Goal: Task Accomplishment & Management: Manage account settings

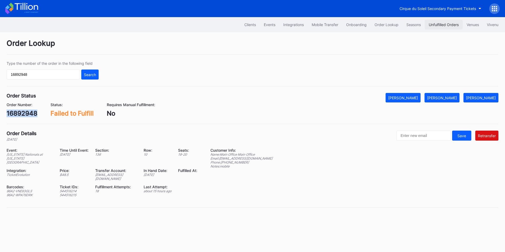
drag, startPoint x: 0, startPoint y: 0, endPoint x: 438, endPoint y: 25, distance: 438.4
click at [438, 25] on div "Unfulfilled Orders" at bounding box center [443, 24] width 30 height 4
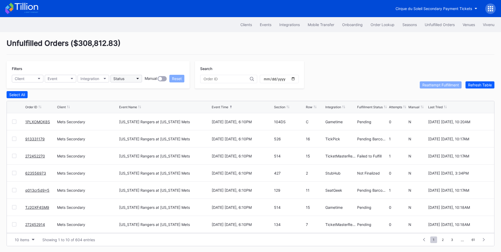
click at [136, 80] on button "Status" at bounding box center [126, 79] width 32 height 8
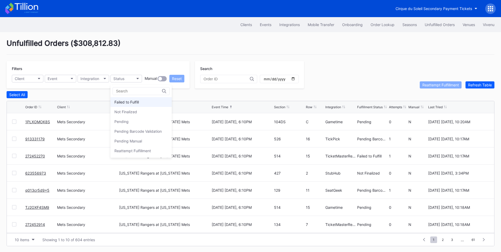
click at [138, 103] on div "Failed to Fulfill" at bounding box center [126, 102] width 24 height 4
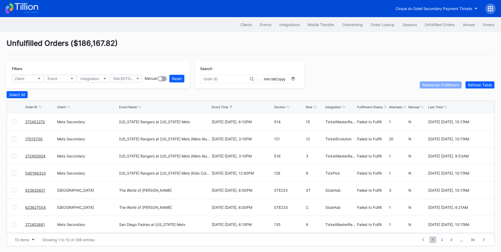
click at [13, 122] on div at bounding box center [14, 121] width 4 height 4
click at [14, 155] on div at bounding box center [14, 156] width 4 height 4
click at [13, 173] on div at bounding box center [14, 173] width 4 height 4
click at [16, 226] on div at bounding box center [14, 224] width 4 height 4
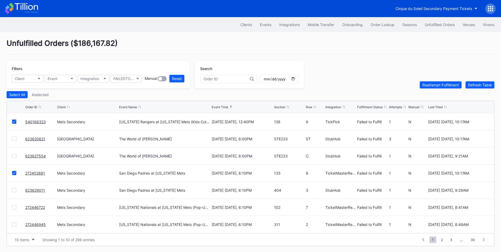
click at [15, 190] on div at bounding box center [14, 190] width 4 height 4
click at [14, 211] on div "272446722 Mets Secondary [US_STATE] Nationals at [US_STATE] Mets (Pop-Up Home R…" at bounding box center [250, 206] width 487 height 17
click at [16, 209] on div at bounding box center [14, 207] width 4 height 4
click at [14, 225] on div at bounding box center [14, 224] width 4 height 4
click at [435, 84] on div "Reattempt Fulfillment" at bounding box center [440, 85] width 37 height 4
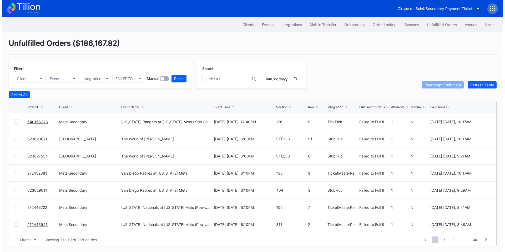
scroll to position [0, 0]
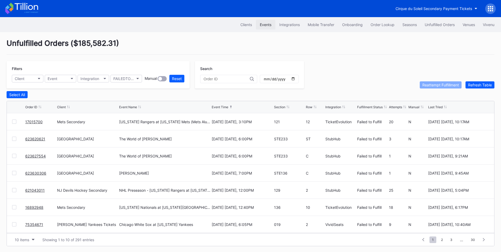
click at [265, 23] on div "Events" at bounding box center [266, 24] width 12 height 4
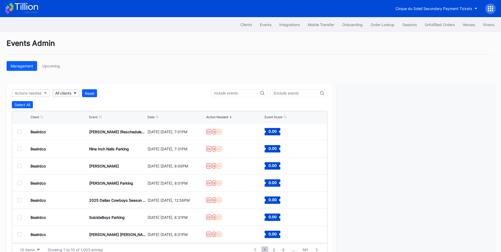
click at [74, 95] on button "All clients" at bounding box center [65, 93] width 27 height 8
type input "strip"
click at [73, 120] on div "Gwinnett Stripers Secondary" at bounding box center [83, 117] width 61 height 10
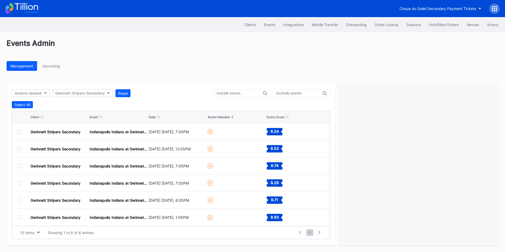
click at [21, 131] on div at bounding box center [19, 131] width 4 height 4
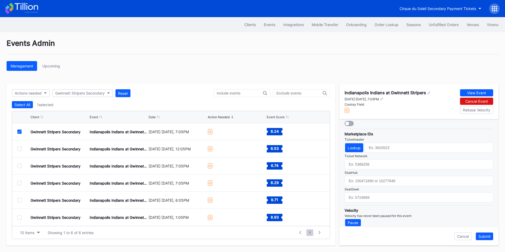
scroll to position [170, 0]
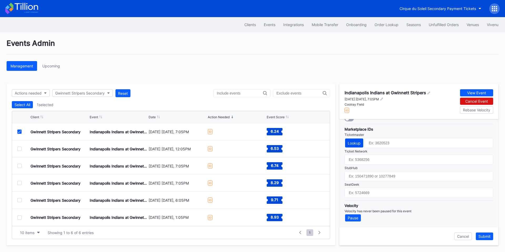
click at [357, 142] on div "Lookup" at bounding box center [354, 143] width 13 height 4
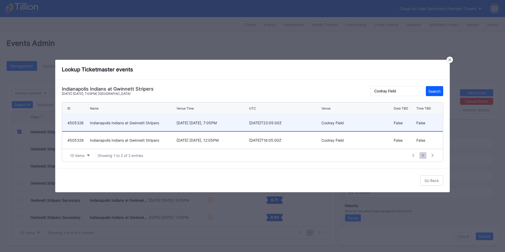
click at [232, 122] on div "[DATE] [DATE], 7:05PM" at bounding box center [211, 122] width 71 height 4
type input "4505328"
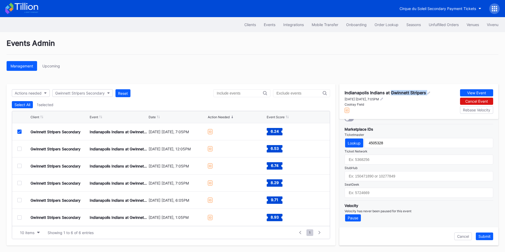
drag, startPoint x: 391, startPoint y: 93, endPoint x: 426, endPoint y: 94, distance: 35.0
click at [426, 94] on div "Indianapolis Indians at Gwinnett Stripers" at bounding box center [387, 92] width 86 height 5
copy div "Gwinnett Stripers"
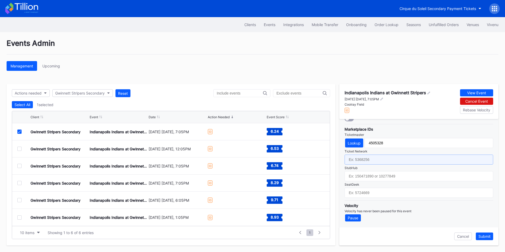
click at [372, 162] on input "text" at bounding box center [418, 159] width 149 height 10
paste input "6605130"
type input "6605130"
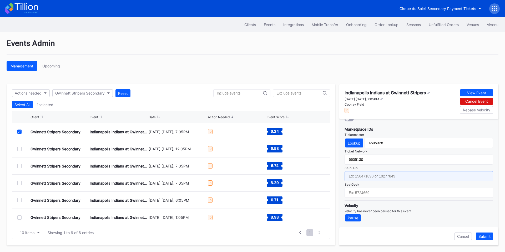
click at [377, 176] on input "text" at bounding box center [418, 176] width 149 height 10
paste input "155232235"
type input "155232235"
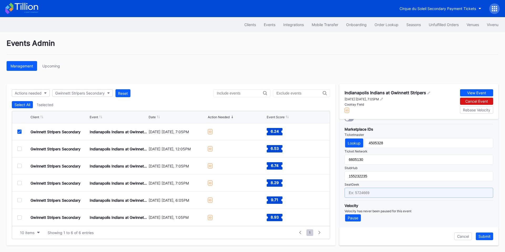
click at [370, 191] on input "text" at bounding box center [418, 192] width 149 height 10
paste input "17181553"
type input "17181553"
click at [483, 236] on div "Submit" at bounding box center [484, 236] width 12 height 4
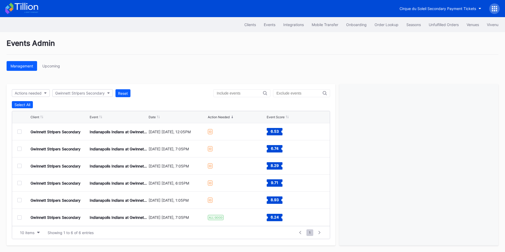
click at [19, 130] on div at bounding box center [19, 131] width 4 height 4
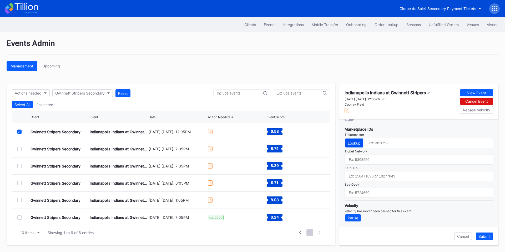
click at [355, 140] on button "Lookup" at bounding box center [354, 142] width 18 height 9
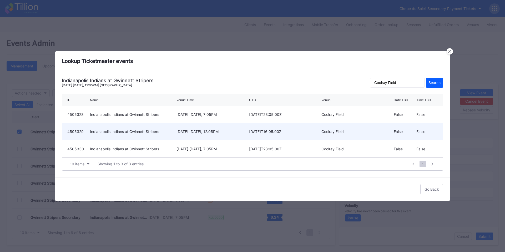
click at [224, 129] on div "September 17 Wednesday, 12:05PM" at bounding box center [211, 131] width 71 height 4
type input "4505329"
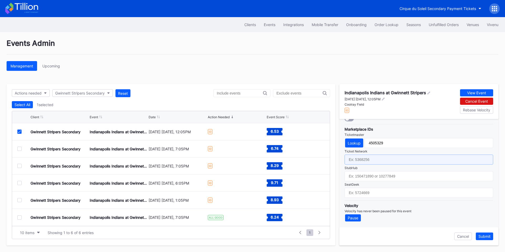
click at [387, 161] on input "text" at bounding box center [418, 159] width 149 height 10
paste input "6605131"
type input "6605131"
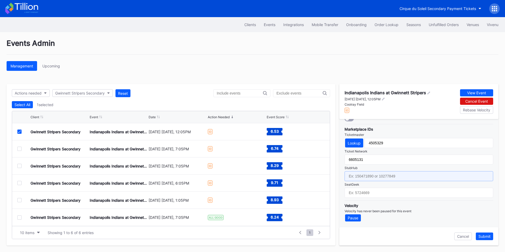
click at [390, 177] on input "text" at bounding box center [418, 176] width 149 height 10
paste input "155232231"
type input "155232231"
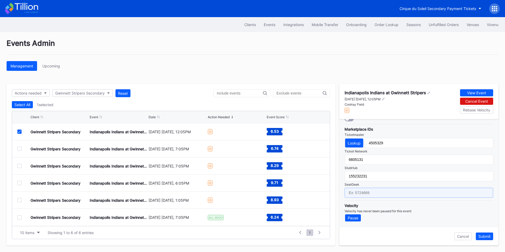
click at [368, 193] on input "text" at bounding box center [418, 192] width 149 height 10
paste input "17181554"
type input "17181554"
click at [488, 236] on div "Submit" at bounding box center [484, 236] width 12 height 4
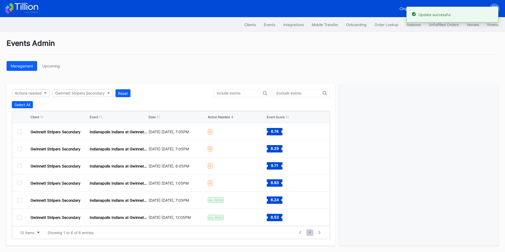
click at [21, 132] on div at bounding box center [19, 131] width 4 height 4
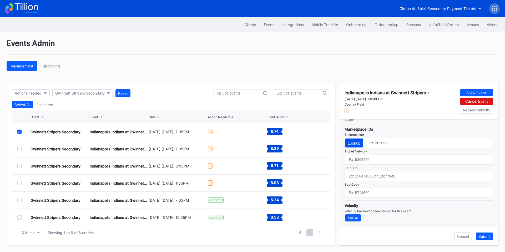
click at [355, 142] on div "Lookup" at bounding box center [354, 143] width 13 height 4
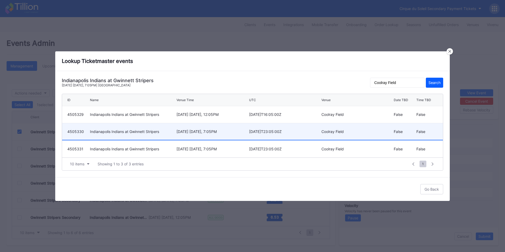
click at [200, 132] on div "September 18 Thursday, 7:05PM" at bounding box center [211, 131] width 71 height 4
type input "4505330"
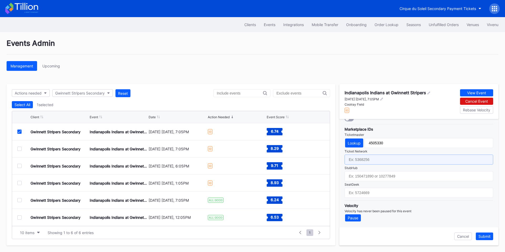
click at [374, 162] on input "text" at bounding box center [418, 159] width 149 height 10
paste input "6605132"
type input "6605132"
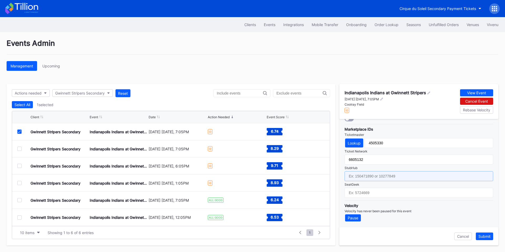
click at [386, 175] on input "text" at bounding box center [418, 176] width 149 height 10
paste input "155232233"
type input "155232233"
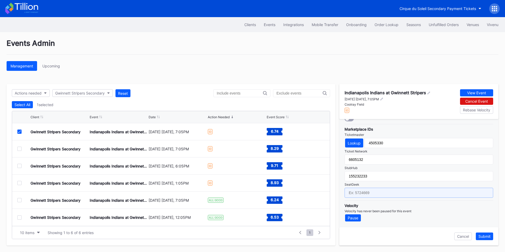
click at [380, 195] on input "text" at bounding box center [418, 192] width 149 height 10
paste input "17181555"
type input "17181555"
click at [484, 236] on div "Submit" at bounding box center [484, 236] width 12 height 4
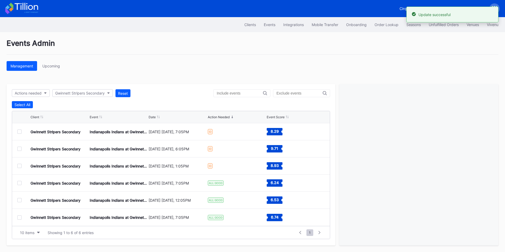
click at [19, 132] on div at bounding box center [19, 131] width 4 height 4
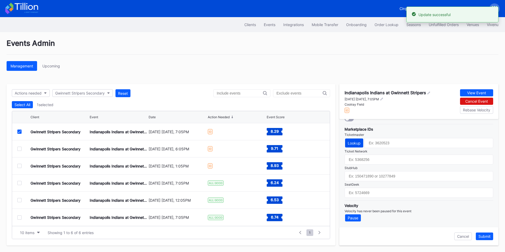
click at [353, 145] on button "Lookup" at bounding box center [354, 142] width 18 height 9
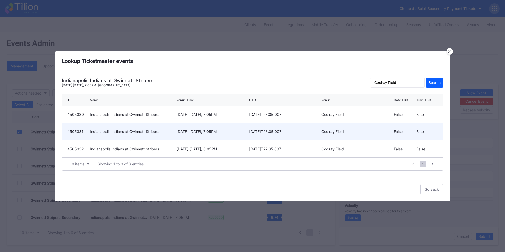
click at [220, 129] on div "September 19 Friday, 7:05PM" at bounding box center [211, 131] width 71 height 4
type input "4505331"
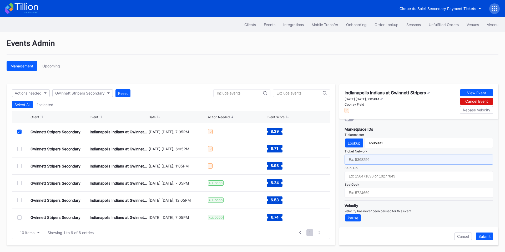
click at [366, 163] on input "text" at bounding box center [418, 159] width 149 height 10
paste input "6605133"
click at [370, 162] on input "6605133" at bounding box center [418, 159] width 149 height 10
paste input "155232234"
type input "6605133"
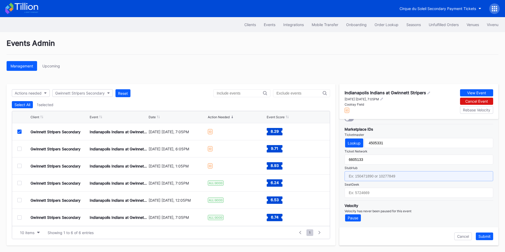
click at [382, 178] on input "text" at bounding box center [418, 176] width 149 height 10
paste input "155232234"
type input "155232234"
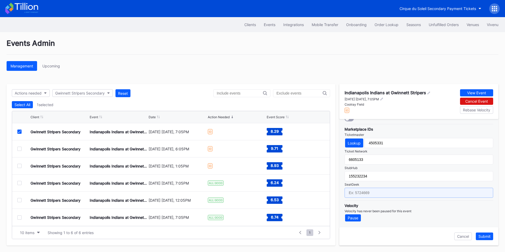
click at [366, 195] on input "text" at bounding box center [418, 192] width 149 height 10
paste input "17181560"
type input "17181560"
click at [482, 236] on div "Submit" at bounding box center [484, 236] width 12 height 4
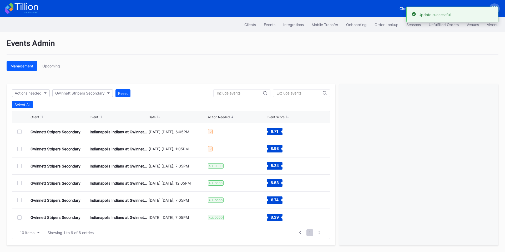
click at [21, 133] on div at bounding box center [19, 131] width 4 height 4
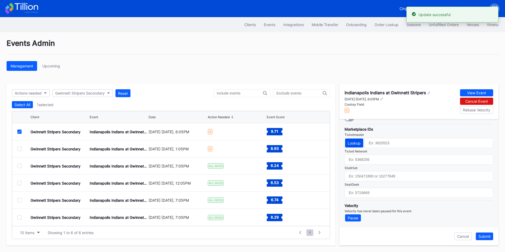
click at [350, 142] on div "Lookup" at bounding box center [354, 143] width 13 height 4
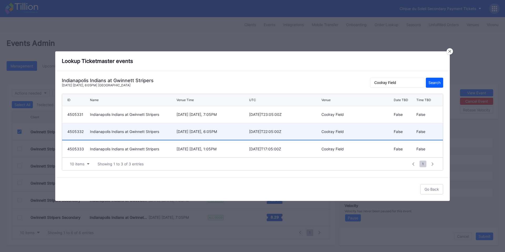
click at [216, 132] on div "September 20 Saturday, 6:05PM" at bounding box center [211, 131] width 71 height 4
type input "4505332"
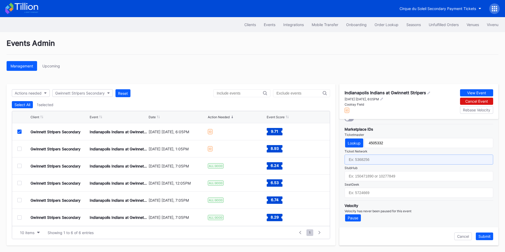
click at [364, 160] on input "text" at bounding box center [418, 159] width 149 height 10
paste input "6605134"
type input "6605134"
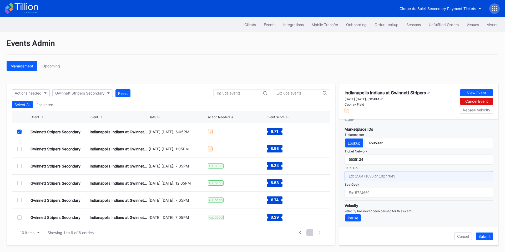
click at [373, 177] on input "text" at bounding box center [418, 176] width 149 height 10
paste input "155232230"
type input "155232230"
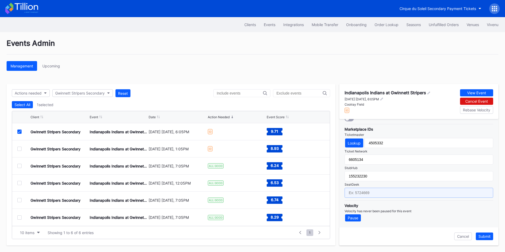
click at [376, 192] on input "text" at bounding box center [418, 192] width 149 height 10
paste input "17181561"
type input "17181561"
click at [483, 234] on div "Submit" at bounding box center [484, 236] width 12 height 4
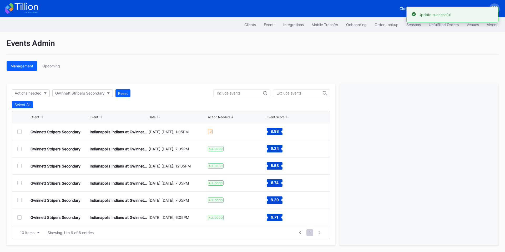
click at [20, 131] on div at bounding box center [19, 131] width 4 height 4
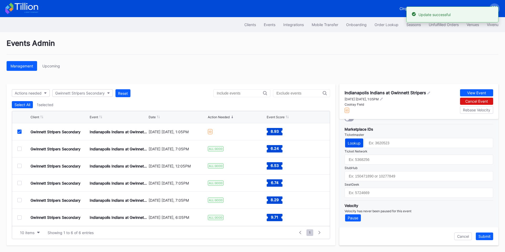
click at [355, 140] on button "Lookup" at bounding box center [354, 142] width 18 height 9
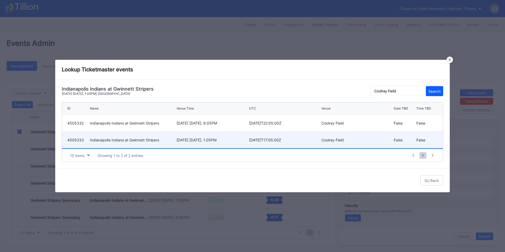
click at [196, 140] on div "September 21 Sunday, 1:05PM" at bounding box center [211, 139] width 71 height 4
type input "4505333"
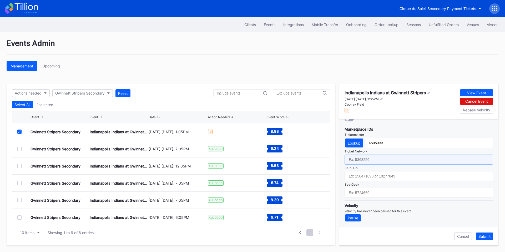
click at [380, 160] on input "text" at bounding box center [418, 159] width 149 height 10
paste input "6605135"
type input "6605135"
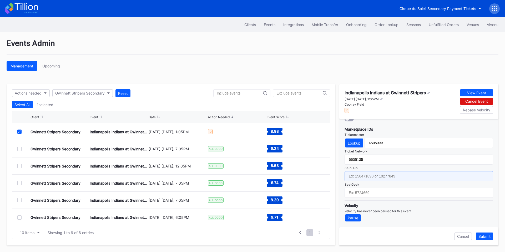
click at [349, 178] on input "text" at bounding box center [418, 176] width 149 height 10
paste input "155232232"
type input "155232232"
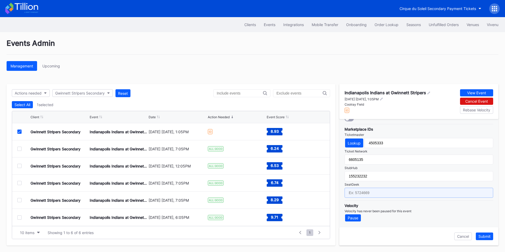
click at [386, 194] on input "text" at bounding box center [418, 192] width 149 height 10
paste input "17181563"
type input "17181563"
click at [485, 234] on div "Submit" at bounding box center [484, 236] width 12 height 4
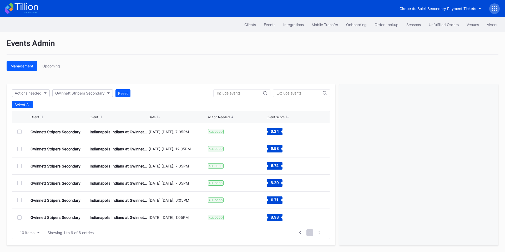
click at [239, 93] on input "text" at bounding box center [240, 93] width 46 height 4
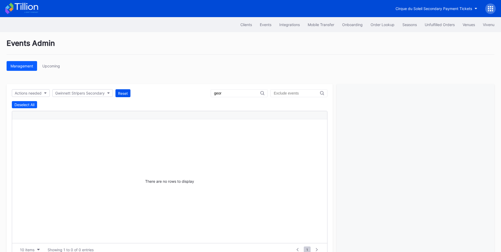
click at [128, 92] on div "Reset" at bounding box center [123, 93] width 10 height 4
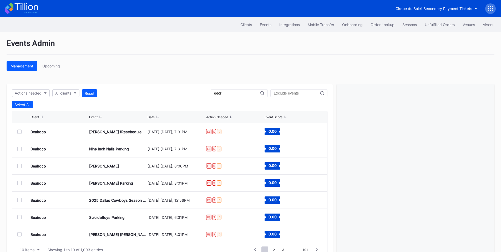
click at [227, 93] on input "geor" at bounding box center [237, 93] width 46 height 4
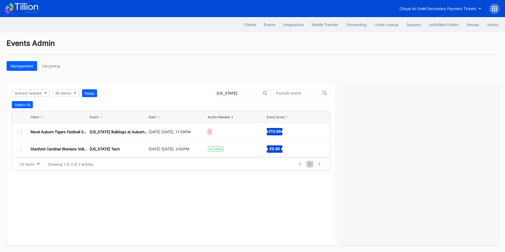
type input "georgia"
click at [418, 9] on div "Cirque du Soleil Secondary Payment Tickets" at bounding box center [437, 8] width 76 height 4
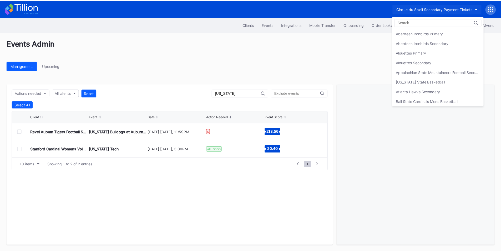
scroll to position [282, 0]
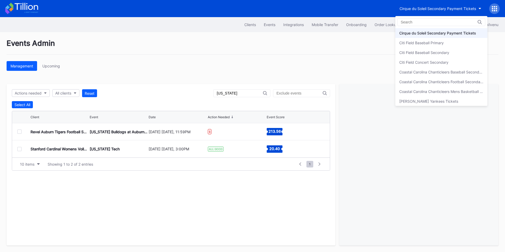
click at [417, 33] on div "Cirque du Soleil Secondary Payment Tickets" at bounding box center [437, 33] width 77 height 4
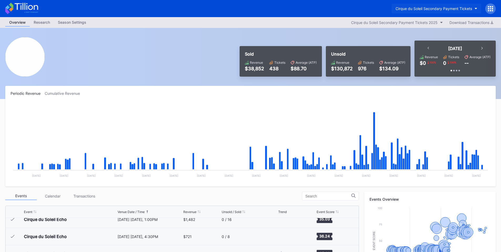
click at [446, 9] on div "Cirque du Soleil Secondary Payment Tickets" at bounding box center [433, 8] width 76 height 4
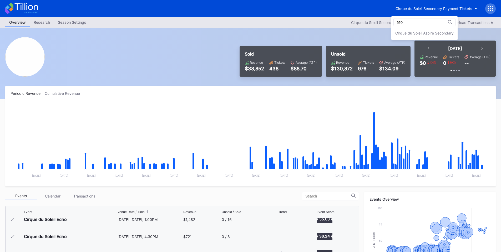
type input "asp"
click at [426, 31] on div "Cirque du Soleil Aspire Secondary" at bounding box center [424, 33] width 58 height 4
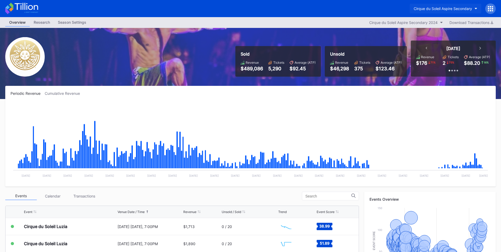
click at [448, 8] on div "Cirque du Soleil Aspire Secondary" at bounding box center [442, 8] width 58 height 4
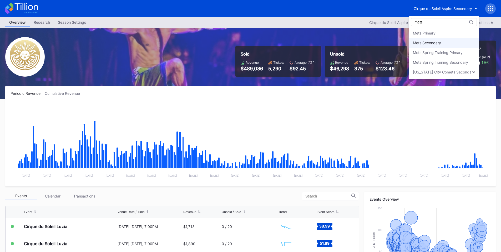
type input "mets"
click at [433, 44] on div "Mets Secondary" at bounding box center [427, 42] width 28 height 4
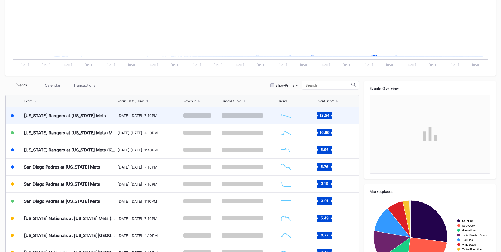
scroll to position [123, 0]
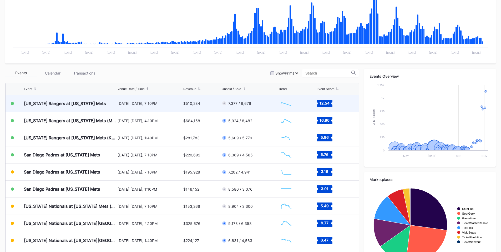
click at [79, 106] on div "[US_STATE] Rangers at [US_STATE] Mets" at bounding box center [70, 103] width 92 height 17
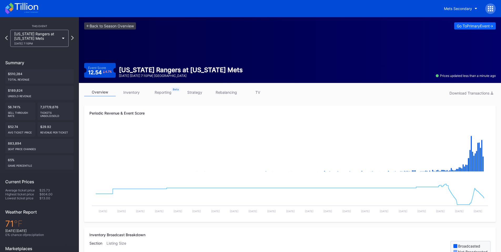
click at [131, 95] on link "inventory" at bounding box center [132, 92] width 32 height 8
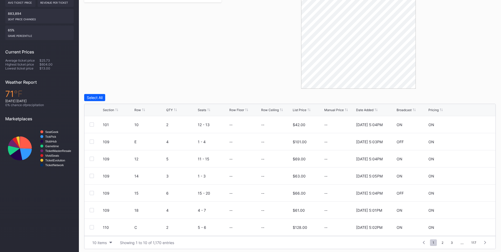
scroll to position [132, 0]
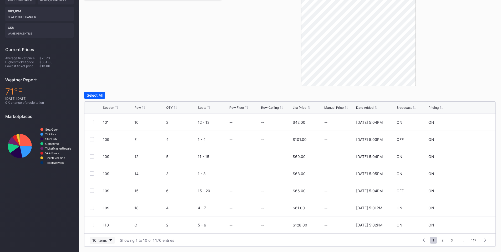
click at [102, 238] on div "10 items" at bounding box center [99, 240] width 14 height 4
click at [105, 226] on div "200 items" at bounding box center [102, 226] width 17 height 4
click at [141, 108] on div "Row" at bounding box center [149, 107] width 30 height 4
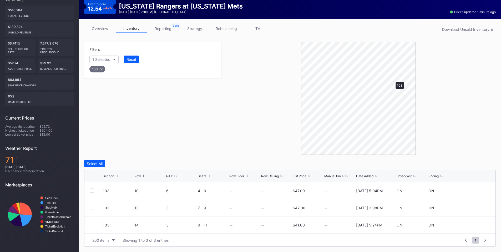
scroll to position [64, 0]
click at [96, 163] on div "Select All" at bounding box center [95, 163] width 16 height 4
click at [475, 165] on div "Delete 3 Rows" at bounding box center [481, 163] width 24 height 4
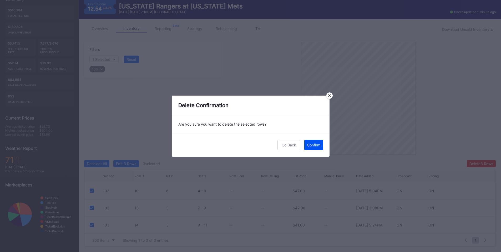
click at [312, 144] on div "Confirm" at bounding box center [313, 144] width 13 height 4
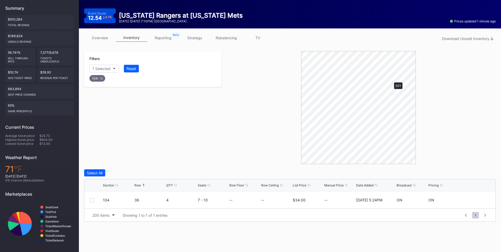
scroll to position [54, 0]
click at [94, 172] on div "Select All" at bounding box center [95, 172] width 16 height 4
click at [475, 174] on div "Delete 1 Row" at bounding box center [482, 172] width 21 height 4
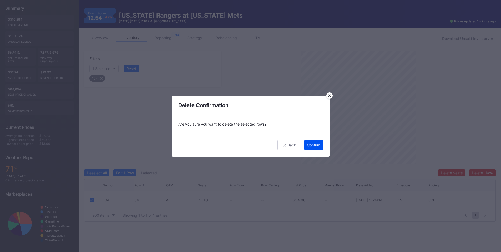
click at [313, 146] on div "Confirm" at bounding box center [313, 144] width 13 height 4
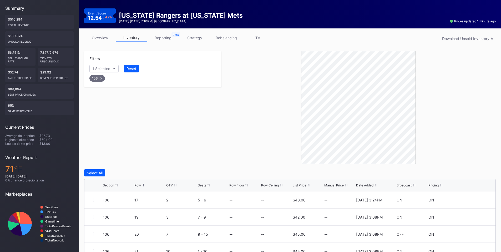
scroll to position [132, 0]
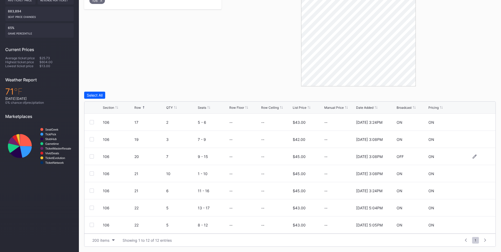
click at [91, 157] on div at bounding box center [92, 156] width 4 height 4
click at [92, 172] on div at bounding box center [92, 173] width 4 height 4
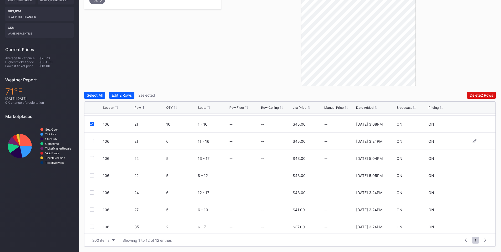
scroll to position [61, 0]
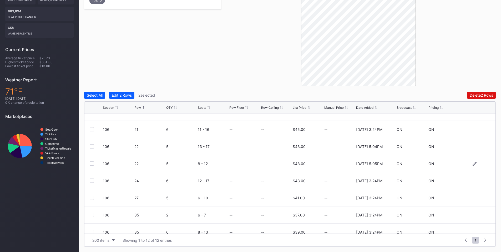
click at [91, 162] on div at bounding box center [92, 163] width 4 height 4
click at [91, 180] on div at bounding box center [92, 180] width 4 height 4
click at [93, 198] on div at bounding box center [92, 197] width 4 height 4
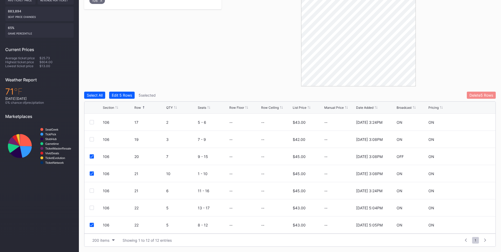
click at [482, 97] on div "Delete 5 Rows" at bounding box center [481, 95] width 24 height 4
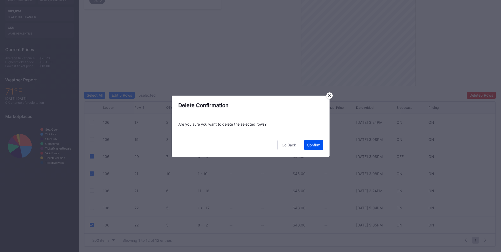
click at [314, 142] on div "Confirm" at bounding box center [313, 144] width 13 height 4
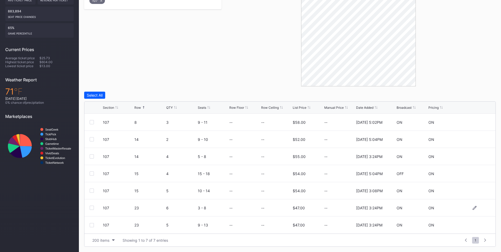
click at [91, 209] on div at bounding box center [92, 207] width 4 height 4
click at [93, 224] on div at bounding box center [92, 225] width 4 height 4
click at [481, 94] on div "Delete 2 Rows" at bounding box center [480, 95] width 23 height 4
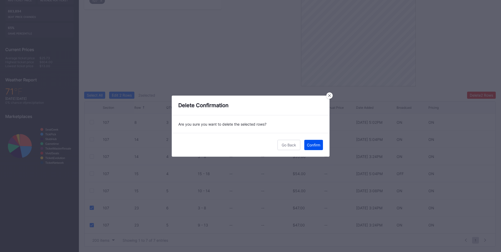
click at [316, 142] on button "Confirm" at bounding box center [313, 145] width 19 height 10
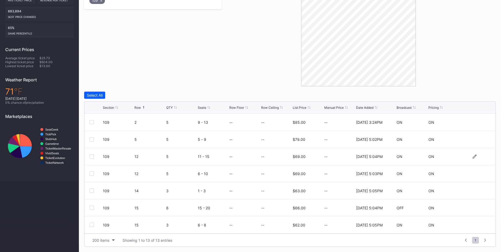
click at [93, 157] on div at bounding box center [92, 156] width 4 height 4
click at [91, 173] on div at bounding box center [92, 173] width 4 height 4
click at [91, 191] on div at bounding box center [92, 190] width 4 height 4
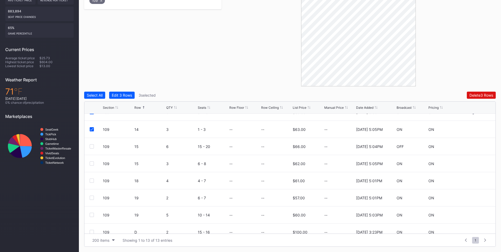
scroll to position [103, 0]
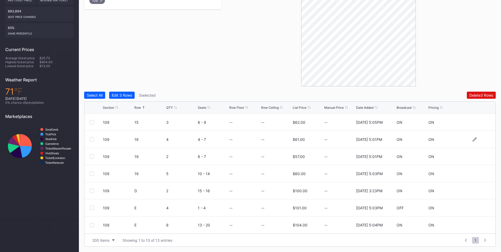
click at [91, 138] on div at bounding box center [92, 139] width 4 height 4
click at [90, 155] on div at bounding box center [92, 156] width 4 height 4
click at [91, 172] on div at bounding box center [92, 173] width 4 height 4
click at [93, 224] on div at bounding box center [92, 225] width 4 height 4
click at [483, 96] on div "Delete 7 Rows" at bounding box center [480, 95] width 23 height 4
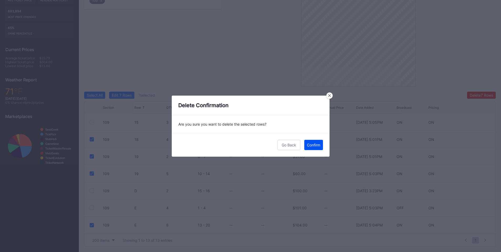
click at [318, 143] on div "Confirm" at bounding box center [313, 144] width 13 height 4
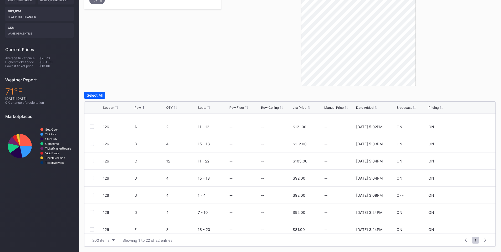
scroll to position [134, 0]
click at [91, 159] on div at bounding box center [92, 159] width 4 height 4
click at [90, 175] on div at bounding box center [92, 176] width 4 height 4
click at [92, 195] on div at bounding box center [92, 193] width 4 height 4
click at [474, 94] on div "Delete 3 Rows" at bounding box center [481, 95] width 24 height 4
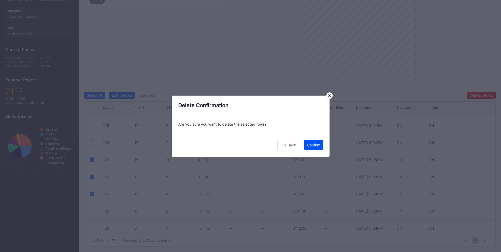
click at [307, 146] on div "Confirm" at bounding box center [313, 144] width 13 height 4
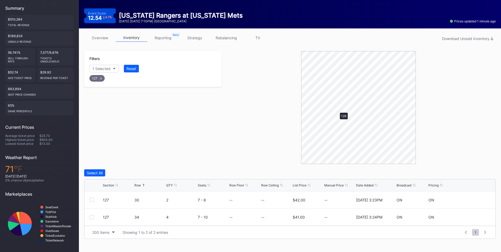
scroll to position [54, 0]
click at [99, 173] on div "Select All" at bounding box center [95, 172] width 16 height 4
click at [473, 172] on div "Delete 2 Rows" at bounding box center [480, 172] width 23 height 4
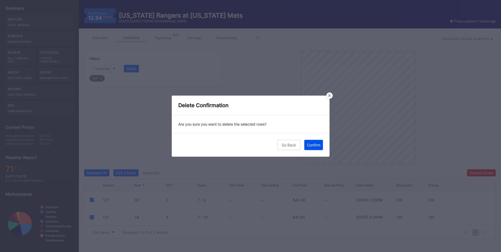
click at [309, 147] on button "Confirm" at bounding box center [313, 145] width 19 height 10
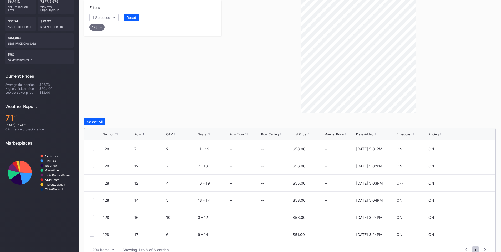
scroll to position [115, 0]
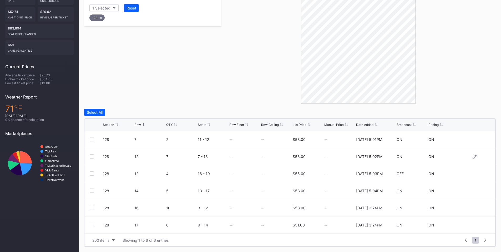
click at [93, 156] on div at bounding box center [92, 156] width 4 height 4
click at [92, 173] on div at bounding box center [92, 173] width 4 height 4
click at [91, 190] on div at bounding box center [92, 190] width 4 height 4
click at [91, 207] on div at bounding box center [92, 207] width 4 height 4
click at [487, 113] on div "Delete 4 Rows" at bounding box center [481, 112] width 24 height 4
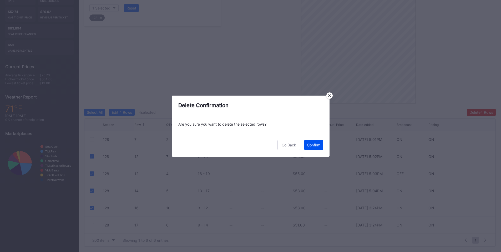
click at [312, 144] on div "Confirm" at bounding box center [313, 144] width 13 height 4
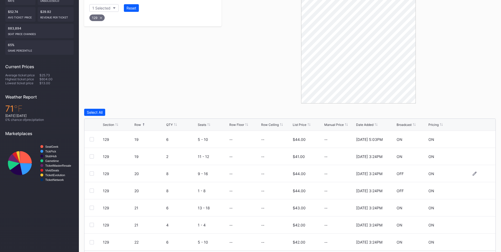
scroll to position [58, 0]
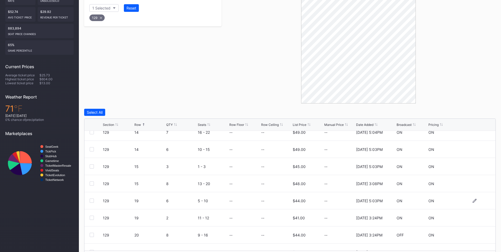
click at [91, 200] on div at bounding box center [92, 200] width 4 height 4
click at [89, 218] on div "129 19 2 11 - 12 -- -- $41.00 -- 4/22/2025 3:24PM ON ON" at bounding box center [289, 217] width 411 height 17
click at [91, 218] on div at bounding box center [92, 217] width 4 height 4
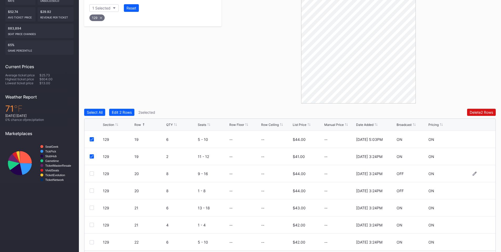
click at [92, 172] on div at bounding box center [92, 173] width 4 height 4
click at [91, 190] on div at bounding box center [92, 190] width 4 height 4
click at [477, 114] on div "Delete 4 Rows" at bounding box center [481, 112] width 24 height 4
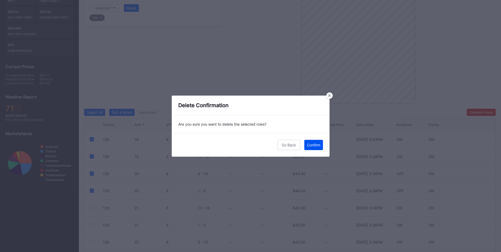
click at [315, 145] on div "Confirm" at bounding box center [313, 144] width 13 height 4
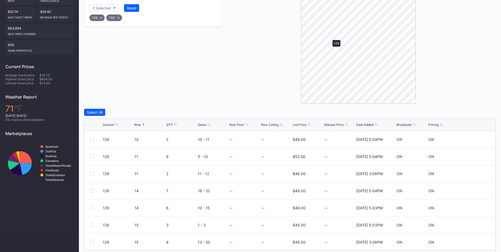
scroll to position [64, 0]
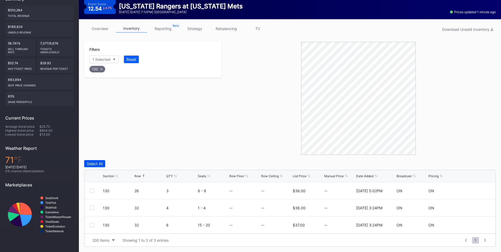
click at [93, 166] on button "Select All" at bounding box center [94, 163] width 21 height 7
click at [477, 165] on div "Delete 3 Rows" at bounding box center [481, 163] width 24 height 4
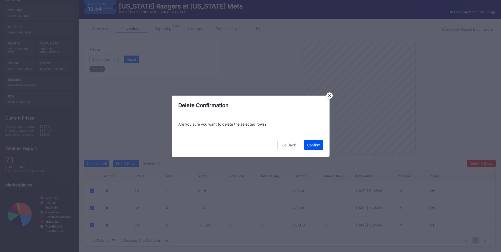
click at [311, 142] on button "Confirm" at bounding box center [313, 145] width 19 height 10
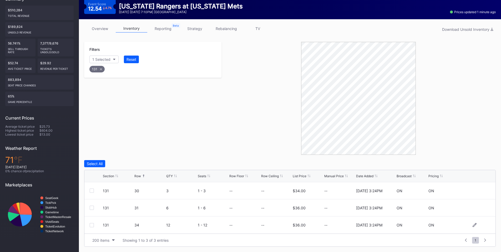
click at [93, 224] on div at bounding box center [92, 225] width 4 height 4
click at [481, 163] on div "Delete 1 Row" at bounding box center [482, 163] width 21 height 4
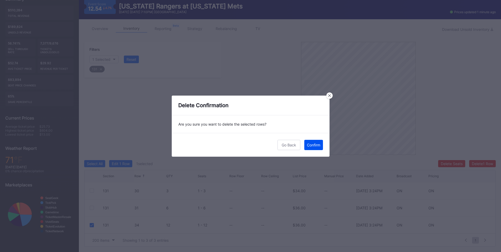
click at [315, 143] on div "Confirm" at bounding box center [313, 144] width 13 height 4
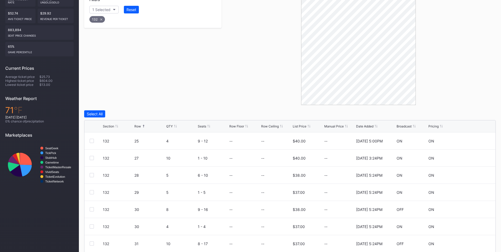
scroll to position [125, 0]
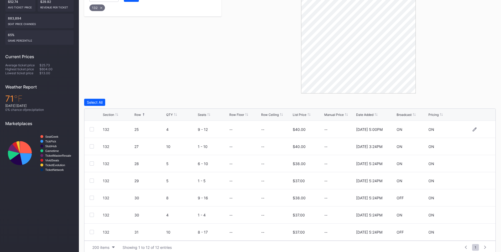
click at [91, 129] on div at bounding box center [92, 129] width 4 height 4
click at [92, 148] on div at bounding box center [92, 146] width 4 height 4
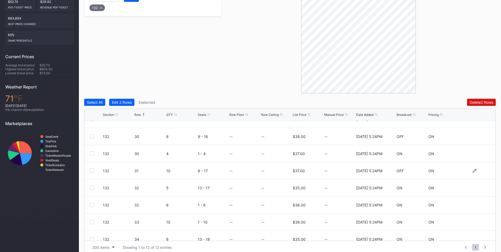
click at [91, 171] on div at bounding box center [92, 170] width 4 height 4
click at [91, 188] on div at bounding box center [92, 187] width 4 height 4
click at [93, 204] on div at bounding box center [92, 204] width 4 height 4
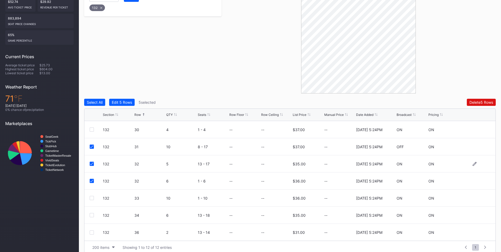
scroll to position [85, 0]
click at [93, 197] on div at bounding box center [92, 197] width 4 height 4
click at [471, 101] on div "Delete 6 Rows" at bounding box center [481, 102] width 24 height 4
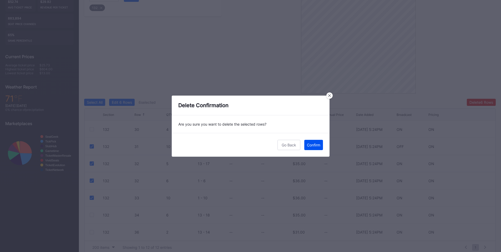
click at [313, 141] on button "Confirm" at bounding box center [313, 145] width 19 height 10
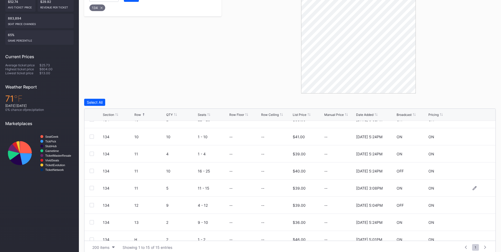
scroll to position [132, 0]
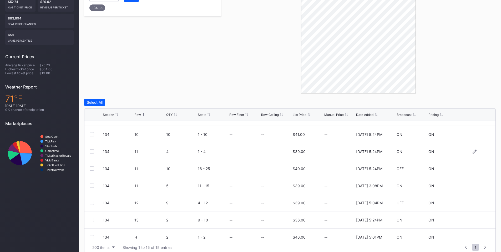
click at [91, 149] on div "134 11 4 1 - 4 -- -- $39.00 -- 2/14/2025 5:24PM ON ON" at bounding box center [289, 151] width 411 height 17
click at [90, 151] on div at bounding box center [92, 151] width 4 height 4
click at [90, 168] on div at bounding box center [92, 168] width 4 height 4
click at [90, 183] on div at bounding box center [92, 185] width 4 height 4
click at [91, 201] on div at bounding box center [92, 202] width 4 height 4
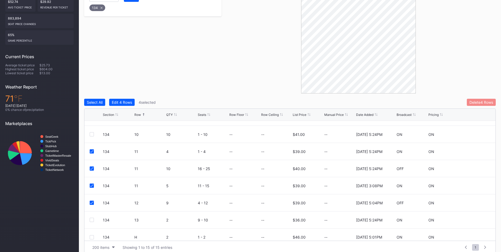
click at [485, 100] on div "Delete 4 Rows" at bounding box center [481, 102] width 24 height 4
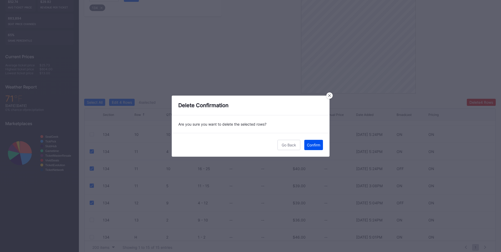
click at [307, 146] on div "Confirm" at bounding box center [313, 144] width 13 height 4
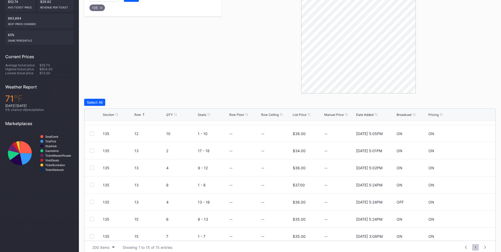
scroll to position [137, 0]
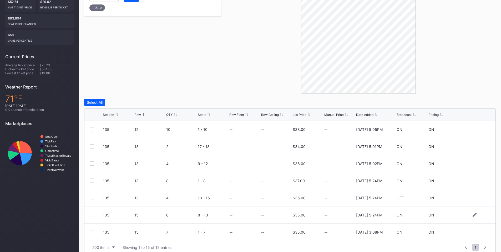
click at [92, 215] on div at bounding box center [92, 214] width 4 height 4
click at [92, 232] on div at bounding box center [92, 232] width 4 height 4
click at [92, 198] on div at bounding box center [92, 197] width 4 height 4
click at [479, 101] on div "Delete 3 Rows" at bounding box center [481, 102] width 24 height 4
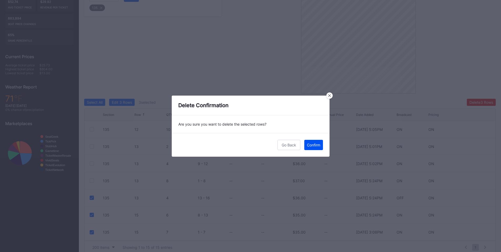
click at [308, 144] on div "Confirm" at bounding box center [313, 144] width 13 height 4
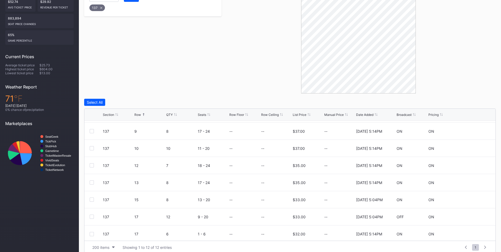
scroll to position [85, 0]
click at [93, 147] on div at bounding box center [92, 146] width 4 height 4
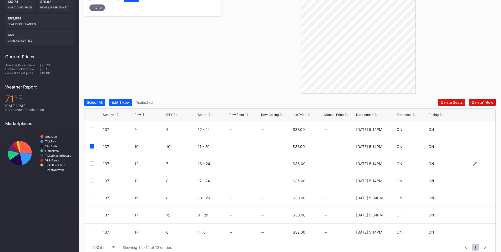
click at [92, 163] on div at bounding box center [92, 163] width 4 height 4
click at [90, 180] on div at bounding box center [92, 180] width 4 height 4
click at [92, 198] on div at bounding box center [92, 197] width 4 height 4
click at [91, 216] on div at bounding box center [92, 214] width 4 height 4
click at [474, 99] on button "Delete 5 Rows" at bounding box center [481, 102] width 29 height 7
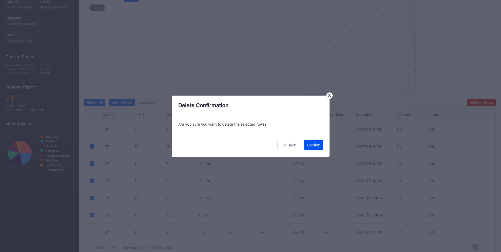
click at [317, 144] on div "Confirm" at bounding box center [313, 144] width 13 height 4
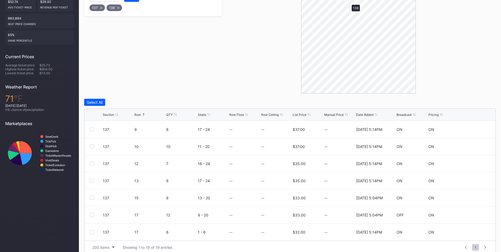
scroll to position [0, 0]
click at [90, 164] on div at bounding box center [92, 163] width 4 height 4
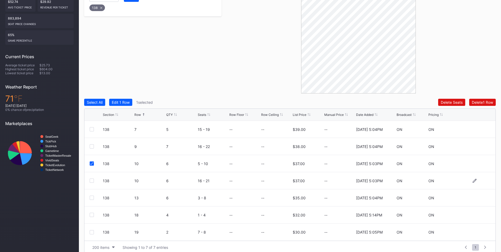
click at [90, 181] on div at bounding box center [92, 180] width 4 height 4
click at [91, 197] on div at bounding box center [92, 197] width 4 height 4
click at [91, 214] on div at bounding box center [92, 214] width 4 height 4
click at [482, 102] on div "Delete 4 Rows" at bounding box center [481, 102] width 24 height 4
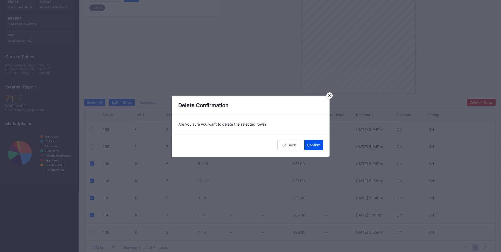
click at [315, 146] on div "Confirm" at bounding box center [313, 144] width 13 height 4
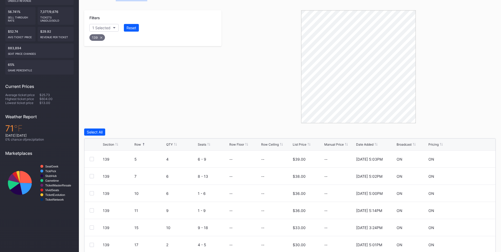
scroll to position [115, 0]
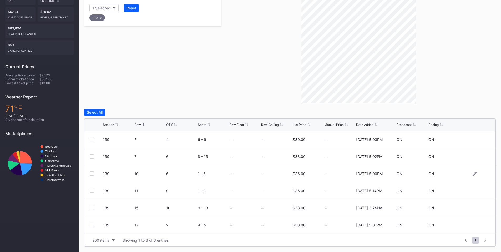
click at [90, 173] on div at bounding box center [92, 173] width 4 height 4
click at [91, 191] on div at bounding box center [92, 190] width 4 height 4
click at [91, 206] on div at bounding box center [92, 207] width 4 height 4
click at [477, 116] on div "Select All Edit 3 Rows 3 selected Delete 3 Rows Section Row QTY Seats Row Floor…" at bounding box center [289, 178] width 411 height 138
click at [470, 111] on div "Delete 3 Rows" at bounding box center [481, 112] width 24 height 4
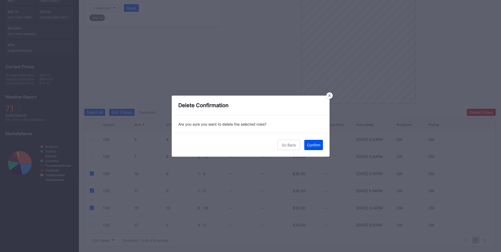
click at [315, 145] on div "Confirm" at bounding box center [313, 144] width 13 height 4
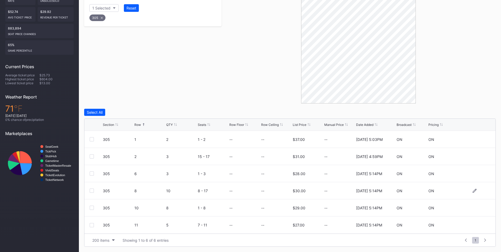
click at [93, 191] on div at bounding box center [92, 190] width 4 height 4
click at [92, 206] on div at bounding box center [92, 207] width 4 height 4
click at [91, 223] on div at bounding box center [92, 225] width 4 height 4
click at [483, 114] on div "Delete 3 Rows" at bounding box center [481, 112] width 24 height 4
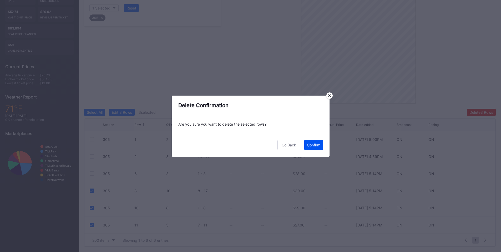
click at [310, 144] on div "Confirm" at bounding box center [313, 144] width 13 height 4
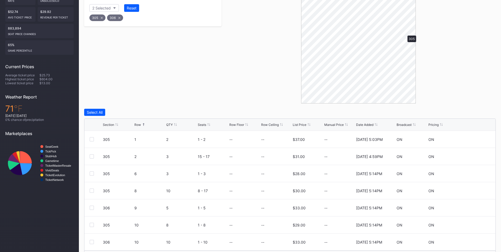
scroll to position [54, 0]
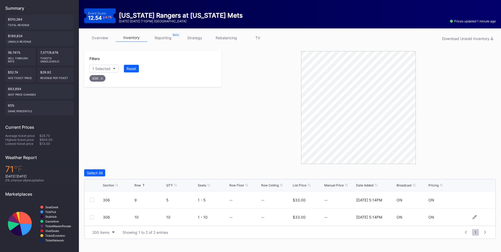
click at [93, 217] on div at bounding box center [92, 217] width 4 height 4
click at [483, 171] on div "Delete 1 Row" at bounding box center [482, 172] width 21 height 4
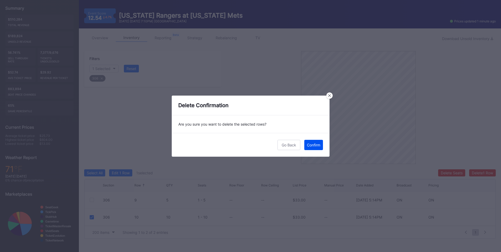
click at [313, 145] on div "Confirm" at bounding box center [313, 144] width 13 height 4
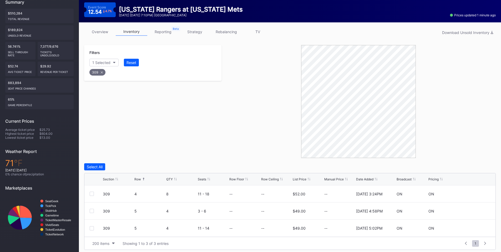
scroll to position [64, 0]
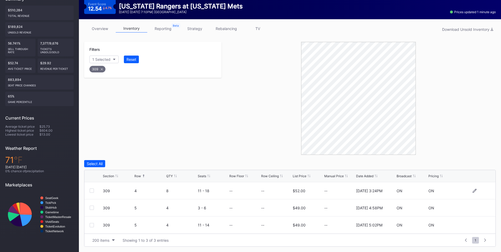
click at [90, 190] on div at bounding box center [92, 190] width 4 height 4
click at [475, 164] on div "Delete 1 Row" at bounding box center [482, 163] width 21 height 4
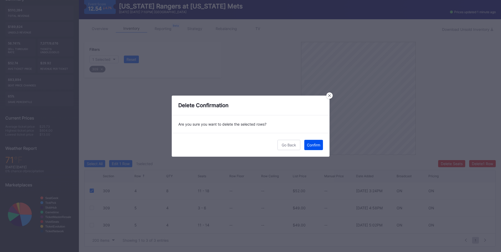
click at [321, 145] on button "Confirm" at bounding box center [313, 145] width 19 height 10
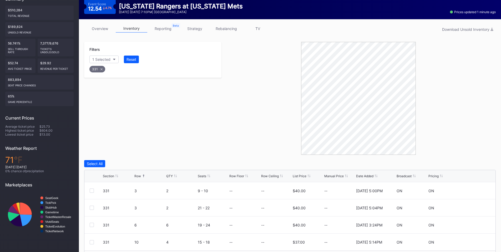
scroll to position [81, 0]
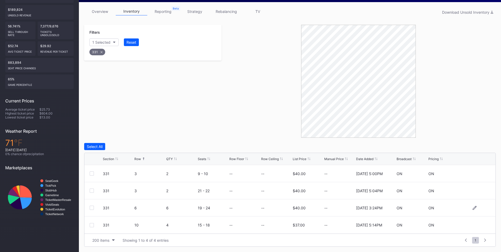
click at [91, 207] on div at bounding box center [92, 207] width 4 height 4
click at [485, 147] on div "Delete 1 Row" at bounding box center [482, 146] width 21 height 4
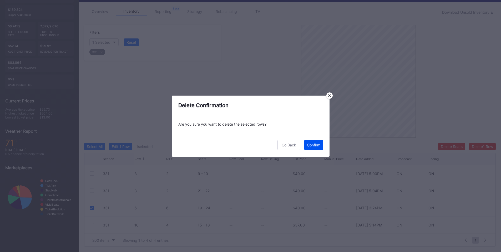
click at [315, 143] on div "Confirm" at bounding box center [313, 144] width 13 height 4
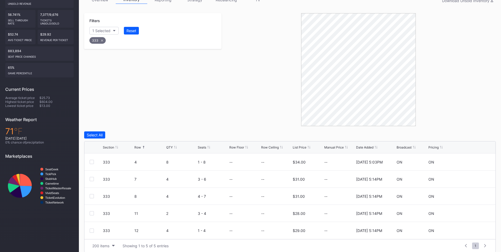
scroll to position [98, 0]
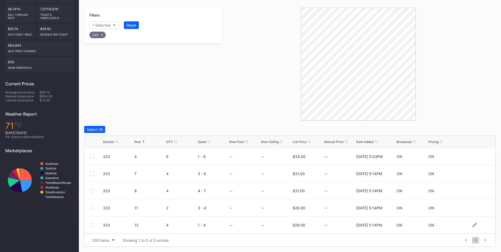
click at [90, 225] on div at bounding box center [92, 225] width 4 height 4
click at [89, 156] on div "333 4 8 1 - 8 -- -- $34.00 -- 11/25/2024 5:03PM ON ON" at bounding box center [289, 156] width 411 height 17
click at [92, 156] on div at bounding box center [92, 156] width 4 height 4
click at [475, 131] on div "Delete 2 Rows" at bounding box center [480, 129] width 23 height 4
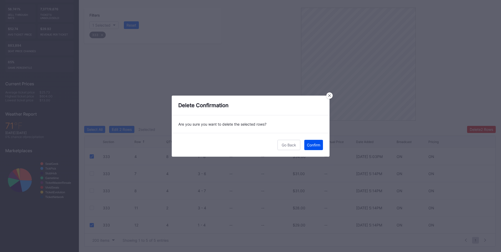
click at [314, 146] on div "Confirm" at bounding box center [313, 144] width 13 height 4
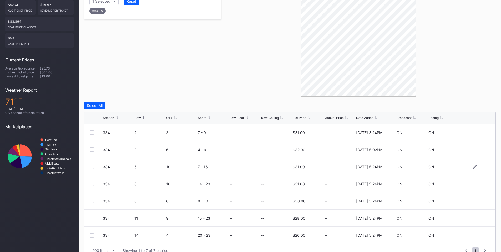
scroll to position [132, 0]
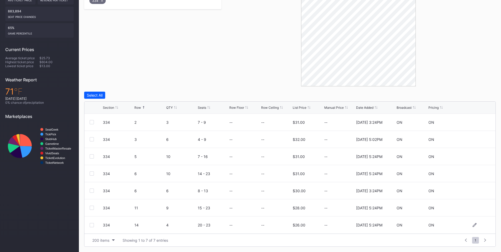
click at [92, 224] on div at bounding box center [92, 225] width 4 height 4
click at [475, 96] on div "Delete 1 Row" at bounding box center [482, 95] width 21 height 4
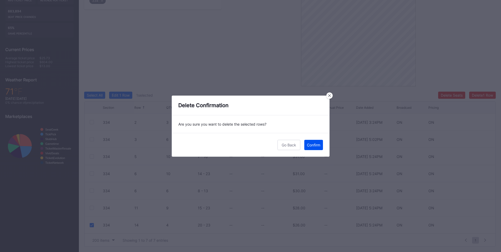
click at [314, 146] on div "Confirm" at bounding box center [313, 144] width 13 height 4
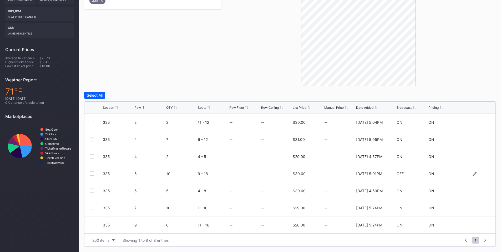
click at [91, 173] on div at bounding box center [92, 173] width 4 height 4
click at [479, 94] on div "Delete 1 Row" at bounding box center [482, 95] width 21 height 4
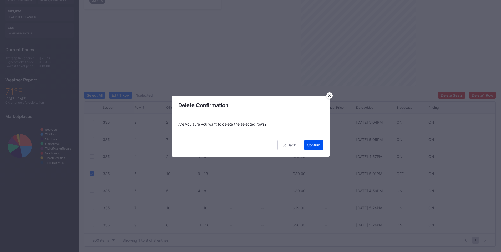
click at [308, 146] on div "Confirm" at bounding box center [313, 144] width 13 height 4
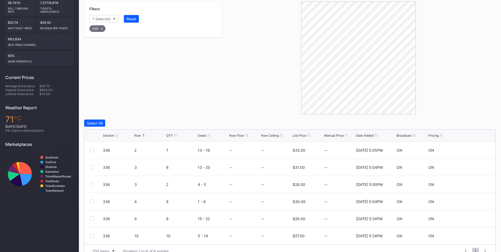
scroll to position [115, 0]
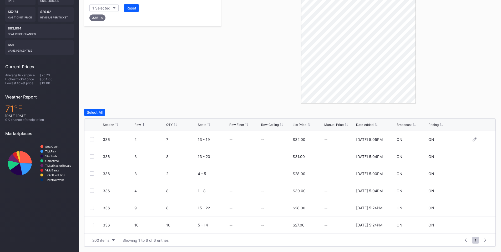
click at [92, 139] on div at bounding box center [92, 139] width 4 height 4
click at [91, 156] on div at bounding box center [92, 156] width 4 height 4
click at [92, 223] on div at bounding box center [92, 225] width 4 height 4
click at [473, 111] on div "Delete 3 Rows" at bounding box center [481, 112] width 24 height 4
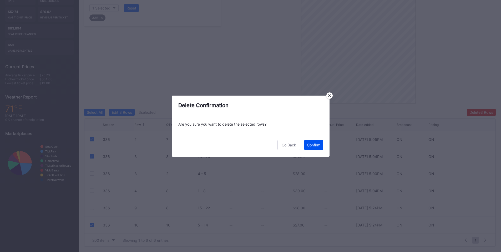
click at [312, 143] on div "Confirm" at bounding box center [313, 144] width 13 height 4
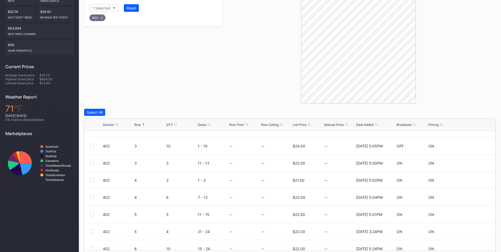
scroll to position [68, 0]
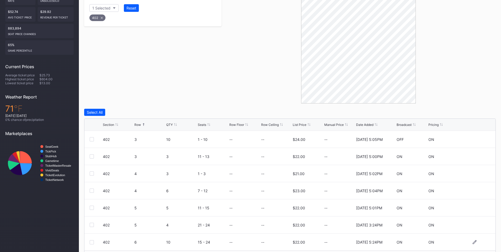
click at [90, 241] on div at bounding box center [92, 242] width 4 height 4
click at [484, 111] on div "Delete 1 Row" at bounding box center [482, 112] width 21 height 4
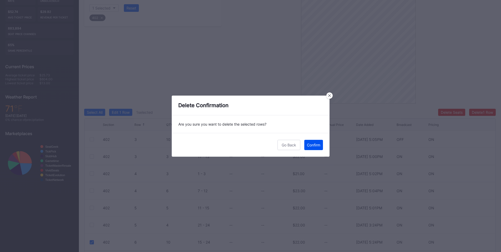
click at [305, 146] on button "Confirm" at bounding box center [313, 145] width 19 height 10
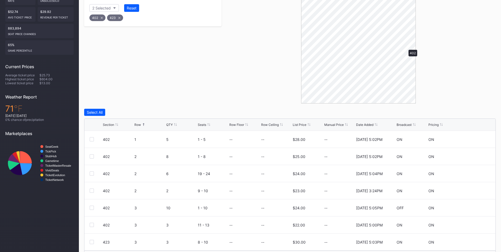
scroll to position [54, 0]
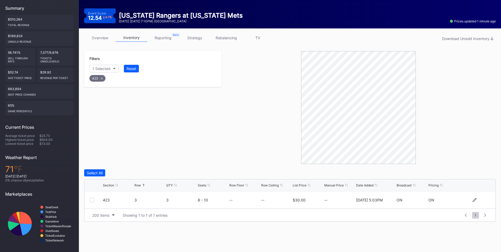
click at [90, 200] on div at bounding box center [92, 200] width 4 height 4
click at [480, 174] on div "Delete 1 Row" at bounding box center [482, 172] width 21 height 4
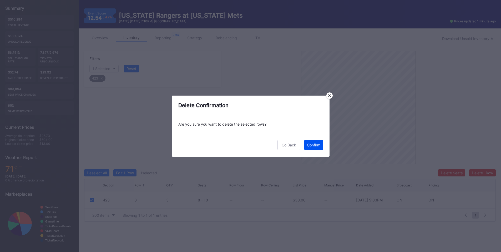
click at [312, 147] on button "Confirm" at bounding box center [313, 145] width 19 height 10
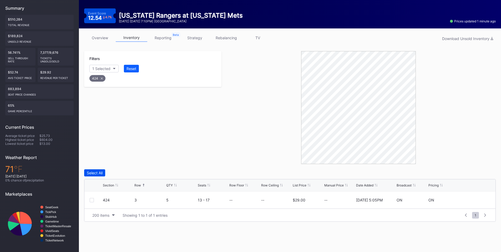
click at [101, 174] on div "Select All" at bounding box center [95, 172] width 16 height 4
click at [479, 173] on div "Delete 1 Row" at bounding box center [482, 172] width 21 height 4
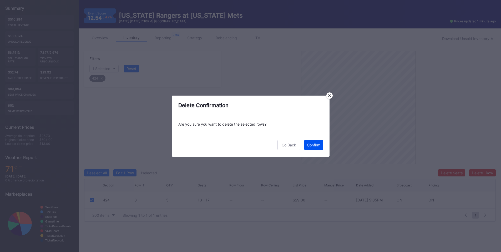
click at [315, 143] on div "Confirm" at bounding box center [313, 144] width 13 height 4
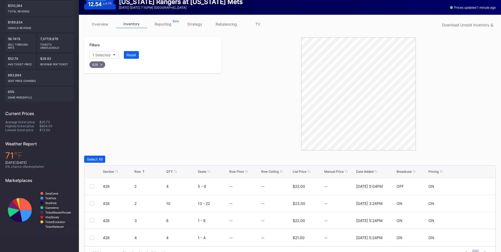
scroll to position [81, 0]
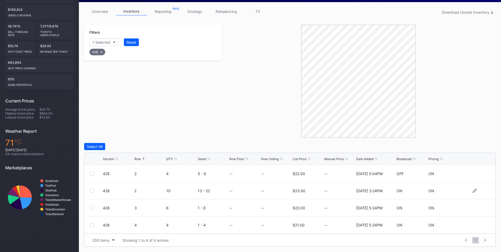
click at [91, 191] on div at bounding box center [92, 190] width 4 height 4
click at [92, 207] on div at bounding box center [92, 207] width 4 height 4
click at [479, 147] on div "Delete 2 Rows" at bounding box center [480, 146] width 23 height 4
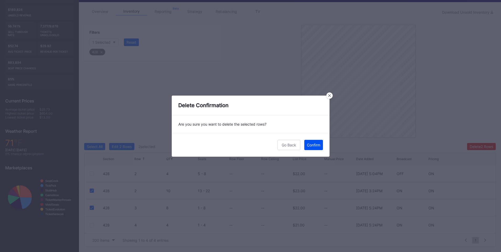
click at [319, 145] on div "Confirm" at bounding box center [313, 144] width 13 height 4
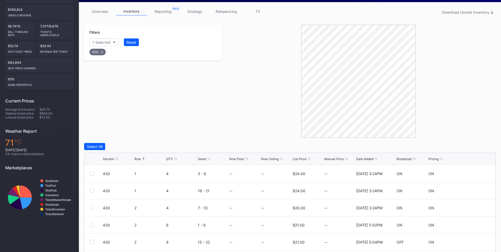
scroll to position [132, 0]
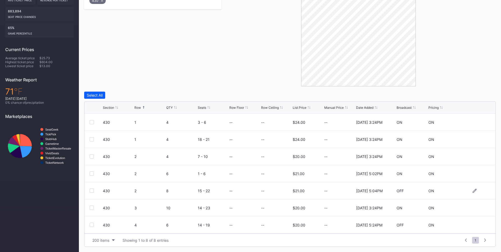
click at [91, 189] on div at bounding box center [92, 190] width 4 height 4
click at [93, 206] on div at bounding box center [92, 207] width 4 height 4
click at [485, 93] on button "Delete 2 Rows" at bounding box center [481, 94] width 29 height 7
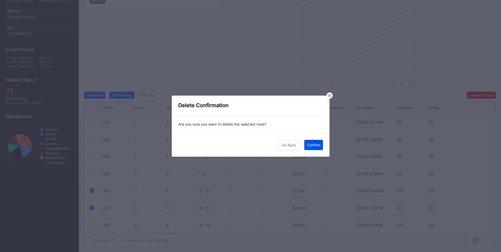
click at [310, 144] on div "Confirm" at bounding box center [313, 144] width 13 height 4
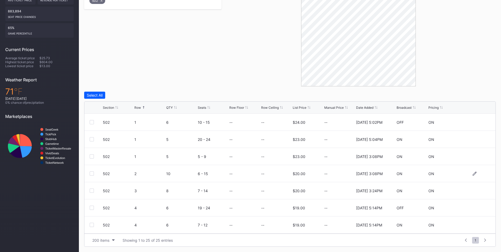
click at [93, 173] on div at bounding box center [92, 173] width 4 height 4
click at [93, 192] on div at bounding box center [92, 190] width 4 height 4
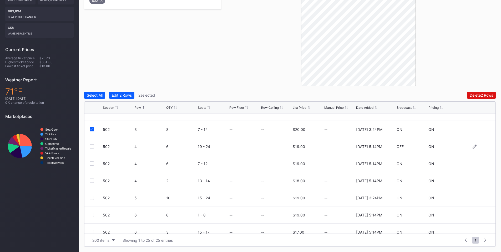
click at [94, 146] on div at bounding box center [92, 146] width 4 height 4
click at [92, 162] on div at bounding box center [92, 163] width 4 height 4
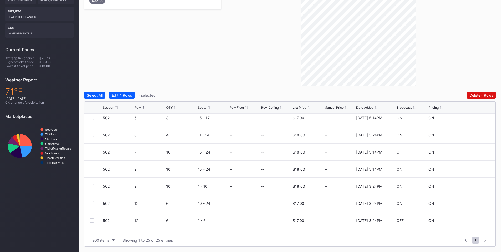
scroll to position [184, 0]
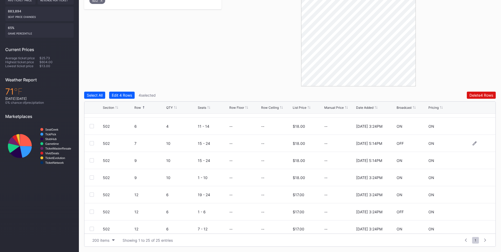
click at [92, 144] on div at bounding box center [92, 143] width 4 height 4
click at [91, 161] on div at bounding box center [92, 160] width 4 height 4
click at [93, 177] on div at bounding box center [92, 177] width 4 height 4
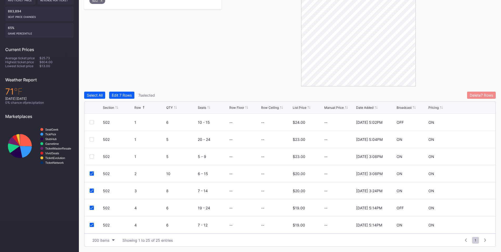
click at [480, 97] on div "Delete 7 Rows" at bounding box center [480, 95] width 23 height 4
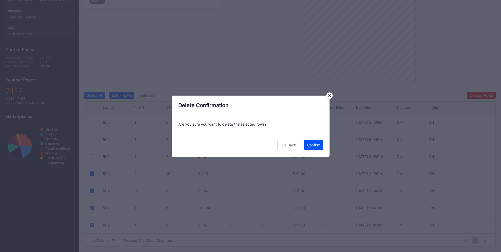
click at [308, 143] on div "Confirm" at bounding box center [313, 144] width 13 height 4
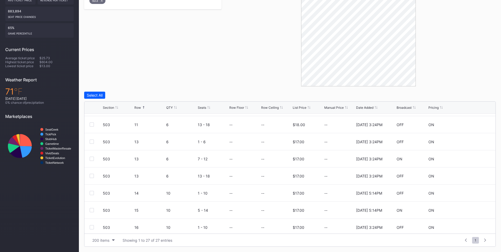
scroll to position [307, 0]
click at [91, 173] on div at bounding box center [92, 174] width 4 height 4
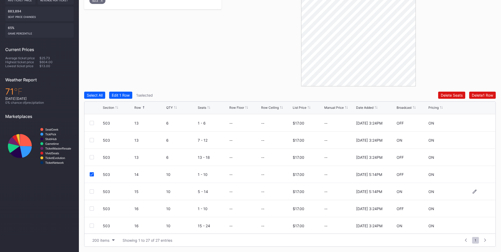
click at [92, 190] on div at bounding box center [92, 191] width 4 height 4
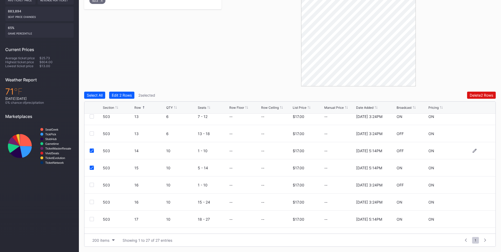
scroll to position [342, 0]
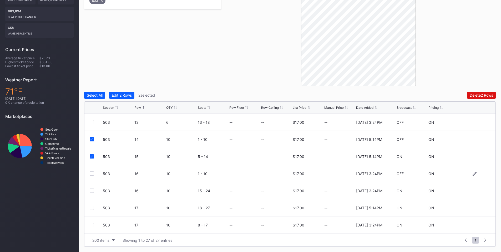
click at [92, 172] on div at bounding box center [92, 173] width 4 height 4
click at [91, 191] on div at bounding box center [92, 190] width 4 height 4
click at [91, 210] on div "503 17 10 18 - 27 -- -- $17.00 -- 2/18/2025 5:14PM ON ON" at bounding box center [289, 207] width 411 height 17
click at [90, 208] on div at bounding box center [92, 207] width 4 height 4
click at [91, 224] on div at bounding box center [92, 225] width 4 height 4
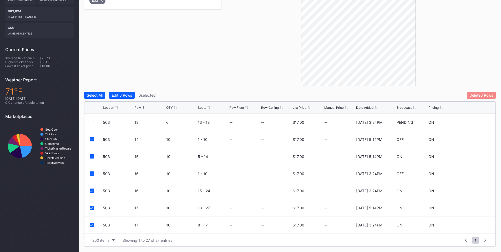
click at [469, 96] on div "Delete 6 Rows" at bounding box center [481, 95] width 24 height 4
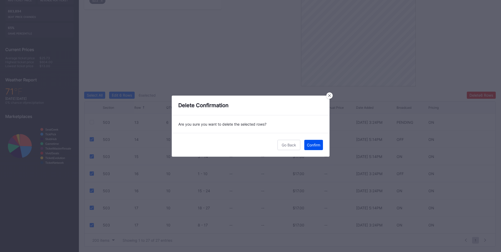
click at [316, 143] on div "Confirm" at bounding box center [313, 144] width 13 height 4
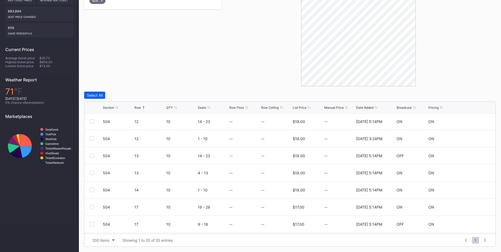
scroll to position [222, 0]
click at [89, 173] on div "504 14 10 1 - 10 -- -- $18.00 -- 2/18/2025 5:14PM ON ON" at bounding box center [289, 173] width 411 height 17
click at [91, 138] on div at bounding box center [92, 139] width 4 height 4
click at [92, 156] on div at bounding box center [92, 156] width 4 height 4
click at [91, 174] on div at bounding box center [92, 173] width 4 height 4
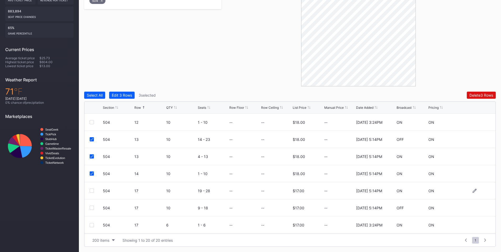
click at [91, 191] on div at bounding box center [92, 190] width 4 height 4
click at [92, 207] on div at bounding box center [92, 207] width 4 height 4
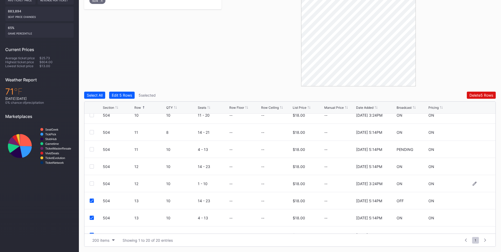
click at [92, 183] on div at bounding box center [92, 183] width 4 height 4
click at [478, 93] on div "Delete 6 Rows" at bounding box center [481, 95] width 24 height 4
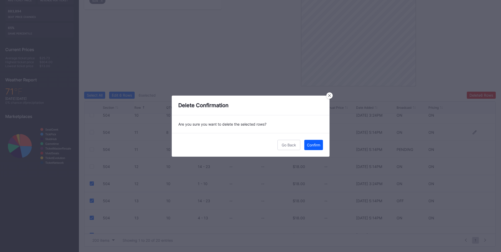
click at [312, 143] on div "Confirm" at bounding box center [313, 144] width 13 height 4
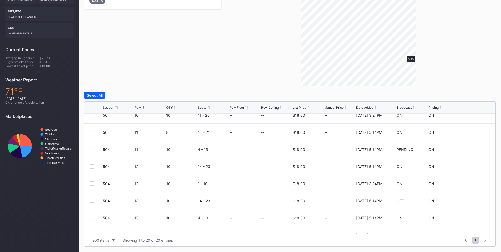
scroll to position [0, 0]
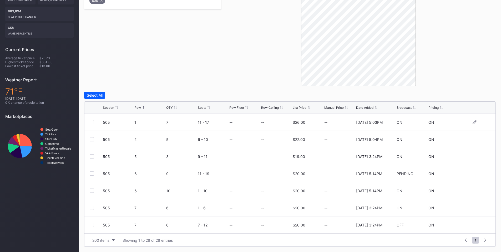
click at [92, 121] on div at bounding box center [92, 122] width 4 height 4
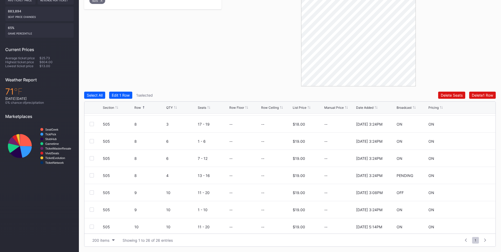
scroll to position [184, 0]
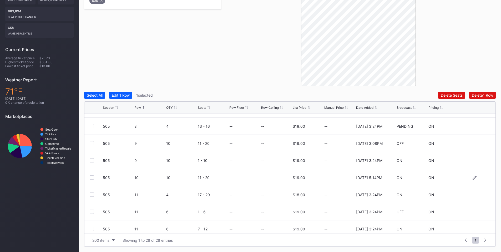
click at [93, 177] on div at bounding box center [92, 177] width 4 height 4
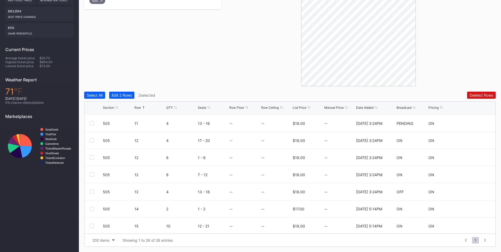
scroll to position [325, 0]
click at [94, 208] on div at bounding box center [96, 207] width 13 height 4
click at [92, 207] on div at bounding box center [92, 207] width 4 height 4
click at [91, 224] on div at bounding box center [92, 225] width 4 height 4
click at [471, 95] on div "Delete 4 Rows" at bounding box center [481, 95] width 24 height 4
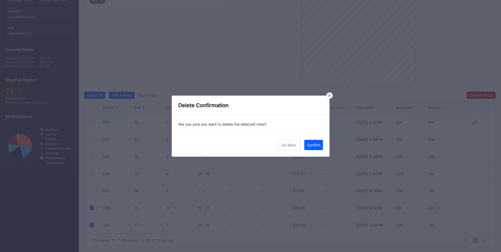
drag, startPoint x: 312, startPoint y: 143, endPoint x: 388, endPoint y: 116, distance: 80.7
click at [312, 143] on div "Confirm" at bounding box center [313, 144] width 13 height 4
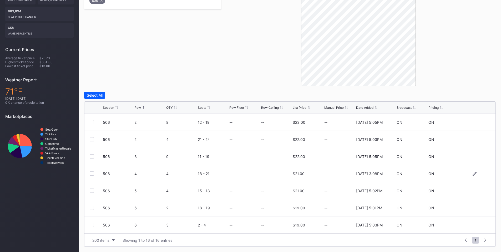
scroll to position [154, 0]
click at [93, 172] on div at bounding box center [92, 173] width 4 height 4
click at [92, 191] on div at bounding box center [92, 190] width 4 height 4
click at [93, 207] on div at bounding box center [92, 207] width 4 height 4
click at [471, 95] on div "Delete 3 Rows" at bounding box center [481, 95] width 24 height 4
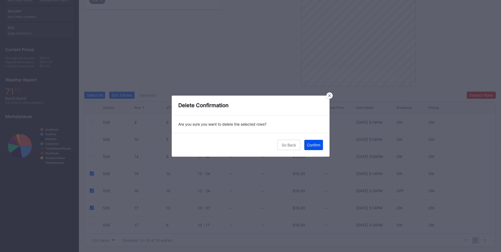
click at [311, 144] on div "Confirm" at bounding box center [313, 144] width 13 height 4
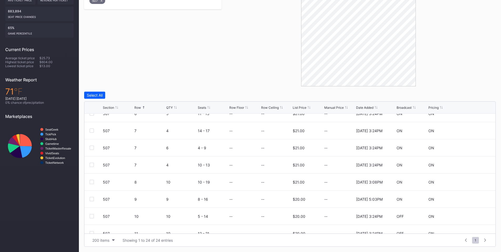
scroll to position [123, 0]
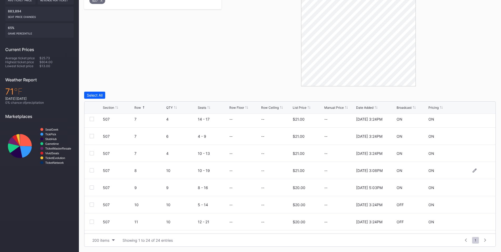
click at [90, 169] on div at bounding box center [92, 170] width 4 height 4
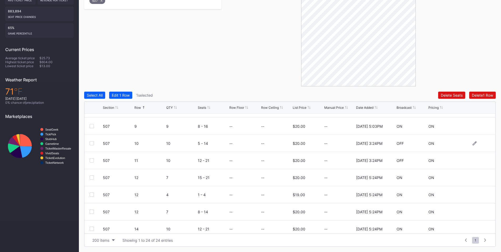
click at [93, 140] on div "507 10 10 5 - 14 -- -- $20.00 -- 4/22/2025 3:24PM OFF ON" at bounding box center [289, 143] width 411 height 17
click at [91, 144] on div at bounding box center [92, 143] width 4 height 4
click at [92, 161] on div at bounding box center [92, 160] width 4 height 4
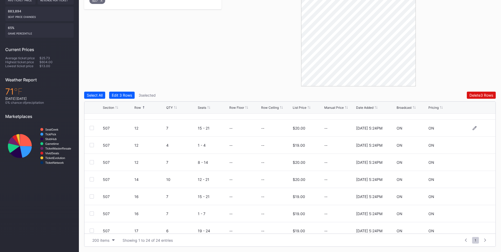
scroll to position [245, 0]
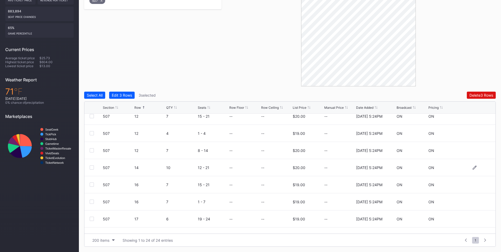
click at [90, 166] on div at bounding box center [92, 167] width 4 height 4
click at [91, 185] on div at bounding box center [92, 184] width 4 height 4
click at [476, 97] on button "Delete 5 Rows" at bounding box center [481, 94] width 29 height 7
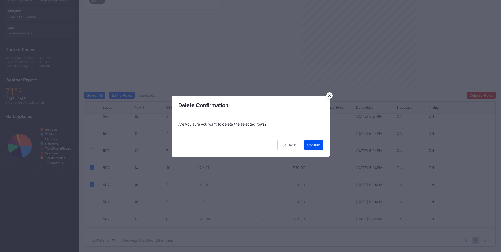
click at [317, 148] on button "Confirm" at bounding box center [313, 145] width 19 height 10
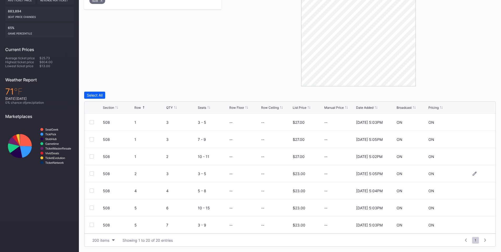
scroll to position [62, 0]
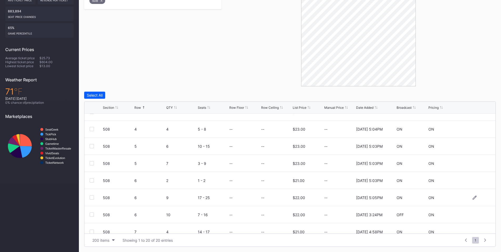
click at [92, 197] on div at bounding box center [92, 197] width 4 height 4
click at [93, 214] on div at bounding box center [92, 214] width 4 height 4
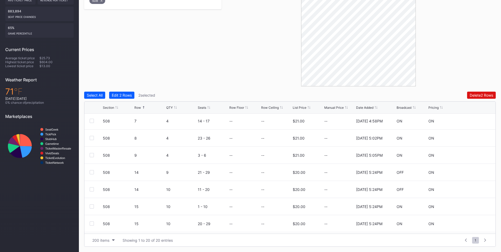
scroll to position [184, 0]
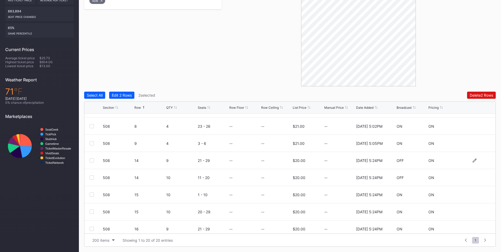
click at [92, 159] on div at bounding box center [92, 160] width 4 height 4
click at [92, 177] on div at bounding box center [92, 177] width 4 height 4
click at [93, 195] on div at bounding box center [92, 194] width 4 height 4
click at [92, 209] on div at bounding box center [92, 211] width 4 height 4
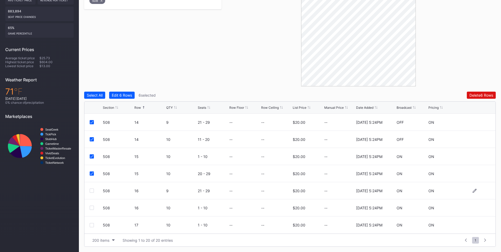
click at [91, 190] on div at bounding box center [92, 190] width 4 height 4
click at [471, 98] on button "Delete 7 Rows" at bounding box center [481, 94] width 29 height 7
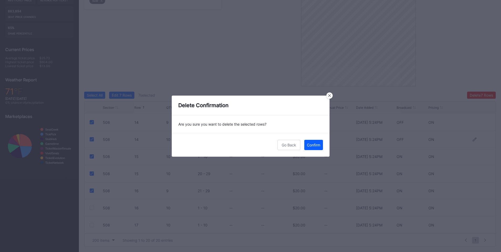
click at [313, 145] on div "Confirm" at bounding box center [313, 144] width 13 height 4
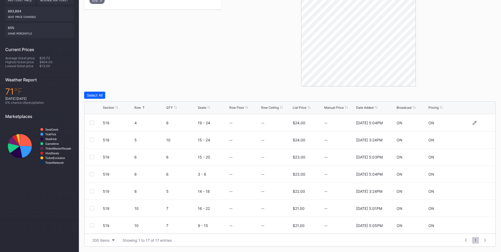
scroll to position [61, 0]
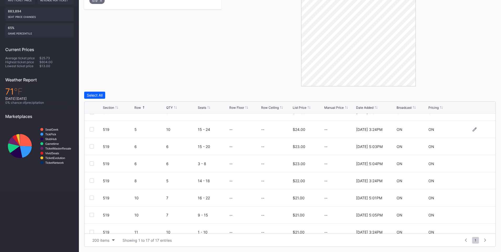
click at [90, 129] on div at bounding box center [92, 129] width 4 height 4
click at [92, 148] on div at bounding box center [92, 146] width 4 height 4
click at [91, 166] on div "519 6 6 3 - 8 -- -- $23.00 -- 11/25/2024 5:04PM ON ON" at bounding box center [289, 163] width 411 height 17
click at [92, 165] on div at bounding box center [92, 163] width 4 height 4
click at [91, 181] on div at bounding box center [92, 180] width 4 height 4
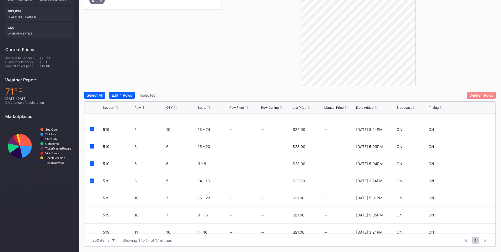
click at [486, 95] on div "Delete 4 Rows" at bounding box center [481, 95] width 24 height 4
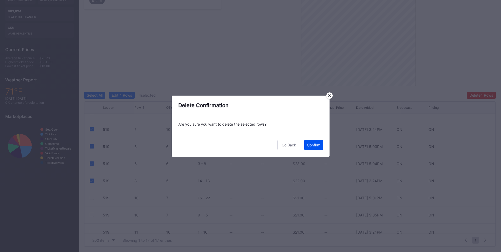
click at [313, 146] on div "Confirm" at bounding box center [313, 144] width 13 height 4
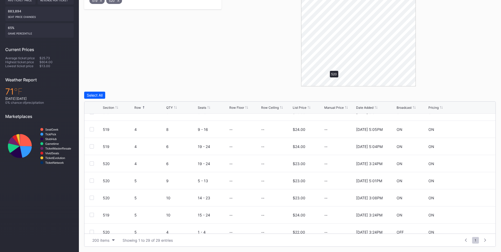
scroll to position [0, 0]
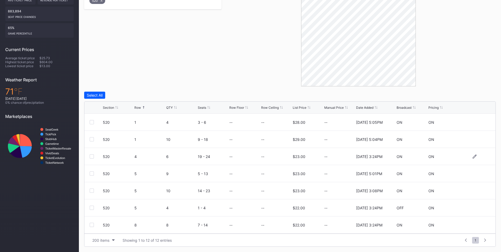
click at [91, 155] on div at bounding box center [92, 156] width 4 height 4
click at [92, 172] on div at bounding box center [92, 173] width 4 height 4
click at [90, 189] on div at bounding box center [92, 190] width 4 height 4
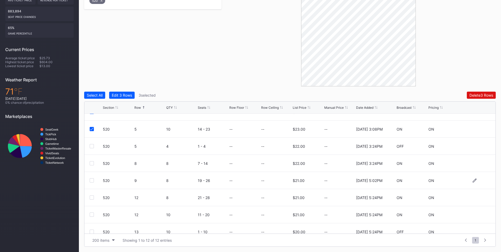
scroll to position [85, 0]
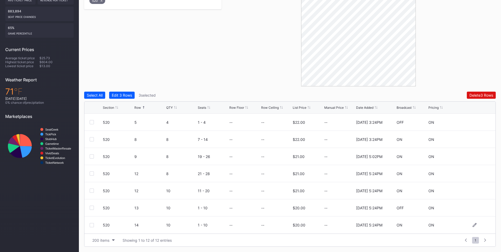
click at [90, 225] on div at bounding box center [92, 225] width 4 height 4
click at [480, 95] on div "Delete 4 Rows" at bounding box center [481, 95] width 24 height 4
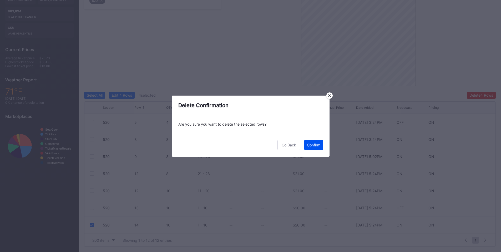
click at [316, 142] on div "Confirm" at bounding box center [313, 144] width 13 height 4
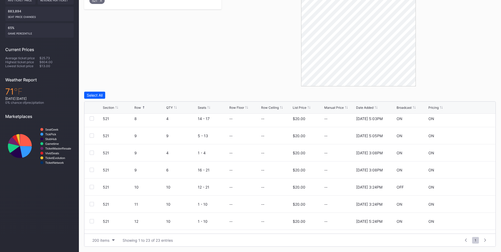
scroll to position [184, 0]
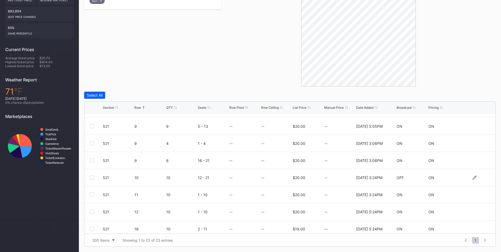
click at [93, 177] on div at bounding box center [92, 177] width 4 height 4
click at [91, 194] on div at bounding box center [92, 194] width 4 height 4
click at [91, 211] on div at bounding box center [92, 211] width 4 height 4
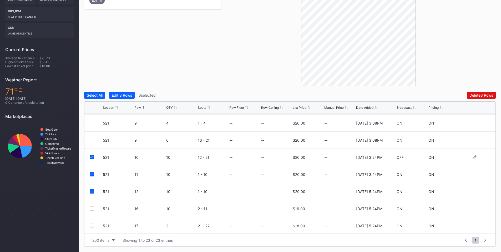
scroll to position [245, 0]
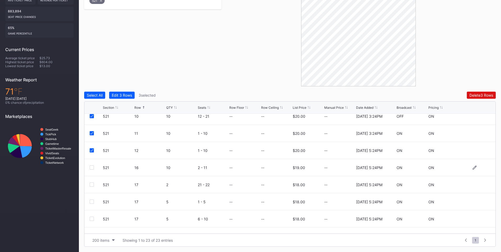
click at [90, 166] on div at bounding box center [92, 167] width 4 height 4
click at [478, 95] on div "Delete 4 Rows" at bounding box center [481, 95] width 24 height 4
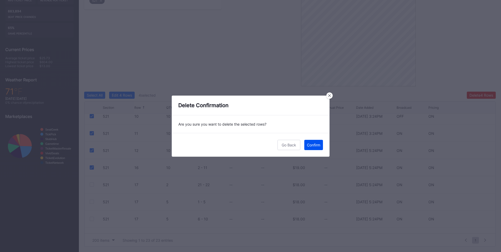
click at [316, 143] on div "Confirm" at bounding box center [313, 144] width 13 height 4
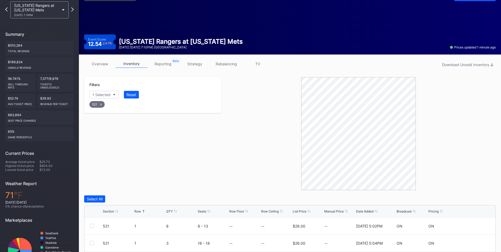
scroll to position [9, 0]
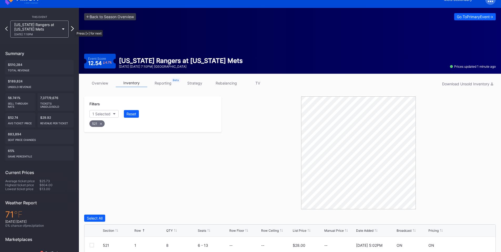
click at [73, 27] on icon at bounding box center [72, 28] width 3 height 5
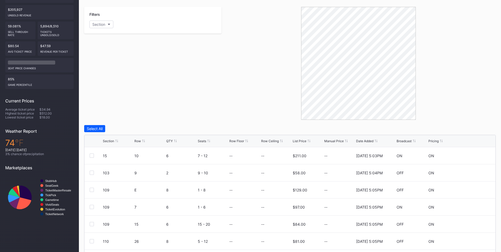
scroll to position [132, 0]
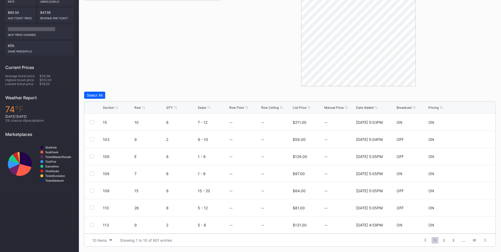
click at [98, 244] on div "10 items Showing 1 to 10 of 901 entries 1 ... -1 0 1 2 3 ... 91" at bounding box center [289, 239] width 411 height 13
click at [97, 241] on div "10 items" at bounding box center [99, 240] width 14 height 4
click at [100, 226] on div "200 items" at bounding box center [102, 226] width 17 height 4
click at [135, 107] on div "Row" at bounding box center [137, 107] width 7 height 4
click at [91, 156] on div at bounding box center [92, 156] width 4 height 4
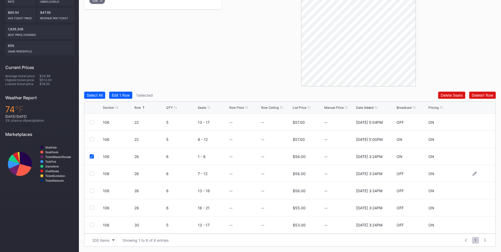
click at [90, 173] on div at bounding box center [92, 173] width 4 height 4
click at [92, 190] on div at bounding box center [92, 190] width 4 height 4
click at [94, 208] on div at bounding box center [96, 207] width 13 height 4
click at [91, 208] on div at bounding box center [92, 207] width 4 height 4
click at [451, 99] on div "Select All Edit 4 Rows 4 selected Delete 4 Rows Section Row QTY Seats Row Floor…" at bounding box center [289, 168] width 411 height 155
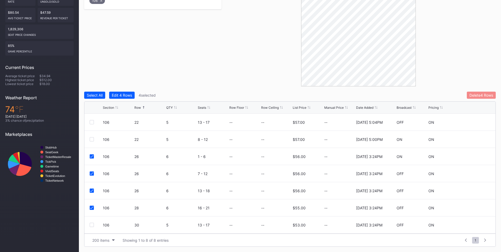
click at [470, 96] on div "Delete 4 Rows" at bounding box center [481, 95] width 24 height 4
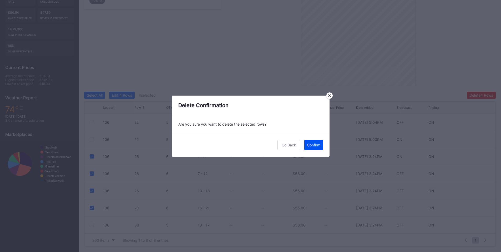
click at [316, 143] on div "Confirm" at bounding box center [313, 144] width 13 height 4
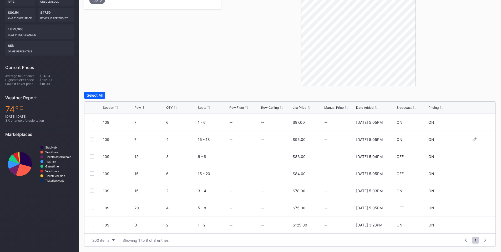
click at [89, 139] on div "109 7 4 15 - 18 -- -- $95.00 -- 11/25/2024 5:05PM ON ON" at bounding box center [289, 139] width 411 height 17
click at [92, 139] on div at bounding box center [92, 139] width 4 height 4
click at [93, 172] on div at bounding box center [92, 173] width 4 height 4
click at [92, 208] on div at bounding box center [92, 207] width 4 height 4
click at [90, 140] on icon at bounding box center [91, 139] width 3 height 3
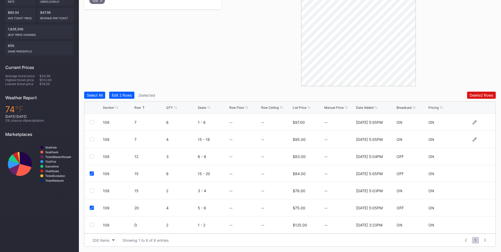
click at [91, 121] on div at bounding box center [92, 122] width 4 height 4
click at [482, 94] on div "Delete 3 Rows" at bounding box center [481, 95] width 24 height 4
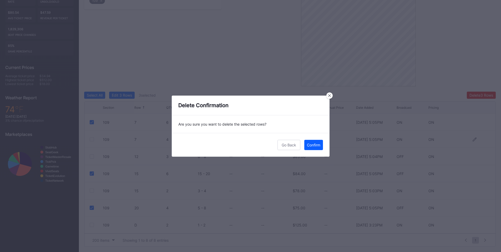
click at [311, 144] on div "Confirm" at bounding box center [313, 144] width 13 height 4
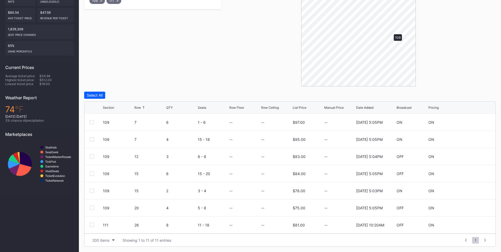
scroll to position [64, 0]
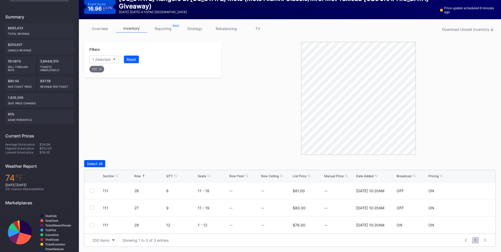
click at [100, 163] on div "Select All" at bounding box center [95, 163] width 16 height 4
click at [476, 165] on div "Delete 3 Rows" at bounding box center [481, 163] width 24 height 4
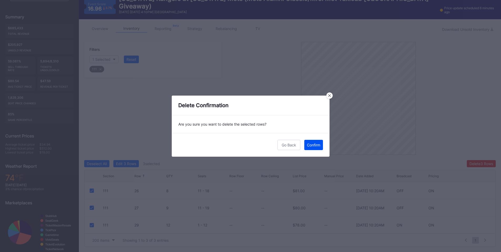
click at [317, 147] on button "Confirm" at bounding box center [313, 145] width 19 height 10
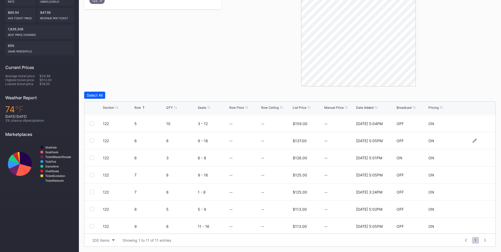
scroll to position [68, 0]
click at [91, 207] on div at bounding box center [92, 207] width 4 height 4
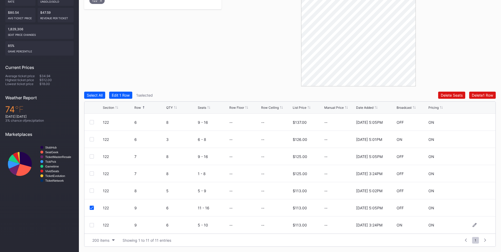
click at [91, 223] on div at bounding box center [92, 225] width 4 height 4
click at [471, 94] on div "Delete 2 Rows" at bounding box center [480, 95] width 23 height 4
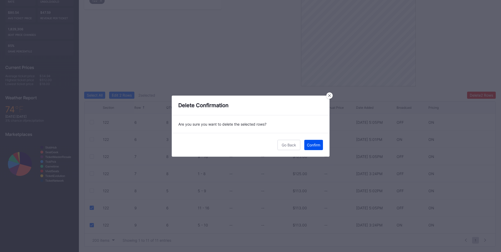
click at [308, 148] on button "Confirm" at bounding box center [313, 145] width 19 height 10
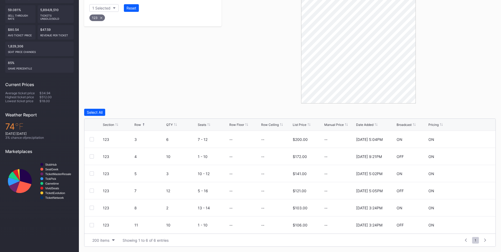
scroll to position [115, 0]
click at [92, 189] on div at bounding box center [92, 190] width 4 height 4
click at [92, 223] on div at bounding box center [92, 225] width 4 height 4
click at [473, 113] on div "Delete 2 Rows" at bounding box center [480, 112] width 23 height 4
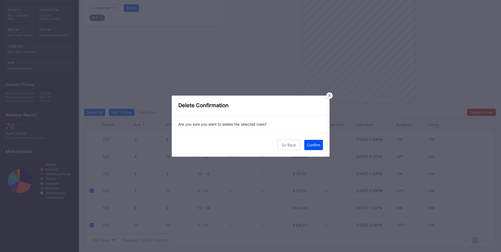
click at [311, 143] on div "Confirm" at bounding box center [313, 144] width 13 height 4
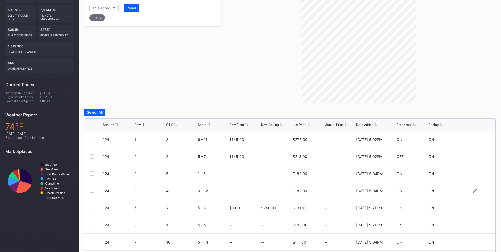
scroll to position [34, 0]
click at [92, 207] on div at bounding box center [92, 207] width 4 height 4
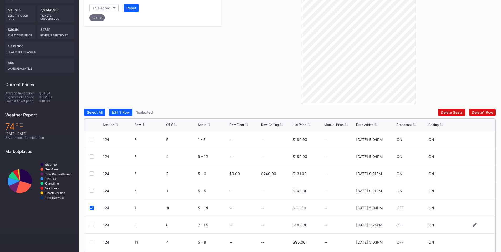
click at [93, 225] on div at bounding box center [92, 224] width 4 height 4
click at [479, 115] on button "Delete 2 Rows" at bounding box center [481, 112] width 29 height 7
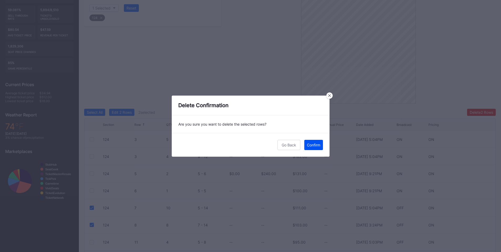
click at [308, 145] on div "Confirm" at bounding box center [313, 144] width 13 height 4
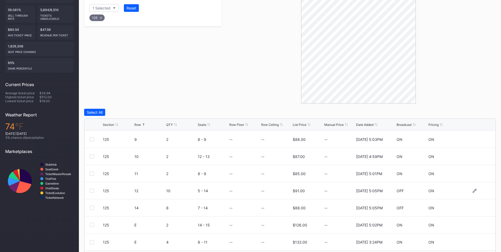
click at [93, 191] on div at bounding box center [92, 190] width 4 height 4
click at [93, 207] on div at bounding box center [92, 207] width 4 height 4
click at [482, 111] on div "Delete 2 Rows" at bounding box center [480, 112] width 23 height 4
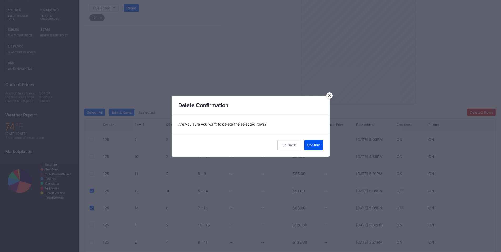
click at [311, 145] on div "Confirm" at bounding box center [313, 144] width 13 height 4
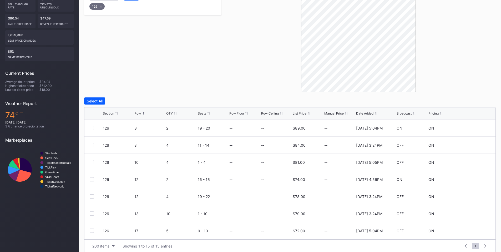
scroll to position [132, 0]
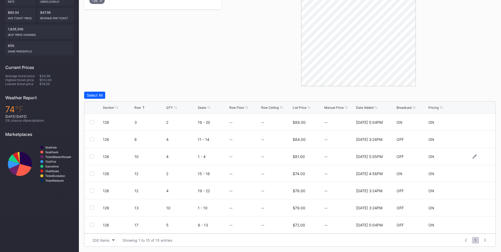
click at [91, 156] on div at bounding box center [92, 156] width 4 height 4
click at [93, 206] on div at bounding box center [92, 207] width 4 height 4
click at [91, 225] on div at bounding box center [92, 224] width 4 height 4
click at [91, 173] on div at bounding box center [92, 173] width 4 height 4
click at [478, 96] on div "Delete 4 Rows" at bounding box center [481, 95] width 24 height 4
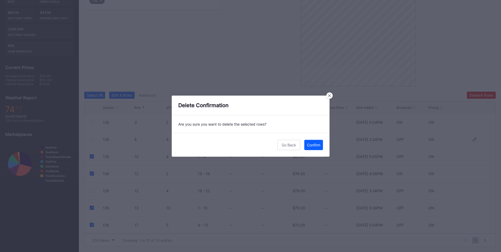
click at [312, 145] on div "Confirm" at bounding box center [313, 144] width 13 height 4
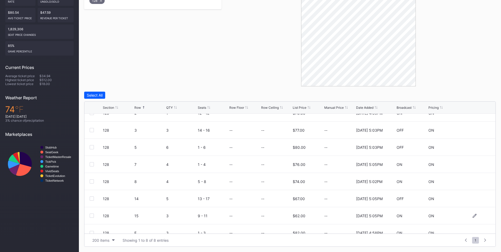
scroll to position [17, 0]
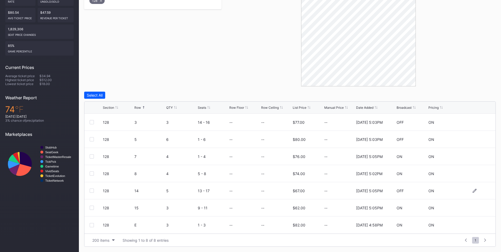
click at [91, 188] on div at bounding box center [92, 190] width 4 height 4
click at [91, 208] on div at bounding box center [92, 207] width 4 height 4
click at [474, 94] on div "Delete 2 Rows" at bounding box center [480, 95] width 23 height 4
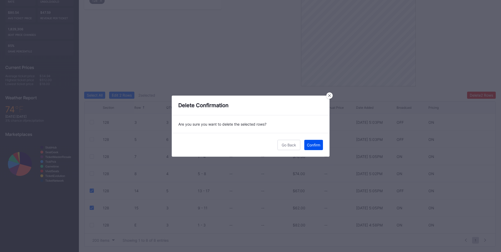
click at [313, 146] on div "Confirm" at bounding box center [313, 144] width 13 height 4
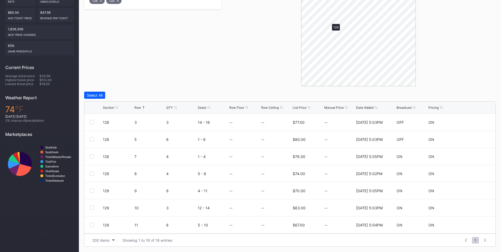
scroll to position [0, 0]
click at [92, 122] on div at bounding box center [92, 122] width 4 height 4
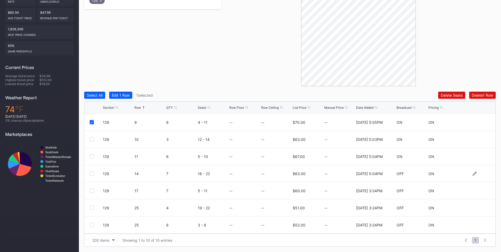
click at [90, 173] on div at bounding box center [92, 173] width 4 height 4
click at [91, 190] on div at bounding box center [92, 190] width 4 height 4
click at [93, 208] on div at bounding box center [92, 207] width 4 height 4
click at [93, 222] on div "129 25 6 3 - 8 -- -- $52.00 -- 4/22/2025 3:24PM OFF ON" at bounding box center [289, 224] width 411 height 17
click at [92, 224] on div at bounding box center [92, 224] width 4 height 4
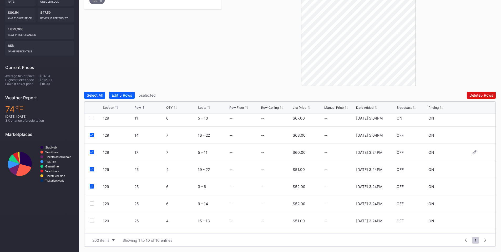
scroll to position [51, 0]
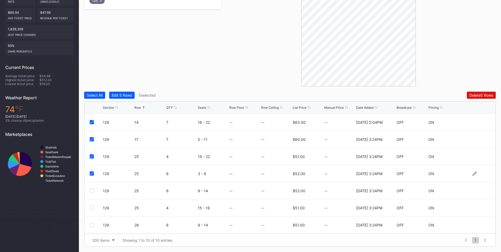
click at [90, 173] on div at bounding box center [92, 173] width 4 height 4
click at [92, 158] on div "129 25 4 19 - 22 -- -- $51.00 -- 4/22/2025 3:24PM OFF ON" at bounding box center [289, 156] width 411 height 17
click at [93, 156] on icon at bounding box center [91, 156] width 3 height 3
click at [90, 190] on div at bounding box center [92, 190] width 4 height 4
click at [92, 173] on div at bounding box center [92, 173] width 4 height 4
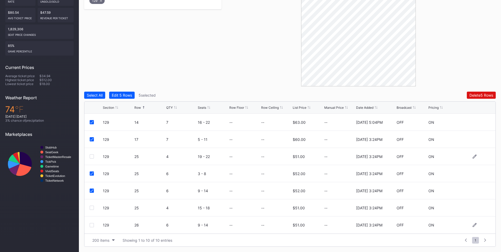
click at [92, 224] on div at bounding box center [92, 225] width 4 height 4
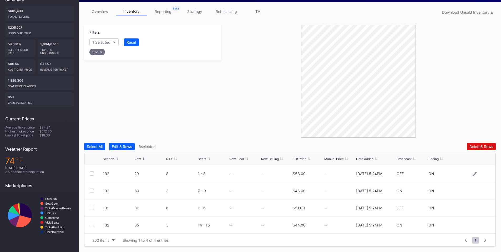
click at [90, 172] on div at bounding box center [92, 173] width 4 height 4
click at [91, 189] on div at bounding box center [92, 190] width 4 height 4
click at [92, 206] on div at bounding box center [92, 207] width 4 height 4
click at [482, 146] on div "Delete 9 Rows" at bounding box center [481, 146] width 24 height 4
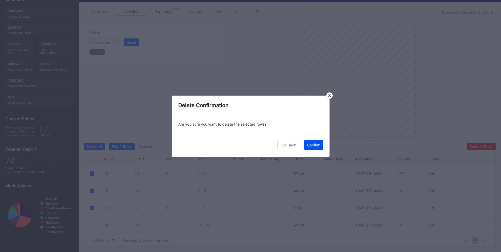
click at [314, 144] on div "Confirm" at bounding box center [313, 144] width 13 height 4
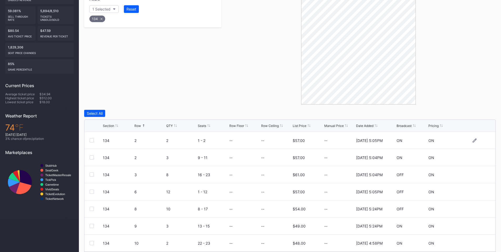
scroll to position [132, 0]
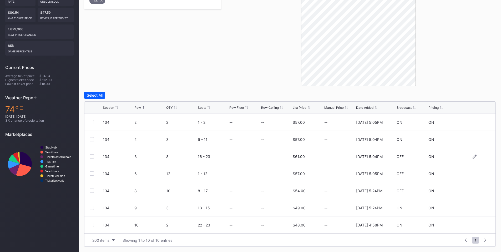
click at [93, 156] on div at bounding box center [92, 156] width 4 height 4
click at [91, 173] on div at bounding box center [92, 173] width 4 height 4
click at [92, 190] on div at bounding box center [92, 190] width 4 height 4
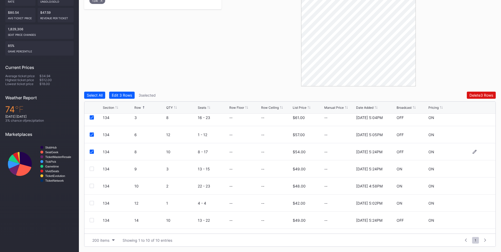
scroll to position [51, 0]
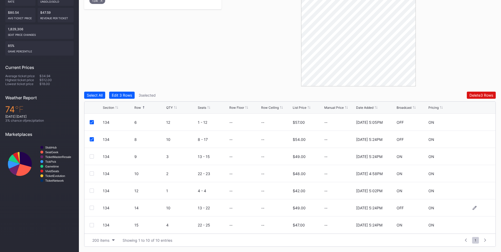
click at [91, 205] on div at bounding box center [92, 207] width 4 height 4
click at [480, 94] on div "Delete 4 Rows" at bounding box center [481, 95] width 24 height 4
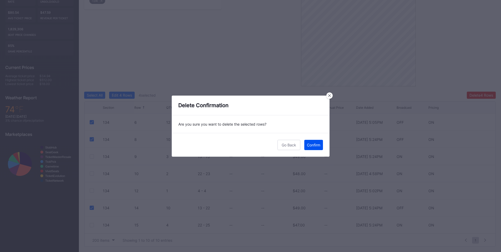
click at [308, 147] on div "Confirm" at bounding box center [313, 144] width 13 height 4
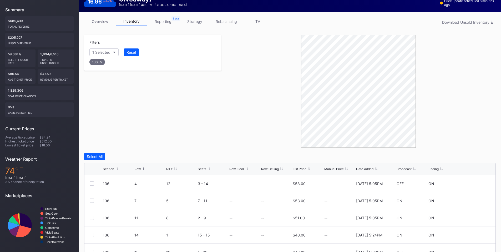
scroll to position [115, 0]
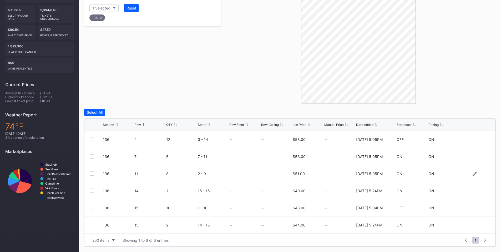
click at [92, 175] on div at bounding box center [92, 173] width 4 height 4
click at [94, 207] on div at bounding box center [96, 207] width 13 height 4
click at [93, 206] on div at bounding box center [92, 207] width 4 height 4
click at [475, 114] on div "Delete 2 Rows" at bounding box center [480, 112] width 23 height 4
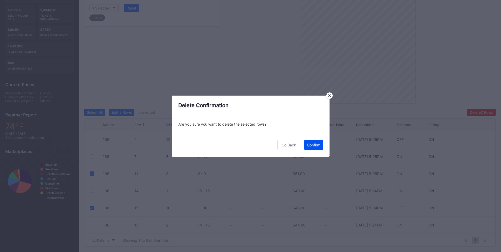
click at [309, 145] on div "Confirm" at bounding box center [313, 144] width 13 height 4
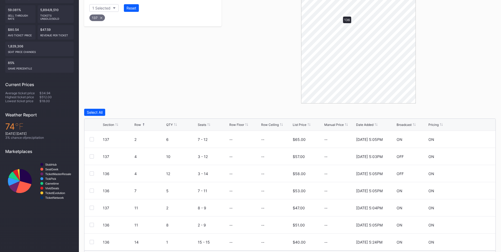
scroll to position [98, 0]
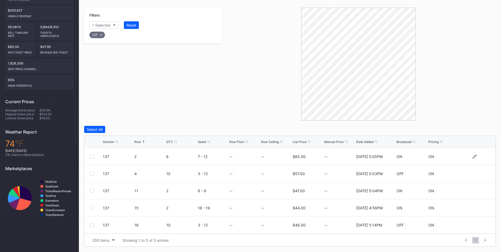
click at [93, 155] on div at bounding box center [92, 156] width 4 height 4
click at [92, 172] on div at bounding box center [92, 173] width 4 height 4
click at [91, 226] on div at bounding box center [92, 225] width 4 height 4
click at [492, 127] on div "Delete 3 Rows" at bounding box center [481, 129] width 24 height 4
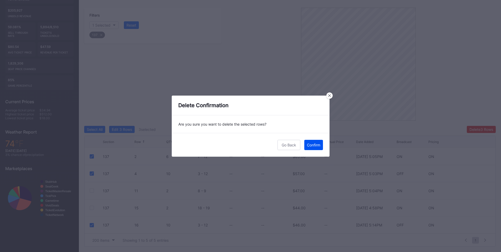
click at [304, 148] on button "Confirm" at bounding box center [313, 145] width 19 height 10
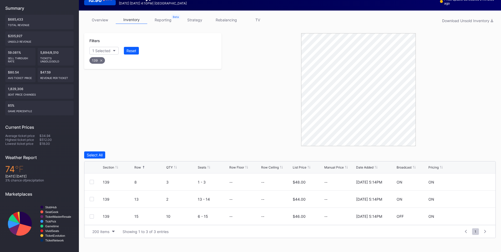
scroll to position [64, 0]
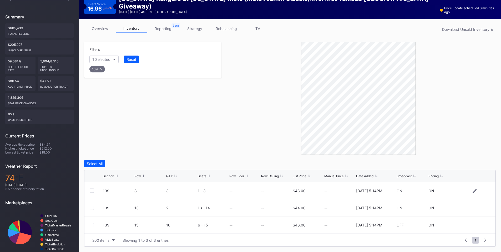
click at [91, 191] on div at bounding box center [92, 190] width 4 height 4
click at [90, 224] on div at bounding box center [92, 225] width 4 height 4
click at [474, 160] on button "Delete 2 Rows" at bounding box center [481, 163] width 29 height 7
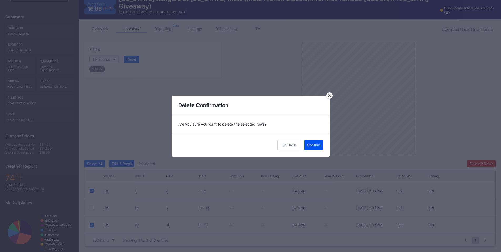
click at [311, 144] on div "Confirm" at bounding box center [313, 144] width 13 height 4
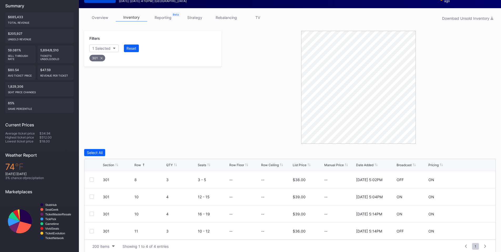
scroll to position [81, 0]
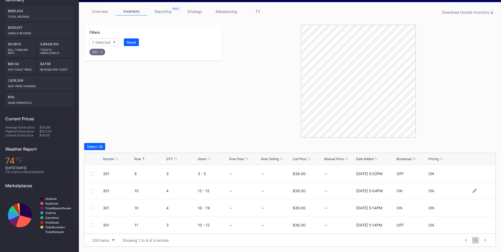
click at [93, 189] on div at bounding box center [92, 190] width 4 height 4
click at [91, 206] on div at bounding box center [92, 207] width 4 height 4
click at [477, 146] on div "Delete 2 Rows" at bounding box center [480, 146] width 23 height 4
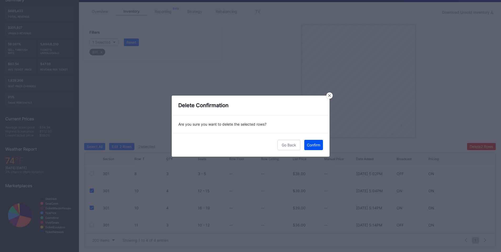
click at [310, 144] on div "Confirm" at bounding box center [313, 144] width 13 height 4
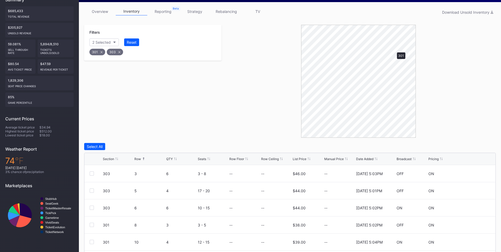
scroll to position [64, 0]
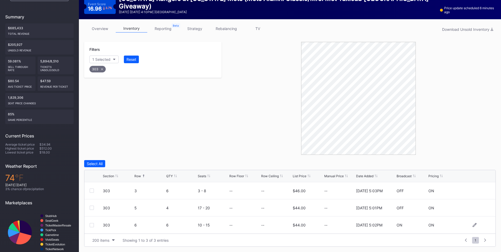
click at [93, 224] on div at bounding box center [92, 225] width 4 height 4
click at [484, 162] on div "Delete 1 Row" at bounding box center [482, 163] width 21 height 4
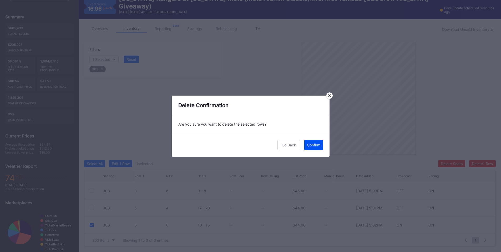
click at [316, 143] on div "Confirm" at bounding box center [313, 144] width 13 height 4
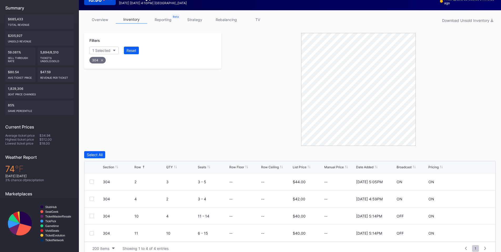
scroll to position [81, 0]
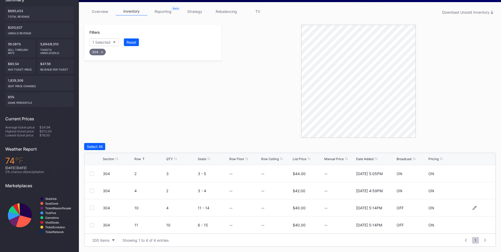
click at [92, 207] on div at bounding box center [92, 207] width 4 height 4
click at [92, 226] on div at bounding box center [92, 225] width 4 height 4
click at [481, 147] on div "Delete 2 Rows" at bounding box center [480, 146] width 23 height 4
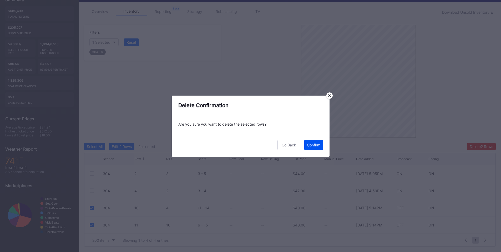
click at [309, 142] on button "Confirm" at bounding box center [313, 145] width 19 height 10
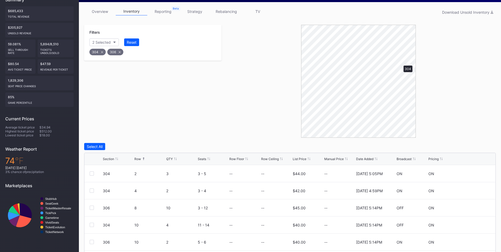
scroll to position [64, 0]
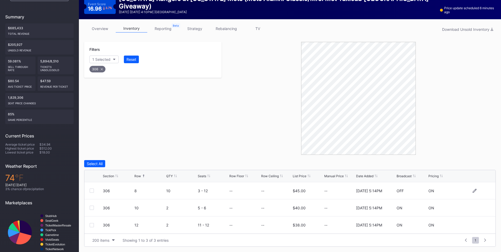
click at [91, 190] on div at bounding box center [92, 190] width 4 height 4
click at [479, 164] on div "Delete 1 Row" at bounding box center [482, 163] width 21 height 4
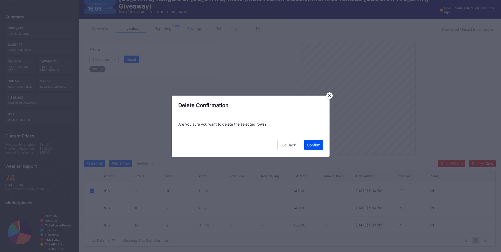
click at [305, 145] on button "Confirm" at bounding box center [313, 145] width 19 height 10
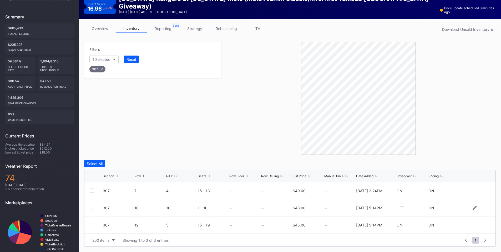
click at [93, 205] on div "307 10 10 1 - 10 -- -- $48.00 -- 2/18/2025 5:14PM OFF ON" at bounding box center [289, 207] width 411 height 17
click at [91, 208] on div at bounding box center [92, 207] width 4 height 4
click at [477, 165] on div "Delete 1 Row" at bounding box center [482, 163] width 21 height 4
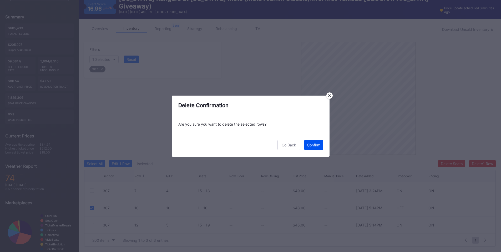
click at [315, 141] on button "Confirm" at bounding box center [313, 145] width 19 height 10
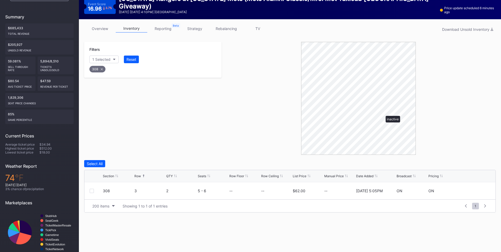
scroll to position [63, 0]
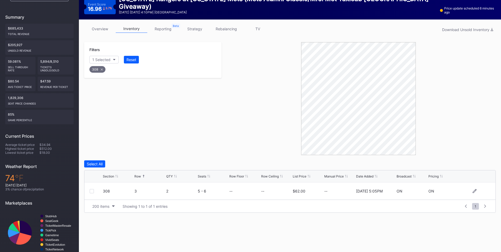
click at [93, 191] on div at bounding box center [92, 191] width 4 height 4
click at [474, 161] on button "Delete 1 Row" at bounding box center [482, 163] width 27 height 7
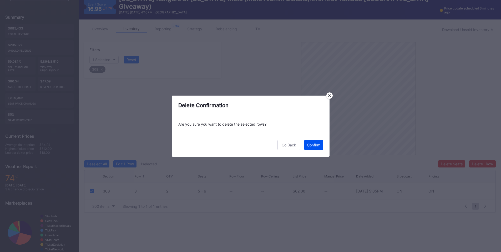
click at [319, 146] on div "Confirm" at bounding box center [313, 144] width 13 height 4
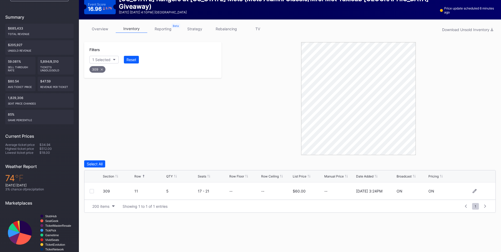
click at [91, 189] on div at bounding box center [92, 191] width 4 height 4
click at [485, 165] on div "Delete 1 Row" at bounding box center [482, 163] width 21 height 4
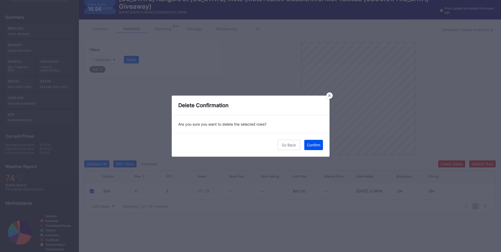
click at [316, 142] on div "Confirm" at bounding box center [313, 144] width 13 height 4
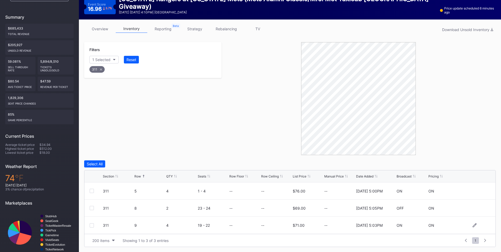
click at [94, 226] on div at bounding box center [92, 225] width 4 height 4
click at [482, 164] on div "Delete 1 Row" at bounding box center [482, 163] width 21 height 4
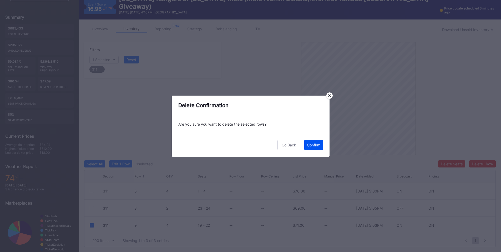
click at [313, 146] on div "Confirm" at bounding box center [313, 144] width 13 height 4
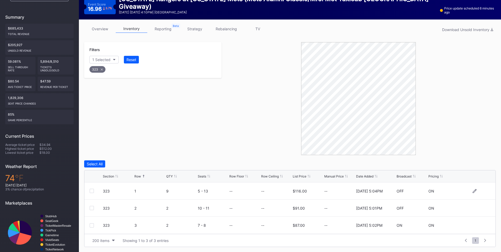
click at [92, 188] on div at bounding box center [92, 190] width 4 height 4
click at [474, 165] on div "Delete 1 Row" at bounding box center [482, 163] width 21 height 4
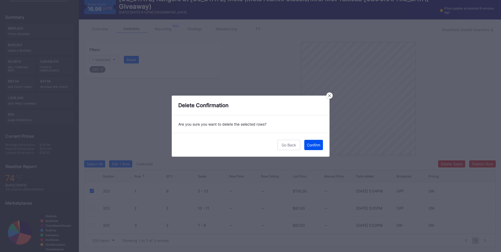
click at [322, 144] on button "Confirm" at bounding box center [313, 145] width 19 height 10
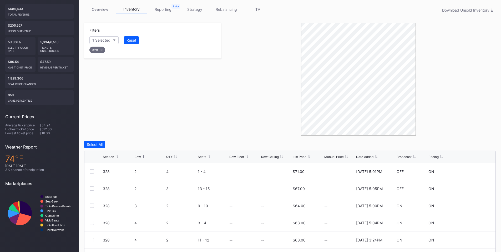
scroll to position [98, 0]
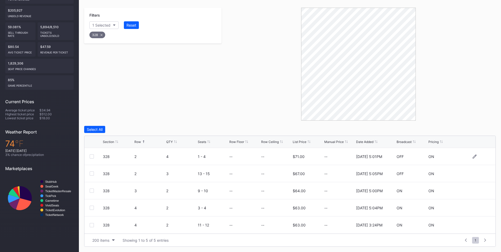
click at [91, 155] on div at bounding box center [92, 156] width 4 height 4
click at [92, 173] on div at bounding box center [92, 173] width 4 height 4
click at [479, 131] on div "Delete 2 Rows" at bounding box center [480, 129] width 23 height 4
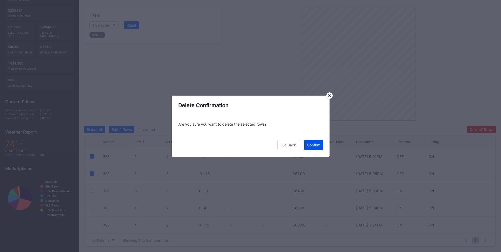
click at [316, 141] on button "Confirm" at bounding box center [313, 145] width 19 height 10
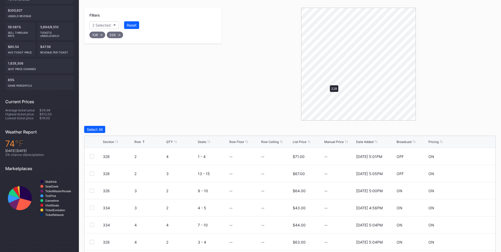
scroll to position [64, 0]
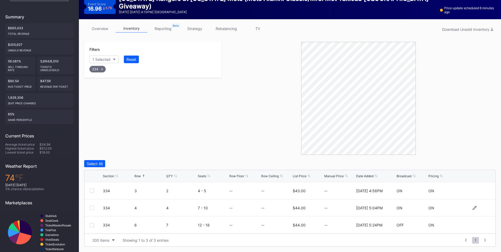
click at [89, 207] on div "334 4 4 7 - 10 -- -- $44.00 -- 11/25/2024 5:04PM ON ON" at bounding box center [289, 207] width 411 height 17
click at [93, 206] on div at bounding box center [92, 207] width 4 height 4
click at [93, 226] on div at bounding box center [92, 225] width 4 height 4
click at [483, 162] on div "Delete 2 Rows" at bounding box center [480, 163] width 23 height 4
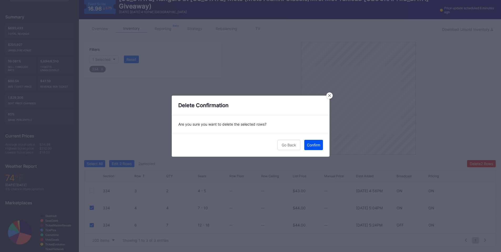
click at [311, 140] on button "Confirm" at bounding box center [313, 145] width 19 height 10
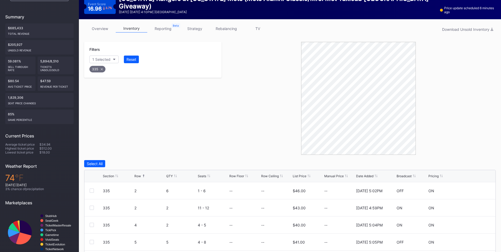
scroll to position [98, 0]
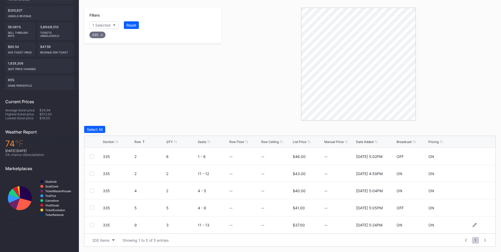
click at [91, 224] on div at bounding box center [92, 225] width 4 height 4
click at [475, 129] on div "Delete 1 Row" at bounding box center [482, 129] width 21 height 4
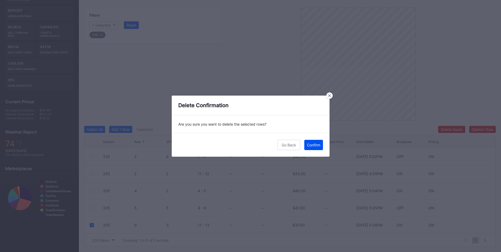
click at [312, 145] on div "Confirm" at bounding box center [313, 144] width 13 height 4
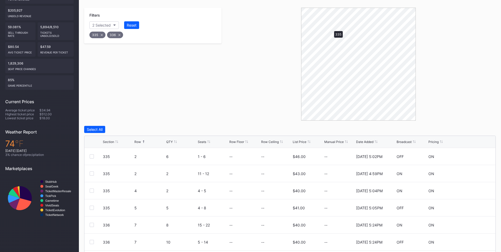
scroll to position [64, 0]
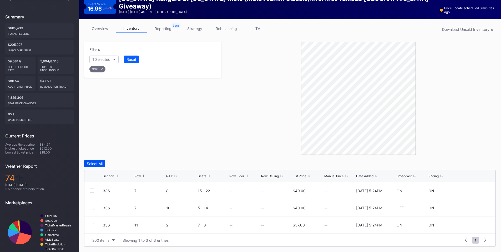
click at [98, 162] on div "Select All" at bounding box center [95, 163] width 16 height 4
click at [477, 162] on div "Delete 3 Rows" at bounding box center [481, 163] width 24 height 4
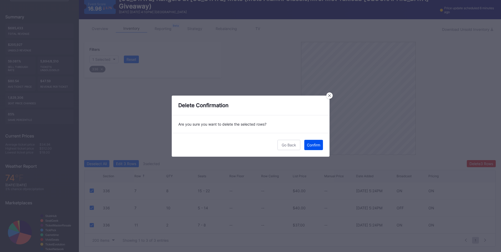
click at [314, 145] on div "Confirm" at bounding box center [313, 144] width 13 height 4
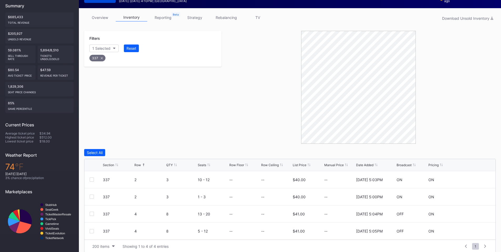
scroll to position [81, 0]
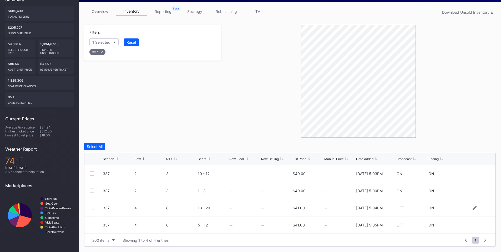
click at [96, 206] on div at bounding box center [96, 207] width 13 height 4
click at [92, 208] on div at bounding box center [92, 207] width 4 height 4
click at [92, 224] on div at bounding box center [92, 225] width 4 height 4
click at [475, 146] on div "Delete 2 Rows" at bounding box center [480, 146] width 23 height 4
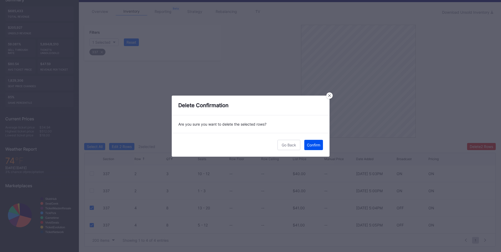
click at [307, 144] on div "Confirm" at bounding box center [313, 144] width 13 height 4
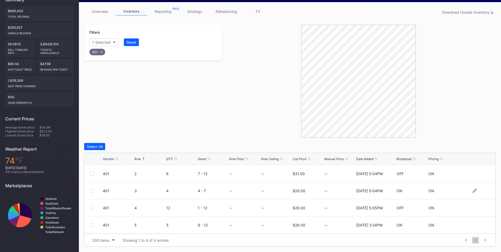
click at [93, 190] on div at bounding box center [92, 190] width 4 height 4
click at [92, 207] on div at bounding box center [92, 207] width 4 height 4
click at [489, 145] on div "Delete 2 Rows" at bounding box center [480, 146] width 23 height 4
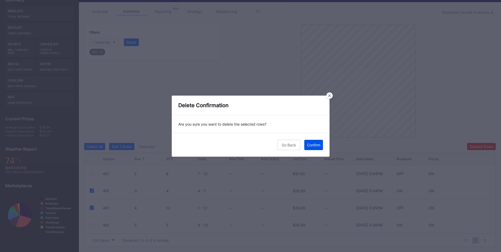
click at [310, 145] on div "Confirm" at bounding box center [313, 144] width 13 height 4
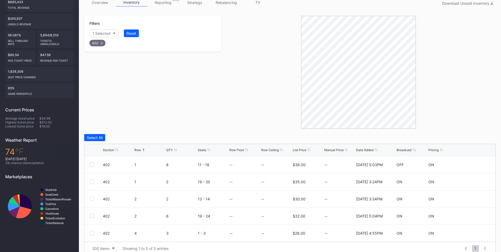
scroll to position [98, 0]
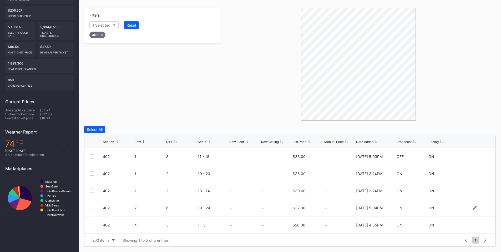
click at [93, 207] on div at bounding box center [92, 207] width 4 height 4
click at [483, 128] on div "Delete 1 Row" at bounding box center [482, 129] width 21 height 4
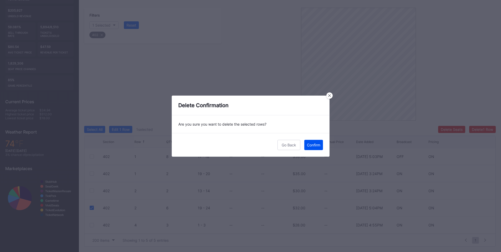
click at [313, 145] on div "Confirm" at bounding box center [313, 144] width 13 height 4
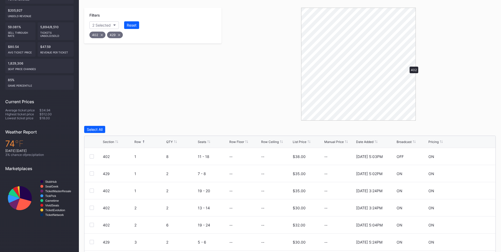
scroll to position [63, 0]
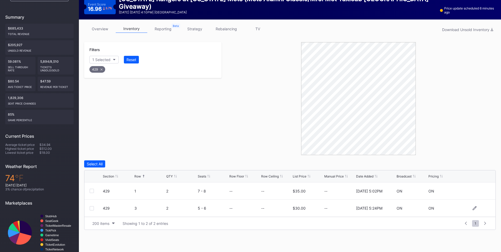
click at [93, 207] on div at bounding box center [92, 208] width 4 height 4
click at [476, 163] on div "Delete 1 Row" at bounding box center [482, 163] width 21 height 4
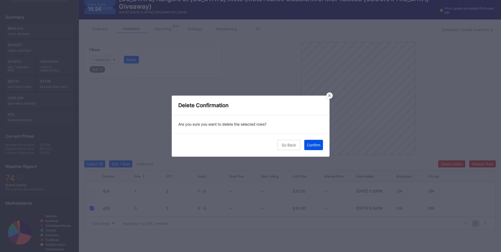
click at [308, 146] on div "Confirm" at bounding box center [313, 144] width 13 height 4
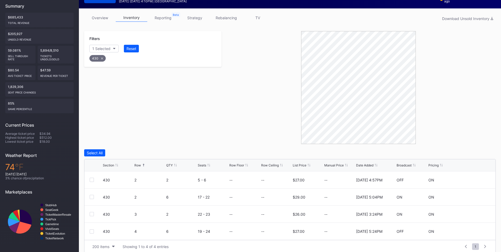
scroll to position [81, 0]
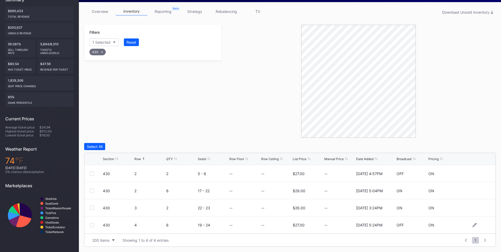
click at [92, 226] on div at bounding box center [92, 225] width 4 height 4
click at [476, 147] on div "Delete 1 Row" at bounding box center [482, 146] width 21 height 4
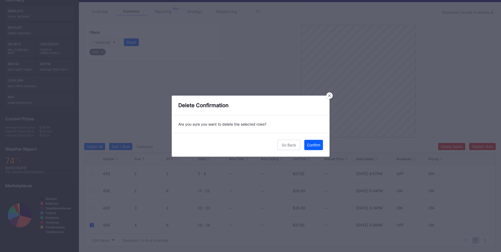
click at [316, 145] on div "Confirm" at bounding box center [313, 144] width 13 height 4
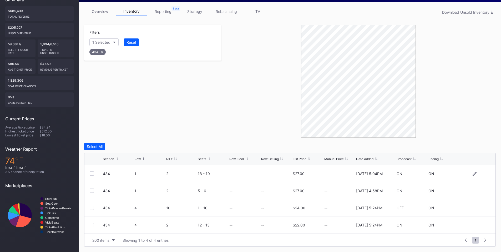
click at [91, 173] on div at bounding box center [92, 173] width 4 height 4
click at [476, 145] on div "Delete 1 Row" at bounding box center [482, 146] width 21 height 4
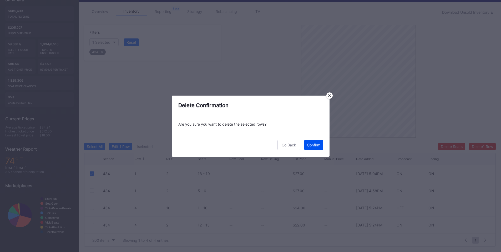
click at [314, 145] on div "Confirm" at bounding box center [313, 144] width 13 height 4
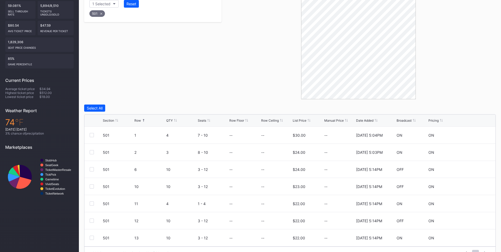
scroll to position [132, 0]
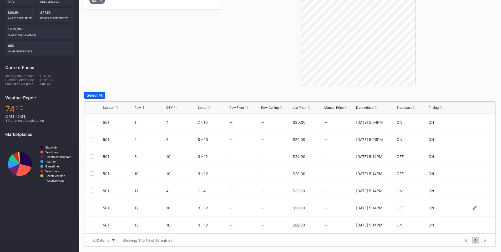
click at [90, 208] on div at bounding box center [92, 207] width 4 height 4
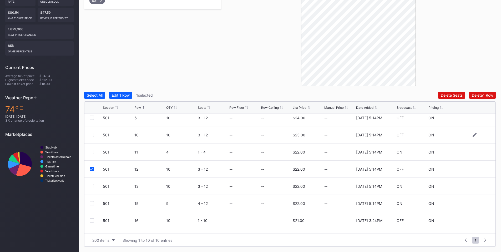
scroll to position [51, 0]
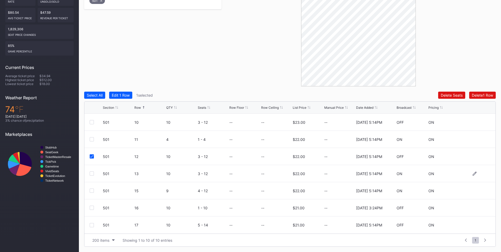
click at [93, 171] on div at bounding box center [92, 173] width 4 height 4
click at [93, 189] on div at bounding box center [92, 190] width 4 height 4
click at [89, 206] on div "501 16 10 1 - 10 -- -- $21.00 -- 4/22/2025 3:24PM OFF ON" at bounding box center [289, 207] width 411 height 17
click at [92, 208] on div at bounding box center [92, 207] width 4 height 4
click at [91, 225] on div at bounding box center [92, 225] width 4 height 4
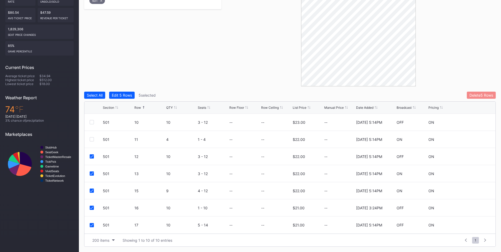
click at [473, 93] on div "Delete 5 Rows" at bounding box center [481, 95] width 24 height 4
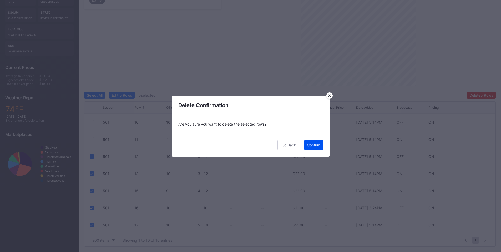
click at [318, 143] on div "Confirm" at bounding box center [313, 144] width 13 height 4
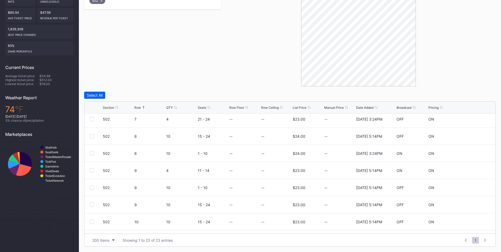
scroll to position [184, 0]
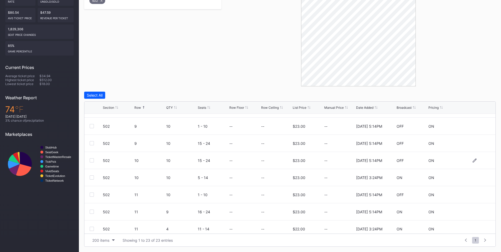
click at [92, 159] on div at bounding box center [92, 160] width 4 height 4
click at [91, 177] on div at bounding box center [92, 177] width 4 height 4
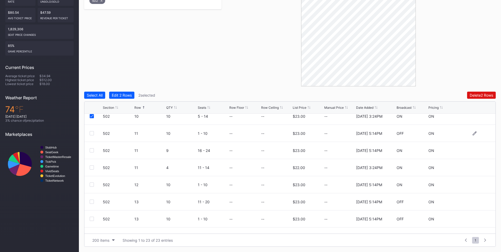
click at [91, 133] on div at bounding box center [92, 133] width 4 height 4
click at [92, 185] on div at bounding box center [92, 184] width 4 height 4
click at [91, 200] on div at bounding box center [92, 201] width 4 height 4
click at [92, 218] on div at bounding box center [92, 218] width 4 height 4
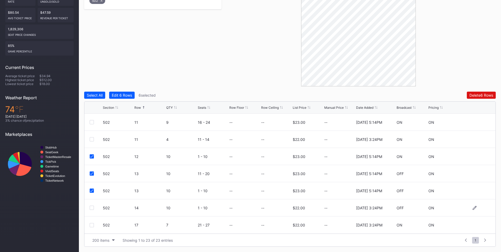
click at [93, 207] on div at bounding box center [92, 207] width 4 height 4
click at [480, 95] on div "Delete 7 Rows" at bounding box center [480, 95] width 23 height 4
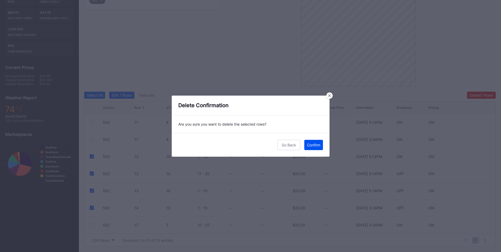
click at [314, 144] on div "Confirm" at bounding box center [313, 144] width 13 height 4
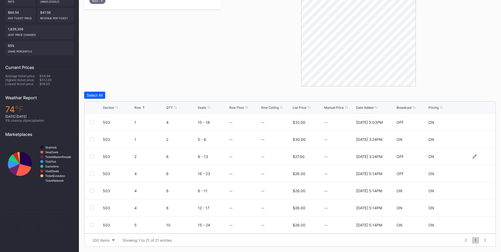
scroll to position [61, 0]
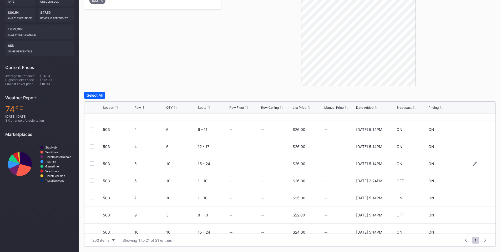
click at [93, 163] on div at bounding box center [92, 163] width 4 height 4
click at [91, 179] on div at bounding box center [92, 180] width 4 height 4
click at [91, 197] on div at bounding box center [92, 197] width 4 height 4
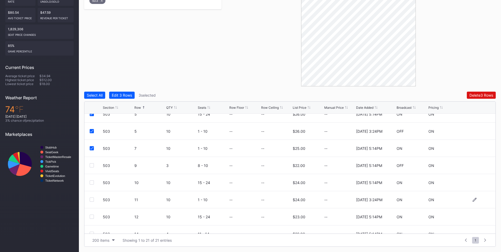
scroll to position [123, 0]
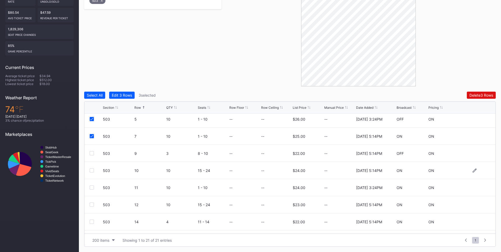
click at [94, 168] on div at bounding box center [92, 170] width 4 height 4
click at [91, 188] on div at bounding box center [92, 187] width 4 height 4
click at [91, 205] on div at bounding box center [92, 204] width 4 height 4
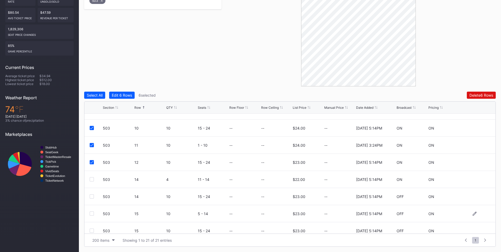
scroll to position [184, 0]
click at [92, 178] on div at bounding box center [92, 177] width 4 height 4
click at [93, 192] on div at bounding box center [92, 194] width 4 height 4
click at [92, 211] on div at bounding box center [92, 211] width 4 height 4
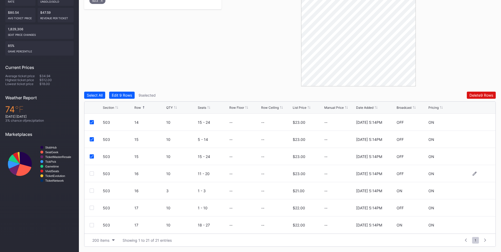
click at [92, 174] on div at bounding box center [92, 173] width 4 height 4
click at [91, 207] on div at bounding box center [92, 207] width 4 height 4
click at [91, 224] on div at bounding box center [92, 225] width 4 height 4
click at [475, 99] on div "Select All Edit 12 Rows 12 selected Delete 12 Rows Section Row QTY Seats Row Fl…" at bounding box center [289, 168] width 411 height 155
click at [476, 97] on div "Delete 12 Rows" at bounding box center [480, 95] width 25 height 4
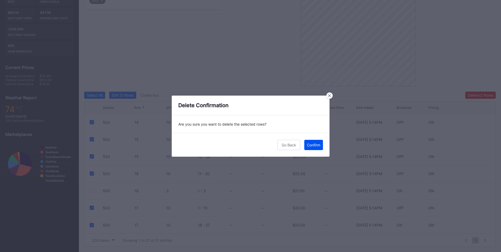
click at [315, 144] on div "Confirm" at bounding box center [313, 144] width 13 height 4
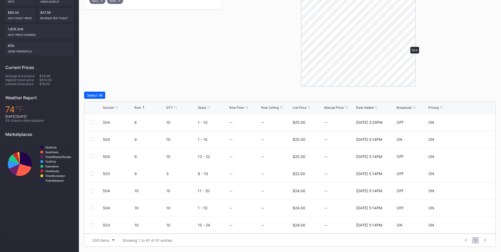
scroll to position [0, 0]
click at [93, 136] on div "504 5 10 9 - 18 -- -- $26.00 -- 2/18/2025 5:14PM OFF ON" at bounding box center [289, 139] width 411 height 17
click at [92, 137] on div at bounding box center [92, 139] width 4 height 4
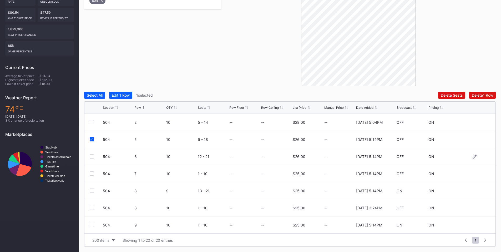
click at [91, 157] on div at bounding box center [92, 156] width 4 height 4
click at [93, 172] on div at bounding box center [92, 173] width 4 height 4
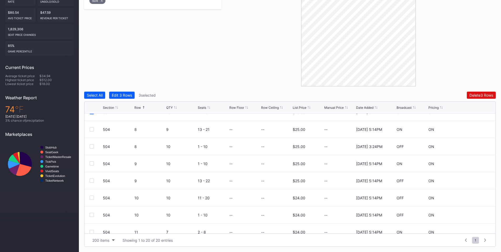
scroll to position [123, 0]
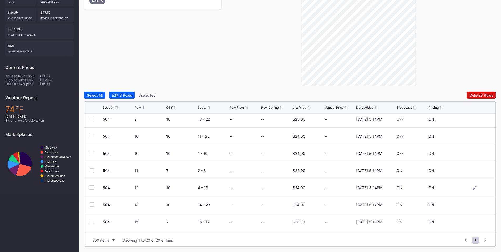
click at [90, 187] on div at bounding box center [92, 187] width 4 height 4
click at [92, 203] on div at bounding box center [92, 204] width 4 height 4
click at [473, 96] on div "Delete 5 Rows" at bounding box center [481, 95] width 24 height 4
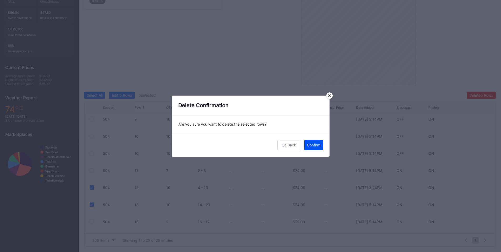
click at [306, 143] on button "Confirm" at bounding box center [313, 145] width 19 height 10
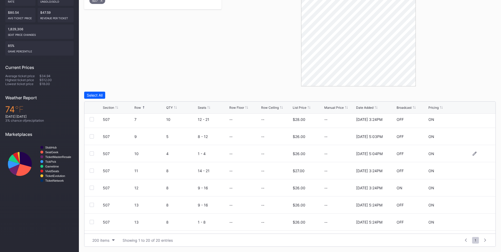
scroll to position [61, 0]
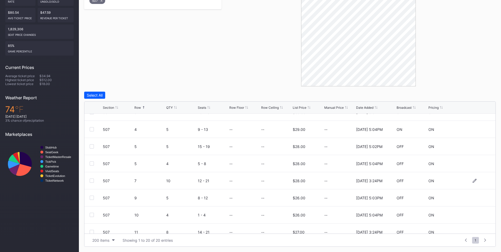
click at [92, 180] on div at bounding box center [92, 180] width 4 height 4
click at [475, 96] on div "Delete 1 Row" at bounding box center [482, 95] width 21 height 4
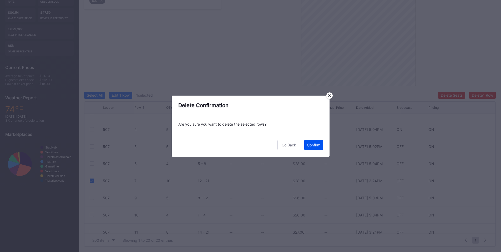
click at [309, 145] on div "Confirm" at bounding box center [313, 144] width 13 height 4
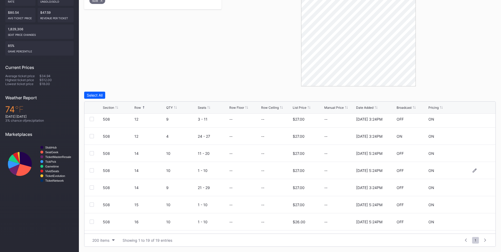
scroll to position [184, 0]
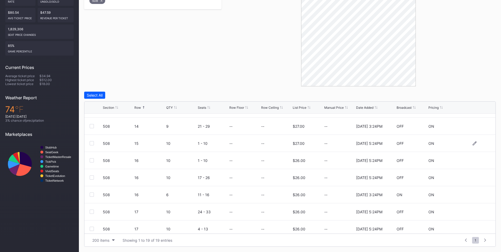
click at [91, 142] on div at bounding box center [92, 143] width 4 height 4
click at [92, 176] on div at bounding box center [92, 177] width 4 height 4
click at [93, 160] on div at bounding box center [92, 160] width 4 height 4
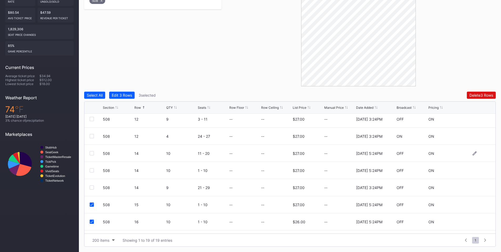
click at [91, 153] on div at bounding box center [92, 153] width 4 height 4
click at [90, 170] on div at bounding box center [92, 170] width 4 height 4
click at [474, 94] on div "Delete 5 Rows" at bounding box center [481, 95] width 24 height 4
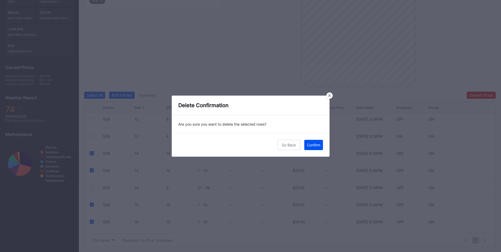
click at [311, 142] on div "Confirm" at bounding box center [313, 144] width 13 height 4
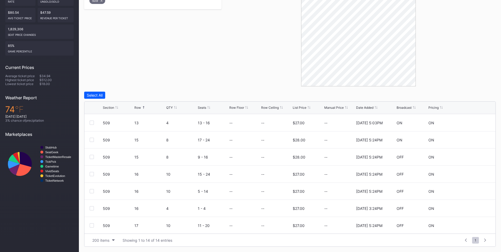
scroll to position [103, 0]
click at [93, 138] on div at bounding box center [92, 138] width 4 height 4
click at [91, 156] on div at bounding box center [92, 156] width 4 height 4
click at [93, 172] on div at bounding box center [92, 173] width 4 height 4
click at [92, 190] on div at bounding box center [92, 190] width 4 height 4
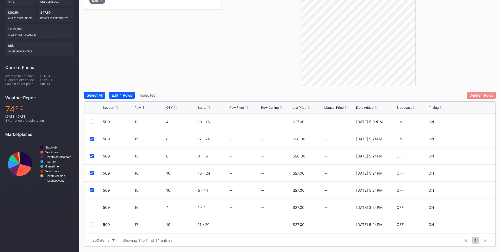
click at [474, 94] on div "Delete 4 Rows" at bounding box center [481, 95] width 24 height 4
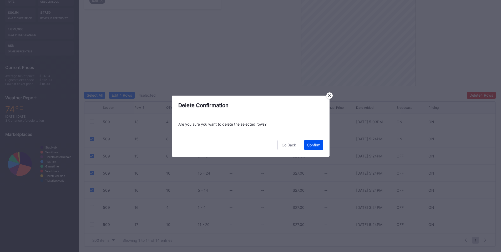
click at [312, 146] on div "Confirm" at bounding box center [313, 144] width 13 height 4
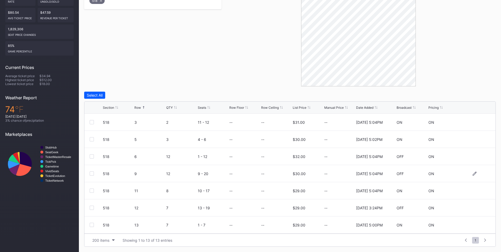
scroll to position [61, 0]
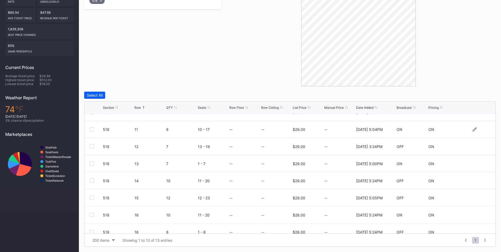
click at [93, 128] on div at bounding box center [92, 129] width 4 height 4
click at [91, 145] on div at bounding box center [92, 146] width 4 height 4
click at [92, 162] on div at bounding box center [92, 163] width 4 height 4
click at [477, 94] on div "Delete 3 Rows" at bounding box center [481, 95] width 24 height 4
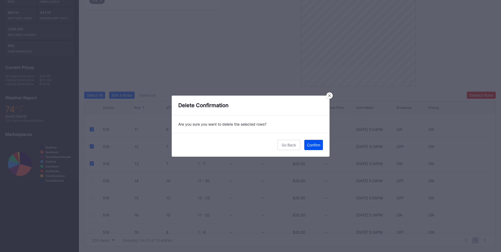
click at [317, 143] on div "Confirm" at bounding box center [313, 144] width 13 height 4
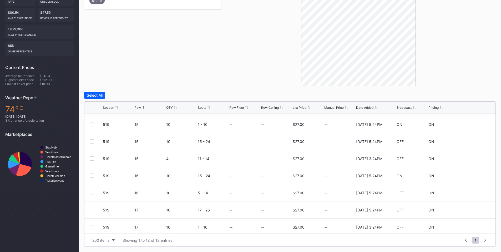
scroll to position [188, 0]
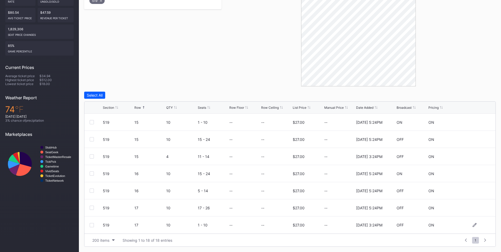
drag, startPoint x: 90, startPoint y: 224, endPoint x: 90, endPoint y: 218, distance: 6.8
click at [90, 224] on div at bounding box center [92, 225] width 4 height 4
click at [93, 206] on div at bounding box center [92, 207] width 4 height 4
click at [92, 188] on div at bounding box center [92, 190] width 4 height 4
click at [92, 173] on div at bounding box center [92, 173] width 4 height 4
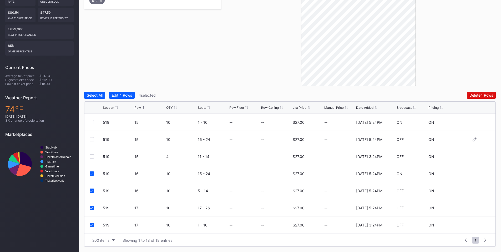
click at [92, 138] on div at bounding box center [92, 139] width 4 height 4
click at [89, 121] on div "519 15 10 1 - 10 -- -- $27.00 -- 2/14/2025 5:24PM ON ON" at bounding box center [289, 122] width 411 height 17
click at [92, 121] on div at bounding box center [92, 122] width 4 height 4
click at [476, 94] on div "Delete 6 Rows" at bounding box center [481, 95] width 24 height 4
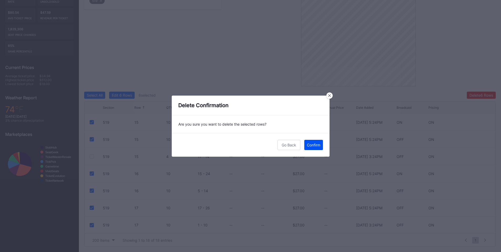
click at [311, 143] on div "Confirm" at bounding box center [313, 144] width 13 height 4
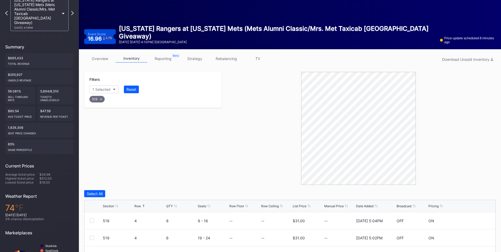
scroll to position [0, 0]
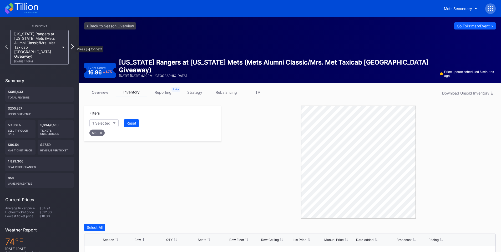
click at [73, 44] on icon at bounding box center [72, 46] width 3 height 5
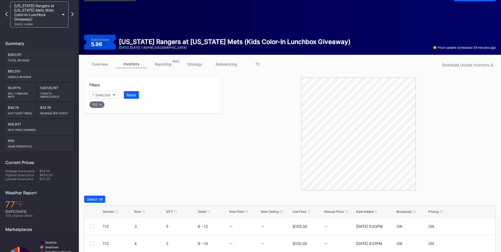
scroll to position [59, 0]
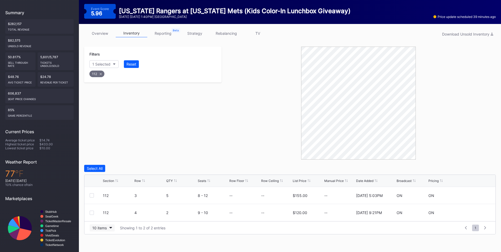
click at [95, 227] on div "10 items" at bounding box center [99, 227] width 14 height 4
click at [101, 216] on div "200 items" at bounding box center [102, 214] width 17 height 4
click at [141, 180] on div "Row" at bounding box center [137, 180] width 7 height 4
click at [100, 169] on div "Select All" at bounding box center [95, 168] width 16 height 4
click at [474, 169] on div "Delete 2 Rows" at bounding box center [480, 168] width 23 height 4
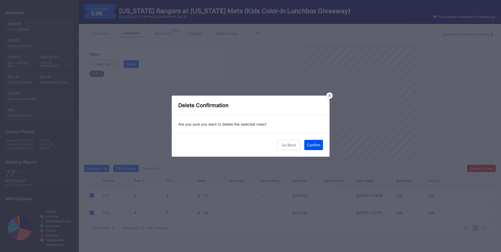
click at [316, 146] on div "Confirm" at bounding box center [313, 144] width 13 height 4
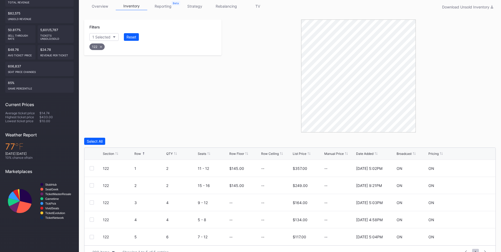
scroll to position [98, 0]
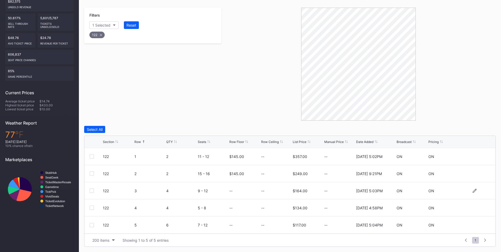
click at [93, 191] on div at bounding box center [92, 190] width 4 height 4
click at [92, 210] on div "122 4 4 5 - 8 -- -- $134.00 -- 11/25/2024 4:58PM ON ON" at bounding box center [289, 207] width 411 height 17
click at [91, 206] on div at bounding box center [92, 207] width 4 height 4
click at [91, 223] on div at bounding box center [92, 225] width 4 height 4
click at [477, 129] on div "Delete 3 Rows" at bounding box center [481, 129] width 24 height 4
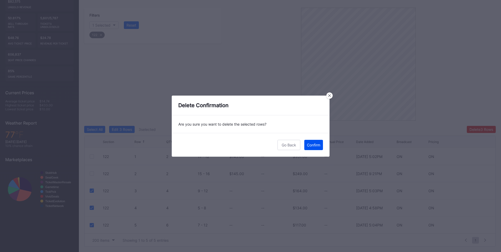
click at [314, 146] on div "Confirm" at bounding box center [313, 144] width 13 height 4
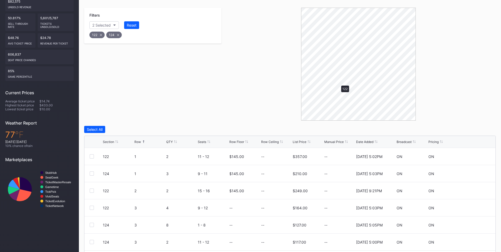
scroll to position [81, 0]
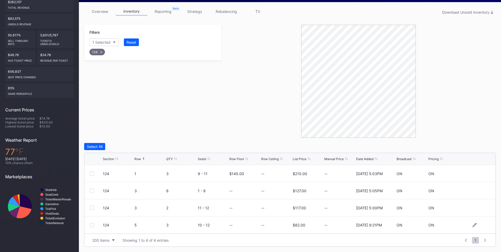
click at [90, 225] on div at bounding box center [92, 225] width 4 height 4
click at [487, 144] on div "Delete 1 Row" at bounding box center [482, 146] width 21 height 4
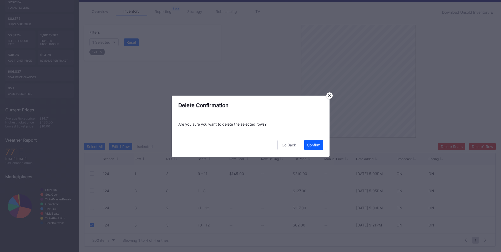
click at [315, 145] on div "Confirm" at bounding box center [313, 144] width 13 height 4
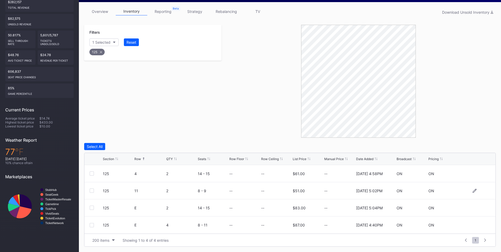
click at [94, 190] on div at bounding box center [96, 190] width 13 height 4
click at [90, 190] on div at bounding box center [92, 190] width 4 height 4
click at [481, 144] on div "Delete 1 Row" at bounding box center [482, 146] width 21 height 4
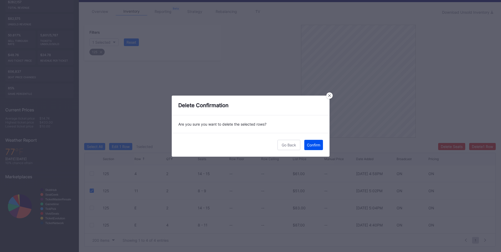
click at [312, 142] on button "Confirm" at bounding box center [313, 145] width 19 height 10
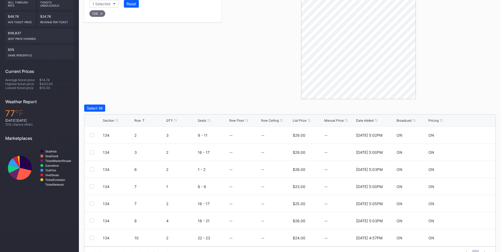
scroll to position [132, 0]
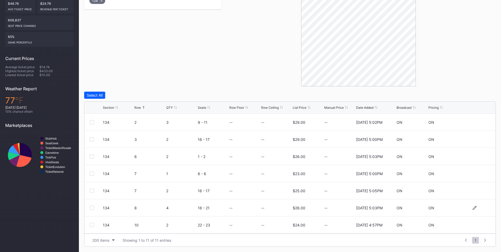
drag, startPoint x: 92, startPoint y: 208, endPoint x: 118, endPoint y: 200, distance: 27.1
click at [92, 208] on div at bounding box center [92, 207] width 4 height 4
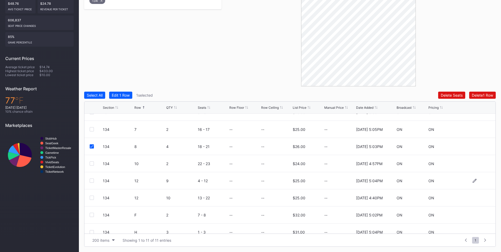
click at [93, 180] on div at bounding box center [92, 180] width 4 height 4
click at [91, 197] on div at bounding box center [92, 197] width 4 height 4
click at [476, 94] on div "Delete 3 Rows" at bounding box center [481, 95] width 24 height 4
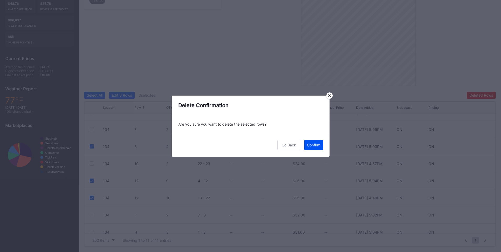
click at [310, 144] on div "Confirm" at bounding box center [313, 144] width 13 height 4
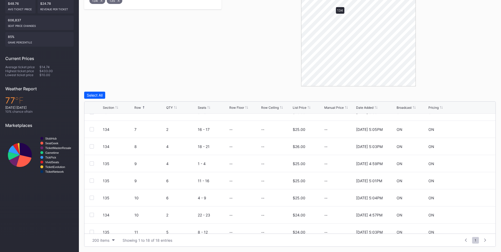
scroll to position [0, 0]
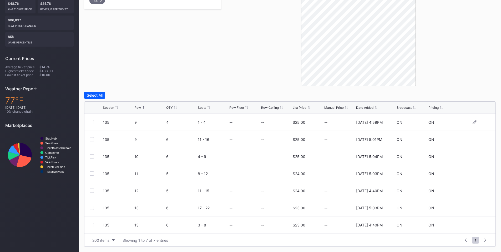
click at [91, 122] on div at bounding box center [92, 122] width 4 height 4
click at [91, 173] on div at bounding box center [92, 173] width 4 height 4
click at [91, 190] on div at bounding box center [92, 190] width 4 height 4
click at [91, 206] on div at bounding box center [92, 207] width 4 height 4
click at [91, 222] on div "135 13 6 3 - 8 -- -- $23.00 -- 4/1/2025 4:40PM ON ON" at bounding box center [289, 224] width 411 height 17
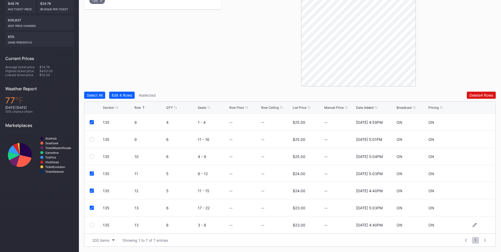
click at [89, 226] on div "135 13 6 3 - 8 -- -- $23.00 -- 4/1/2025 4:40PM ON ON" at bounding box center [289, 224] width 411 height 17
click at [91, 225] on div at bounding box center [92, 225] width 4 height 4
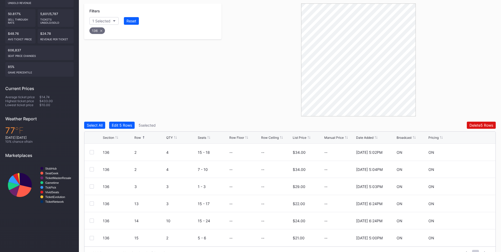
scroll to position [115, 0]
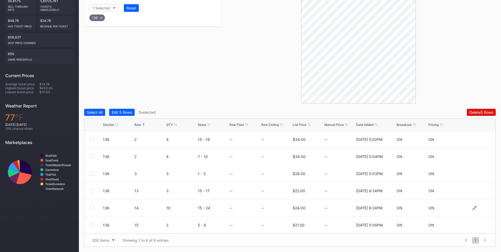
click at [91, 208] on div at bounding box center [92, 207] width 4 height 4
click at [483, 112] on div "Delete 6 Rows" at bounding box center [481, 112] width 24 height 4
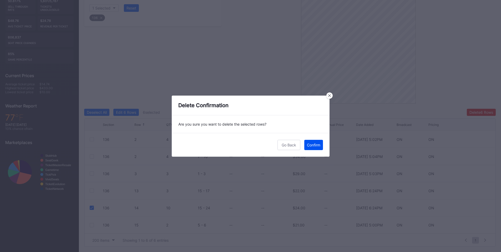
click at [310, 147] on button "Confirm" at bounding box center [313, 145] width 19 height 10
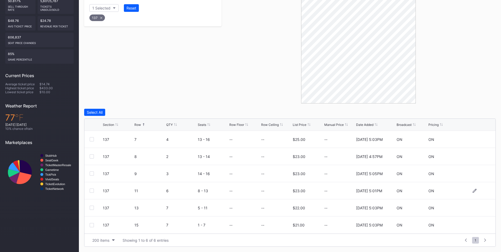
click at [92, 189] on div at bounding box center [92, 190] width 4 height 4
click at [91, 209] on div at bounding box center [92, 207] width 4 height 4
click at [92, 224] on div at bounding box center [92, 225] width 4 height 4
click at [483, 111] on div "Delete 3 Rows" at bounding box center [481, 112] width 24 height 4
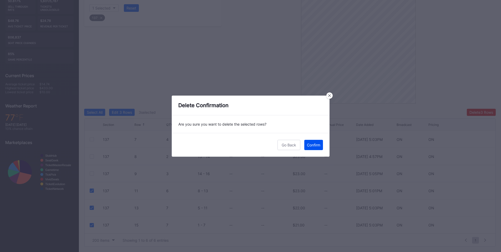
click at [308, 146] on div "Confirm" at bounding box center [313, 144] width 13 height 4
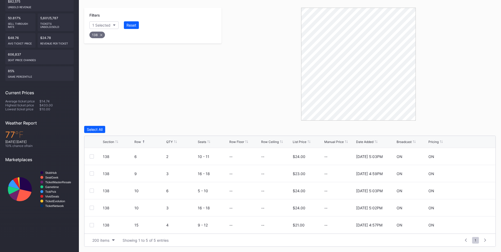
scroll to position [98, 0]
click at [92, 172] on div at bounding box center [92, 173] width 4 height 4
click at [93, 191] on div at bounding box center [92, 190] width 4 height 4
click at [90, 207] on div at bounding box center [92, 207] width 4 height 4
click at [479, 126] on button "Delete 3 Rows" at bounding box center [481, 129] width 29 height 7
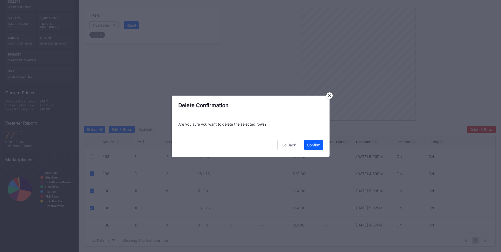
click at [317, 141] on button "Confirm" at bounding box center [313, 145] width 19 height 10
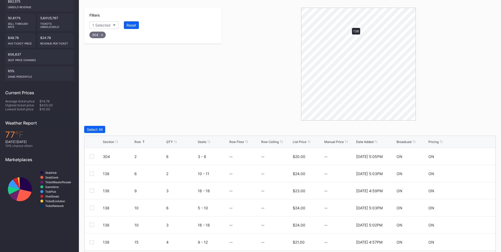
scroll to position [59, 0]
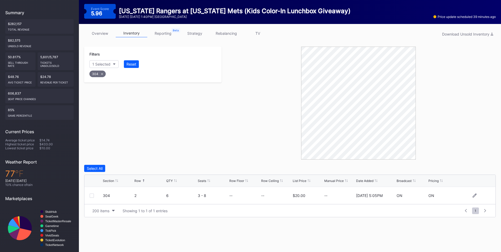
click at [92, 196] on div at bounding box center [92, 195] width 4 height 4
click at [478, 167] on div "Delete 1 Row" at bounding box center [482, 168] width 21 height 4
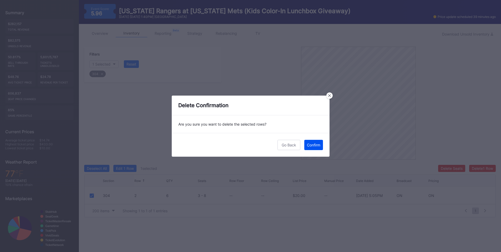
click at [309, 143] on div "Confirm" at bounding box center [313, 144] width 13 height 4
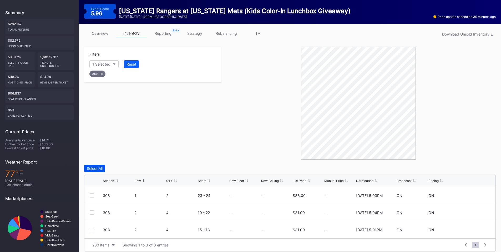
click at [91, 168] on div "Select All" at bounding box center [95, 168] width 16 height 4
click at [481, 171] on button "Delete 3 Rows" at bounding box center [481, 168] width 29 height 7
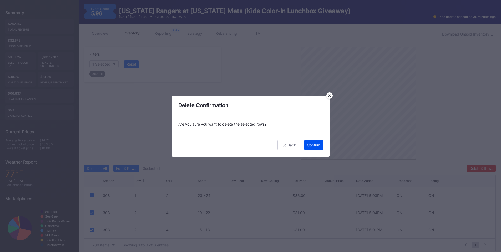
click at [311, 145] on div "Confirm" at bounding box center [313, 144] width 13 height 4
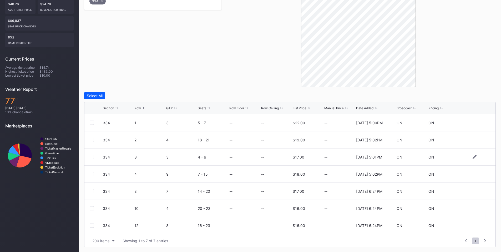
scroll to position [132, 0]
click at [91, 138] on div at bounding box center [92, 139] width 4 height 4
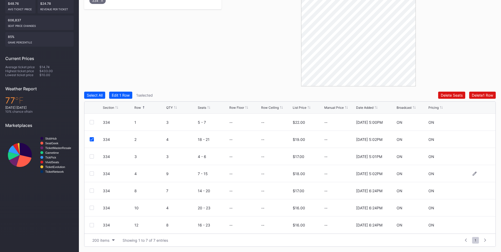
click at [91, 172] on div at bounding box center [92, 173] width 4 height 4
click at [92, 190] on div at bounding box center [92, 190] width 4 height 4
drag, startPoint x: 90, startPoint y: 206, endPoint x: 95, endPoint y: 214, distance: 9.5
click at [90, 206] on div at bounding box center [92, 207] width 4 height 4
click at [91, 224] on div at bounding box center [92, 225] width 4 height 4
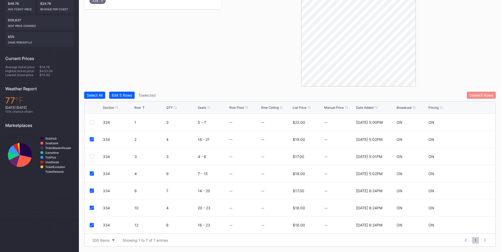
click at [480, 96] on div "Delete 5 Rows" at bounding box center [481, 95] width 24 height 4
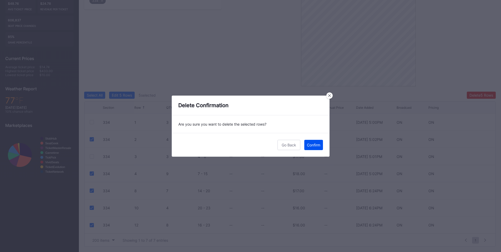
click at [310, 146] on div "Confirm" at bounding box center [313, 144] width 13 height 4
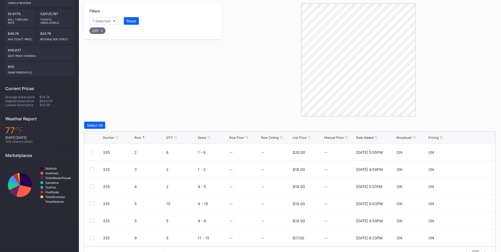
scroll to position [115, 0]
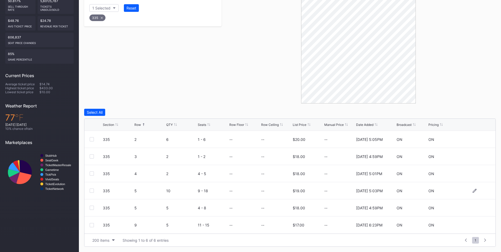
click at [89, 191] on div "335 5 10 9 - 18 -- -- $19.00 -- 11/25/2024 5:03PM ON ON" at bounding box center [289, 190] width 411 height 17
click at [92, 190] on div at bounding box center [92, 190] width 4 height 4
click at [484, 113] on div "Delete 1 Row" at bounding box center [482, 112] width 21 height 4
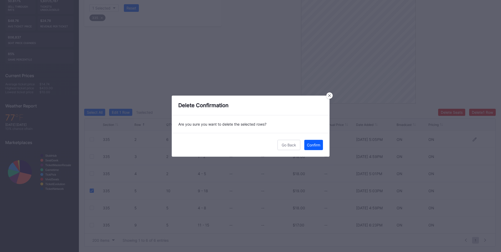
click at [316, 142] on button "Confirm" at bounding box center [313, 145] width 19 height 10
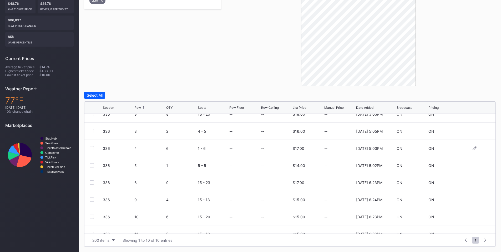
scroll to position [51, 0]
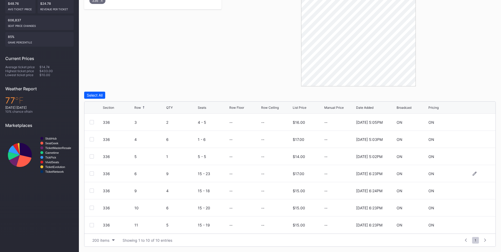
click at [91, 173] on div at bounding box center [92, 173] width 4 height 4
click at [92, 192] on div at bounding box center [92, 190] width 4 height 4
click at [91, 209] on div at bounding box center [92, 207] width 4 height 4
click at [91, 224] on div at bounding box center [92, 225] width 4 height 4
click at [472, 96] on div "Delete 4 Rows" at bounding box center [481, 95] width 24 height 4
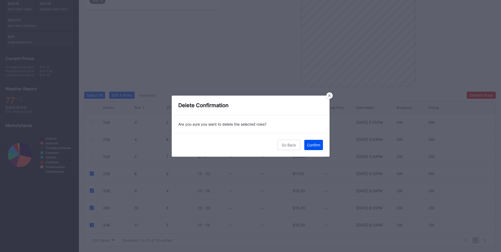
click at [314, 145] on div "Confirm" at bounding box center [313, 144] width 13 height 4
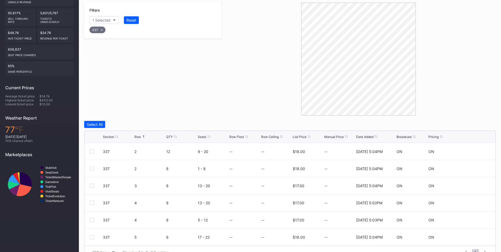
scroll to position [115, 0]
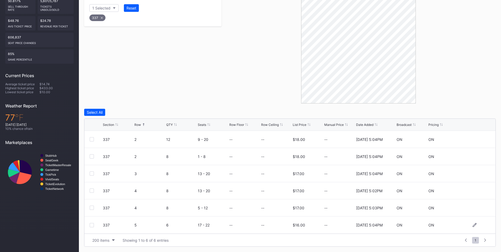
click at [91, 226] on div at bounding box center [92, 225] width 4 height 4
click at [92, 205] on div "337 4 8 5 - 12 -- -- $17.00 -- 11/25/2024 5:03PM ON ON" at bounding box center [289, 207] width 411 height 17
click at [90, 190] on div at bounding box center [92, 190] width 4 height 4
click at [93, 171] on div at bounding box center [92, 173] width 4 height 4
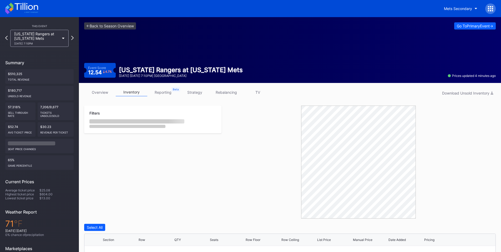
click at [492, 6] on div at bounding box center [490, 8] width 11 height 11
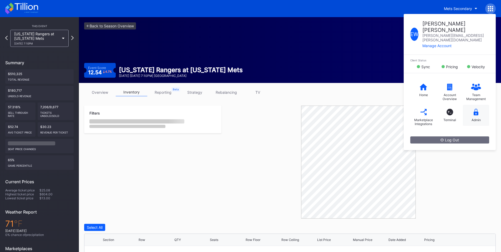
click at [480, 105] on div "Admin" at bounding box center [476, 115] width 26 height 21
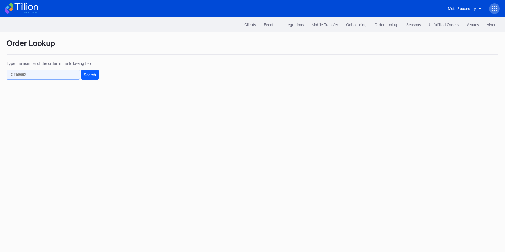
click at [60, 77] on input "text" at bounding box center [43, 74] width 73 height 10
paste input "623639939"
click at [91, 77] on button "Search" at bounding box center [89, 74] width 17 height 10
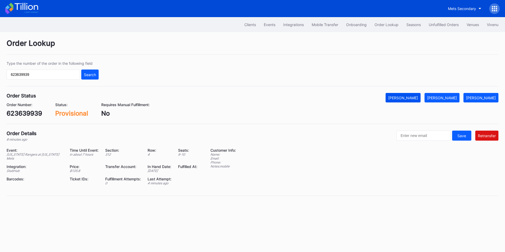
click at [418, 98] on div "Mark Cancelled" at bounding box center [403, 97] width 30 height 4
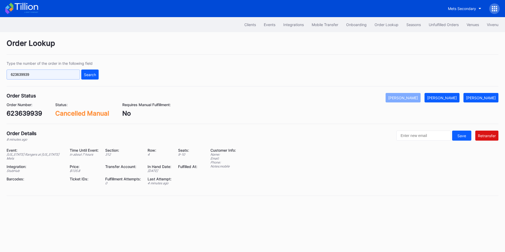
click at [47, 76] on input "623639939" at bounding box center [43, 74] width 73 height 10
paste input "17015700"
click at [88, 76] on div "Search" at bounding box center [90, 74] width 12 height 4
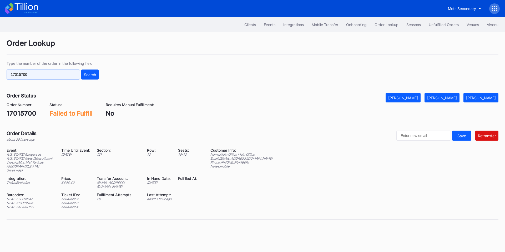
click at [60, 78] on input "17015700" at bounding box center [43, 74] width 73 height 10
paste input "272383571"
type input "272383571"
click at [91, 75] on div "Search" at bounding box center [90, 74] width 12 height 4
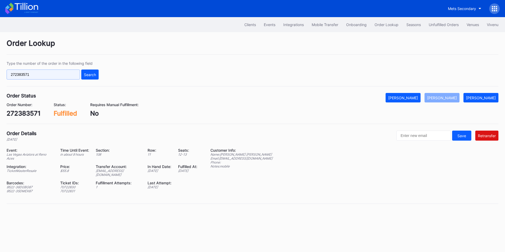
click at [54, 78] on input "272383571" at bounding box center [43, 74] width 73 height 10
paste input "623640770"
click at [89, 72] on div "Search" at bounding box center [90, 74] width 12 height 4
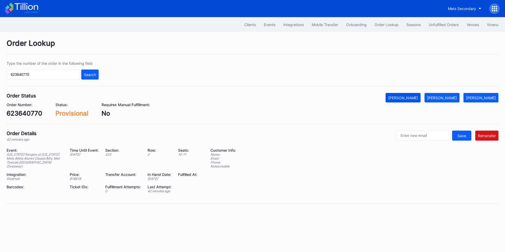
click at [413, 96] on div "Mark Cancelled" at bounding box center [403, 97] width 30 height 4
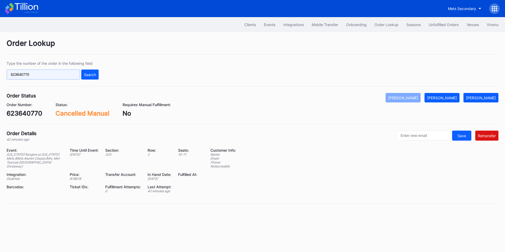
click at [39, 74] on input "623640770" at bounding box center [43, 74] width 73 height 10
paste input "q013cr5k03x"
click at [93, 72] on div "Search" at bounding box center [90, 74] width 12 height 4
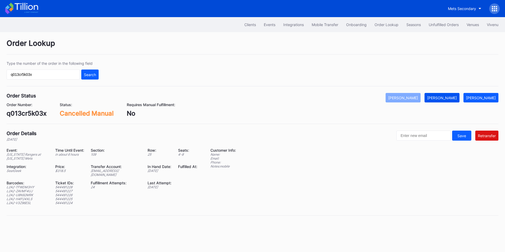
click at [449, 99] on div "Mark Fulfilled" at bounding box center [442, 97] width 30 height 4
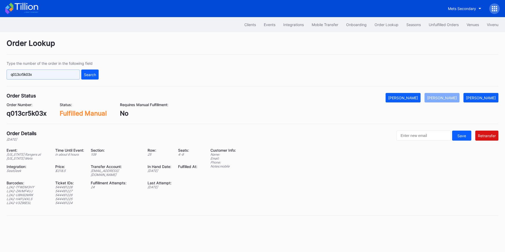
click at [59, 75] on input "q013cr5k03x" at bounding box center [43, 74] width 73 height 10
paste input "623429986"
click at [91, 78] on button "Search" at bounding box center [89, 74] width 17 height 10
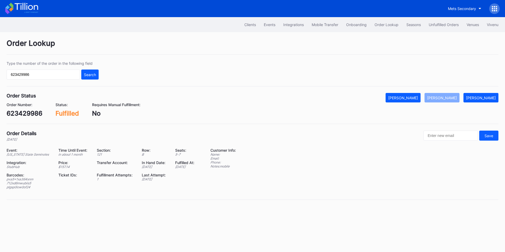
click at [27, 113] on div "623429986" at bounding box center [25, 113] width 36 height 8
copy div "623429986"
click at [52, 75] on input "623429986" at bounding box center [43, 74] width 73 height 10
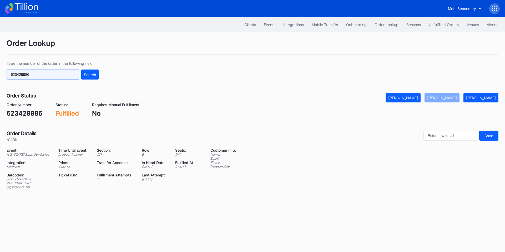
click at [52, 75] on input "623429986" at bounding box center [43, 74] width 73 height 10
paste input "272383571"
click at [88, 73] on div "Search" at bounding box center [90, 74] width 12 height 4
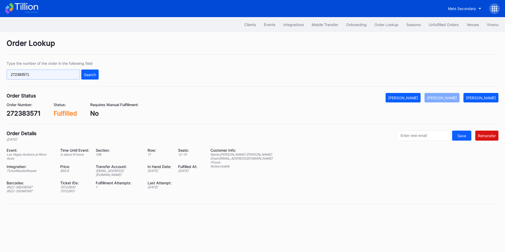
click at [57, 74] on input "272383571" at bounding box center [43, 74] width 73 height 10
paste input "623649180"
click at [84, 76] on div "Search" at bounding box center [90, 74] width 12 height 4
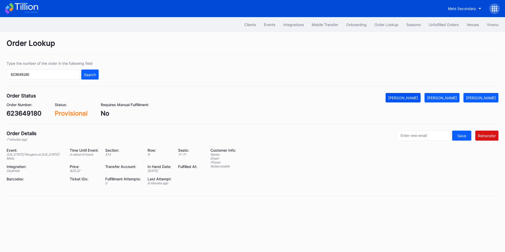
click at [418, 98] on div "[PERSON_NAME]" at bounding box center [403, 97] width 30 height 4
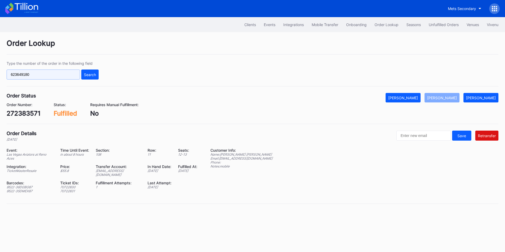
click at [57, 72] on input "623649180" at bounding box center [43, 74] width 73 height 10
paste input "272462147"
click at [89, 75] on div "Search" at bounding box center [90, 74] width 12 height 4
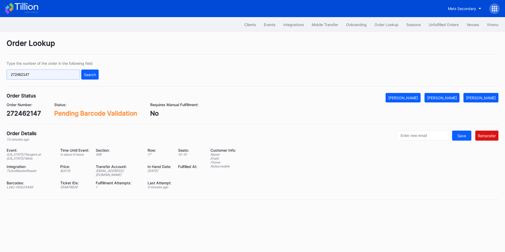
click at [60, 75] on input "272462147" at bounding box center [43, 74] width 73 height 10
paste input "623538698"
type input "623538698"
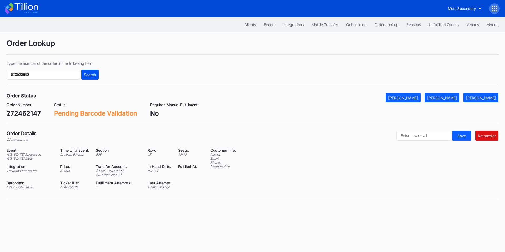
click at [93, 75] on div "Search" at bounding box center [90, 74] width 12 height 4
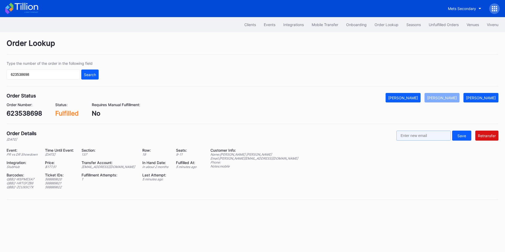
click at [429, 137] on input "text" at bounding box center [423, 135] width 54 height 10
paste input "[PERSON_NAME][EMAIL_ADDRESS][DOMAIN_NAME]"
type input "[PERSON_NAME][EMAIL_ADDRESS][DOMAIN_NAME]"
click at [493, 136] on div "Retransfer" at bounding box center [487, 135] width 18 height 4
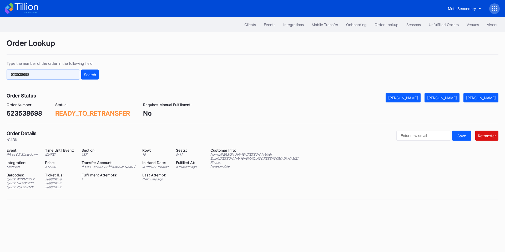
click at [61, 74] on input "623538698" at bounding box center [43, 74] width 73 height 10
paste input "652497"
type input "623652497"
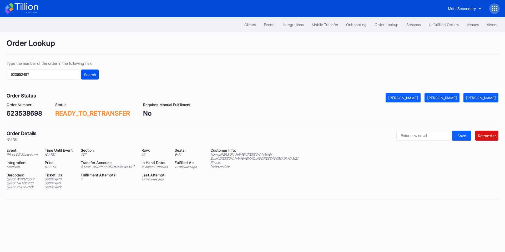
click at [90, 74] on div "Search" at bounding box center [90, 74] width 12 height 4
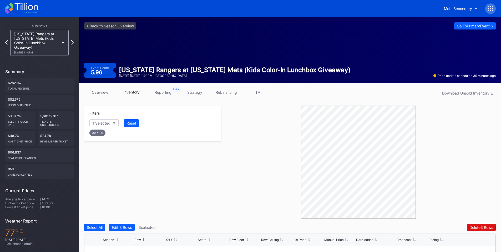
scroll to position [115, 0]
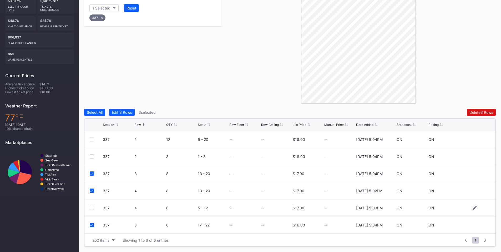
click at [91, 206] on div at bounding box center [92, 207] width 4 height 4
click at [91, 138] on div at bounding box center [92, 139] width 4 height 4
click at [478, 111] on div "Delete 5 Rows" at bounding box center [481, 112] width 24 height 4
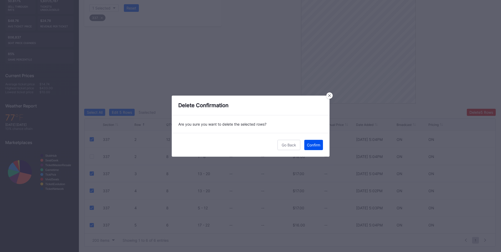
click at [315, 146] on div "Confirm" at bounding box center [313, 144] width 13 height 4
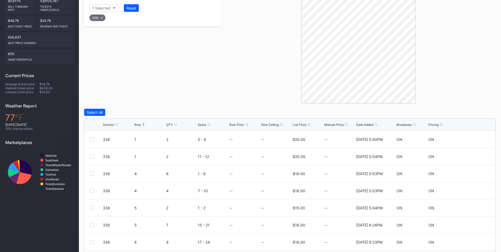
scroll to position [132, 0]
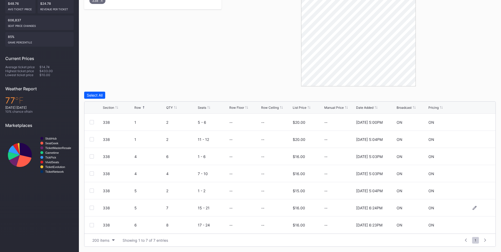
click at [91, 207] on div at bounding box center [92, 207] width 4 height 4
click at [93, 224] on div at bounding box center [92, 225] width 4 height 4
click at [482, 97] on button "Delete 2 Rows" at bounding box center [481, 94] width 29 height 7
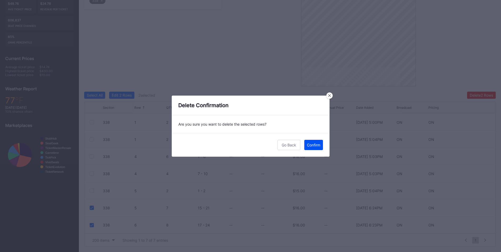
click at [309, 146] on div "Confirm" at bounding box center [313, 144] width 13 height 4
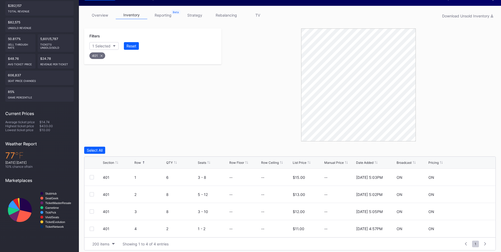
scroll to position [81, 0]
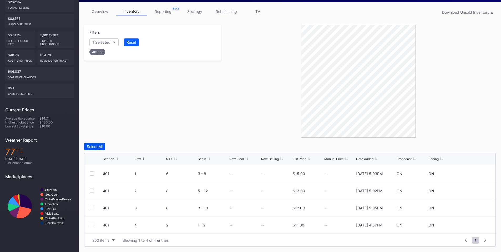
click at [98, 147] on div "Select All" at bounding box center [95, 146] width 16 height 4
click at [91, 225] on icon at bounding box center [91, 224] width 3 height 3
click at [475, 146] on div "Delete 3 Rows" at bounding box center [481, 146] width 24 height 4
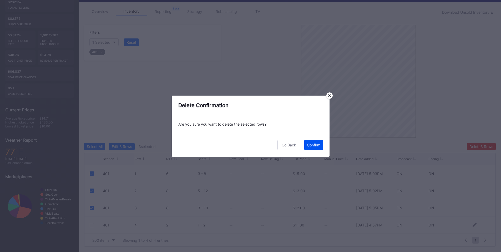
click at [311, 145] on div "Confirm" at bounding box center [313, 144] width 13 height 4
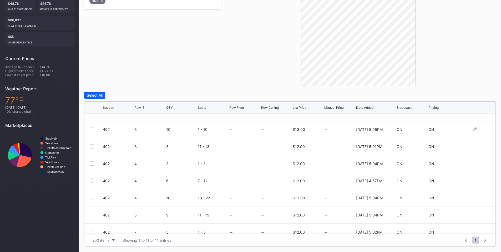
scroll to position [68, 0]
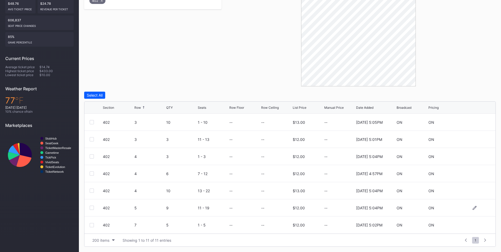
click at [91, 207] on div at bounding box center [92, 207] width 4 height 4
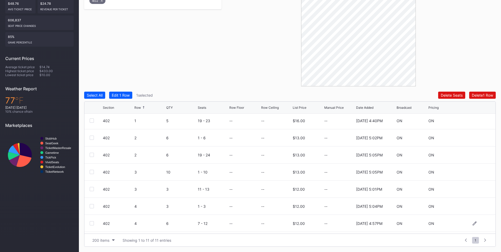
scroll to position [7, 0]
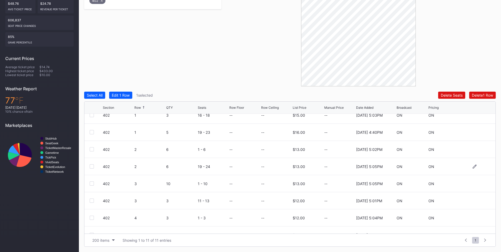
click at [90, 165] on div at bounding box center [92, 166] width 4 height 4
click at [92, 183] on div at bounding box center [92, 183] width 4 height 4
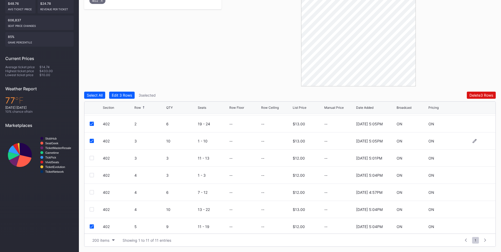
scroll to position [68, 0]
click at [91, 191] on div at bounding box center [92, 190] width 4 height 4
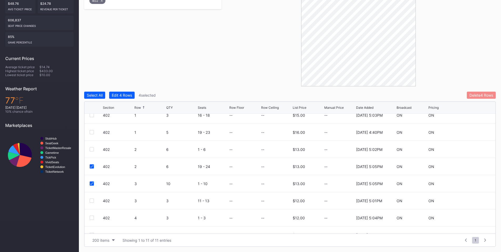
click at [482, 98] on button "Delete 4 Rows" at bounding box center [481, 94] width 29 height 7
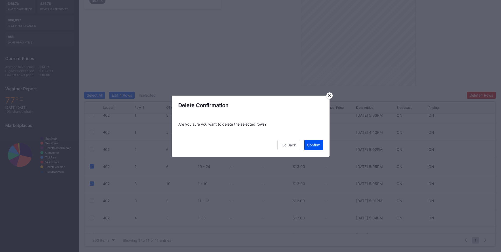
click at [311, 144] on div "Confirm" at bounding box center [313, 144] width 13 height 4
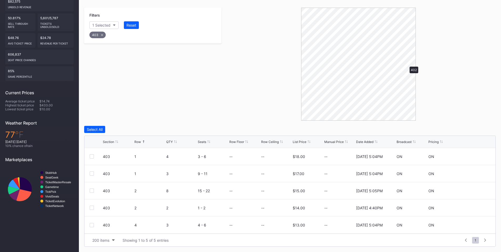
scroll to position [98, 0]
click at [93, 191] on div at bounding box center [92, 190] width 4 height 4
click at [482, 127] on div "Delete 1 Row" at bounding box center [482, 129] width 21 height 4
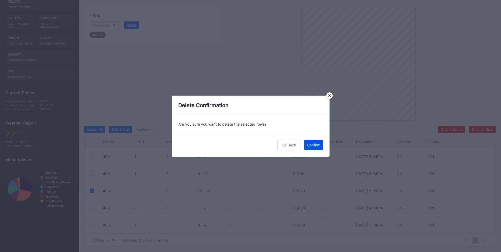
click at [314, 143] on div "Confirm" at bounding box center [313, 144] width 13 height 4
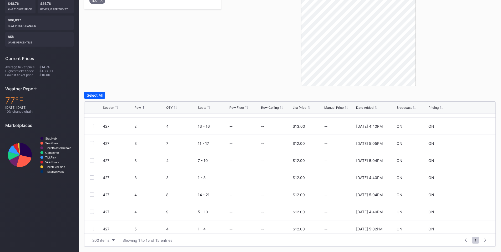
scroll to position [80, 0]
click at [92, 144] on div at bounding box center [92, 145] width 4 height 4
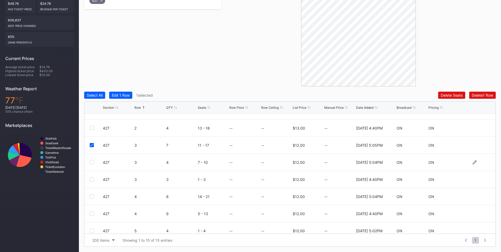
click at [91, 162] on div at bounding box center [92, 162] width 4 height 4
click at [91, 178] on div at bounding box center [92, 179] width 4 height 4
click at [93, 160] on div at bounding box center [92, 161] width 4 height 4
click at [91, 178] on div at bounding box center [92, 178] width 4 height 4
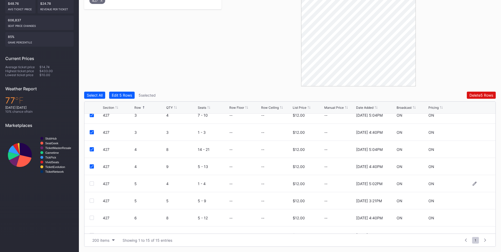
scroll to position [137, 0]
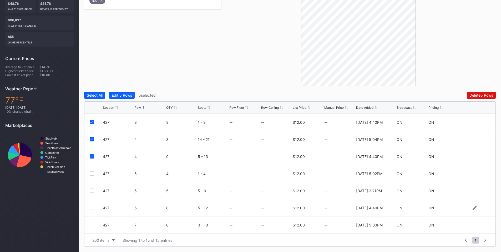
click at [92, 207] on div at bounding box center [92, 207] width 4 height 4
click at [91, 224] on div at bounding box center [92, 225] width 4 height 4
click at [486, 94] on div "Delete 7 Rows" at bounding box center [480, 95] width 23 height 4
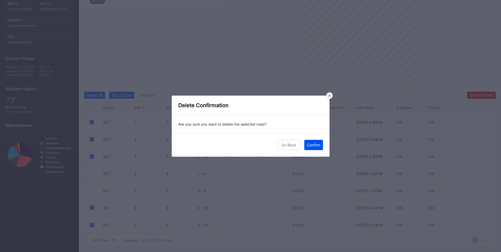
click at [315, 145] on div "Confirm" at bounding box center [313, 144] width 13 height 4
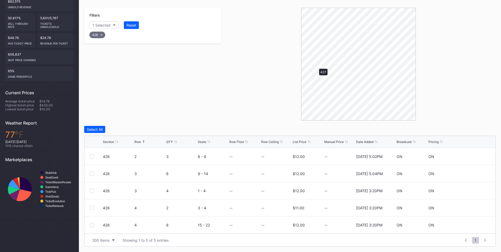
scroll to position [98, 0]
click at [94, 173] on div at bounding box center [96, 173] width 13 height 4
click at [90, 173] on div at bounding box center [92, 173] width 4 height 4
click at [93, 189] on div at bounding box center [92, 190] width 4 height 4
click at [92, 225] on div at bounding box center [92, 225] width 4 height 4
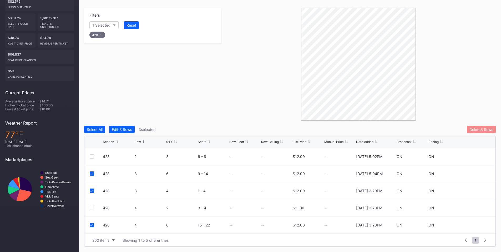
click at [477, 128] on div "Delete 3 Rows" at bounding box center [481, 129] width 24 height 4
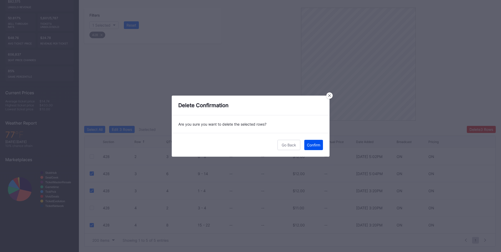
click at [310, 144] on div "Confirm" at bounding box center [313, 144] width 13 height 4
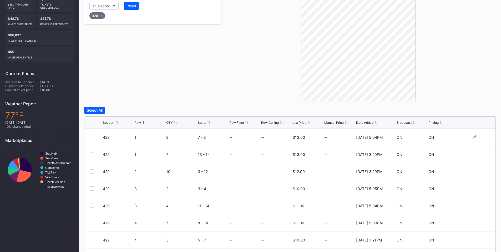
scroll to position [132, 0]
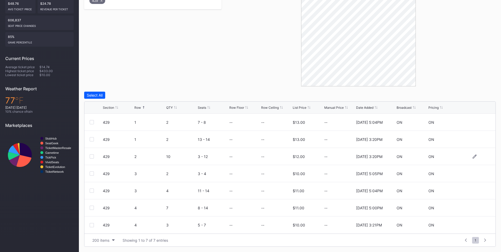
click at [90, 156] on div at bounding box center [92, 156] width 4 height 4
click at [477, 94] on div "Delete 1 Row" at bounding box center [482, 95] width 21 height 4
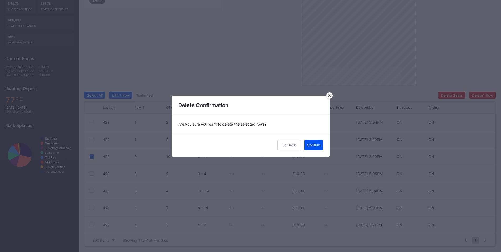
click at [314, 143] on div "Confirm" at bounding box center [313, 144] width 13 height 4
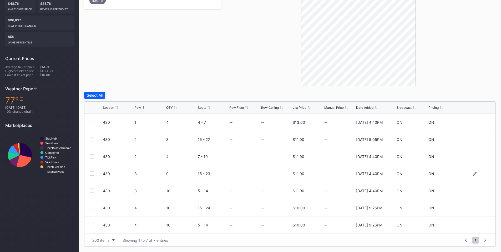
click at [93, 173] on div at bounding box center [92, 173] width 4 height 4
click at [93, 191] on div at bounding box center [92, 190] width 4 height 4
click at [92, 207] on div at bounding box center [92, 207] width 4 height 4
click at [91, 224] on div at bounding box center [92, 225] width 4 height 4
click at [478, 94] on div "Delete 4 Rows" at bounding box center [481, 95] width 24 height 4
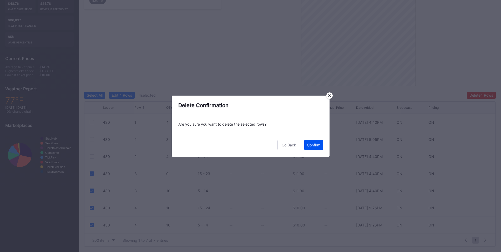
click at [317, 144] on div "Confirm" at bounding box center [313, 144] width 13 height 4
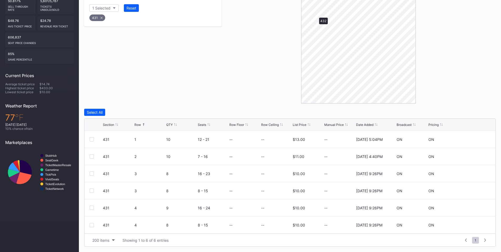
scroll to position [115, 0]
click at [100, 110] on div "Select All" at bounding box center [95, 112] width 16 height 4
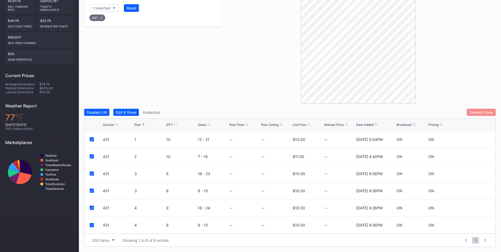
click at [480, 114] on div "Delete 6 Rows" at bounding box center [481, 112] width 24 height 4
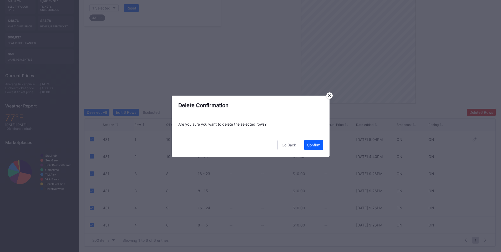
click at [308, 146] on div "Confirm" at bounding box center [313, 144] width 13 height 4
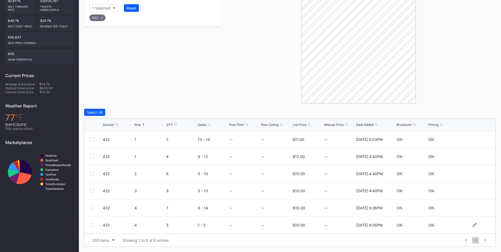
click at [91, 225] on div at bounding box center [92, 225] width 4 height 4
click at [482, 112] on div "Delete 1 Row" at bounding box center [482, 112] width 21 height 4
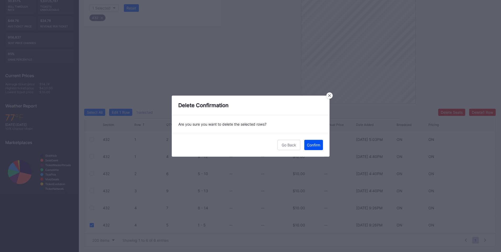
click at [319, 144] on div "Confirm" at bounding box center [313, 144] width 13 height 4
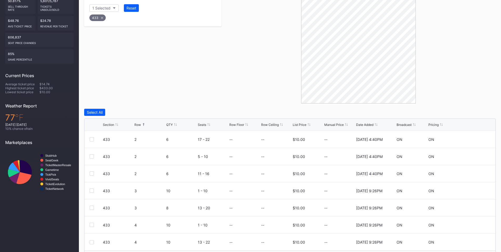
scroll to position [132, 0]
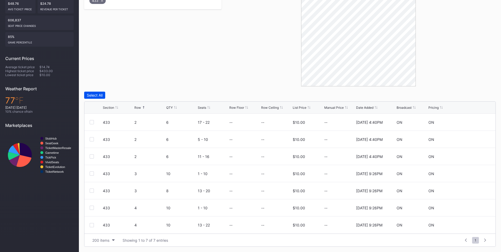
click at [100, 95] on div "Select All" at bounding box center [95, 95] width 16 height 4
click at [481, 96] on div "Delete 7 Rows" at bounding box center [480, 95] width 23 height 4
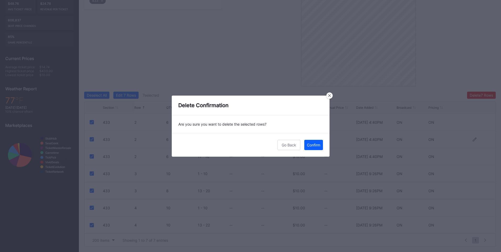
click at [311, 144] on div "Confirm" at bounding box center [313, 144] width 13 height 4
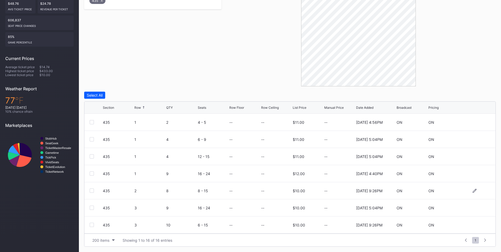
scroll to position [61, 0]
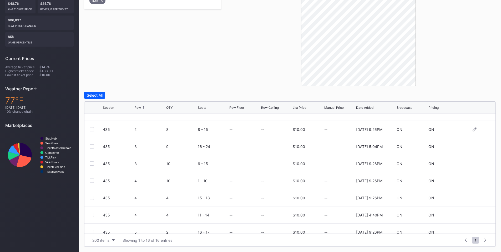
click at [92, 130] on div at bounding box center [92, 129] width 4 height 4
click at [91, 146] on div at bounding box center [92, 146] width 4 height 4
click at [91, 165] on div "435 3 10 6 - 15 -- -- $10.00 -- 2/21/2025 9:26PM ON ON" at bounding box center [289, 163] width 411 height 17
click at [92, 164] on div at bounding box center [92, 163] width 4 height 4
click at [93, 180] on div at bounding box center [92, 180] width 4 height 4
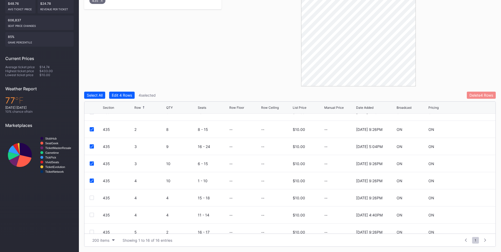
click at [486, 93] on div "Delete 4 Rows" at bounding box center [481, 95] width 24 height 4
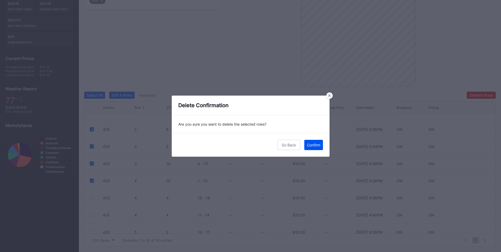
click at [313, 145] on div "Confirm" at bounding box center [313, 144] width 13 height 4
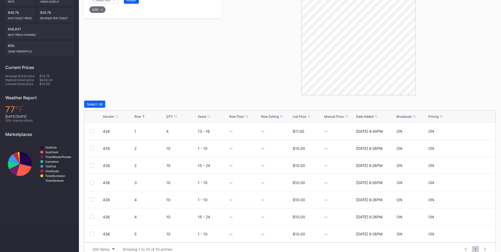
scroll to position [132, 0]
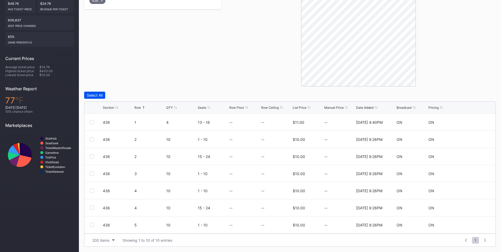
click at [98, 94] on div "Select All" at bounding box center [95, 95] width 16 height 4
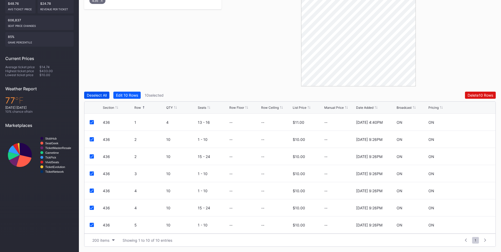
click at [96, 95] on div "Deselect All" at bounding box center [97, 95] width 20 height 4
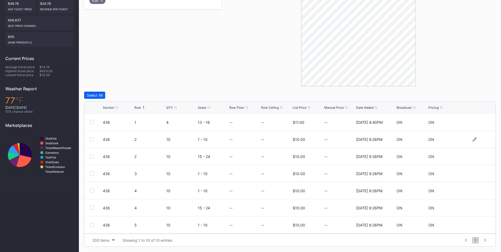
click at [90, 139] on div at bounding box center [92, 139] width 4 height 4
click at [92, 157] on div at bounding box center [92, 156] width 4 height 4
click at [92, 172] on div at bounding box center [92, 173] width 4 height 4
click at [92, 191] on div at bounding box center [92, 190] width 4 height 4
click at [92, 207] on div at bounding box center [92, 207] width 4 height 4
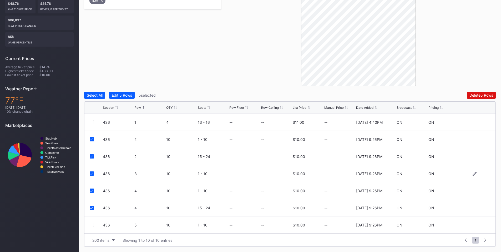
scroll to position [51, 0]
click at [91, 172] on div at bounding box center [92, 173] width 4 height 4
click at [486, 96] on div "Delete 6 Rows" at bounding box center [481, 95] width 24 height 4
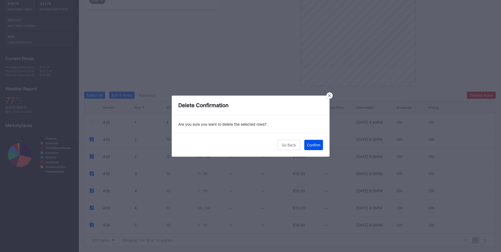
click at [318, 146] on div "Confirm" at bounding box center [313, 144] width 13 height 4
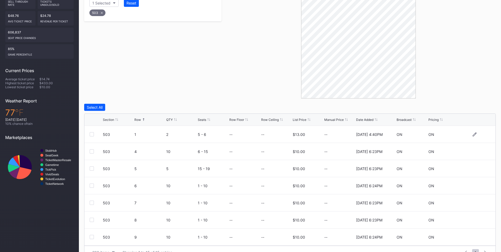
scroll to position [132, 0]
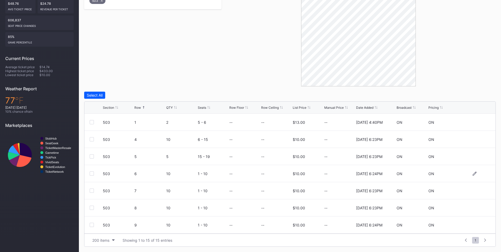
click at [92, 173] on div at bounding box center [92, 173] width 4 height 4
click at [91, 190] on div at bounding box center [92, 190] width 4 height 4
click at [92, 207] on div at bounding box center [92, 207] width 4 height 4
click at [91, 225] on div at bounding box center [92, 224] width 4 height 4
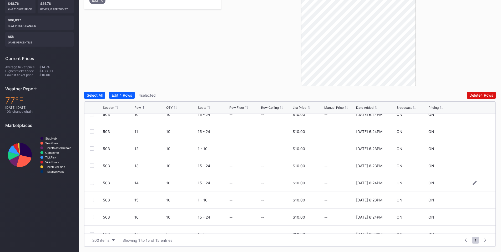
scroll to position [129, 0]
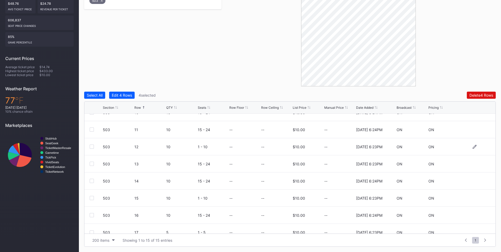
click at [91, 147] on div at bounding box center [92, 146] width 4 height 4
click at [91, 165] on div at bounding box center [92, 163] width 4 height 4
click at [93, 180] on div at bounding box center [92, 180] width 4 height 4
click at [92, 198] on div at bounding box center [92, 198] width 4 height 4
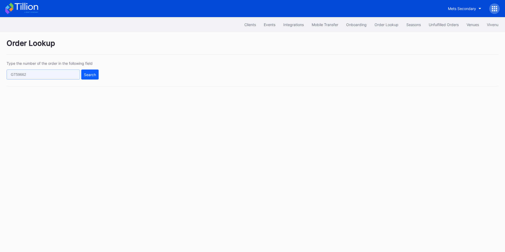
click at [51, 76] on input "text" at bounding box center [43, 74] width 73 height 10
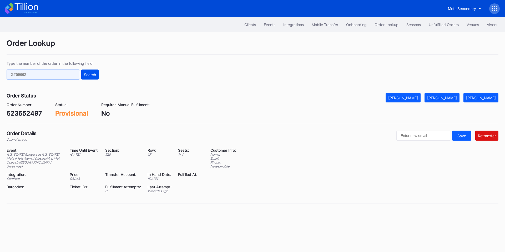
paste input "623652497"
click at [89, 71] on button "Search" at bounding box center [89, 74] width 17 height 10
drag, startPoint x: 419, startPoint y: 99, endPoint x: 416, endPoint y: 97, distance: 3.4
click at [418, 99] on div "[PERSON_NAME]" at bounding box center [403, 97] width 30 height 4
click at [54, 77] on input "623652497" at bounding box center [43, 74] width 73 height 10
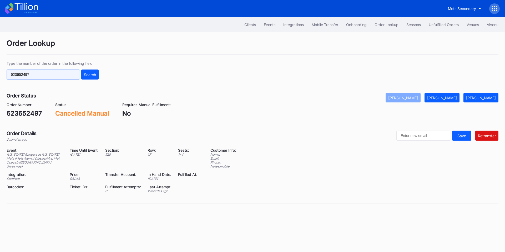
click at [54, 77] on input "623652497" at bounding box center [43, 74] width 73 height 10
paste input "792"
click at [87, 74] on div "Search" at bounding box center [90, 74] width 12 height 4
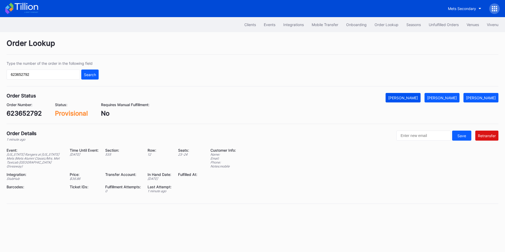
click at [415, 97] on div "[PERSON_NAME]" at bounding box center [403, 97] width 30 height 4
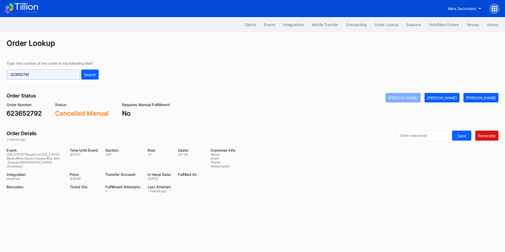
click at [37, 72] on input "623652792" at bounding box center [43, 74] width 73 height 10
paste input "538698"
click at [89, 74] on div "Search" at bounding box center [90, 74] width 12 height 4
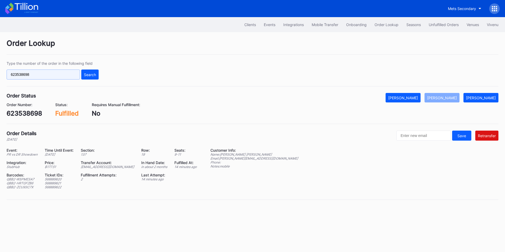
click at [59, 76] on input "623538698" at bounding box center [43, 74] width 73 height 10
paste input "429986"
type input "623429986"
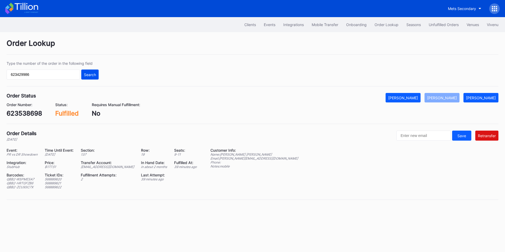
drag, startPoint x: 89, startPoint y: 73, endPoint x: 125, endPoint y: 36, distance: 52.2
click at [89, 73] on div "Search" at bounding box center [90, 74] width 12 height 4
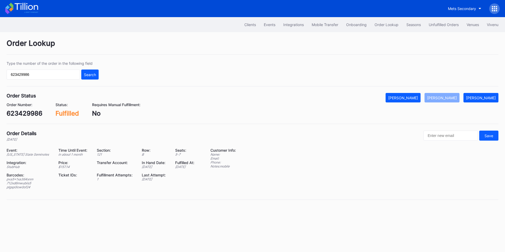
click at [22, 180] on div "pva5x1xa364xnm" at bounding box center [29, 179] width 45 height 4
copy div "pva5x1xa364xnm"
click at [27, 116] on div "623429986" at bounding box center [25, 113] width 36 height 8
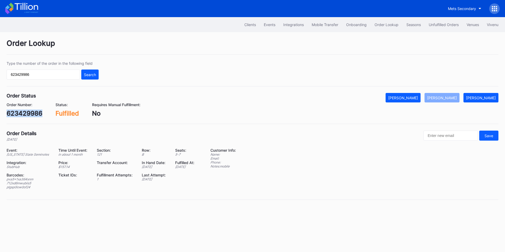
click at [27, 116] on div "623429986" at bounding box center [25, 113] width 36 height 8
copy div "623429986"
click at [449, 138] on input "text" at bounding box center [450, 135] width 54 height 10
paste input "[EMAIL_ADDRESS][DOMAIN_NAME]"
type input "[EMAIL_ADDRESS][DOMAIN_NAME]"
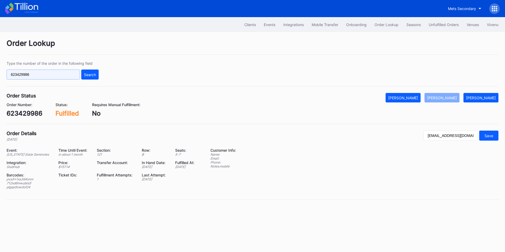
click at [45, 71] on input "623429986" at bounding box center [43, 74] width 73 height 10
paste input "75546469"
type input "75546469"
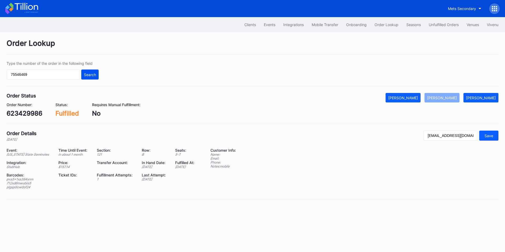
click at [88, 74] on div "Search" at bounding box center [90, 74] width 12 height 4
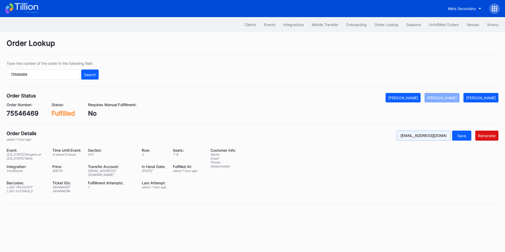
click at [419, 135] on input "wil.alvarez81@gmail.com" at bounding box center [423, 135] width 54 height 10
drag, startPoint x: 444, startPoint y: 137, endPoint x: 359, endPoint y: 132, distance: 85.3
click at [359, 132] on div "Order Details about 1 hour ago wil.alvarez81@gmail.com Save Retransfer" at bounding box center [253, 135] width 492 height 11
click at [425, 136] on input "text" at bounding box center [423, 135] width 54 height 10
paste input "wil.alvarez81@gmail.com"
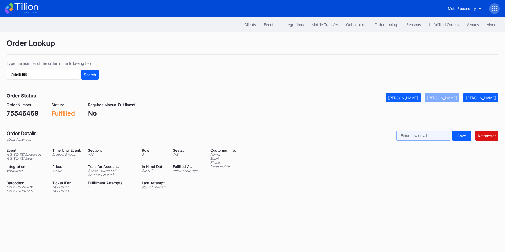
type input "wil.alvarez81@gmail.com"
click at [483, 133] on div "Retransfer" at bounding box center [487, 135] width 18 height 4
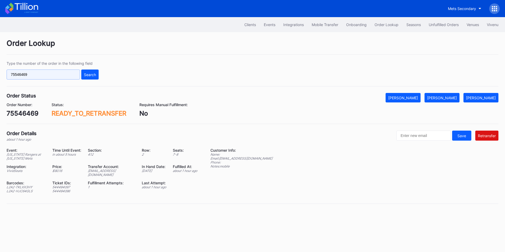
click at [48, 76] on input "75546469" at bounding box center [43, 74] width 73 height 10
paste input "wnl6t98q9pn"
click at [97, 75] on button "Search" at bounding box center [89, 74] width 17 height 10
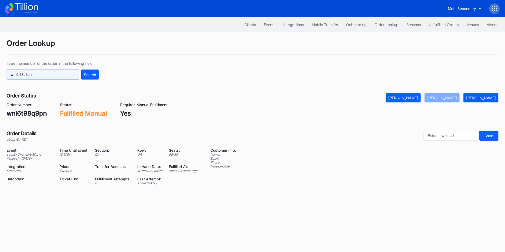
click at [63, 72] on input "wnl6t98q9pn" at bounding box center [43, 74] width 73 height 10
paste input "75546469"
type input "75546469"
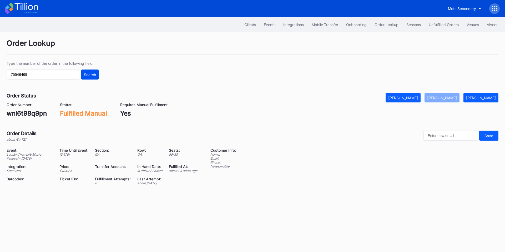
click at [95, 73] on div "Search" at bounding box center [90, 74] width 12 height 4
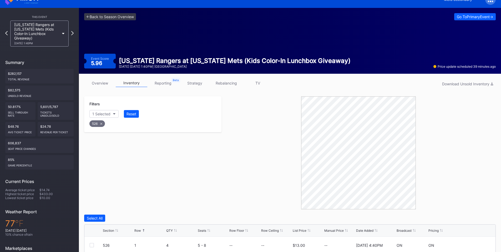
scroll to position [9, 0]
click at [62, 31] on div "[US_STATE] Rangers at [US_STATE] Mets (Kids Color-In Lunchbox Giveaway) [DATE] …" at bounding box center [39, 34] width 58 height 26
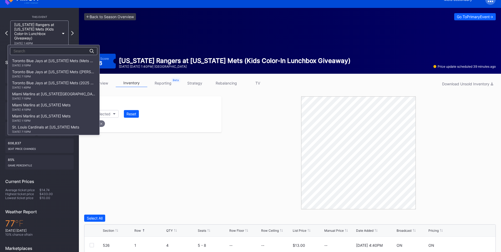
scroll to position [806, 0]
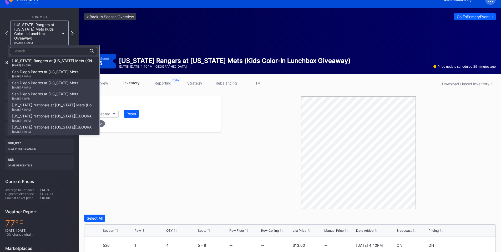
click at [53, 70] on div "San Diego Padres at [US_STATE] Mets [DATE] 7:10PM" at bounding box center [45, 73] width 66 height 8
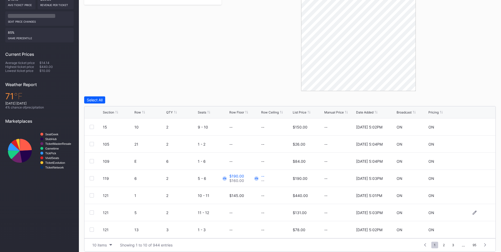
scroll to position [132, 0]
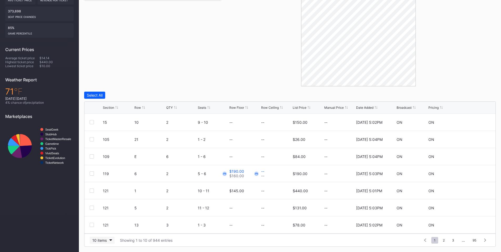
click at [100, 241] on div "10 items" at bounding box center [99, 240] width 14 height 4
click at [103, 230] on div "200 items" at bounding box center [102, 227] width 25 height 10
click at [137, 108] on div "Row" at bounding box center [137, 107] width 7 height 4
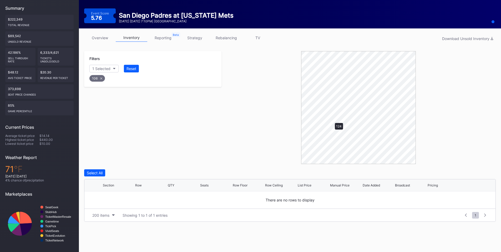
scroll to position [81, 0]
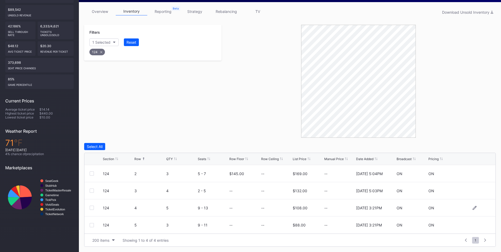
click at [93, 208] on div at bounding box center [92, 207] width 4 height 4
click at [92, 223] on div at bounding box center [92, 225] width 4 height 4
click at [474, 148] on div "Delete 2 Rows" at bounding box center [480, 146] width 23 height 4
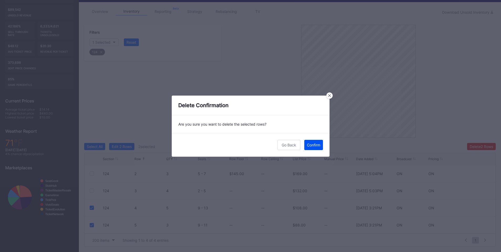
click at [308, 145] on div "Confirm" at bounding box center [313, 144] width 13 height 4
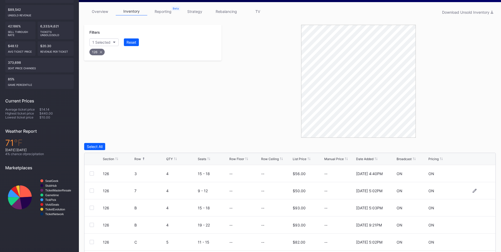
click at [91, 191] on div at bounding box center [92, 190] width 4 height 4
click at [472, 147] on div "Delete 1 Row" at bounding box center [482, 146] width 21 height 4
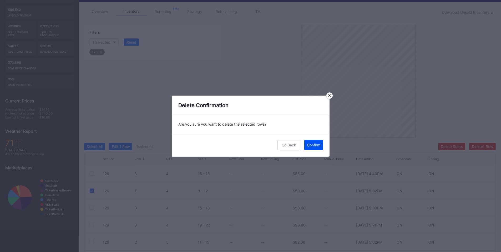
click at [307, 146] on div "Confirm" at bounding box center [313, 144] width 13 height 4
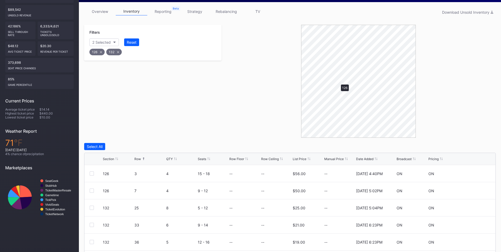
scroll to position [64, 0]
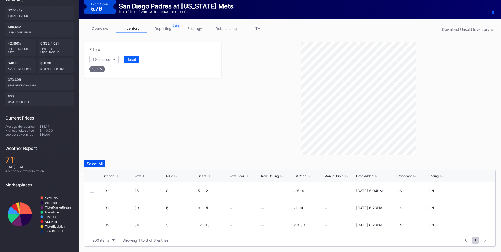
click at [100, 163] on div "Select All" at bounding box center [95, 163] width 16 height 4
click at [476, 162] on div "Delete 3 Rows" at bounding box center [481, 163] width 24 height 4
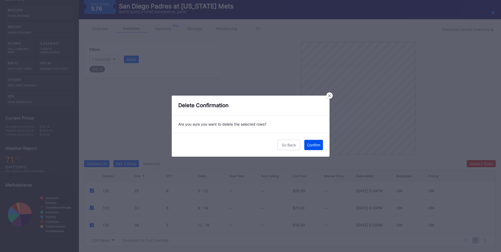
click at [316, 145] on div "Confirm" at bounding box center [313, 144] width 13 height 4
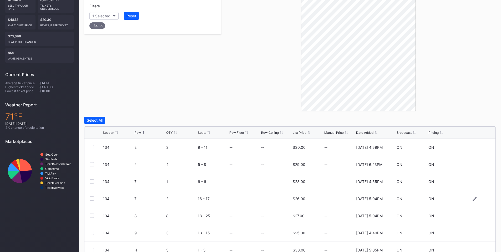
scroll to position [132, 0]
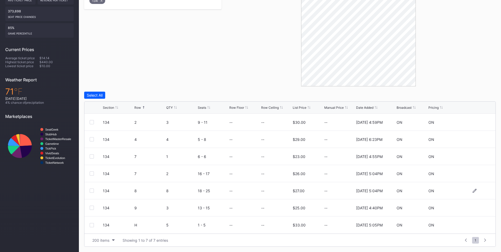
click at [94, 190] on div at bounding box center [92, 190] width 4 height 4
click at [486, 95] on div "Delete 1 Row" at bounding box center [482, 95] width 21 height 4
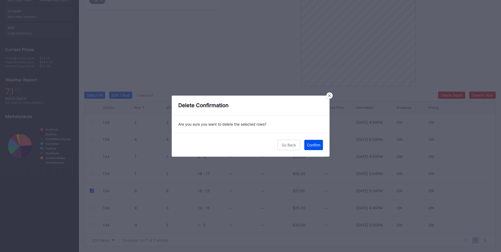
drag, startPoint x: 308, startPoint y: 146, endPoint x: 313, endPoint y: 144, distance: 5.2
click at [310, 145] on div "Confirm" at bounding box center [313, 144] width 13 height 4
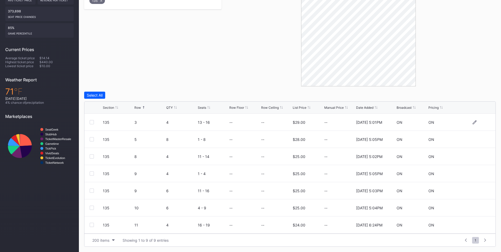
click at [91, 122] on div at bounding box center [92, 122] width 4 height 4
click at [92, 173] on div at bounding box center [92, 173] width 4 height 4
click at [91, 189] on div at bounding box center [92, 190] width 4 height 4
drag, startPoint x: 91, startPoint y: 224, endPoint x: 115, endPoint y: 216, distance: 25.0
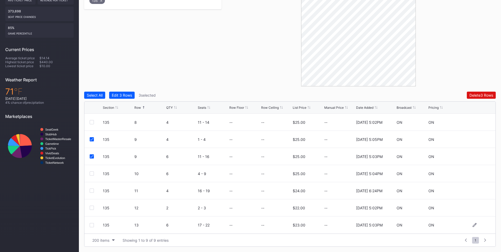
click at [91, 224] on div at bounding box center [92, 225] width 4 height 4
click at [482, 94] on div "Delete 4 Rows" at bounding box center [481, 95] width 24 height 4
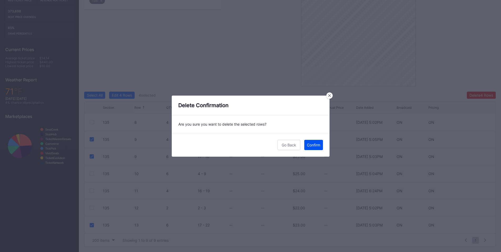
drag, startPoint x: 316, startPoint y: 146, endPoint x: 438, endPoint y: 94, distance: 132.9
click at [317, 146] on div "Confirm" at bounding box center [313, 144] width 13 height 4
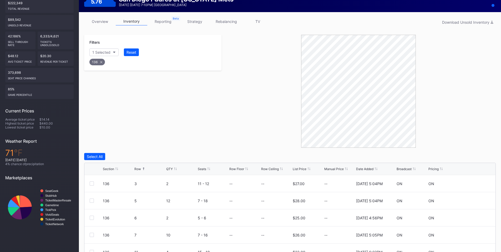
scroll to position [132, 0]
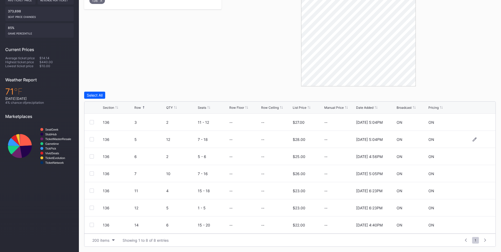
click at [90, 138] on div at bounding box center [92, 139] width 4 height 4
click at [91, 172] on div at bounding box center [92, 173] width 4 height 4
click at [476, 95] on div "Delete 2 Rows" at bounding box center [480, 95] width 23 height 4
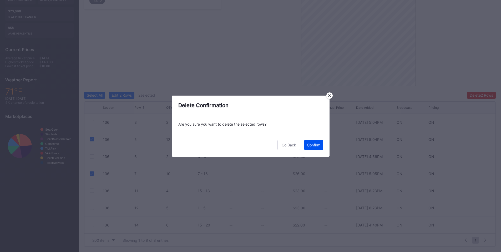
click at [310, 145] on div "Confirm" at bounding box center [313, 144] width 13 height 4
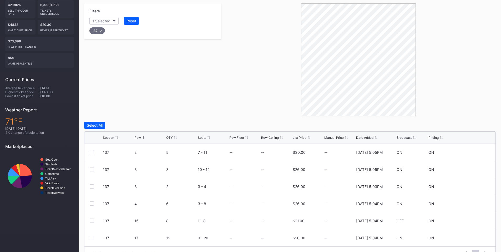
scroll to position [115, 0]
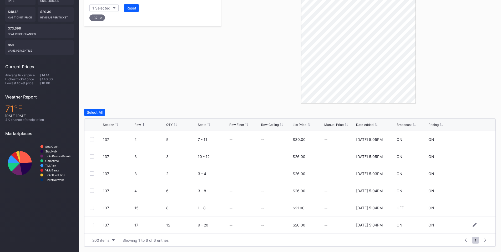
click at [92, 224] on div at bounding box center [92, 225] width 4 height 4
click at [475, 113] on div "Delete 1 Row" at bounding box center [482, 112] width 21 height 4
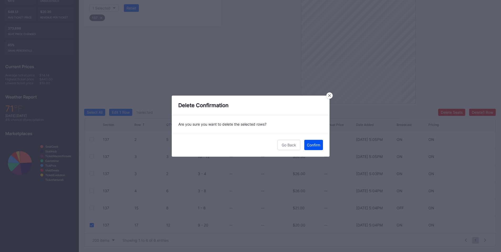
click at [315, 148] on button "Confirm" at bounding box center [313, 145] width 19 height 10
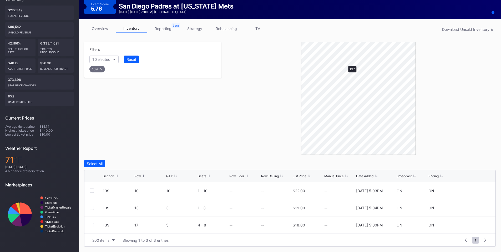
scroll to position [64, 0]
click at [91, 191] on div at bounding box center [92, 190] width 4 height 4
click at [478, 165] on div "Delete 1 Row" at bounding box center [482, 163] width 21 height 4
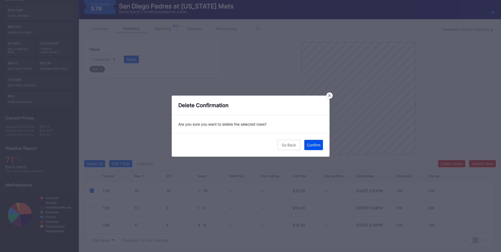
click at [311, 148] on button "Confirm" at bounding box center [313, 145] width 19 height 10
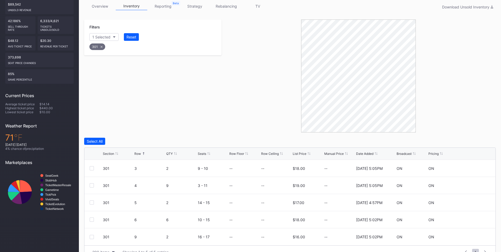
scroll to position [98, 0]
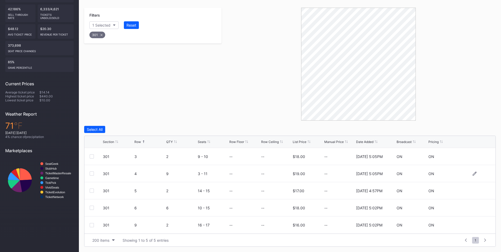
click at [90, 173] on div at bounding box center [92, 173] width 4 height 4
click at [91, 207] on div at bounding box center [92, 207] width 4 height 4
click at [474, 132] on button "Delete 2 Rows" at bounding box center [481, 129] width 29 height 7
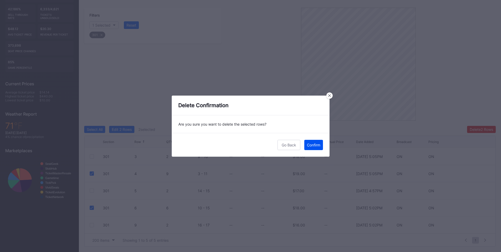
click at [314, 147] on button "Confirm" at bounding box center [313, 145] width 19 height 10
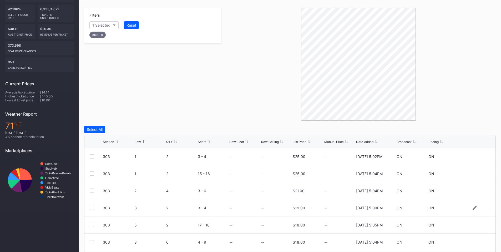
click at [91, 208] on div at bounding box center [92, 207] width 4 height 4
click at [481, 129] on div "Delete 1 Row" at bounding box center [482, 129] width 21 height 4
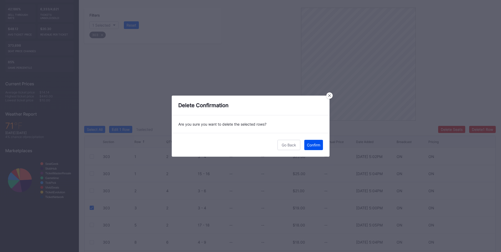
click at [319, 143] on div "Confirm" at bounding box center [313, 144] width 13 height 4
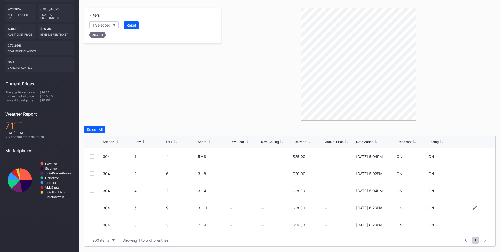
click at [92, 208] on div at bounding box center [92, 207] width 4 height 4
click at [472, 127] on div "Delete 1 Row" at bounding box center [482, 129] width 21 height 4
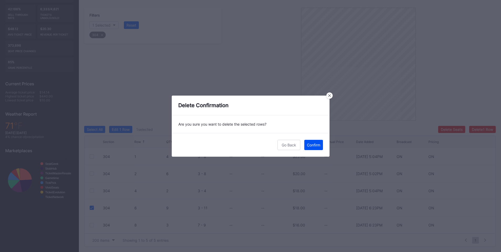
click at [313, 146] on div "Confirm" at bounding box center [313, 144] width 13 height 4
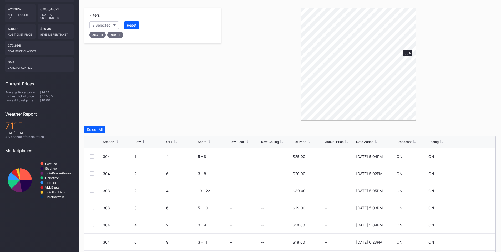
scroll to position [54, 0]
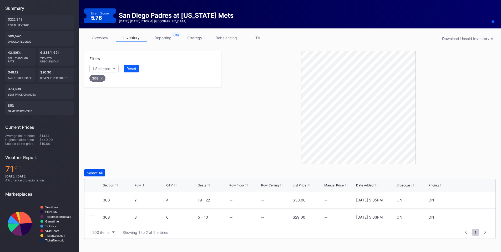
click at [97, 171] on div "Select All" at bounding box center [95, 172] width 16 height 4
click at [472, 170] on button "Delete 2 Rows" at bounding box center [481, 172] width 29 height 7
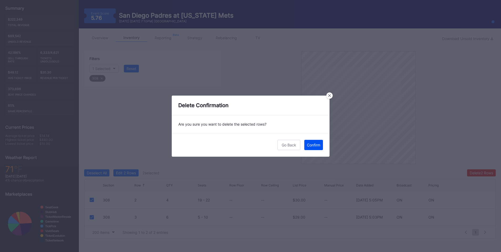
click at [320, 143] on button "Confirm" at bounding box center [313, 145] width 19 height 10
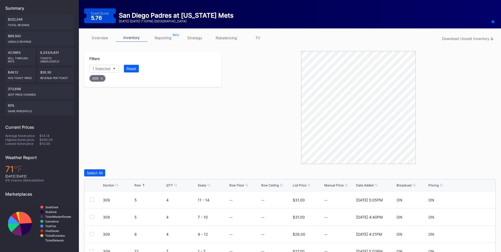
scroll to position [81, 0]
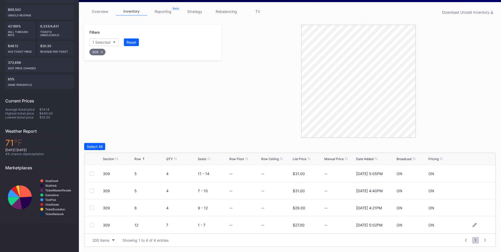
click at [92, 223] on div at bounding box center [92, 225] width 4 height 4
click at [480, 148] on div "Delete 1 Row" at bounding box center [482, 146] width 21 height 4
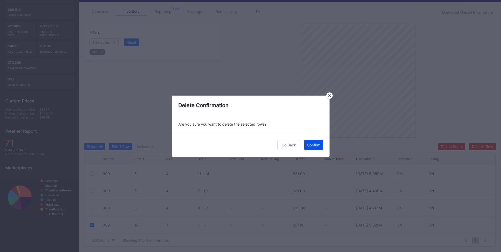
click at [316, 147] on button "Confirm" at bounding box center [313, 145] width 19 height 10
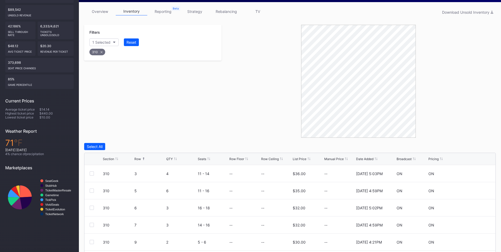
scroll to position [115, 0]
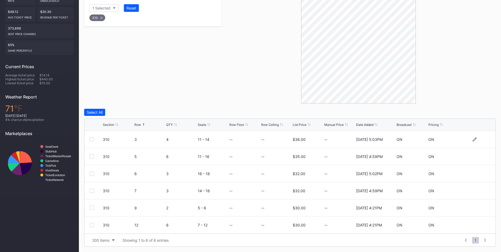
click at [90, 140] on div at bounding box center [92, 139] width 4 height 4
click at [91, 155] on div at bounding box center [92, 156] width 4 height 4
click at [485, 112] on div "Delete 2 Rows" at bounding box center [480, 112] width 23 height 4
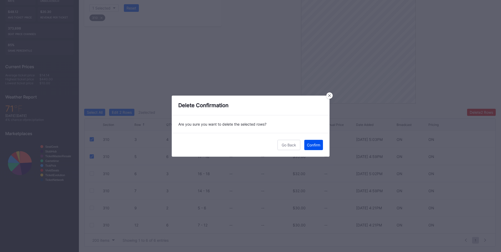
drag, startPoint x: 317, startPoint y: 144, endPoint x: 436, endPoint y: 104, distance: 125.1
click at [318, 144] on div "Confirm" at bounding box center [313, 144] width 13 height 4
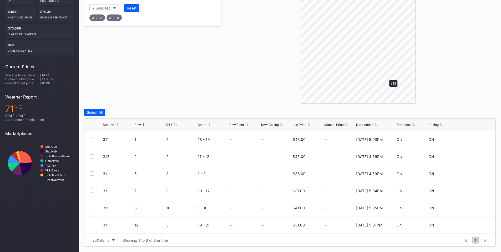
scroll to position [81, 0]
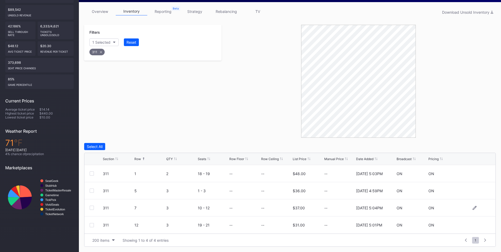
click at [93, 208] on div at bounding box center [92, 207] width 4 height 4
click at [483, 145] on div "Delete 1 Row" at bounding box center [482, 146] width 21 height 4
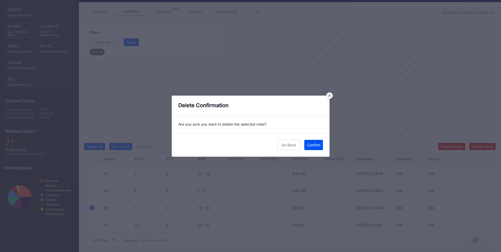
click at [307, 145] on div "Confirm" at bounding box center [313, 144] width 13 height 4
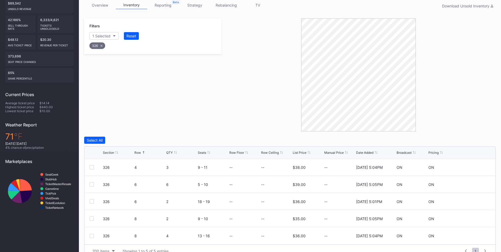
scroll to position [98, 0]
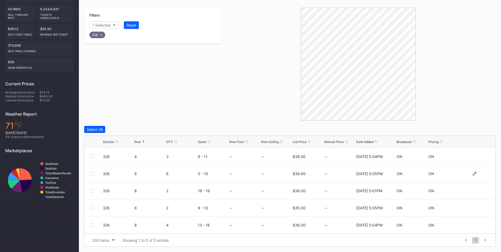
click at [91, 173] on div at bounding box center [92, 173] width 4 height 4
click at [90, 224] on div at bounding box center [92, 225] width 4 height 4
click at [484, 130] on div "Delete 2 Rows" at bounding box center [480, 129] width 23 height 4
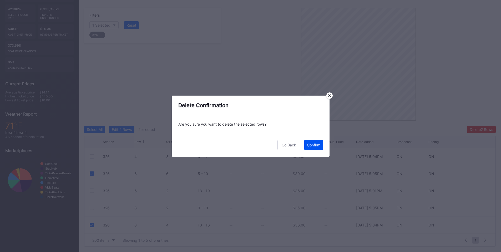
click at [316, 146] on div "Confirm" at bounding box center [313, 144] width 13 height 4
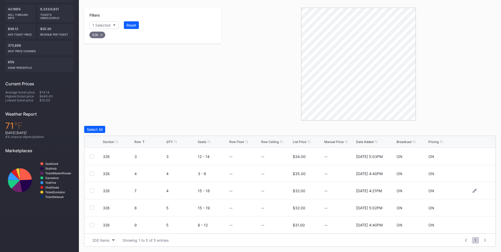
click at [90, 187] on div "328 7 4 15 - 18 -- -- $32.00 -- 2/21/2025 4:21PM ON ON" at bounding box center [289, 190] width 411 height 17
click at [92, 190] on div at bounding box center [92, 190] width 4 height 4
click at [94, 210] on div "328 8 5 15 - 19 -- -- $32.00 -- 11/25/2024 5:02PM ON ON" at bounding box center [289, 207] width 411 height 17
click at [91, 209] on div at bounding box center [92, 207] width 4 height 4
click at [92, 224] on div at bounding box center [92, 225] width 4 height 4
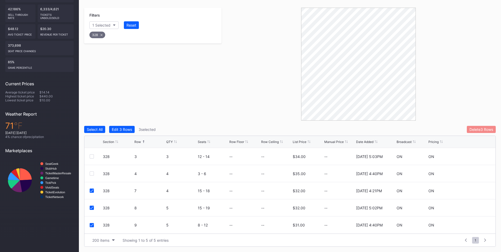
click at [471, 128] on div "Delete 3 Rows" at bounding box center [481, 129] width 24 height 4
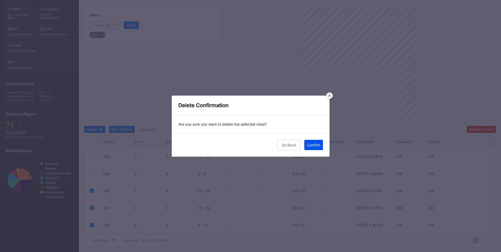
click at [308, 147] on button "Confirm" at bounding box center [313, 145] width 19 height 10
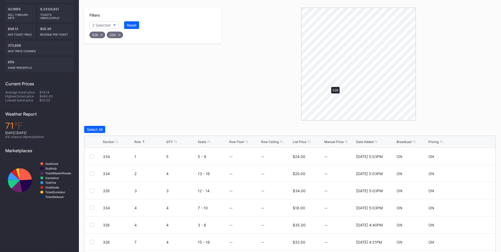
scroll to position [81, 0]
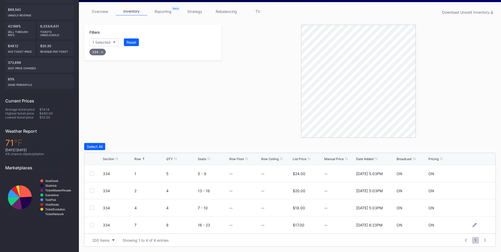
click at [91, 225] on div at bounding box center [92, 225] width 4 height 4
click at [475, 146] on div "Delete 1 Row" at bounding box center [482, 146] width 21 height 4
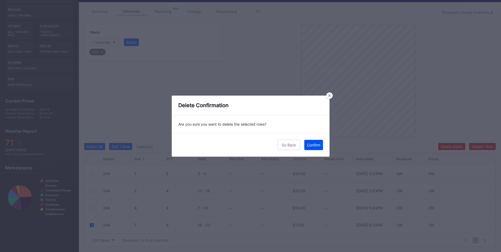
click at [314, 147] on div "Confirm" at bounding box center [313, 144] width 13 height 4
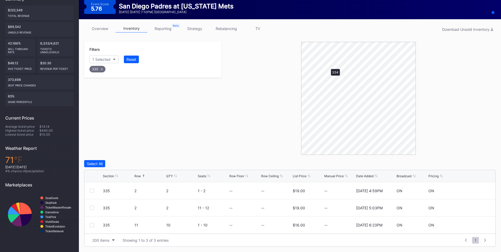
scroll to position [64, 0]
click at [92, 223] on div at bounding box center [92, 225] width 4 height 4
click at [484, 164] on div "Delete 1 Row" at bounding box center [482, 163] width 21 height 4
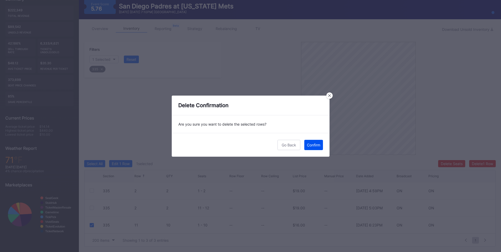
click at [320, 145] on button "Confirm" at bounding box center [313, 145] width 19 height 10
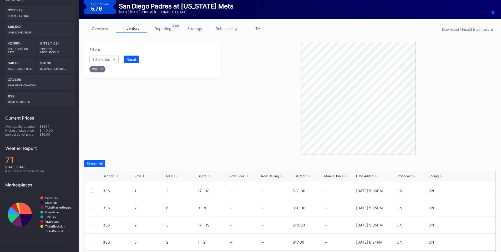
scroll to position [115, 0]
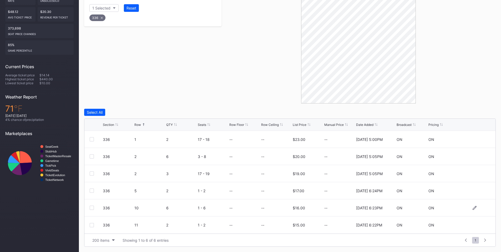
click at [91, 207] on div at bounding box center [92, 207] width 4 height 4
click at [94, 225] on div at bounding box center [96, 225] width 13 height 4
click at [93, 223] on div at bounding box center [92, 225] width 4 height 4
click at [476, 110] on div "Delete 2 Rows" at bounding box center [480, 112] width 23 height 4
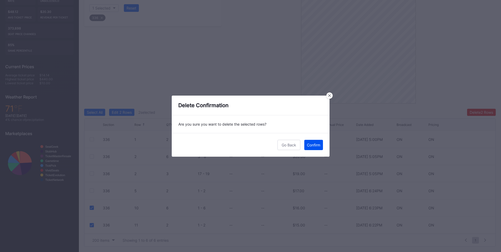
click at [308, 144] on div "Confirm" at bounding box center [313, 144] width 13 height 4
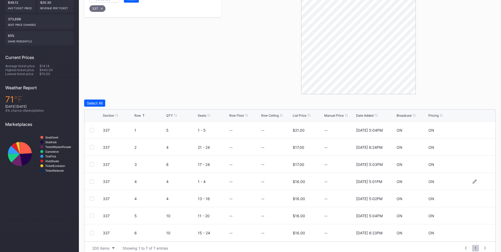
scroll to position [132, 0]
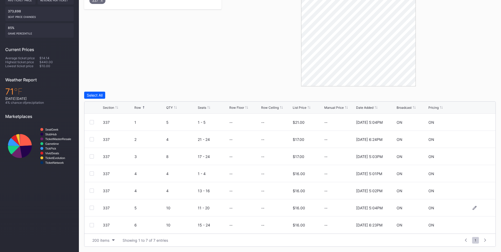
click at [93, 207] on div at bounding box center [92, 207] width 4 height 4
click at [93, 224] on div at bounding box center [92, 225] width 4 height 4
click at [474, 90] on div "Filters 1 Selected Reset 337 Select All Edit 2 Rows 2 selected Delete 2 Rows Se…" at bounding box center [289, 109] width 411 height 273
click at [467, 96] on button "Delete 2 Rows" at bounding box center [481, 94] width 29 height 7
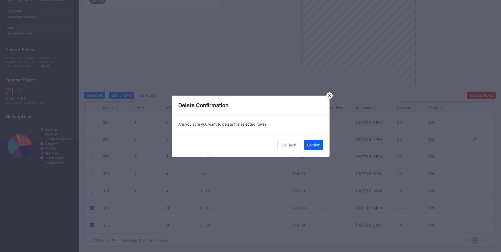
click at [308, 147] on button "Confirm" at bounding box center [313, 145] width 19 height 10
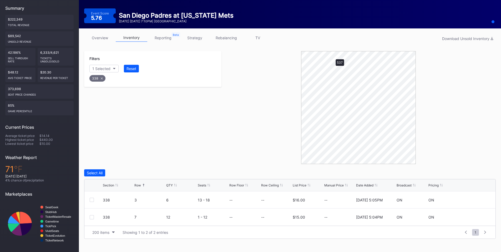
scroll to position [54, 0]
click at [99, 173] on div "Select All" at bounding box center [95, 172] width 16 height 4
click at [477, 172] on div "Delete 2 Rows" at bounding box center [480, 172] width 23 height 4
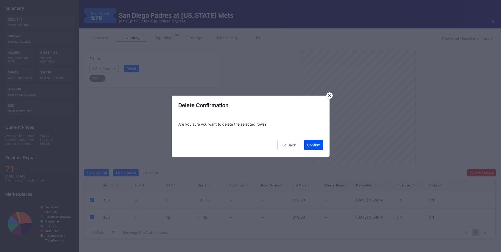
click at [312, 147] on div "Confirm" at bounding box center [313, 144] width 13 height 4
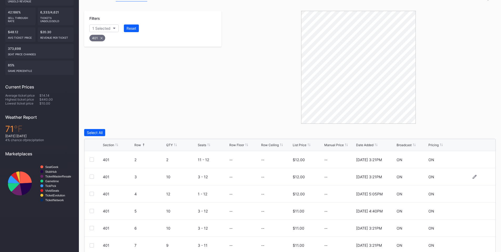
scroll to position [115, 0]
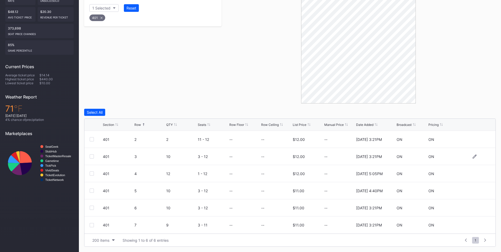
click at [93, 157] on div at bounding box center [92, 156] width 4 height 4
click at [91, 174] on div at bounding box center [92, 173] width 4 height 4
click at [90, 188] on div at bounding box center [92, 190] width 4 height 4
click at [91, 206] on div at bounding box center [92, 207] width 4 height 4
click at [91, 224] on div at bounding box center [92, 225] width 4 height 4
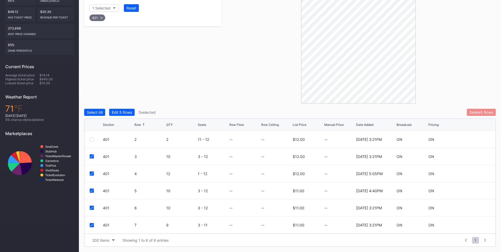
click at [483, 114] on button "Delete 5 Rows" at bounding box center [481, 112] width 29 height 7
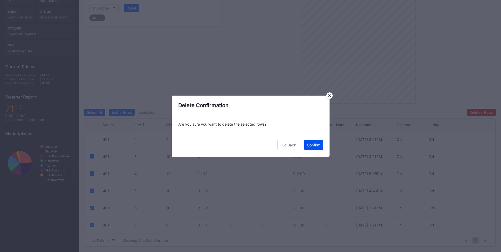
click at [310, 142] on div "Confirm" at bounding box center [313, 144] width 13 height 4
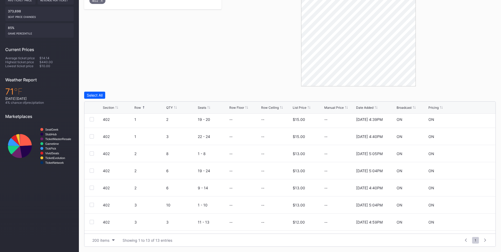
scroll to position [103, 0]
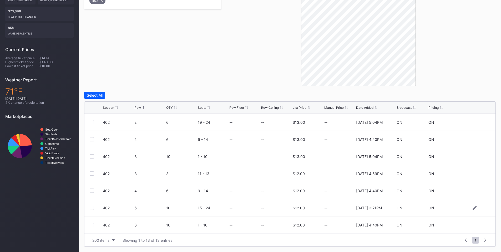
click at [91, 207] on div at bounding box center [92, 207] width 4 height 4
click at [92, 224] on div at bounding box center [92, 225] width 4 height 4
click at [477, 97] on button "Delete 2 Rows" at bounding box center [481, 94] width 29 height 7
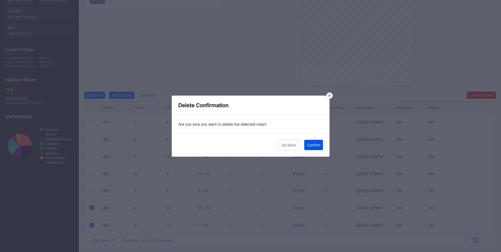
click at [316, 145] on div "Confirm" at bounding box center [313, 144] width 13 height 4
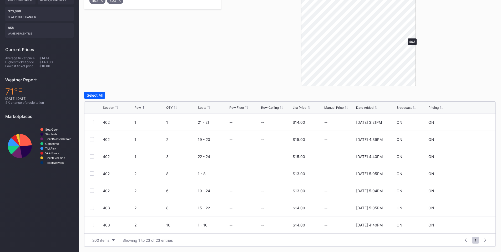
scroll to position [0, 0]
click at [93, 190] on div at bounding box center [92, 190] width 4 height 4
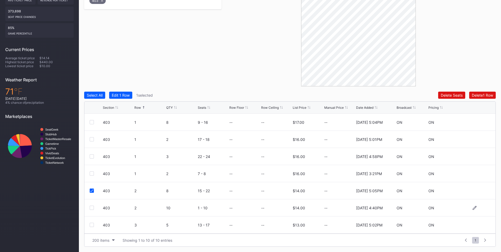
click at [91, 208] on div at bounding box center [92, 207] width 4 height 4
click at [92, 120] on div at bounding box center [92, 122] width 4 height 4
click at [89, 225] on div "403 4 10 11 - 20 -- -- $13.00 -- 4/1/2025 4:40PM ON ON" at bounding box center [289, 224] width 411 height 17
click at [91, 224] on div at bounding box center [92, 225] width 4 height 4
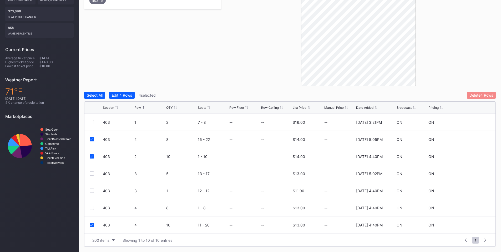
click at [477, 97] on div "Delete 4 Rows" at bounding box center [481, 95] width 24 height 4
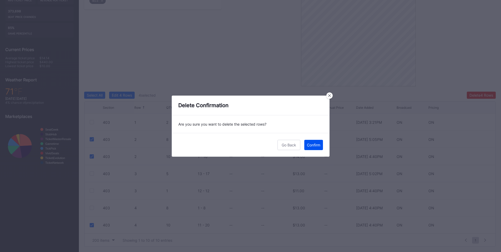
click at [314, 145] on div "Confirm" at bounding box center [313, 144] width 13 height 4
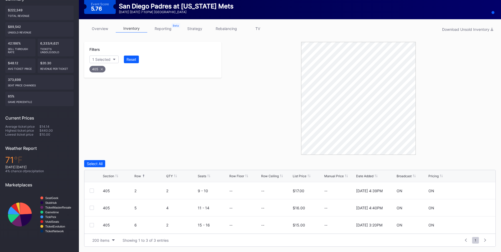
scroll to position [64, 0]
click at [94, 191] on div at bounding box center [92, 190] width 4 height 4
click at [93, 206] on div at bounding box center [92, 207] width 4 height 4
click at [480, 166] on button "Delete 2 Rows" at bounding box center [481, 163] width 29 height 7
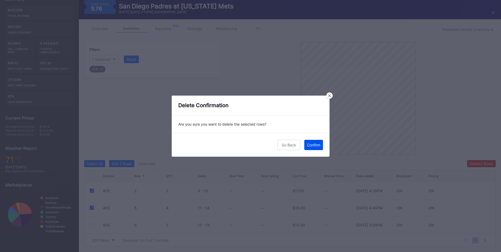
click at [313, 145] on div "Confirm" at bounding box center [313, 144] width 13 height 4
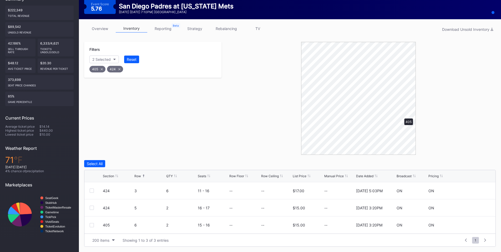
scroll to position [54, 0]
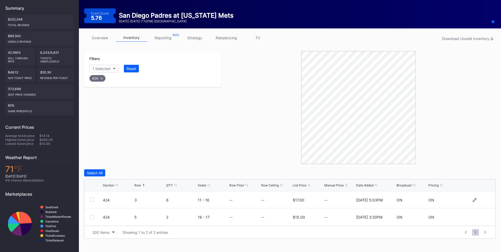
click at [93, 198] on div at bounding box center [92, 199] width 4 height 4
click at [477, 173] on div "Delete 1 Row" at bounding box center [482, 172] width 21 height 4
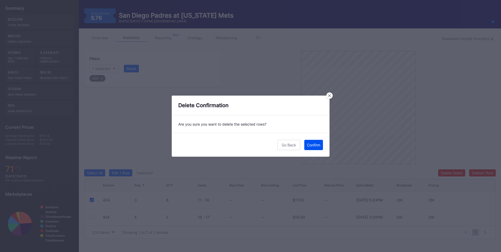
click at [308, 145] on div "Confirm" at bounding box center [313, 144] width 13 height 4
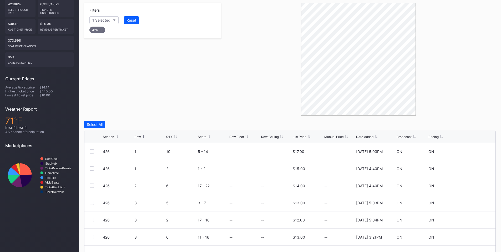
scroll to position [132, 0]
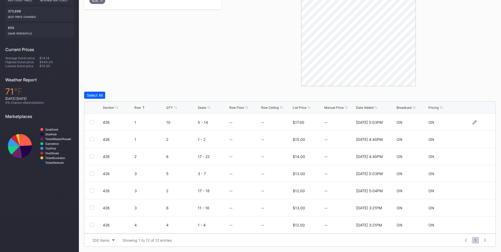
click at [91, 123] on div at bounding box center [92, 122] width 4 height 4
click at [92, 190] on div at bounding box center [92, 190] width 4 height 4
click at [91, 207] on div at bounding box center [92, 207] width 4 height 4
click at [470, 94] on div "Delete 3 Rows" at bounding box center [481, 95] width 24 height 4
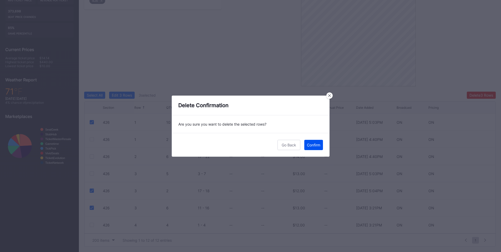
click at [308, 147] on button "Confirm" at bounding box center [313, 145] width 19 height 10
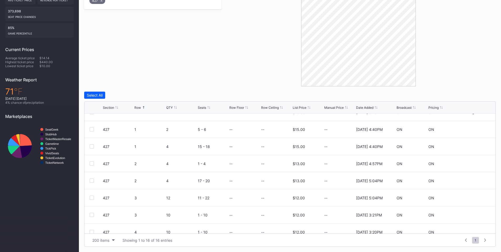
scroll to position [123, 0]
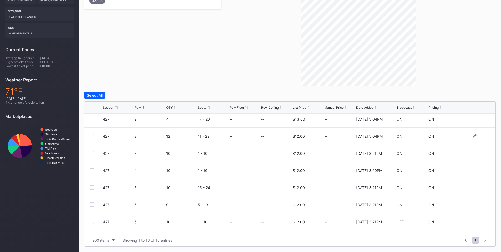
click at [94, 137] on div at bounding box center [96, 136] width 13 height 4
click at [93, 136] on div at bounding box center [92, 136] width 4 height 4
click at [93, 153] on div at bounding box center [92, 153] width 4 height 4
click at [92, 171] on div at bounding box center [92, 170] width 4 height 4
click at [92, 187] on div at bounding box center [92, 187] width 4 height 4
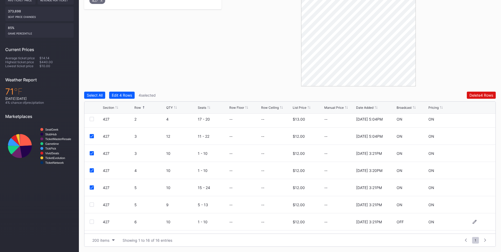
click at [90, 221] on div at bounding box center [92, 221] width 4 height 4
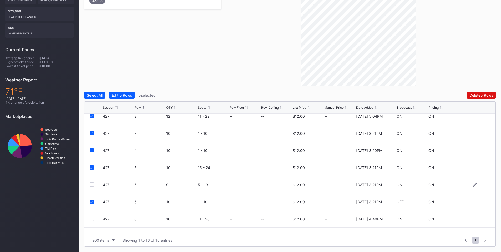
scroll to position [154, 0]
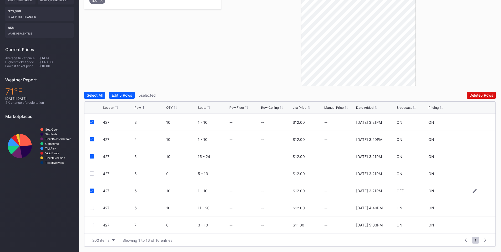
click at [92, 189] on icon at bounding box center [91, 190] width 3 height 3
click at [92, 225] on div at bounding box center [92, 225] width 4 height 4
click at [90, 208] on div at bounding box center [92, 207] width 4 height 4
click at [481, 93] on div "Delete 6 Rows" at bounding box center [481, 95] width 24 height 4
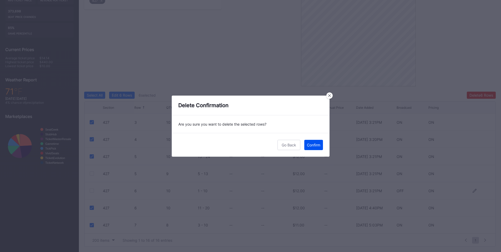
click at [318, 144] on div "Confirm" at bounding box center [313, 144] width 13 height 4
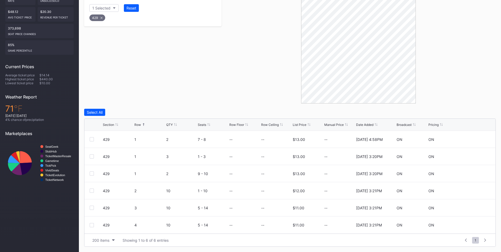
scroll to position [115, 0]
click at [91, 191] on div at bounding box center [92, 190] width 4 height 4
click at [93, 208] on div at bounding box center [92, 207] width 4 height 4
click at [91, 223] on div at bounding box center [92, 225] width 4 height 4
click at [471, 110] on div "Delete 3 Rows" at bounding box center [481, 112] width 24 height 4
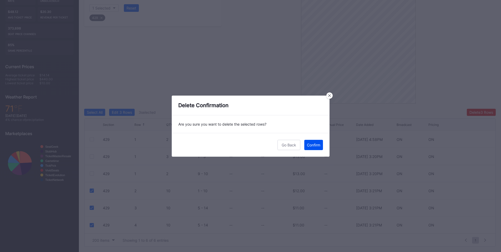
click at [307, 146] on div "Confirm" at bounding box center [313, 144] width 13 height 4
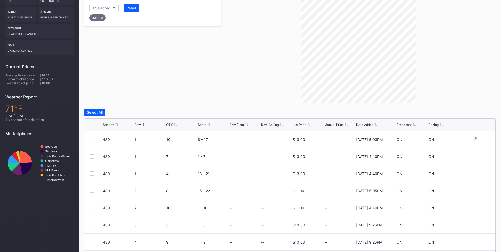
click at [91, 139] on div at bounding box center [92, 139] width 4 height 4
click at [484, 114] on button "Delete 1 Row" at bounding box center [482, 112] width 27 height 7
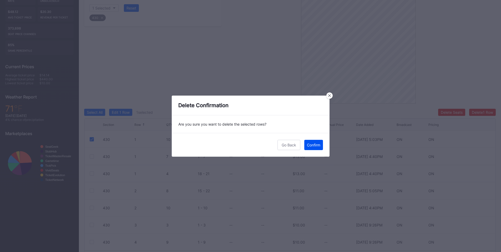
click at [316, 141] on button "Confirm" at bounding box center [313, 145] width 19 height 10
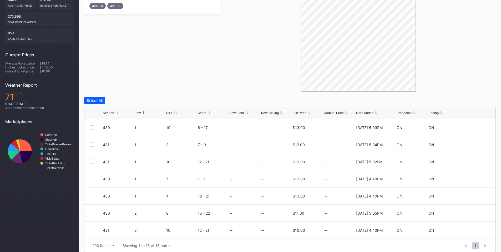
scroll to position [132, 0]
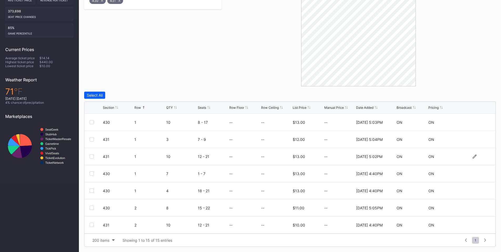
click at [93, 155] on div at bounding box center [92, 156] width 4 height 4
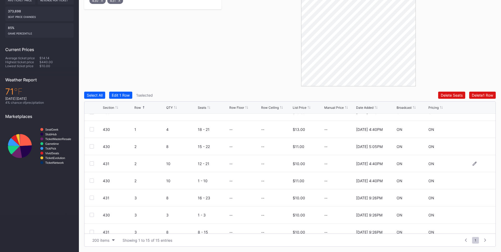
click at [93, 164] on div at bounding box center [92, 163] width 4 height 4
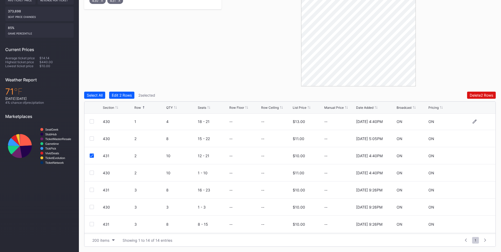
scroll to position [62, 0]
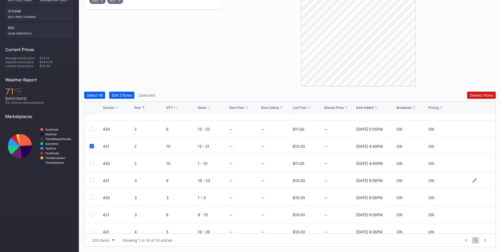
click at [91, 181] on div at bounding box center [92, 180] width 4 height 4
click at [92, 214] on div at bounding box center [92, 214] width 4 height 4
click at [470, 95] on div "Delete 4 Rows" at bounding box center [481, 95] width 24 height 4
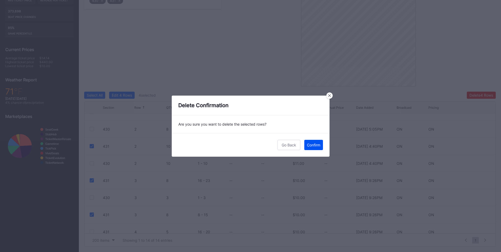
click at [310, 141] on button "Confirm" at bounding box center [313, 145] width 19 height 10
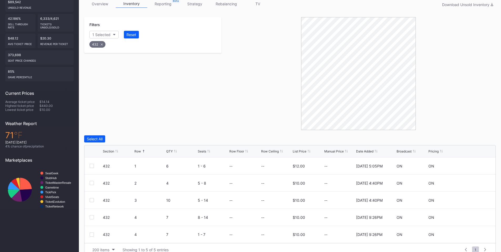
scroll to position [98, 0]
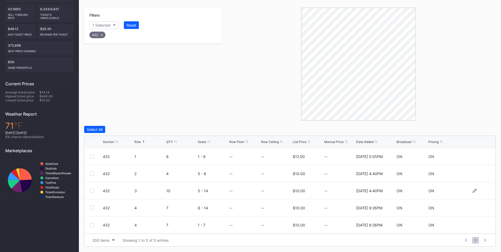
click at [91, 190] on div at bounding box center [92, 190] width 4 height 4
click at [91, 208] on div at bounding box center [92, 207] width 4 height 4
click at [92, 224] on div at bounding box center [92, 225] width 4 height 4
click at [470, 125] on div "Filters 1 Selected Reset 432 Select All Edit 3 Rows 3 selected Delete 3 Rows Se…" at bounding box center [289, 127] width 411 height 239
click at [467, 129] on button "Delete 3 Rows" at bounding box center [481, 129] width 29 height 7
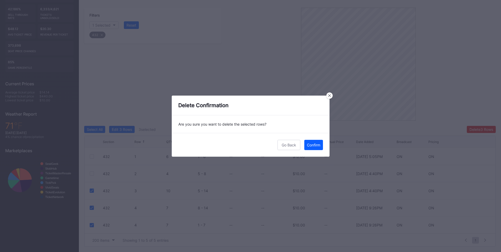
click at [324, 147] on div "Go Back Confirm" at bounding box center [251, 145] width 158 height 24
click at [319, 146] on div "Confirm" at bounding box center [313, 144] width 13 height 4
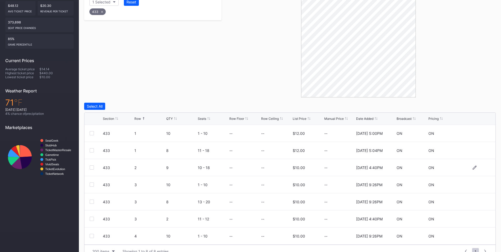
scroll to position [132, 0]
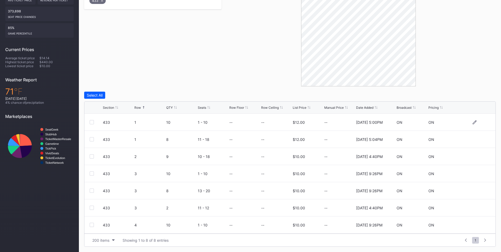
click at [91, 122] on div at bounding box center [92, 122] width 4 height 4
click at [479, 93] on div "Delete 1 Row" at bounding box center [482, 95] width 21 height 4
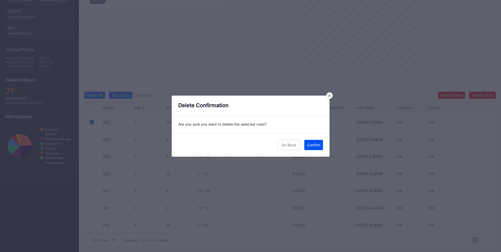
click at [317, 146] on div "Confirm" at bounding box center [313, 144] width 13 height 4
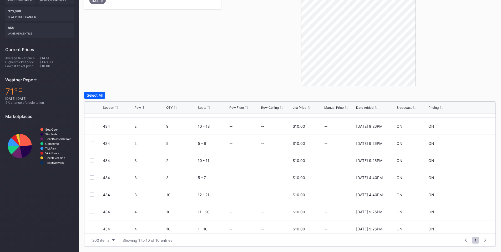
scroll to position [49, 0]
click at [92, 123] on div at bounding box center [92, 124] width 4 height 4
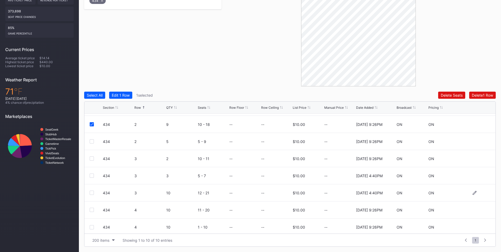
click at [93, 192] on div at bounding box center [92, 192] width 4 height 4
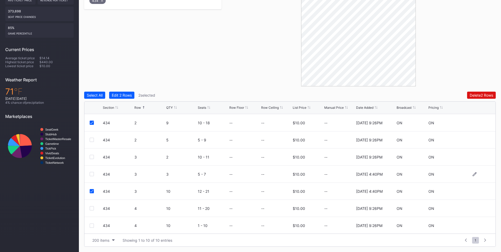
scroll to position [51, 0]
click at [92, 207] on div at bounding box center [92, 207] width 4 height 4
click at [93, 224] on div at bounding box center [92, 225] width 4 height 4
click at [469, 93] on div "Delete 4 Rows" at bounding box center [481, 95] width 24 height 4
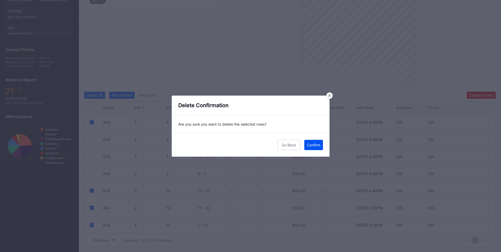
click at [315, 149] on button "Confirm" at bounding box center [313, 145] width 19 height 10
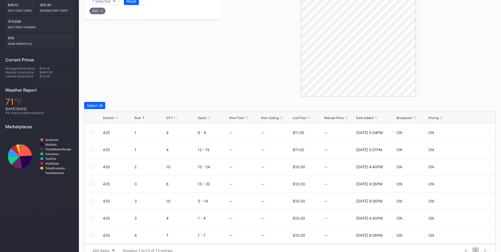
scroll to position [132, 0]
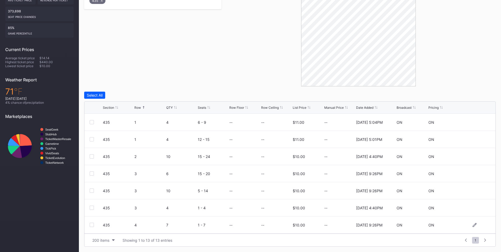
click at [90, 223] on div at bounding box center [92, 224] width 4 height 4
click at [483, 94] on div "Delete 1 Row" at bounding box center [482, 95] width 21 height 4
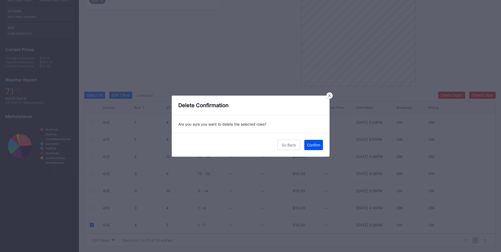
click at [308, 145] on div "Confirm" at bounding box center [313, 144] width 13 height 4
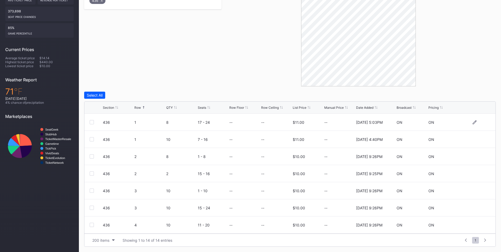
click at [91, 122] on div at bounding box center [92, 122] width 4 height 4
click at [91, 138] on div at bounding box center [92, 139] width 4 height 4
click at [91, 190] on div at bounding box center [92, 190] width 4 height 4
click at [92, 207] on div at bounding box center [92, 207] width 4 height 4
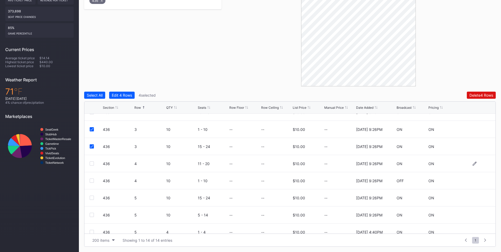
click at [91, 162] on div at bounding box center [92, 163] width 4 height 4
click at [93, 181] on div at bounding box center [92, 180] width 4 height 4
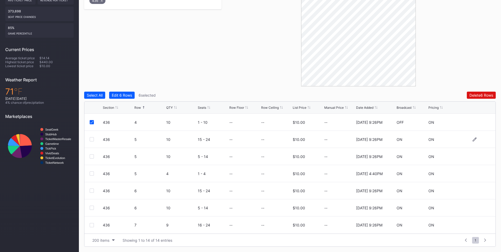
click at [92, 139] on div at bounding box center [92, 139] width 4 height 4
click at [92, 157] on div at bounding box center [92, 156] width 4 height 4
click at [482, 94] on div "Delete 8 Rows" at bounding box center [481, 95] width 24 height 4
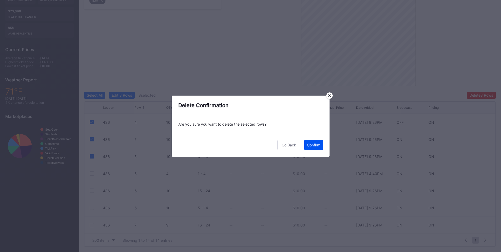
click at [313, 141] on button "Confirm" at bounding box center [313, 145] width 19 height 10
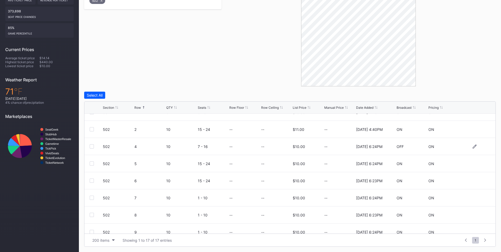
scroll to position [61, 0]
click at [91, 146] on div at bounding box center [92, 146] width 4 height 4
click at [91, 164] on div at bounding box center [92, 163] width 4 height 4
click at [93, 180] on div at bounding box center [92, 180] width 4 height 4
click at [92, 197] on div at bounding box center [92, 197] width 4 height 4
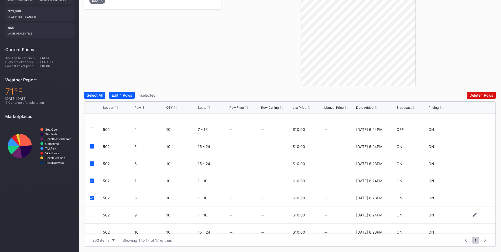
click at [91, 215] on div at bounding box center [92, 214] width 4 height 4
click at [467, 95] on button "Delete 5 Rows" at bounding box center [481, 94] width 29 height 7
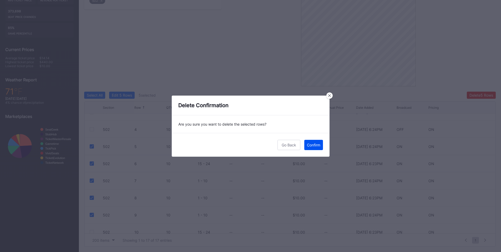
click at [312, 142] on div "Confirm" at bounding box center [313, 144] width 13 height 4
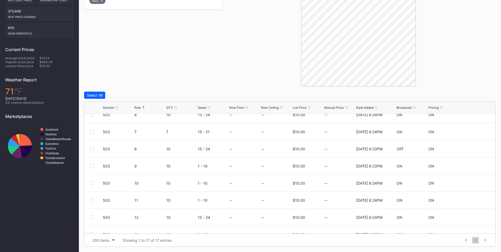
scroll to position [123, 0]
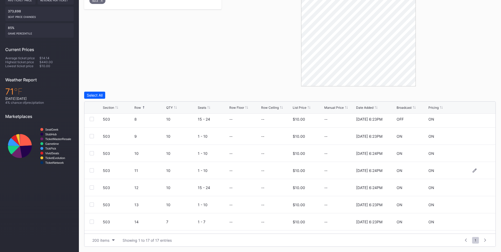
click at [91, 169] on div at bounding box center [92, 170] width 4 height 4
click at [92, 187] on div at bounding box center [92, 187] width 4 height 4
click at [94, 206] on div at bounding box center [92, 204] width 4 height 4
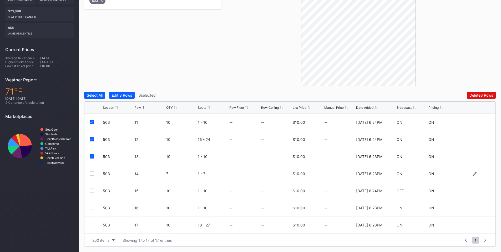
click at [94, 175] on div at bounding box center [92, 173] width 4 height 4
click at [93, 190] on div at bounding box center [92, 190] width 4 height 4
click at [91, 207] on div at bounding box center [92, 207] width 4 height 4
click at [92, 224] on div at bounding box center [92, 225] width 4 height 4
click at [474, 97] on div "Delete 7 Rows" at bounding box center [480, 95] width 23 height 4
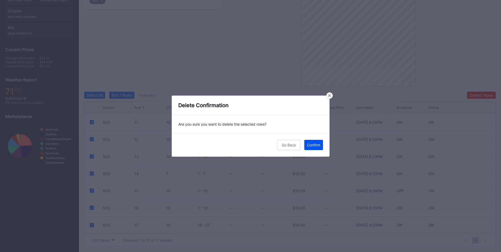
click at [312, 146] on div "Confirm" at bounding box center [313, 144] width 13 height 4
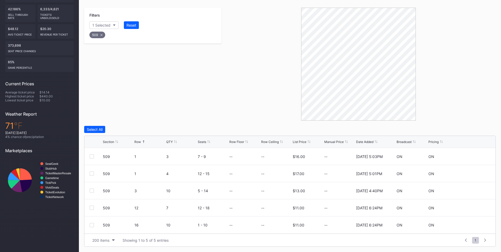
scroll to position [98, 0]
click at [91, 191] on div at bounding box center [92, 190] width 4 height 4
click at [92, 224] on div at bounding box center [92, 225] width 4 height 4
click at [481, 131] on div "Delete 2 Rows" at bounding box center [480, 129] width 23 height 4
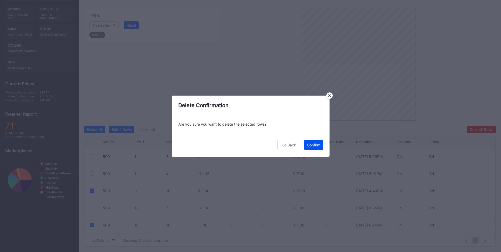
click at [313, 146] on div "Confirm" at bounding box center [313, 144] width 13 height 4
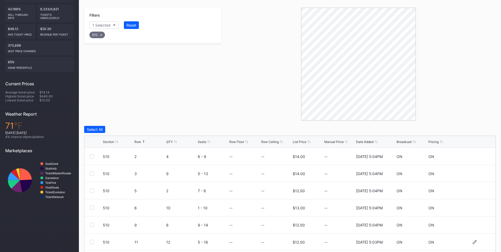
click at [91, 242] on div at bounding box center [92, 241] width 4 height 4
click at [488, 129] on div "Delete 1 Row" at bounding box center [482, 129] width 21 height 4
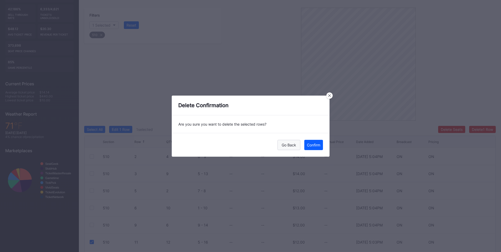
click at [284, 144] on div "Go Back" at bounding box center [289, 144] width 14 height 4
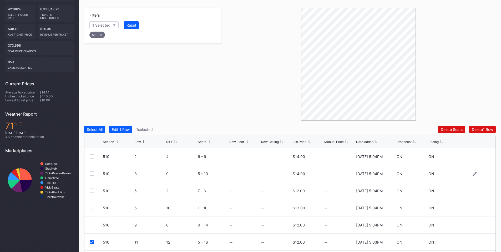
scroll to position [17, 0]
click at [485, 129] on div "Delete 1 Row" at bounding box center [482, 129] width 21 height 4
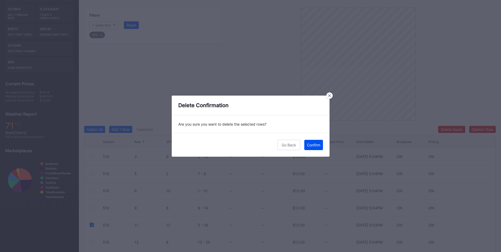
click at [314, 143] on div "Confirm" at bounding box center [313, 144] width 13 height 4
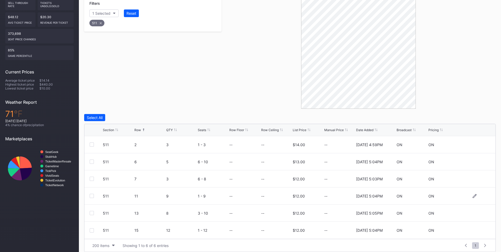
scroll to position [115, 0]
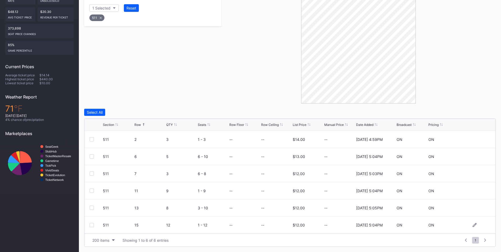
click at [90, 225] on div at bounding box center [92, 225] width 4 height 4
click at [488, 110] on div "Delete 1 Row" at bounding box center [482, 112] width 21 height 4
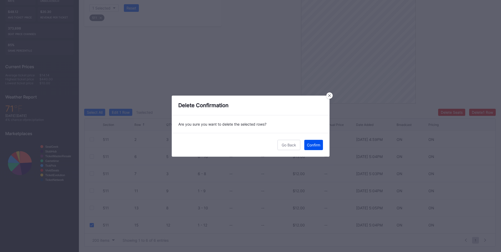
click at [310, 144] on div "Confirm" at bounding box center [313, 144] width 13 height 4
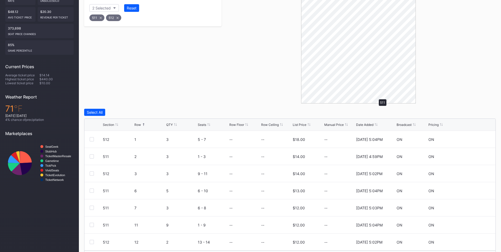
scroll to position [98, 0]
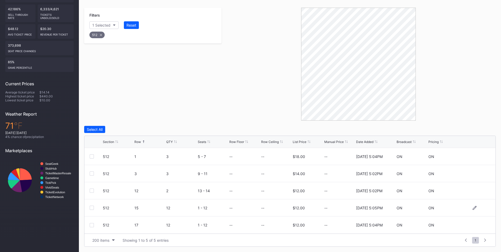
click at [88, 206] on div "512 15 12 1 - 12 -- -- $12.00 -- 11/25/2024 5:05PM ON ON" at bounding box center [289, 207] width 411 height 17
click at [90, 208] on div at bounding box center [92, 207] width 4 height 4
click at [91, 224] on div at bounding box center [92, 225] width 4 height 4
click at [487, 129] on div "Delete 2 Rows" at bounding box center [480, 129] width 23 height 4
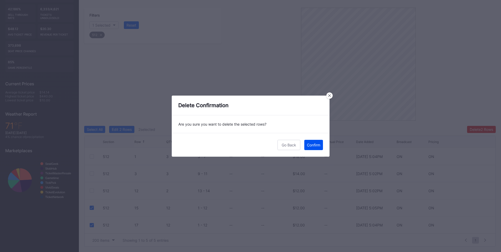
click at [318, 143] on div "Confirm" at bounding box center [313, 144] width 13 height 4
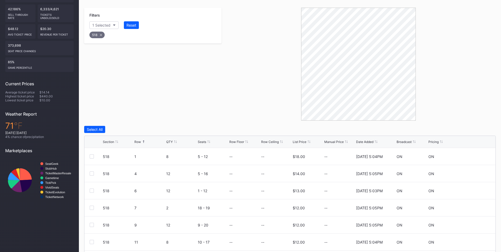
scroll to position [132, 0]
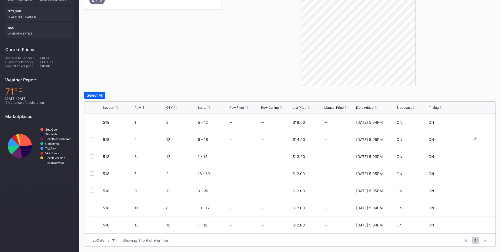
click at [92, 140] on div at bounding box center [92, 139] width 4 height 4
click at [89, 156] on div "518 6 12 1 - 12 -- -- $13.00 -- 11/25/2024 5:03PM ON ON" at bounding box center [289, 156] width 411 height 17
click at [91, 156] on div at bounding box center [92, 156] width 4 height 4
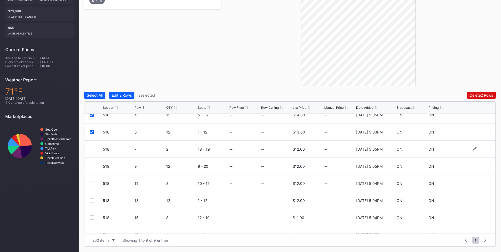
scroll to position [34, 0]
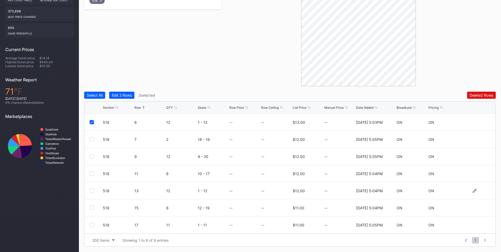
click at [92, 191] on div at bounding box center [92, 190] width 4 height 4
click at [91, 207] on div at bounding box center [92, 207] width 4 height 4
click at [92, 225] on div at bounding box center [92, 225] width 4 height 4
click at [482, 93] on div "Delete 5 Rows" at bounding box center [481, 95] width 24 height 4
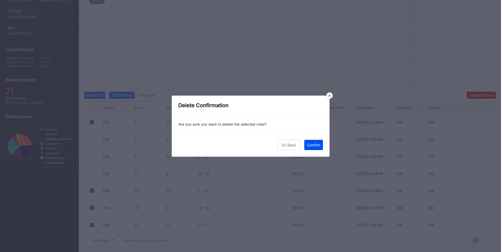
click at [313, 143] on div "Confirm" at bounding box center [313, 144] width 13 height 4
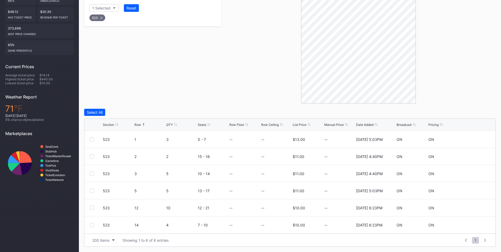
scroll to position [115, 0]
click at [92, 206] on div at bounding box center [92, 207] width 4 height 4
click at [477, 110] on div "Delete 1 Row" at bounding box center [482, 112] width 21 height 4
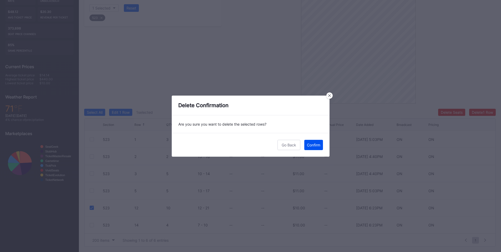
click at [310, 144] on div "Confirm" at bounding box center [313, 144] width 13 height 4
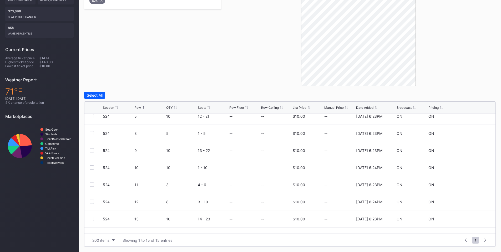
scroll to position [123, 0]
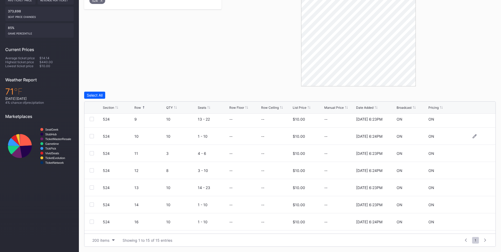
click at [92, 134] on div at bounding box center [92, 136] width 4 height 4
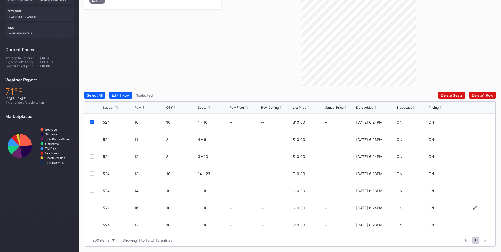
click at [92, 206] on div at bounding box center [92, 207] width 4 height 4
click at [93, 224] on div at bounding box center [92, 225] width 4 height 4
click at [474, 95] on div "Delete 3 Rows" at bounding box center [481, 95] width 24 height 4
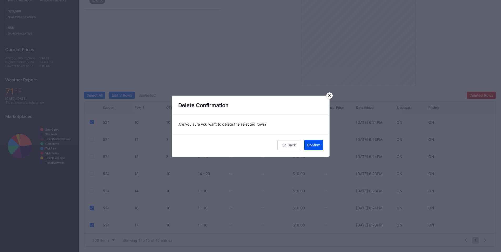
click at [316, 144] on div "Confirm" at bounding box center [313, 144] width 13 height 4
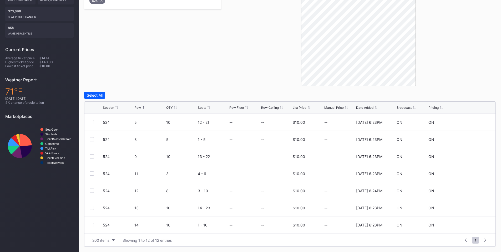
scroll to position [0, 0]
drag, startPoint x: 91, startPoint y: 190, endPoint x: 170, endPoint y: 171, distance: 81.0
click at [91, 190] on div at bounding box center [92, 190] width 4 height 4
click at [482, 94] on div "Delete 1 Row" at bounding box center [482, 95] width 21 height 4
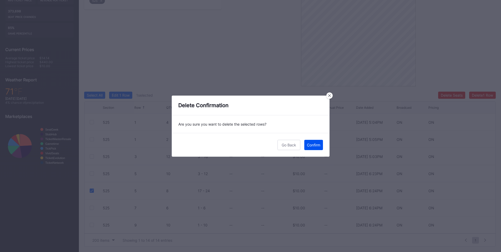
click at [308, 146] on div "Confirm" at bounding box center [313, 144] width 13 height 4
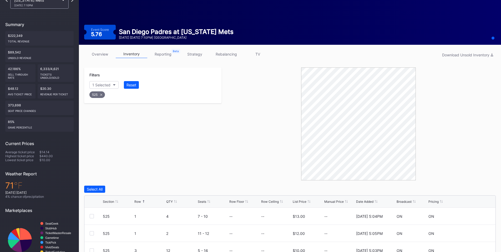
scroll to position [9, 0]
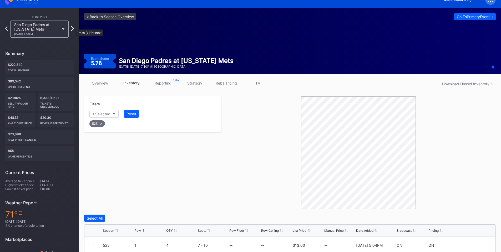
click at [73, 27] on icon at bounding box center [72, 28] width 3 height 5
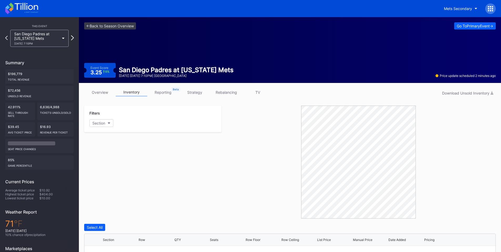
click at [73, 37] on icon at bounding box center [72, 37] width 3 height 5
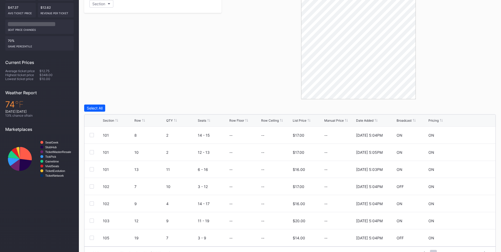
scroll to position [132, 0]
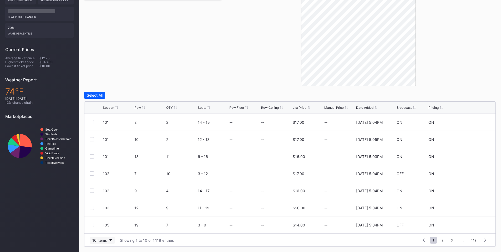
click at [101, 242] on button "10 items" at bounding box center [102, 239] width 25 height 7
click at [105, 228] on div "200 items" at bounding box center [102, 226] width 17 height 4
click at [144, 108] on icon at bounding box center [143, 107] width 3 height 3
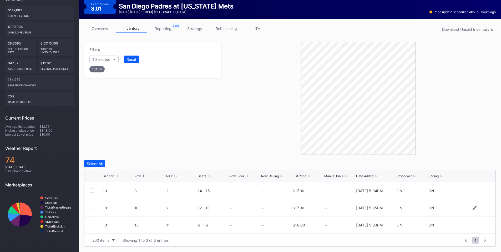
click at [92, 207] on div at bounding box center [92, 207] width 4 height 4
click at [91, 224] on div at bounding box center [92, 225] width 4 height 4
click at [481, 163] on div "Delete 2 Rows" at bounding box center [480, 163] width 23 height 4
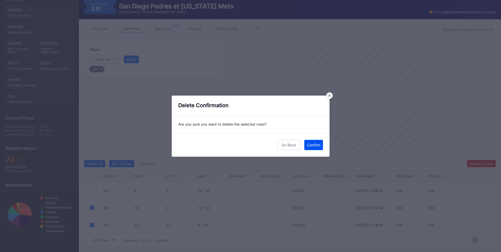
click at [315, 145] on div "Confirm" at bounding box center [313, 144] width 13 height 4
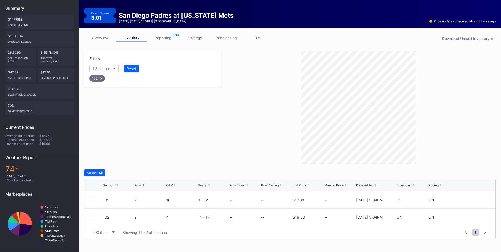
scroll to position [54, 0]
click at [92, 201] on div at bounding box center [92, 199] width 4 height 4
click at [485, 176] on button "Delete 1 Row" at bounding box center [482, 172] width 27 height 7
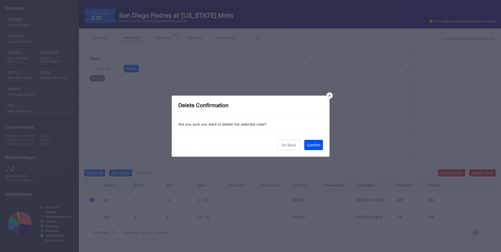
click at [311, 148] on button "Confirm" at bounding box center [313, 145] width 19 height 10
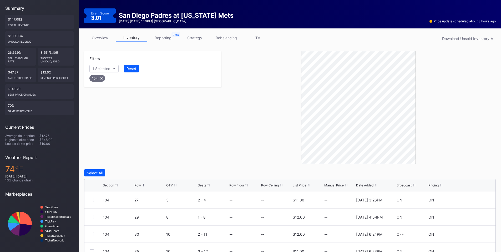
scroll to position [81, 0]
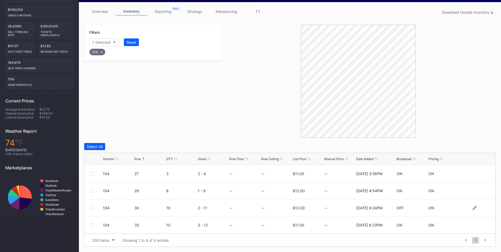
click at [91, 208] on div at bounding box center [92, 207] width 4 height 4
click at [91, 225] on div at bounding box center [92, 225] width 4 height 4
click at [480, 144] on div "Delete 2 Rows" at bounding box center [480, 146] width 23 height 4
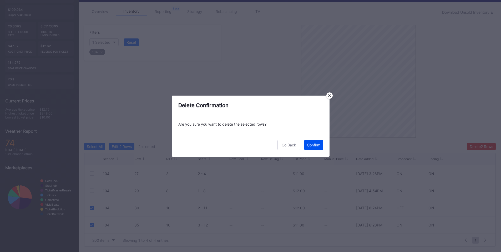
click at [311, 143] on div "Confirm" at bounding box center [313, 144] width 13 height 4
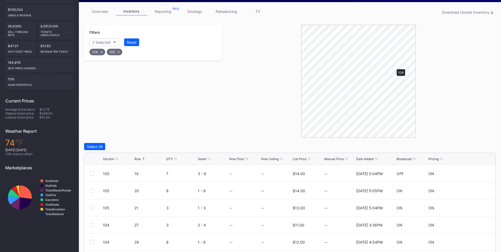
scroll to position [64, 0]
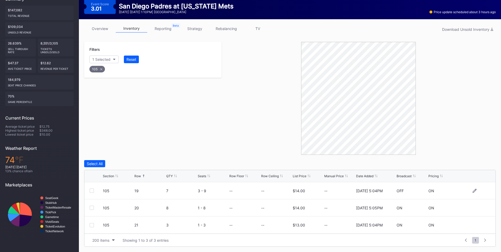
click at [92, 191] on div at bounding box center [92, 190] width 4 height 4
click at [93, 207] on div at bounding box center [92, 207] width 4 height 4
click at [477, 166] on button "Delete 2 Rows" at bounding box center [481, 163] width 29 height 7
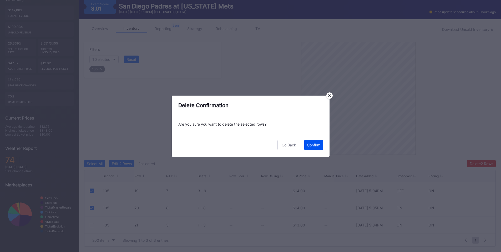
click at [315, 145] on div "Confirm" at bounding box center [313, 144] width 13 height 4
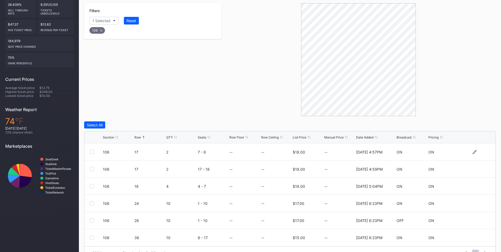
scroll to position [115, 0]
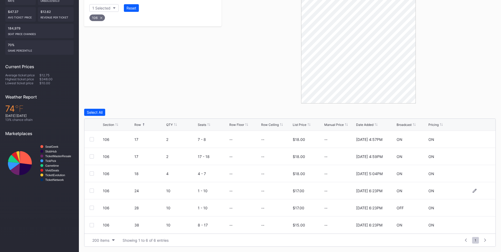
click at [93, 191] on div at bounding box center [92, 190] width 4 height 4
click at [92, 206] on div at bounding box center [92, 207] width 4 height 4
click at [91, 224] on div at bounding box center [92, 225] width 4 height 4
click at [486, 108] on div "Filters 1 Selected Reset 106 Select All Edit 3 Rows 3 selected Delete 3 Rows Se…" at bounding box center [289, 119] width 411 height 256
click at [473, 111] on div "Delete 3 Rows" at bounding box center [481, 112] width 24 height 4
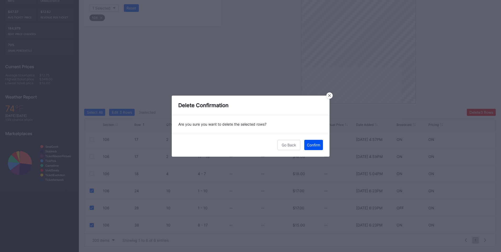
click at [317, 143] on div "Confirm" at bounding box center [313, 144] width 13 height 4
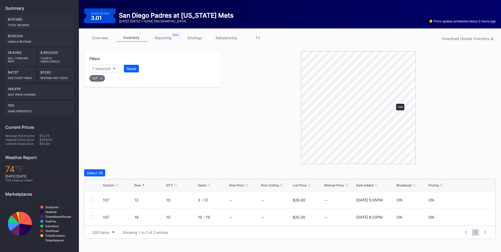
scroll to position [54, 0]
click at [99, 173] on div "Select All" at bounding box center [95, 172] width 16 height 4
click at [472, 172] on div "Delete 2 Rows" at bounding box center [480, 172] width 23 height 4
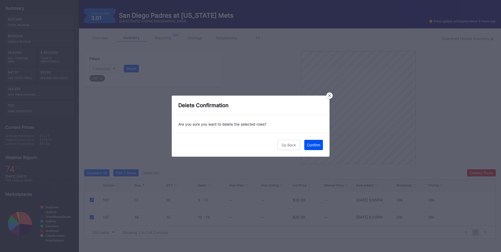
click at [308, 142] on button "Confirm" at bounding box center [313, 145] width 19 height 10
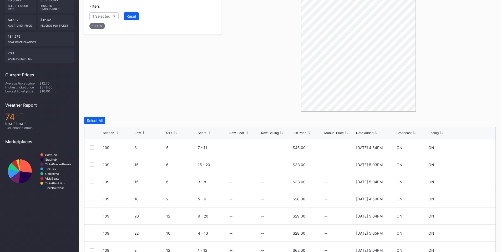
scroll to position [132, 0]
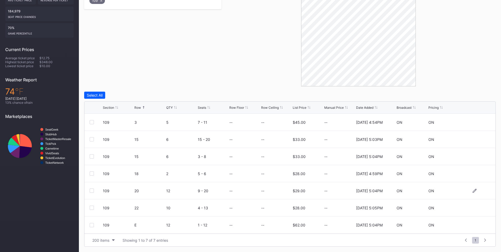
click at [91, 190] on div at bounding box center [92, 190] width 4 height 4
click at [92, 207] on div at bounding box center [92, 207] width 4 height 4
click at [477, 95] on div "Delete 2 Rows" at bounding box center [480, 95] width 23 height 4
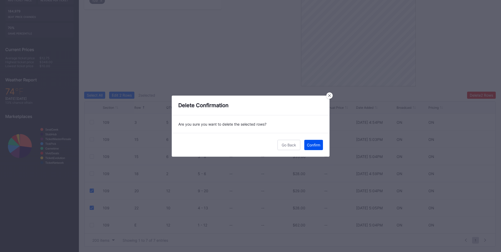
click at [312, 145] on div "Confirm" at bounding box center [313, 144] width 13 height 4
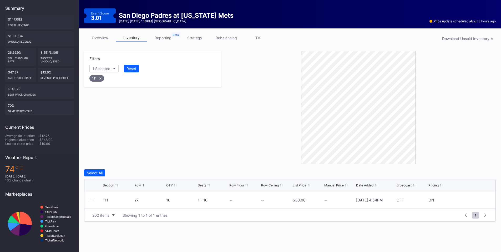
scroll to position [54, 0]
click at [92, 200] on div at bounding box center [92, 200] width 4 height 4
click at [477, 174] on div "Delete 1 Row" at bounding box center [482, 172] width 21 height 4
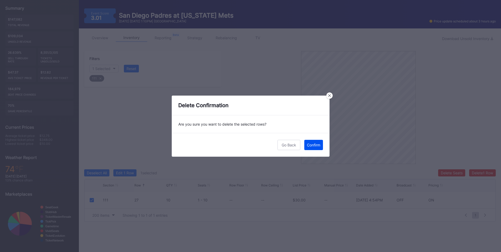
click at [307, 146] on div "Confirm" at bounding box center [313, 144] width 13 height 4
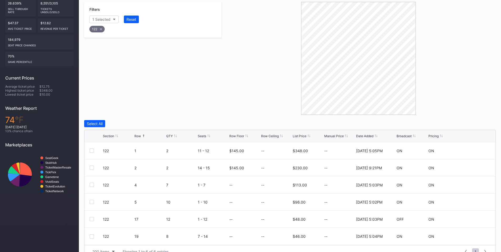
scroll to position [115, 0]
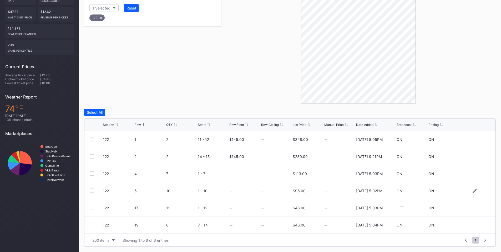
click at [93, 190] on div at bounding box center [92, 190] width 4 height 4
click at [92, 207] on div at bounding box center [92, 207] width 4 height 4
click at [91, 225] on div at bounding box center [92, 225] width 4 height 4
click at [481, 112] on div "Delete 3 Rows" at bounding box center [481, 112] width 24 height 4
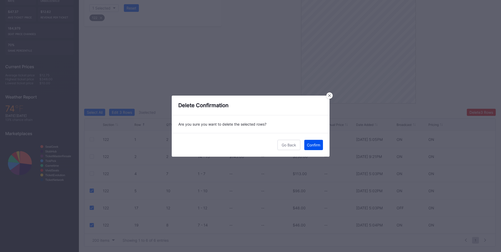
click at [309, 145] on div "Confirm" at bounding box center [313, 144] width 13 height 4
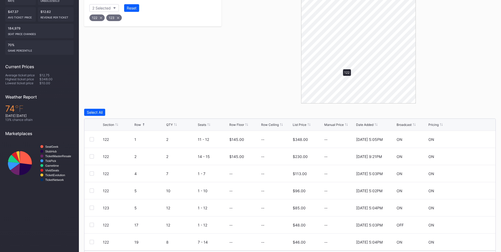
scroll to position [54, 0]
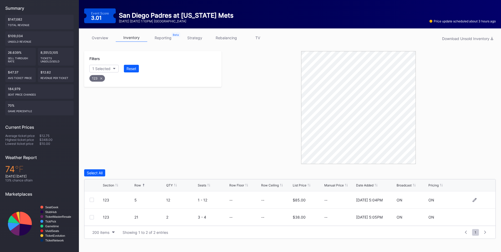
click at [91, 200] on div at bounding box center [92, 199] width 4 height 4
click at [486, 174] on div "Delete 1 Row" at bounding box center [482, 172] width 21 height 4
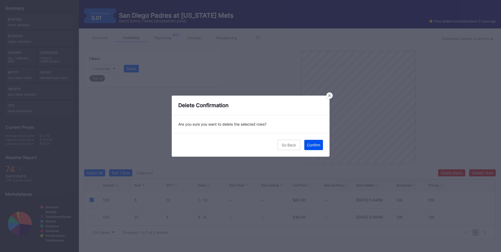
click at [311, 144] on div "Confirm" at bounding box center [313, 144] width 13 height 4
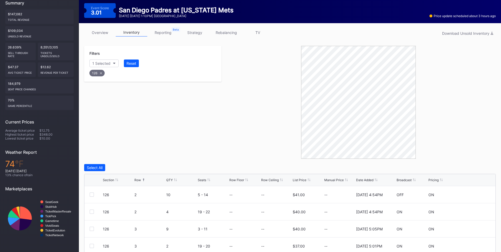
scroll to position [132, 0]
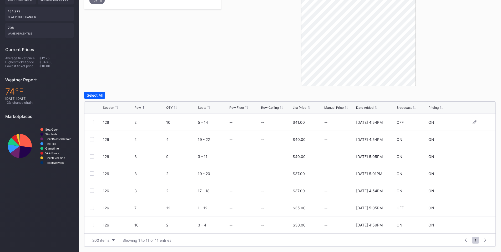
click at [92, 124] on div at bounding box center [92, 122] width 4 height 4
click at [91, 207] on div at bounding box center [92, 207] width 4 height 4
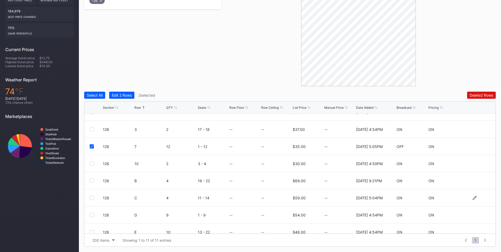
scroll to position [68, 0]
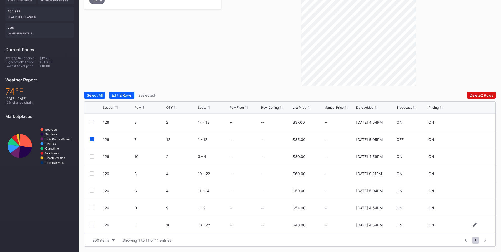
click at [92, 225] on div at bounding box center [92, 225] width 4 height 4
click at [475, 90] on div "Filters 1 Selected Reset 126 Select All Edit 3 Rows 3 selected Delete 3 Rows Se…" at bounding box center [289, 109] width 411 height 273
click at [469, 94] on div "Delete 3 Rows" at bounding box center [481, 95] width 24 height 4
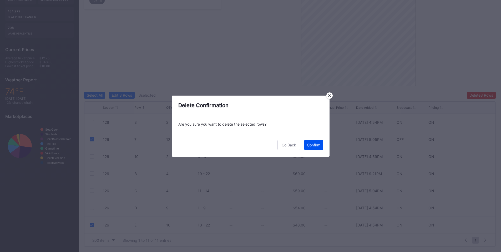
click at [314, 145] on div "Confirm" at bounding box center [313, 144] width 13 height 4
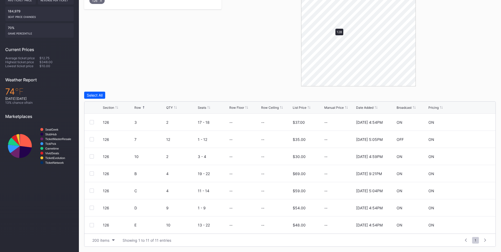
scroll to position [0, 0]
click at [92, 173] on div at bounding box center [92, 173] width 4 height 4
click at [473, 92] on button "Delete 1 Row" at bounding box center [482, 94] width 27 height 7
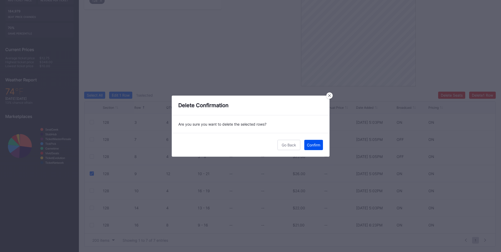
click at [312, 145] on div "Confirm" at bounding box center [313, 144] width 13 height 4
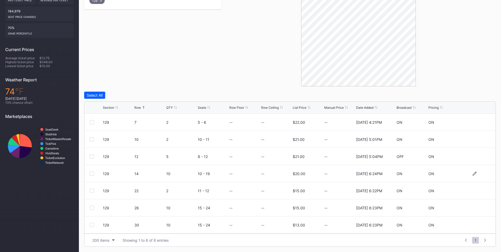
click at [90, 174] on div at bounding box center [92, 173] width 4 height 4
click at [92, 206] on div at bounding box center [92, 207] width 4 height 4
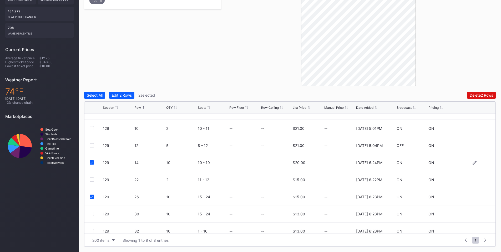
scroll to position [17, 0]
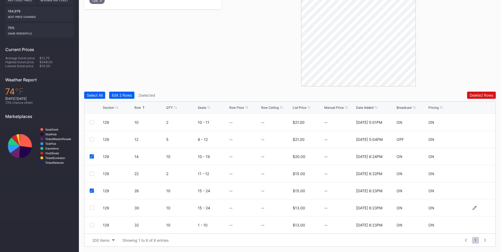
click at [94, 207] on div at bounding box center [96, 207] width 13 height 4
click at [93, 208] on div at bounding box center [92, 207] width 4 height 4
click at [93, 227] on div "129 32 10 1 - 10 -- -- $13.00 -- 2/21/2025 6:23PM ON ON" at bounding box center [289, 224] width 411 height 17
click at [92, 225] on div at bounding box center [92, 225] width 4 height 4
click at [476, 95] on div "Delete 4 Rows" at bounding box center [481, 95] width 24 height 4
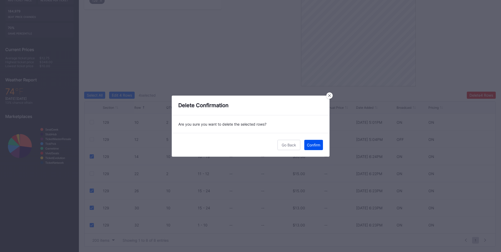
click at [307, 145] on div "Confirm" at bounding box center [313, 144] width 13 height 4
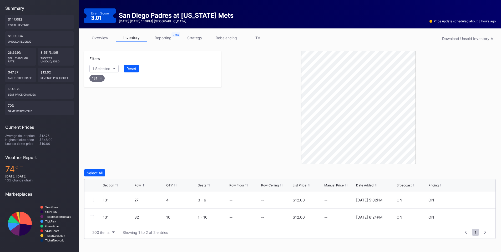
scroll to position [54, 0]
click at [93, 216] on div at bounding box center [92, 217] width 4 height 4
click at [482, 172] on div "Delete 1 Row" at bounding box center [482, 172] width 21 height 4
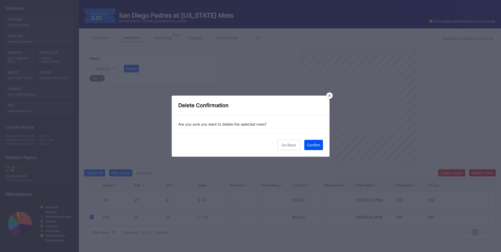
click at [313, 144] on div "Confirm" at bounding box center [313, 144] width 13 height 4
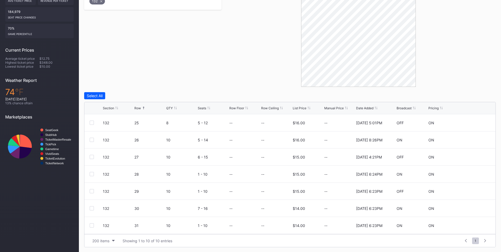
scroll to position [132, 0]
click at [92, 121] on div at bounding box center [92, 122] width 4 height 4
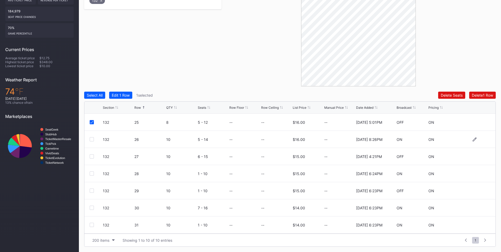
click at [92, 141] on div at bounding box center [92, 139] width 4 height 4
click at [92, 157] on div at bounding box center [92, 156] width 4 height 4
click at [91, 174] on div at bounding box center [92, 173] width 4 height 4
click at [91, 190] on div at bounding box center [92, 190] width 4 height 4
click at [91, 209] on div at bounding box center [92, 207] width 4 height 4
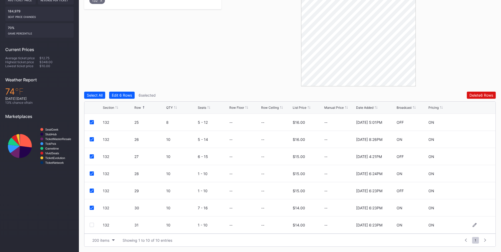
click at [91, 225] on div at bounding box center [92, 224] width 4 height 4
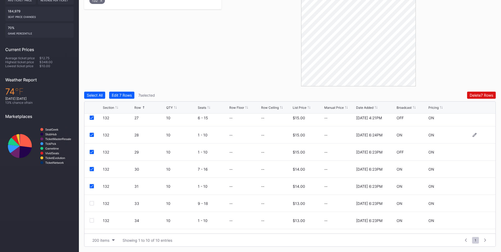
scroll to position [51, 0]
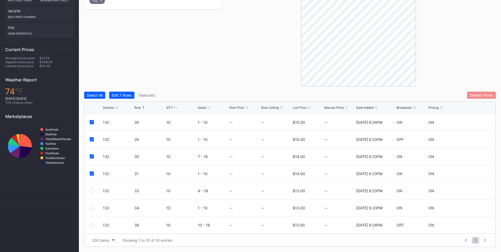
click at [470, 95] on div "Delete 7 Rows" at bounding box center [480, 95] width 23 height 4
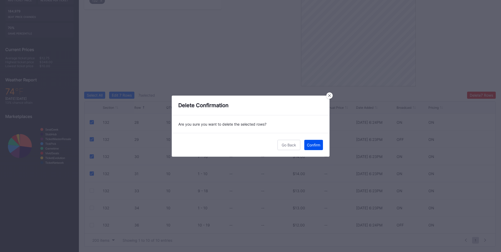
click at [314, 144] on div "Confirm" at bounding box center [313, 144] width 13 height 4
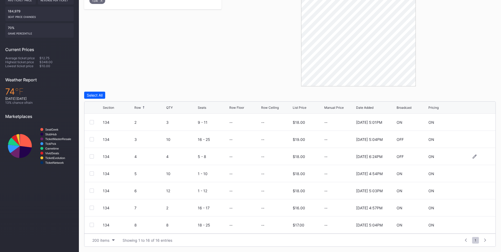
scroll to position [61, 0]
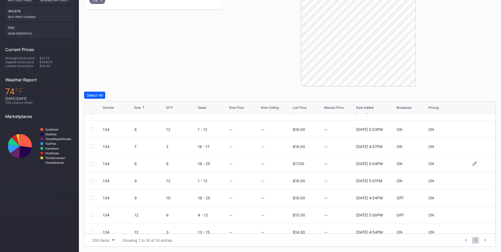
click at [92, 163] on div at bounding box center [92, 163] width 4 height 4
click at [92, 180] on div at bounding box center [92, 180] width 4 height 4
click at [92, 198] on div at bounding box center [92, 197] width 4 height 4
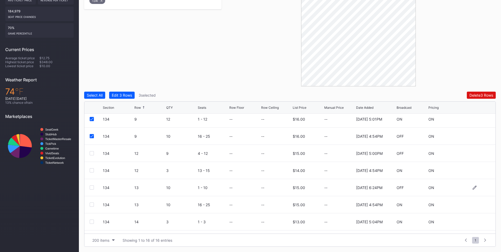
click at [91, 187] on div at bounding box center [92, 187] width 4 height 4
click at [91, 204] on div at bounding box center [92, 204] width 4 height 4
click at [484, 96] on div "Delete 5 Rows" at bounding box center [481, 95] width 24 height 4
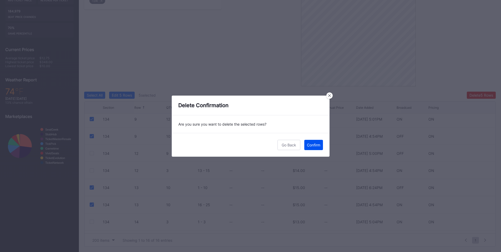
click at [309, 142] on div "Confirm" at bounding box center [313, 144] width 13 height 4
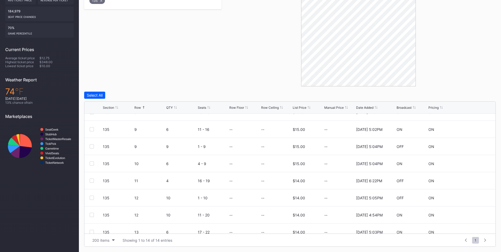
scroll to position [120, 0]
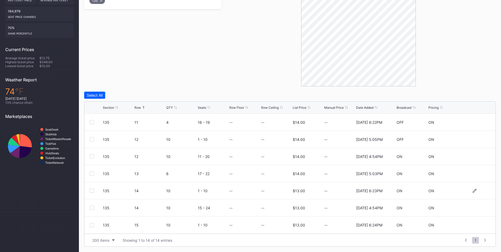
click at [91, 191] on div at bounding box center [92, 190] width 4 height 4
click at [90, 208] on div at bounding box center [92, 207] width 4 height 4
click at [91, 223] on div at bounding box center [92, 225] width 4 height 4
click at [491, 92] on button "Delete 3 Rows" at bounding box center [481, 94] width 29 height 7
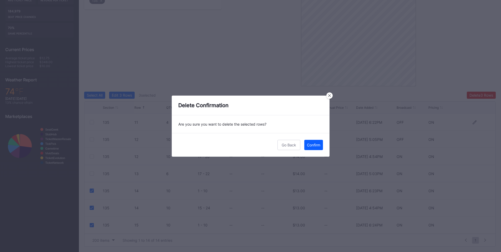
drag, startPoint x: 309, startPoint y: 145, endPoint x: 329, endPoint y: 130, distance: 24.9
click at [309, 145] on div "Confirm" at bounding box center [313, 144] width 13 height 4
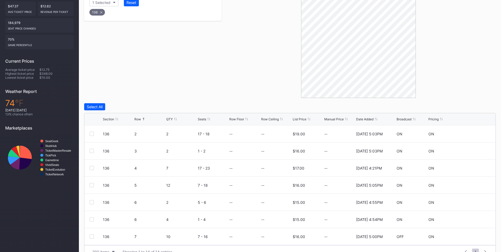
scroll to position [132, 0]
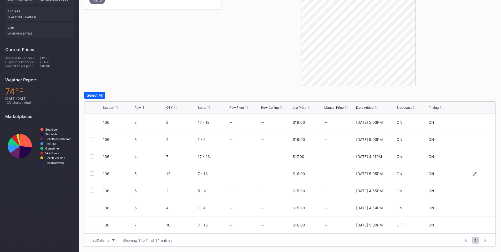
click at [90, 173] on div at bounding box center [92, 173] width 4 height 4
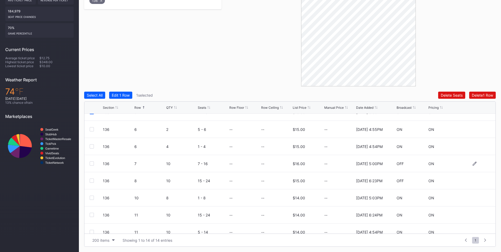
click at [94, 165] on div at bounding box center [92, 163] width 4 height 4
click at [90, 181] on div at bounding box center [92, 180] width 4 height 4
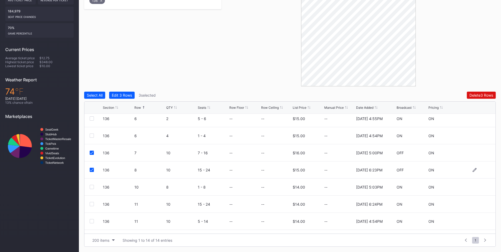
scroll to position [120, 0]
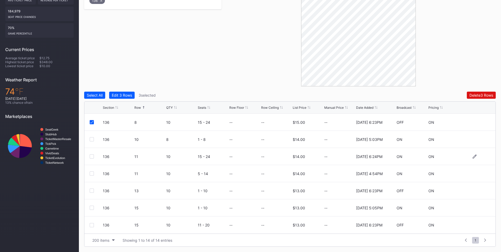
click at [90, 156] on div at bounding box center [92, 156] width 4 height 4
click at [91, 174] on div at bounding box center [92, 173] width 4 height 4
click at [91, 189] on div at bounding box center [92, 190] width 4 height 4
click at [91, 208] on div at bounding box center [92, 207] width 4 height 4
click at [91, 225] on div at bounding box center [92, 225] width 4 height 4
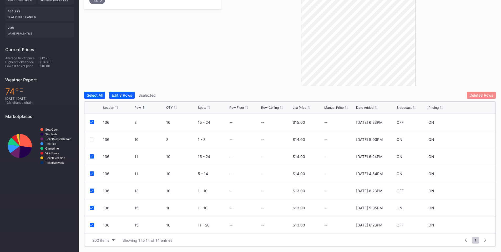
click at [486, 93] on div "Delete 8 Rows" at bounding box center [481, 95] width 24 height 4
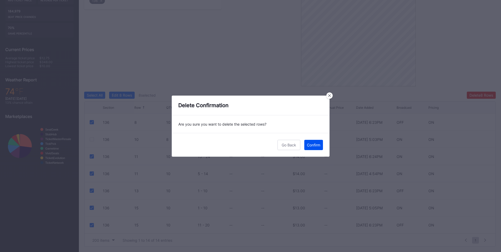
click at [316, 143] on div "Confirm" at bounding box center [313, 144] width 13 height 4
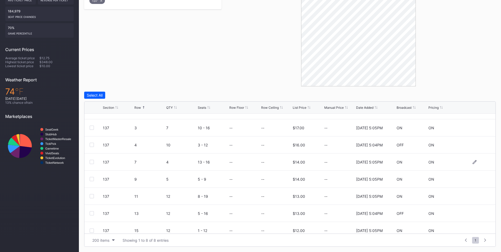
scroll to position [17, 0]
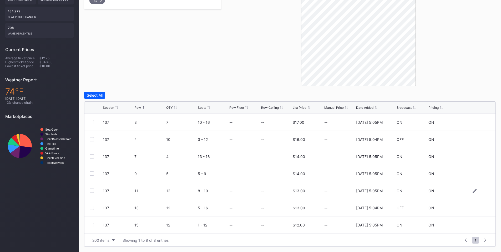
click at [91, 190] on div at bounding box center [92, 190] width 4 height 4
click at [93, 208] on div at bounding box center [92, 207] width 4 height 4
click at [93, 225] on div at bounding box center [92, 225] width 4 height 4
click at [478, 94] on div "Delete 3 Rows" at bounding box center [481, 95] width 24 height 4
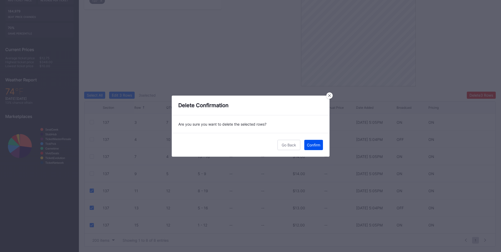
click at [313, 145] on div "Confirm" at bounding box center [313, 144] width 13 height 4
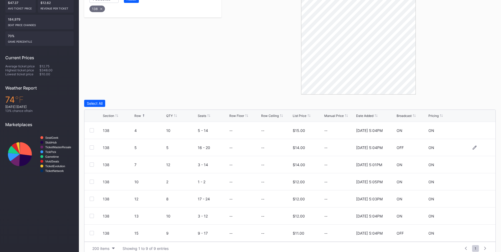
scroll to position [132, 0]
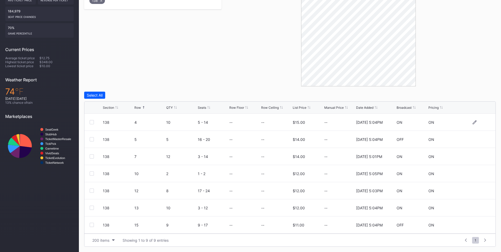
click at [92, 121] on div at bounding box center [92, 122] width 4 height 4
click at [90, 157] on div at bounding box center [92, 156] width 4 height 4
click at [92, 190] on div at bounding box center [92, 190] width 4 height 4
click at [91, 207] on div at bounding box center [92, 207] width 4 height 4
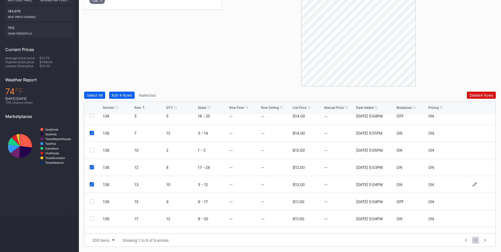
scroll to position [34, 0]
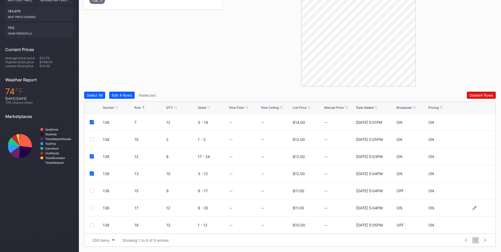
click at [90, 207] on div at bounding box center [92, 207] width 4 height 4
drag, startPoint x: 91, startPoint y: 224, endPoint x: 145, endPoint y: 215, distance: 54.6
click at [91, 224] on div at bounding box center [92, 225] width 4 height 4
click at [473, 94] on div "Delete 6 Rows" at bounding box center [481, 95] width 24 height 4
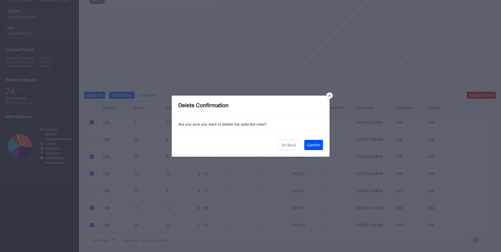
click at [310, 146] on div "Confirm" at bounding box center [313, 144] width 13 height 4
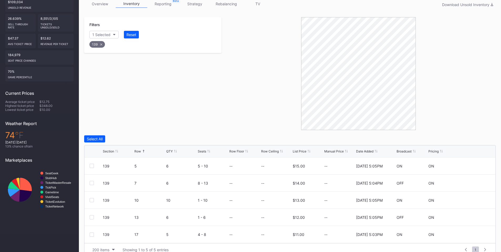
scroll to position [98, 0]
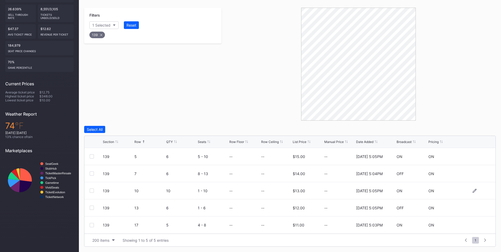
click at [92, 190] on div at bounding box center [92, 190] width 4 height 4
click at [479, 129] on div "Delete 1 Row" at bounding box center [482, 129] width 21 height 4
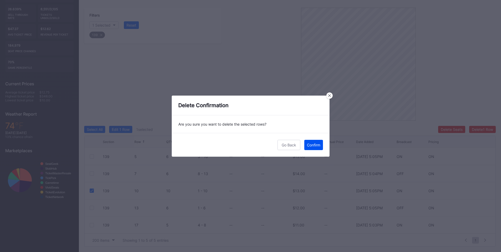
click at [310, 146] on div "Confirm" at bounding box center [313, 144] width 13 height 4
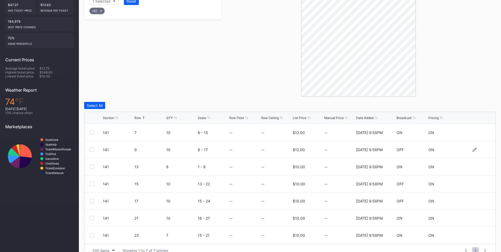
scroll to position [132, 0]
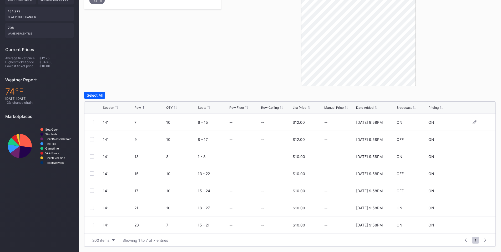
click at [91, 122] on div at bounding box center [92, 122] width 4 height 4
click at [92, 139] on div at bounding box center [92, 139] width 4 height 4
click at [93, 174] on div at bounding box center [92, 173] width 4 height 4
click at [92, 187] on div "141 17 10 15 - 24 -- -- $10.00 -- 8/26/2025 9:58PM OFF ON" at bounding box center [289, 190] width 411 height 17
click at [91, 189] on div at bounding box center [92, 190] width 4 height 4
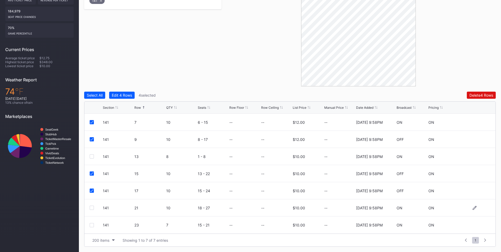
click at [90, 208] on div at bounding box center [92, 207] width 4 height 4
click at [471, 98] on button "Delete 5 Rows" at bounding box center [481, 94] width 29 height 7
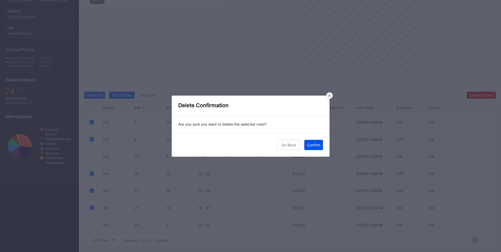
click at [309, 144] on div "Confirm" at bounding box center [313, 144] width 13 height 4
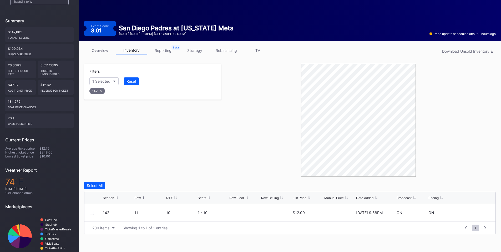
scroll to position [54, 0]
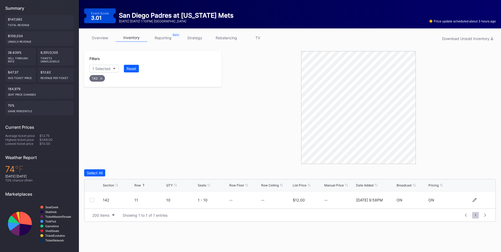
click at [91, 200] on div at bounding box center [92, 200] width 4 height 4
click at [228, 161] on div at bounding box center [358, 107] width 274 height 113
click at [480, 172] on div "Delete 1 Row" at bounding box center [482, 172] width 21 height 4
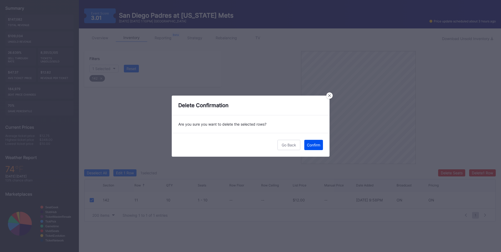
click at [313, 142] on button "Confirm" at bounding box center [313, 145] width 19 height 10
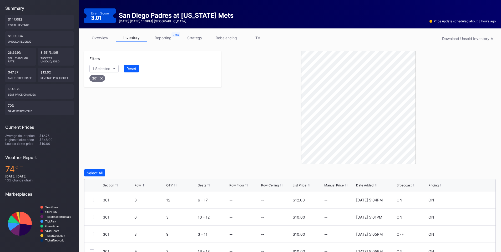
scroll to position [81, 0]
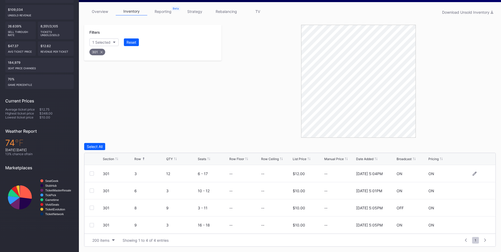
click at [91, 172] on div at bounding box center [92, 173] width 4 height 4
click at [485, 144] on div "Delete 1 Row" at bounding box center [482, 146] width 21 height 4
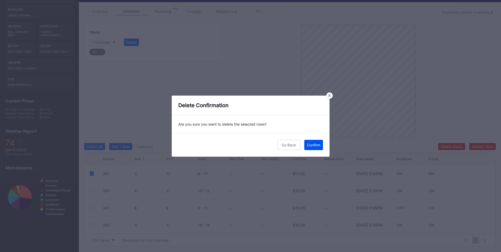
click at [310, 144] on div "Confirm" at bounding box center [313, 144] width 13 height 4
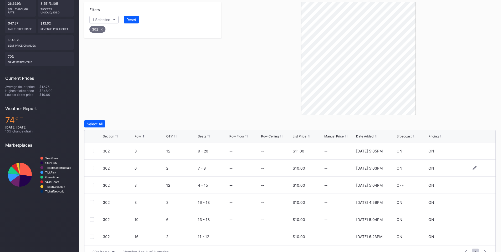
scroll to position [115, 0]
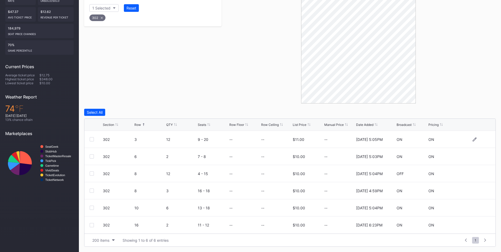
click at [92, 139] on div at bounding box center [92, 139] width 4 height 4
click at [90, 172] on div at bounding box center [92, 173] width 4 height 4
click at [482, 112] on div "Delete 2 Rows" at bounding box center [480, 112] width 23 height 4
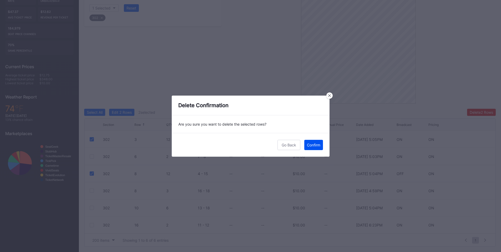
click at [316, 145] on div "Confirm" at bounding box center [313, 144] width 13 height 4
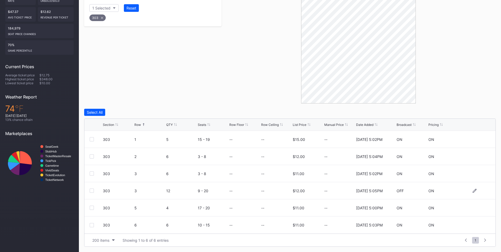
click at [90, 190] on div at bounding box center [92, 190] width 4 height 4
click at [484, 110] on div "Delete 1 Row" at bounding box center [482, 112] width 21 height 4
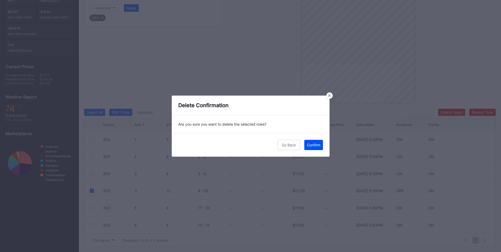
click at [318, 145] on div "Confirm" at bounding box center [313, 144] width 13 height 4
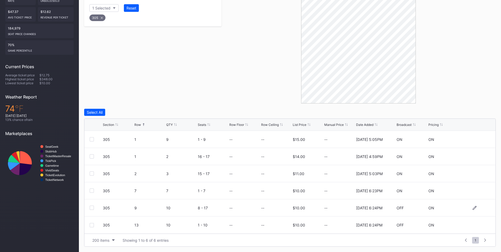
click at [93, 207] on div at bounding box center [92, 207] width 4 height 4
click at [89, 226] on div "305 13 10 1 - 10 -- -- $10.00 -- 2/21/2025 6:24PM OFF ON" at bounding box center [289, 224] width 411 height 17
click at [91, 226] on div at bounding box center [92, 225] width 4 height 4
click at [481, 110] on button "Delete 2 Rows" at bounding box center [481, 112] width 29 height 7
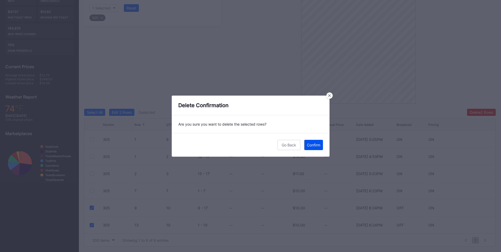
click at [309, 148] on button "Confirm" at bounding box center [313, 145] width 19 height 10
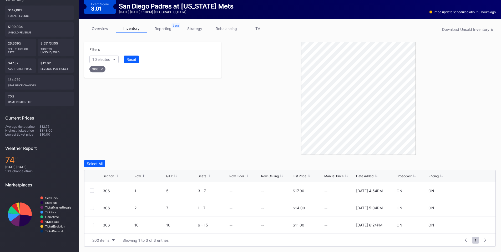
scroll to position [64, 0]
click at [93, 225] on div at bounding box center [92, 225] width 4 height 4
click at [484, 161] on div "Delete 1 Row" at bounding box center [482, 163] width 21 height 4
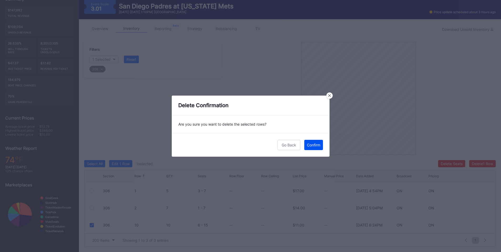
click at [315, 143] on div "Confirm" at bounding box center [313, 144] width 13 height 4
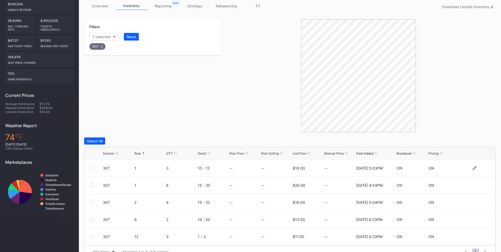
scroll to position [98, 0]
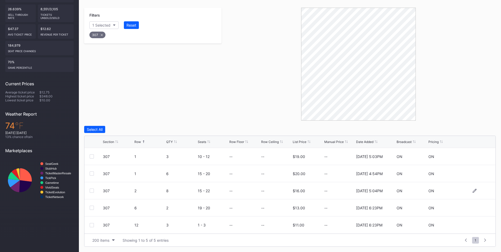
click at [90, 189] on div at bounding box center [92, 190] width 4 height 4
click at [484, 128] on div "Delete 1 Row" at bounding box center [482, 129] width 21 height 4
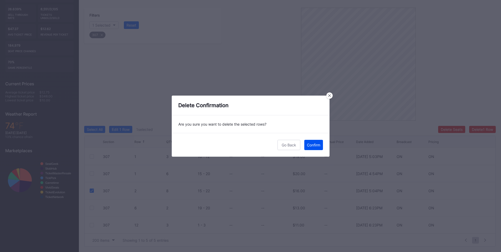
click at [316, 144] on div "Confirm" at bounding box center [313, 144] width 13 height 4
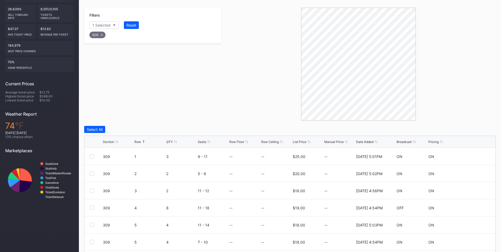
scroll to position [132, 0]
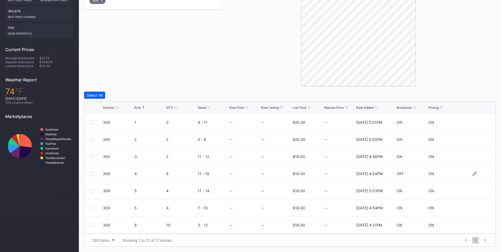
click at [92, 173] on div at bounding box center [92, 173] width 4 height 4
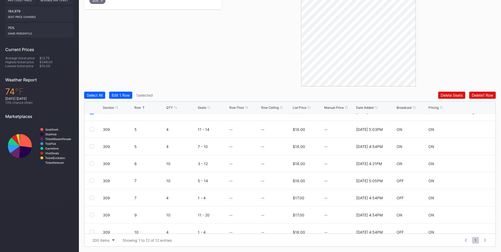
scroll to position [85, 0]
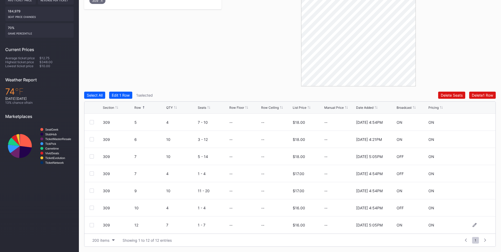
click at [92, 225] on div at bounding box center [92, 225] width 4 height 4
click at [92, 137] on div at bounding box center [92, 139] width 4 height 4
click at [92, 156] on div at bounding box center [92, 156] width 4 height 4
click at [93, 191] on div at bounding box center [92, 190] width 4 height 4
click at [477, 93] on div "Delete 5 Rows" at bounding box center [481, 95] width 24 height 4
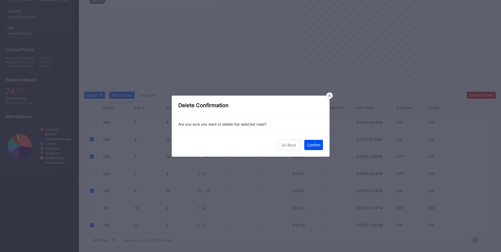
click at [319, 145] on div "Confirm" at bounding box center [313, 144] width 13 height 4
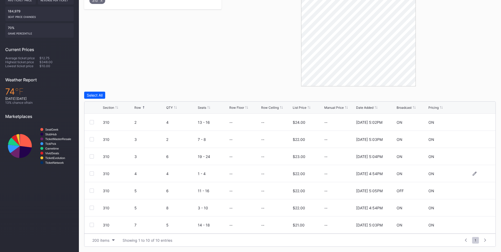
scroll to position [51, 0]
click at [92, 208] on div at bounding box center [92, 207] width 4 height 4
click at [472, 94] on div "Delete 1 Row" at bounding box center [482, 95] width 21 height 4
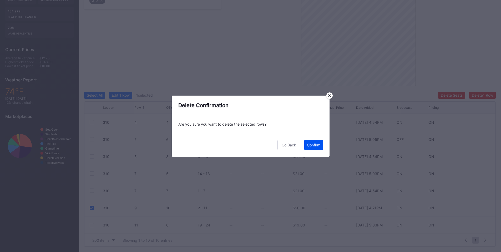
click at [308, 142] on button "Confirm" at bounding box center [313, 145] width 19 height 10
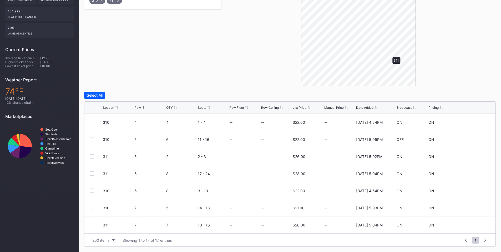
scroll to position [0, 0]
click at [90, 140] on div at bounding box center [92, 139] width 4 height 4
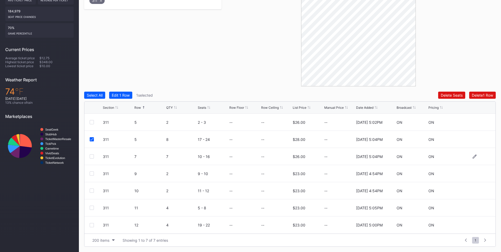
click at [94, 157] on div at bounding box center [96, 156] width 13 height 4
click at [92, 158] on div at bounding box center [92, 156] width 4 height 4
click at [479, 93] on div "Delete 2 Rows" at bounding box center [480, 95] width 23 height 4
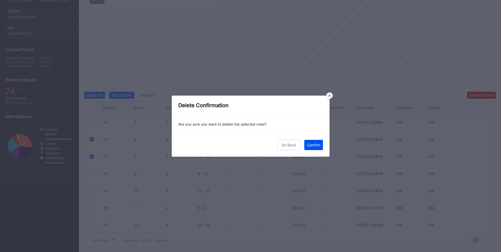
click at [317, 141] on button "Confirm" at bounding box center [313, 145] width 19 height 10
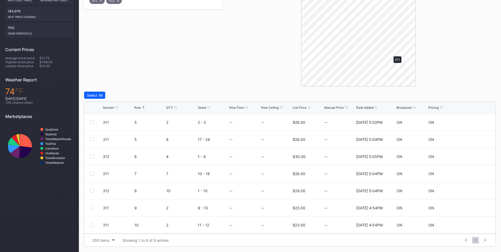
scroll to position [54, 0]
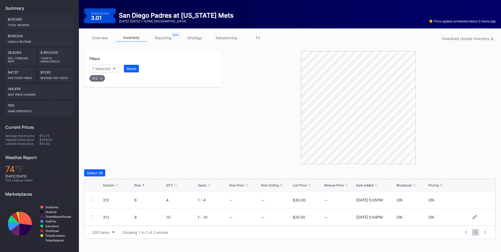
click at [91, 217] on div at bounding box center [92, 217] width 4 height 4
click at [479, 172] on div "Delete 1 Row" at bounding box center [482, 172] width 21 height 4
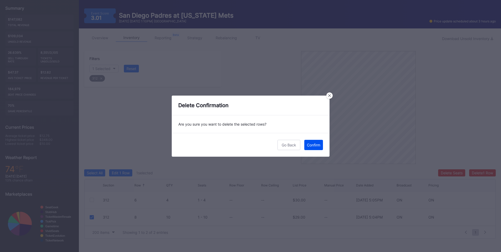
click at [314, 144] on div "Confirm" at bounding box center [313, 144] width 13 height 4
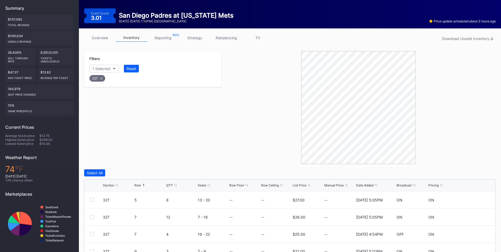
scroll to position [81, 0]
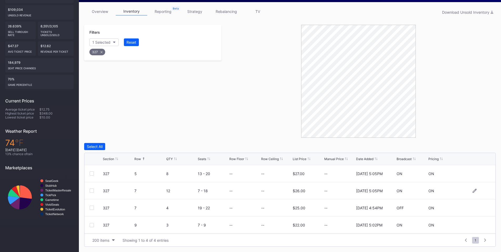
click at [91, 190] on div at bounding box center [92, 190] width 4 height 4
click at [479, 146] on div "Delete 1 Row" at bounding box center [482, 146] width 21 height 4
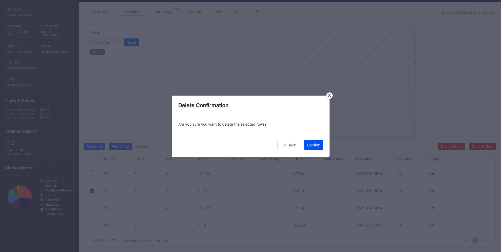
click at [314, 148] on button "Confirm" at bounding box center [313, 145] width 19 height 10
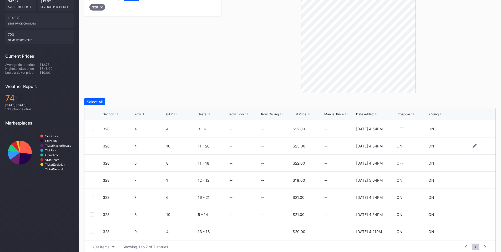
scroll to position [132, 0]
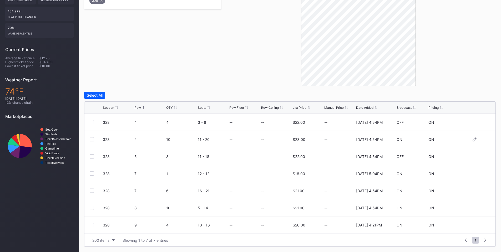
click at [91, 139] on div at bounding box center [92, 139] width 4 height 4
click at [90, 157] on div at bounding box center [92, 156] width 4 height 4
click at [483, 97] on div "Delete 2 Rows" at bounding box center [480, 95] width 23 height 4
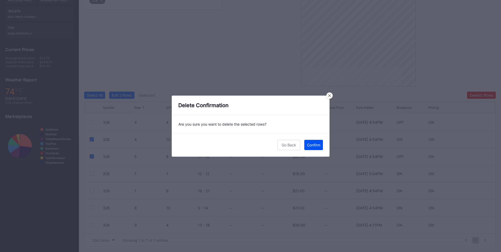
click at [314, 144] on div "Confirm" at bounding box center [313, 144] width 13 height 4
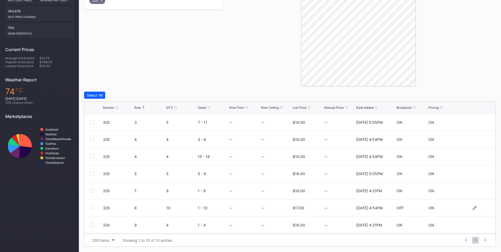
click at [91, 207] on div at bounding box center [92, 207] width 4 height 4
click at [91, 225] on div at bounding box center [92, 225] width 4 height 4
click at [470, 94] on div "Delete 2 Rows" at bounding box center [480, 95] width 23 height 4
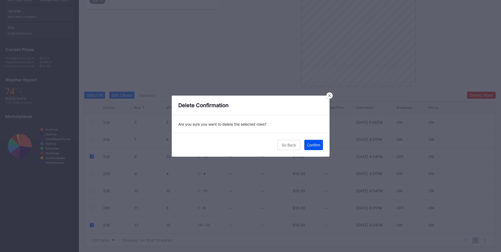
click at [318, 145] on div "Confirm" at bounding box center [313, 144] width 13 height 4
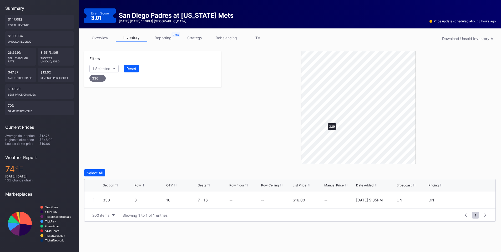
scroll to position [54, 0]
click at [91, 200] on div at bounding box center [92, 200] width 4 height 4
click at [485, 172] on div "Delete 1 Row" at bounding box center [482, 172] width 21 height 4
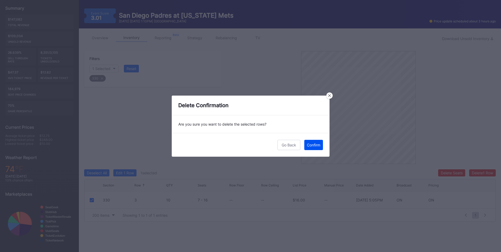
click at [312, 145] on div "Confirm" at bounding box center [313, 144] width 13 height 4
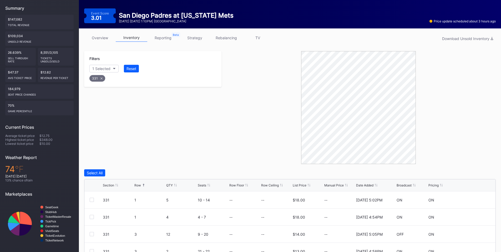
scroll to position [115, 0]
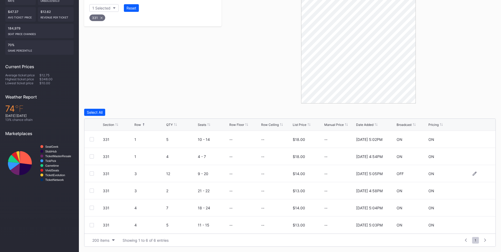
click at [89, 172] on div "331 3 12 9 - 20 -- -- $14.00 -- 11/25/2024 5:05PM OFF ON" at bounding box center [289, 173] width 411 height 17
click at [91, 173] on div at bounding box center [92, 173] width 4 height 4
click at [477, 111] on div "Delete 1 Row" at bounding box center [482, 112] width 21 height 4
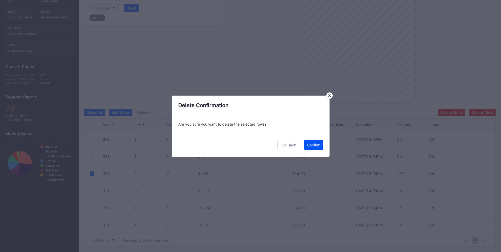
click at [316, 143] on div "Confirm" at bounding box center [313, 144] width 13 height 4
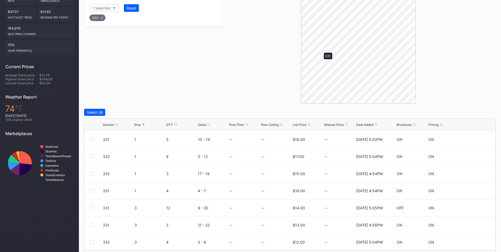
scroll to position [98, 0]
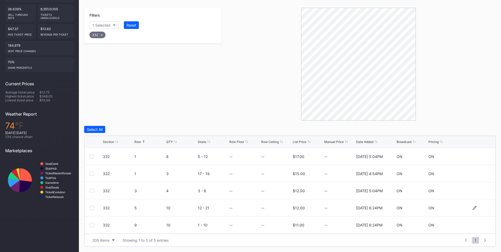
click at [93, 208] on div at bounding box center [92, 207] width 4 height 4
click at [92, 224] on div at bounding box center [92, 225] width 4 height 4
click at [476, 128] on div "Delete 2 Rows" at bounding box center [480, 129] width 23 height 4
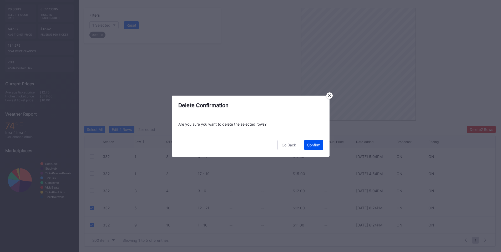
click at [313, 143] on div "Confirm" at bounding box center [313, 144] width 13 height 4
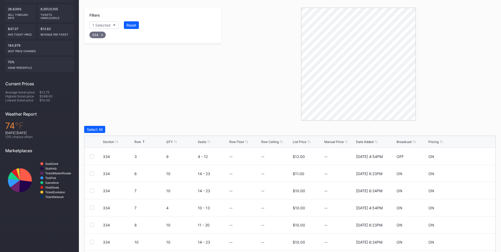
scroll to position [132, 0]
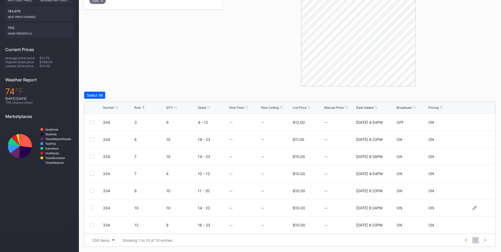
click at [92, 208] on div at bounding box center [92, 207] width 4 height 4
click at [93, 225] on div at bounding box center [92, 225] width 4 height 4
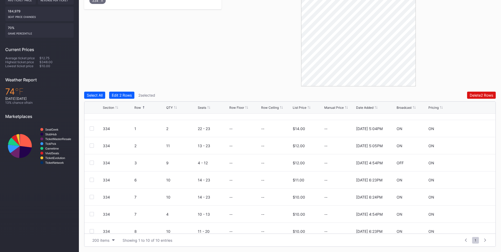
scroll to position [0, 0]
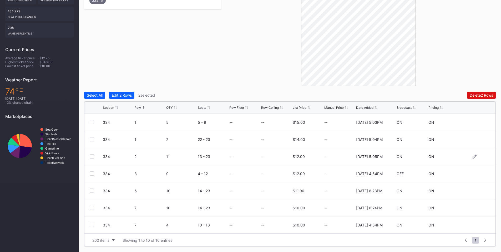
click at [91, 156] on div at bounding box center [92, 156] width 4 height 4
click at [91, 174] on div at bounding box center [92, 173] width 4 height 4
click at [93, 190] on div at bounding box center [92, 190] width 4 height 4
click at [92, 206] on div at bounding box center [92, 207] width 4 height 4
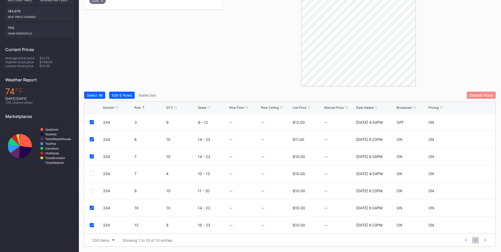
click at [473, 95] on div "Delete 6 Rows" at bounding box center [481, 95] width 24 height 4
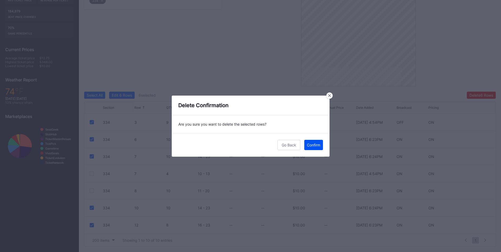
click at [313, 146] on div "Confirm" at bounding box center [313, 144] width 13 height 4
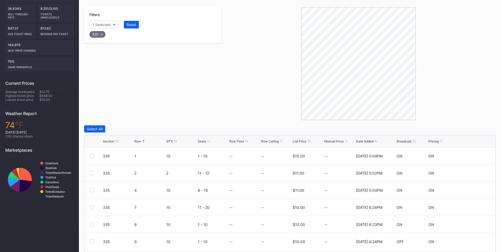
scroll to position [132, 0]
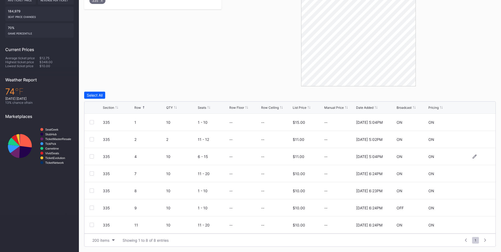
drag, startPoint x: 92, startPoint y: 157, endPoint x: 90, endPoint y: 163, distance: 7.0
click at [92, 157] on div at bounding box center [92, 156] width 4 height 4
click at [92, 173] on div at bounding box center [92, 173] width 4 height 4
click at [91, 190] on div at bounding box center [92, 190] width 4 height 4
click at [93, 208] on div at bounding box center [92, 207] width 4 height 4
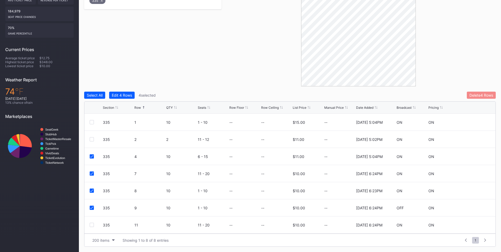
click at [475, 95] on div "Delete 4 Rows" at bounding box center [481, 95] width 24 height 4
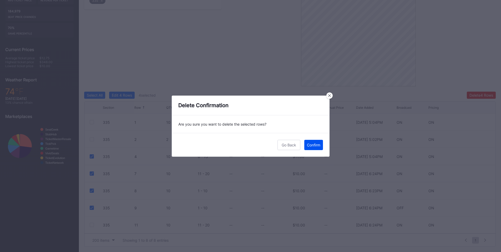
click at [311, 147] on button "Confirm" at bounding box center [313, 145] width 19 height 10
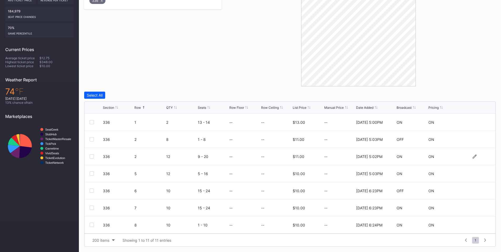
click at [93, 156] on div at bounding box center [92, 156] width 4 height 4
click at [92, 172] on div at bounding box center [92, 173] width 4 height 4
click at [91, 190] on div at bounding box center [92, 190] width 4 height 4
click at [92, 207] on div at bounding box center [92, 207] width 4 height 4
click at [91, 224] on div at bounding box center [92, 224] width 4 height 4
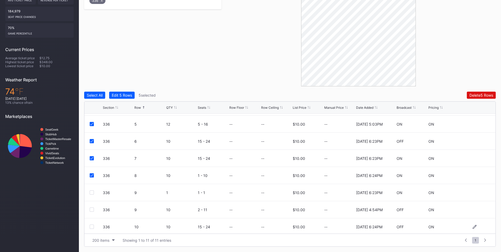
scroll to position [61, 0]
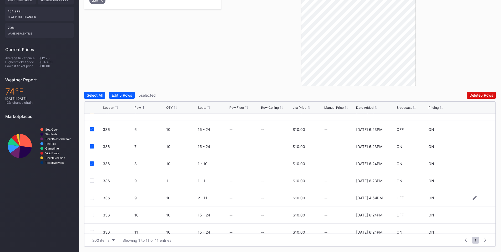
click at [91, 196] on div at bounding box center [92, 197] width 4 height 4
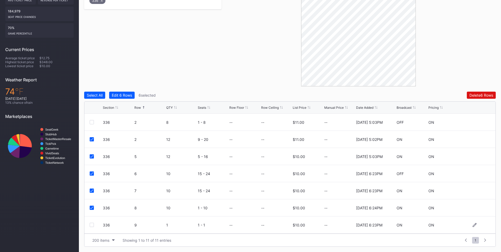
scroll to position [0, 0]
click at [474, 95] on div "Delete 6 Rows" at bounding box center [481, 95] width 24 height 4
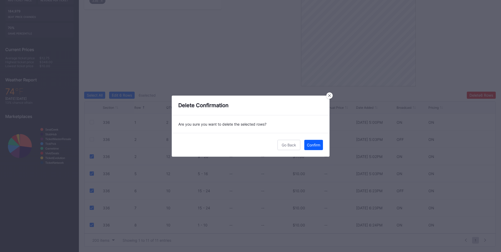
click at [309, 144] on div "Confirm" at bounding box center [313, 144] width 13 height 4
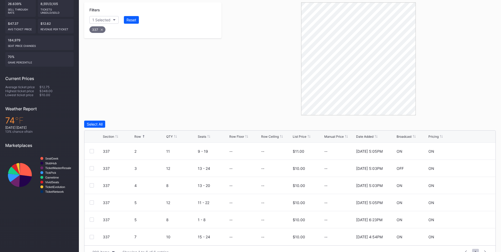
scroll to position [115, 0]
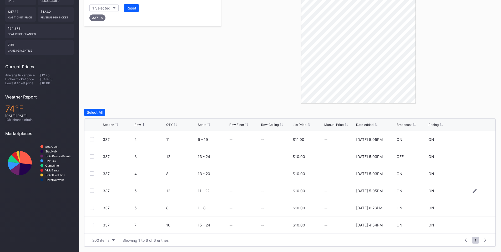
click at [90, 191] on div at bounding box center [92, 190] width 4 height 4
click at [92, 209] on div at bounding box center [92, 207] width 4 height 4
click at [90, 228] on div "337 7 10 15 - 24 -- -- $10.00 -- 4/1/2025 4:54PM ON ON" at bounding box center [289, 224] width 411 height 17
click at [90, 224] on div at bounding box center [92, 225] width 4 height 4
click at [469, 114] on div "Delete 3 Rows" at bounding box center [481, 112] width 24 height 4
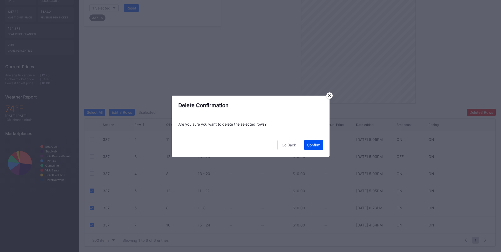
click at [310, 145] on div "Confirm" at bounding box center [313, 144] width 13 height 4
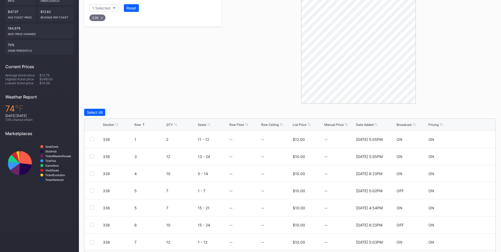
scroll to position [132, 0]
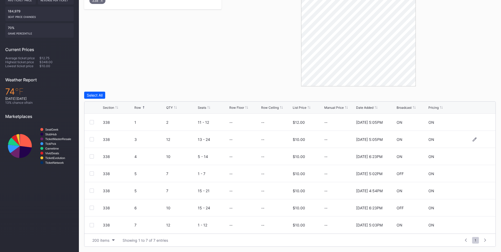
click at [91, 140] on div at bounding box center [92, 139] width 4 height 4
click at [93, 155] on div at bounding box center [92, 156] width 4 height 4
click at [477, 93] on div "Delete 2 Rows" at bounding box center [480, 95] width 23 height 4
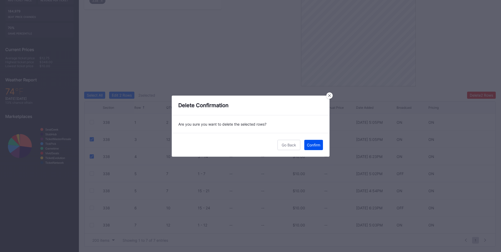
click at [316, 145] on div "Confirm" at bounding box center [313, 144] width 13 height 4
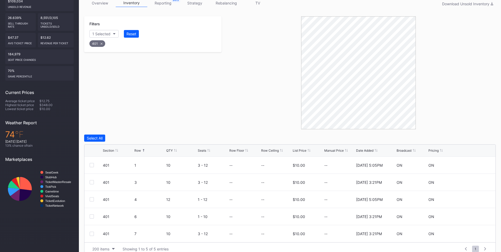
scroll to position [98, 0]
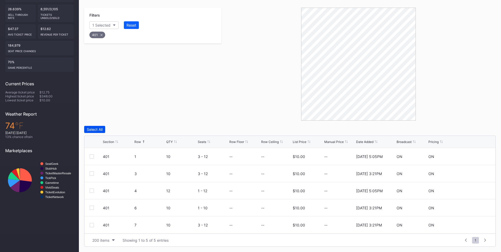
click at [93, 130] on div "Select All" at bounding box center [95, 129] width 16 height 4
click at [92, 156] on icon at bounding box center [91, 156] width 3 height 3
click at [477, 128] on div "Delete 4 Rows" at bounding box center [481, 129] width 24 height 4
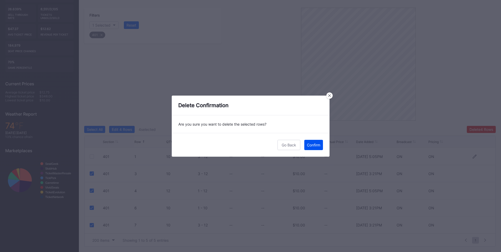
click at [309, 144] on div "Confirm" at bounding box center [313, 144] width 13 height 4
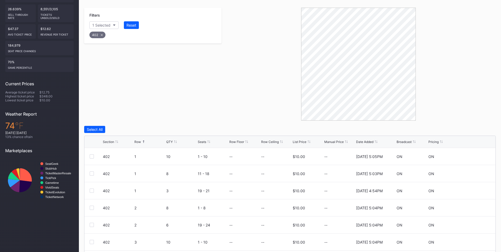
scroll to position [132, 0]
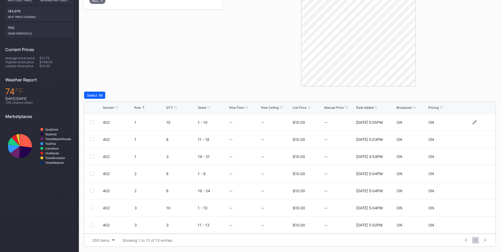
click at [92, 122] on div at bounding box center [92, 122] width 4 height 4
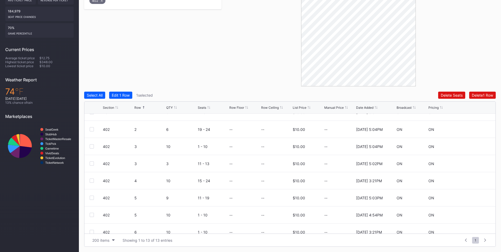
scroll to position [103, 0]
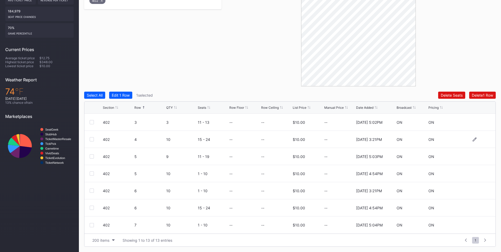
click at [92, 139] on div at bounding box center [92, 139] width 4 height 4
click at [92, 157] on div at bounding box center [92, 156] width 4 height 4
click at [91, 174] on div at bounding box center [92, 173] width 4 height 4
click at [92, 190] on div at bounding box center [92, 190] width 4 height 4
click at [93, 207] on div at bounding box center [92, 207] width 4 height 4
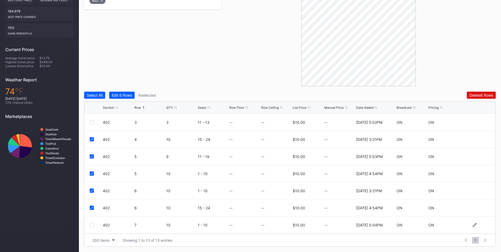
click at [92, 223] on div at bounding box center [92, 225] width 4 height 4
click at [482, 92] on button "Delete 7 Rows" at bounding box center [481, 94] width 29 height 7
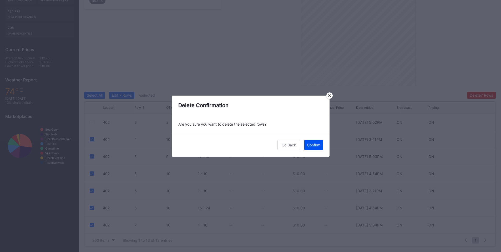
drag, startPoint x: 315, startPoint y: 144, endPoint x: 361, endPoint y: 116, distance: 53.2
click at [319, 141] on button "Confirm" at bounding box center [313, 145] width 19 height 10
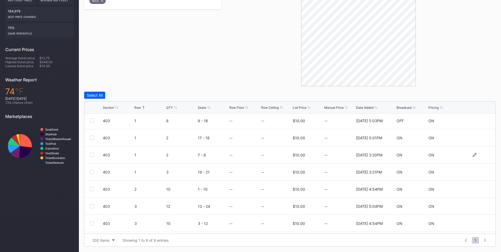
scroll to position [34, 0]
drag, startPoint x: 93, startPoint y: 191, endPoint x: 93, endPoint y: 195, distance: 4.7
click at [93, 191] on div at bounding box center [92, 190] width 4 height 4
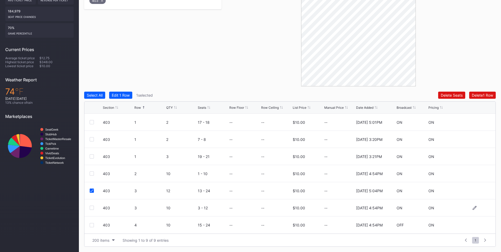
click at [91, 208] on div at bounding box center [92, 207] width 4 height 4
click at [92, 224] on div at bounding box center [92, 225] width 4 height 4
click at [477, 96] on div "Delete 3 Rows" at bounding box center [481, 95] width 24 height 4
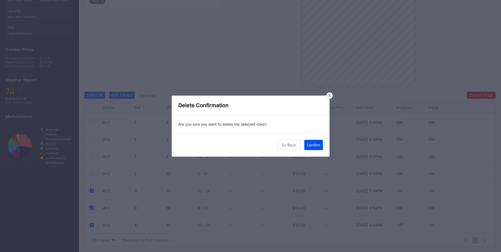
click at [316, 144] on div "Confirm" at bounding box center [313, 144] width 13 height 4
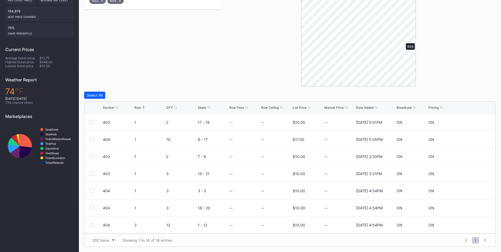
scroll to position [0, 0]
click at [93, 121] on div at bounding box center [92, 122] width 4 height 4
click at [482, 95] on div "Delete 1 Row" at bounding box center [482, 95] width 21 height 4
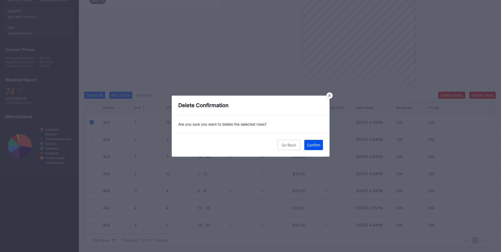
click at [318, 140] on button "Confirm" at bounding box center [313, 145] width 19 height 10
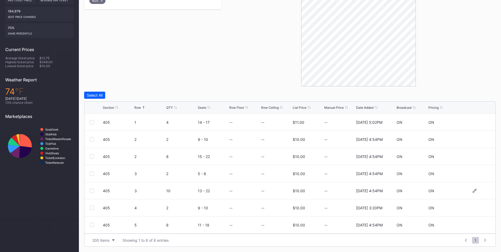
click at [92, 190] on div at bounding box center [92, 190] width 4 height 4
click at [478, 96] on div "Delete 1 Row" at bounding box center [482, 95] width 21 height 4
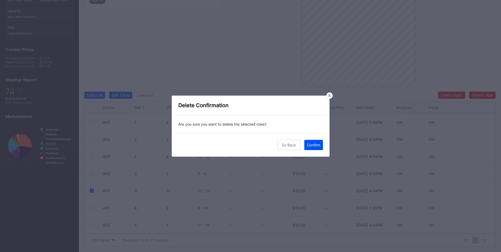
click at [308, 144] on div "Confirm" at bounding box center [313, 144] width 13 height 4
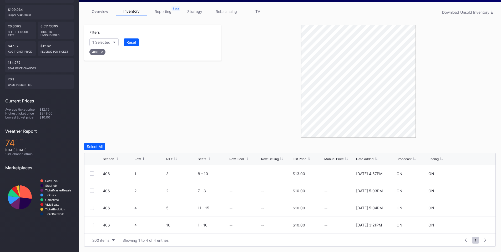
scroll to position [81, 0]
click at [92, 206] on div at bounding box center [92, 207] width 4 height 4
click at [93, 224] on div at bounding box center [92, 225] width 4 height 4
click at [478, 147] on div "Delete 2 Rows" at bounding box center [480, 146] width 23 height 4
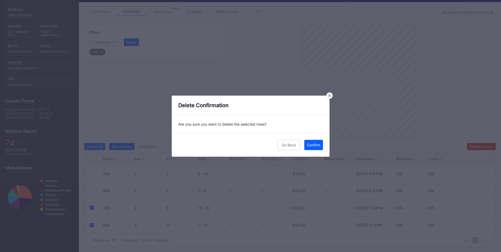
click at [312, 145] on div "Confirm" at bounding box center [313, 144] width 13 height 4
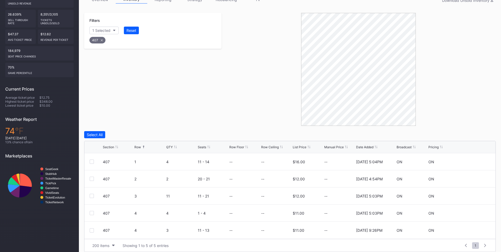
scroll to position [98, 0]
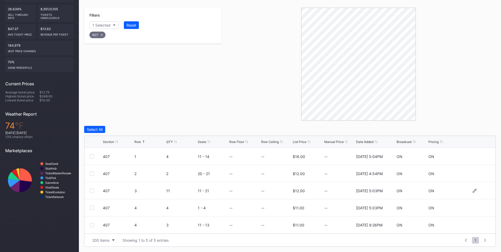
click at [91, 189] on div at bounding box center [92, 190] width 4 height 4
click at [473, 128] on div "Delete 1 Row" at bounding box center [482, 129] width 21 height 4
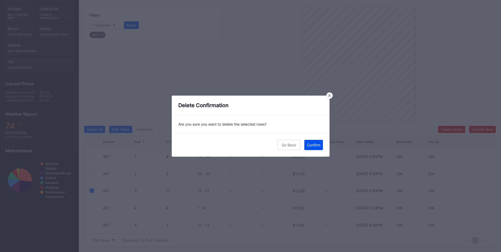
click at [315, 143] on div "Confirm" at bounding box center [313, 144] width 13 height 4
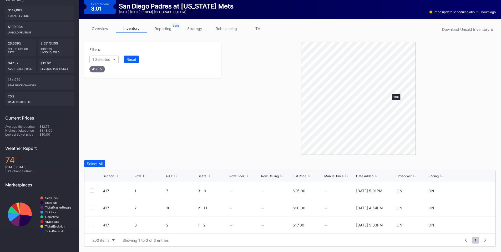
scroll to position [64, 0]
click at [90, 207] on div at bounding box center [92, 207] width 4 height 4
click at [486, 161] on div "Delete 1 Row" at bounding box center [482, 163] width 21 height 4
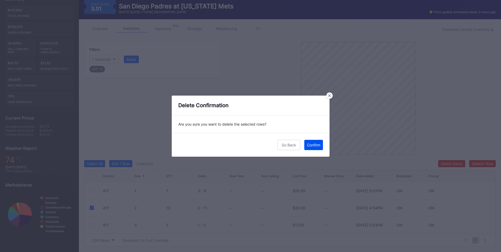
click at [311, 148] on button "Confirm" at bounding box center [313, 145] width 19 height 10
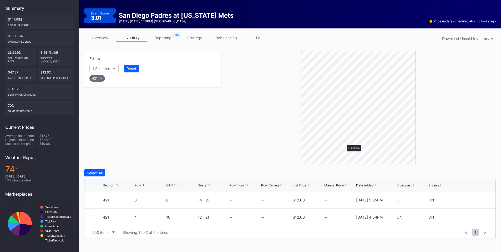
scroll to position [54, 0]
click at [93, 217] on div at bounding box center [92, 217] width 4 height 4
click at [472, 173] on div "Delete 1 Row" at bounding box center [482, 172] width 21 height 4
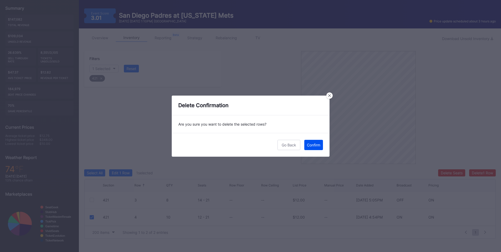
click at [312, 142] on div "Confirm" at bounding box center [313, 144] width 13 height 4
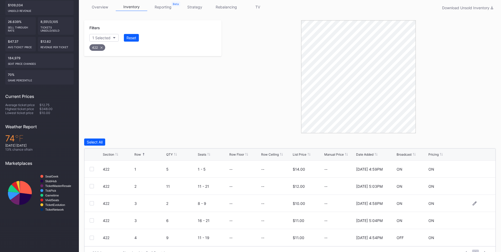
scroll to position [98, 0]
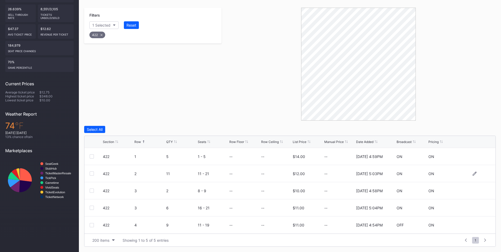
click at [91, 172] on div at bounding box center [92, 173] width 4 height 4
click at [478, 127] on div "Delete 1 Row" at bounding box center [482, 129] width 21 height 4
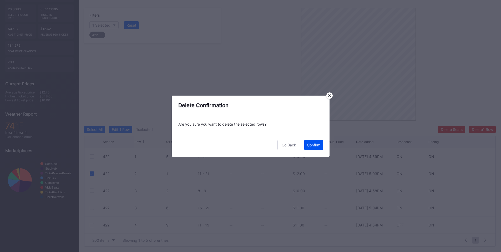
click at [315, 146] on div "Confirm" at bounding box center [313, 144] width 13 height 4
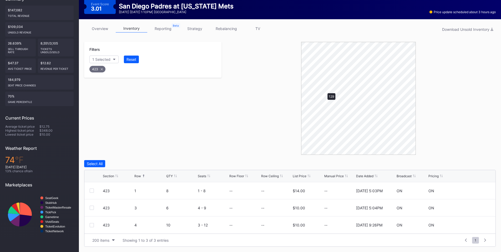
scroll to position [64, 0]
click at [94, 224] on div at bounding box center [96, 225] width 13 height 4
click at [93, 226] on div at bounding box center [92, 225] width 4 height 4
click at [485, 165] on div "Delete 1 Row" at bounding box center [482, 163] width 21 height 4
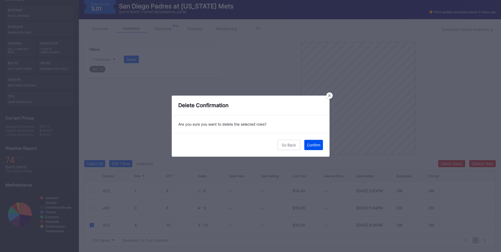
click at [316, 141] on button "Confirm" at bounding box center [313, 145] width 19 height 10
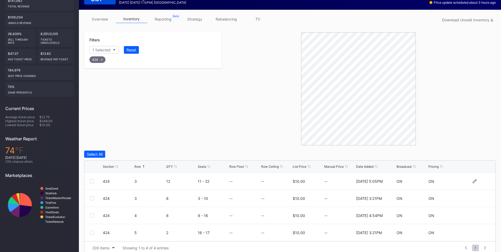
scroll to position [81, 0]
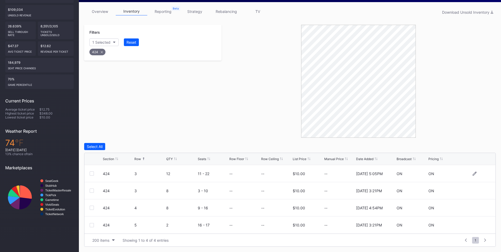
click at [91, 173] on div at bounding box center [92, 173] width 4 height 4
click at [479, 145] on div "Delete 1 Row" at bounding box center [482, 146] width 21 height 4
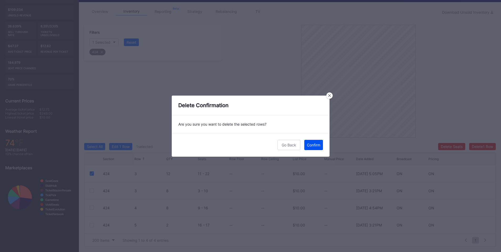
click at [316, 144] on div "Confirm" at bounding box center [313, 144] width 13 height 4
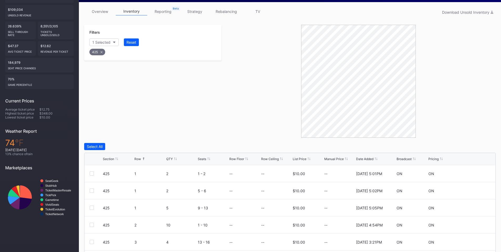
scroll to position [132, 0]
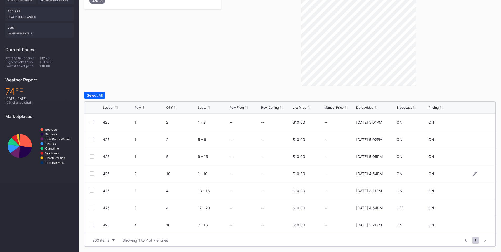
click at [91, 174] on div at bounding box center [92, 173] width 4 height 4
click at [91, 223] on div at bounding box center [92, 225] width 4 height 4
click at [471, 96] on div "Delete 2 Rows" at bounding box center [480, 95] width 23 height 4
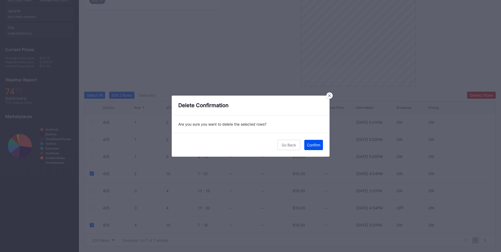
click at [313, 145] on div "Confirm" at bounding box center [313, 144] width 13 height 4
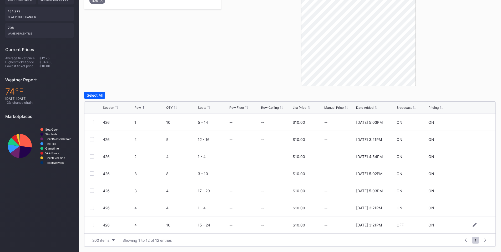
click at [92, 224] on div at bounding box center [92, 224] width 4 height 4
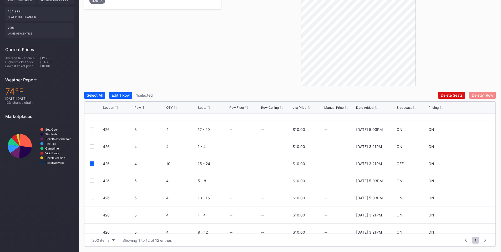
click at [485, 95] on div "Delete 1 Row" at bounding box center [482, 95] width 21 height 4
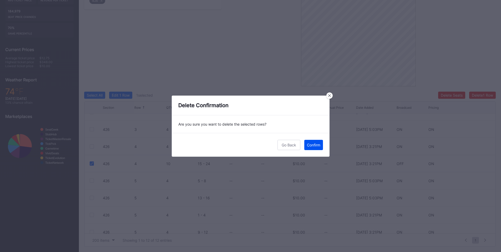
click at [311, 146] on div "Confirm" at bounding box center [313, 144] width 13 height 4
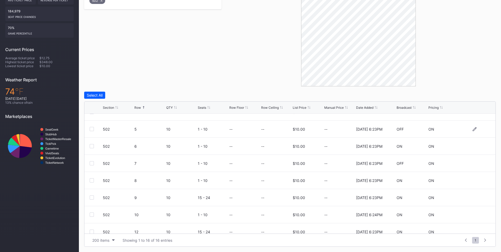
scroll to position [123, 0]
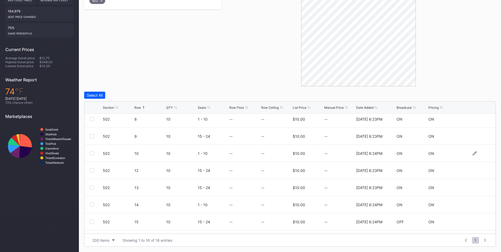
click at [90, 151] on div at bounding box center [92, 153] width 4 height 4
click at [91, 170] on div at bounding box center [92, 170] width 4 height 4
click at [92, 188] on div at bounding box center [92, 187] width 4 height 4
click at [93, 206] on div at bounding box center [92, 204] width 4 height 4
click at [93, 221] on div at bounding box center [92, 221] width 4 height 4
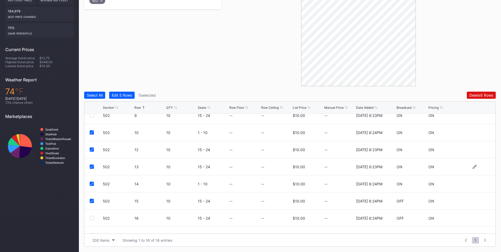
scroll to position [154, 0]
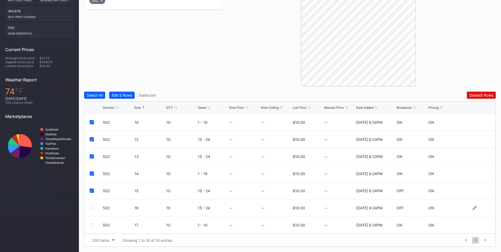
click at [93, 207] on div at bounding box center [92, 207] width 4 height 4
click at [92, 225] on div at bounding box center [92, 225] width 4 height 4
click at [472, 95] on div "Delete 7 Rows" at bounding box center [480, 95] width 23 height 4
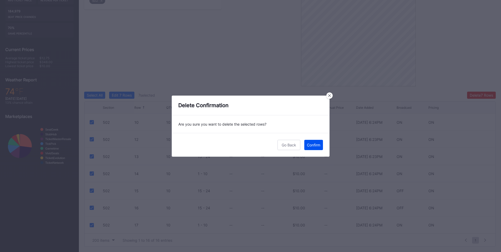
click at [311, 143] on div "Confirm" at bounding box center [313, 144] width 13 height 4
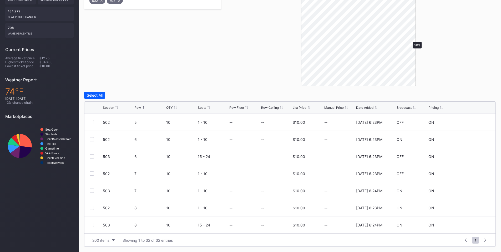
scroll to position [0, 0]
click at [92, 190] on div at bounding box center [92, 190] width 4 height 4
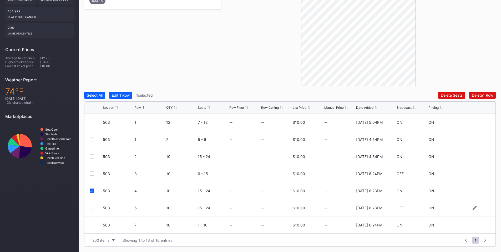
click at [92, 208] on div at bounding box center [92, 207] width 4 height 4
click at [92, 227] on div "503 17 10 1 - 10 -- -- $10.00 -- 2/21/2025 6:23PM OFF ON" at bounding box center [289, 224] width 411 height 17
click at [94, 225] on div at bounding box center [92, 225] width 4 height 4
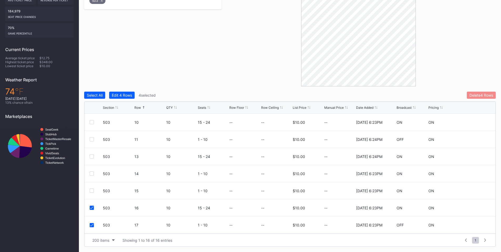
click at [481, 95] on div "Delete 4 Rows" at bounding box center [481, 95] width 24 height 4
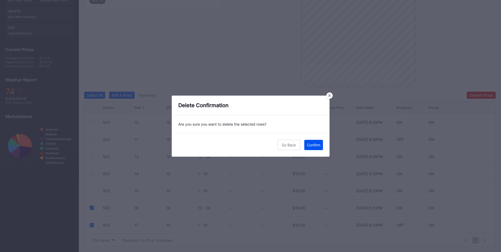
click at [309, 144] on div "Confirm" at bounding box center [313, 144] width 13 height 4
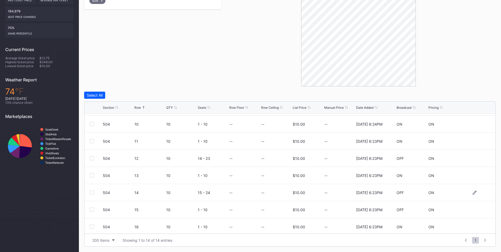
scroll to position [120, 0]
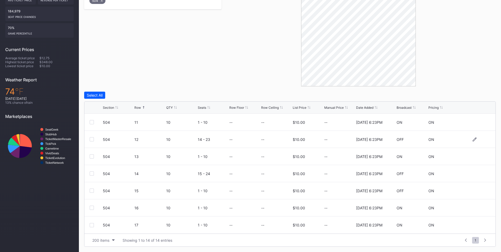
click at [93, 139] on div at bounding box center [92, 139] width 4 height 4
click at [91, 155] on div at bounding box center [92, 156] width 4 height 4
click at [90, 173] on div at bounding box center [92, 173] width 4 height 4
click at [91, 191] on div at bounding box center [92, 190] width 4 height 4
click at [92, 206] on div at bounding box center [92, 207] width 4 height 4
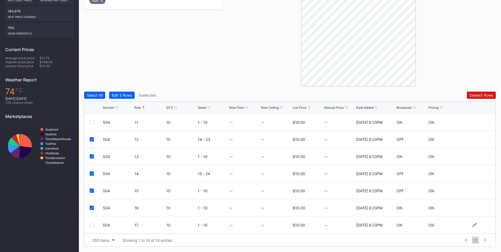
click at [89, 227] on div "504 17 10 1 - 10 -- -- $10.00 -- 2/21/2025 6:23PM ON ON" at bounding box center [289, 224] width 411 height 17
click at [91, 225] on div at bounding box center [92, 225] width 4 height 4
click at [476, 95] on div "Delete 6 Rows" at bounding box center [481, 95] width 24 height 4
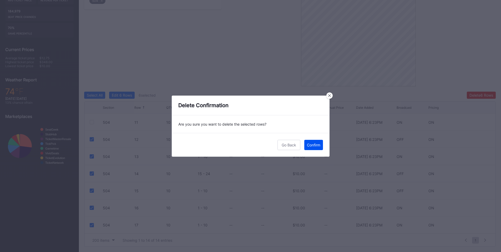
click at [317, 147] on button "Confirm" at bounding box center [313, 145] width 19 height 10
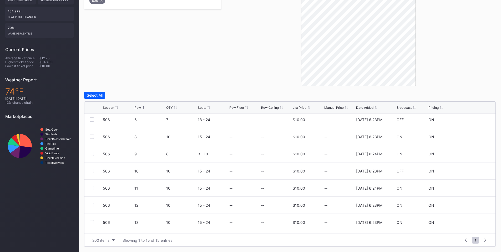
scroll to position [123, 0]
click at [90, 153] on div at bounding box center [92, 153] width 4 height 4
click at [91, 170] on div at bounding box center [92, 170] width 4 height 4
click at [90, 189] on div at bounding box center [92, 187] width 4 height 4
click at [91, 205] on div at bounding box center [92, 204] width 4 height 4
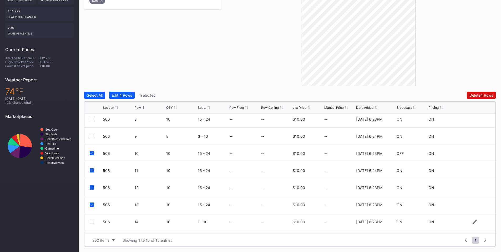
click at [92, 220] on div at bounding box center [92, 221] width 4 height 4
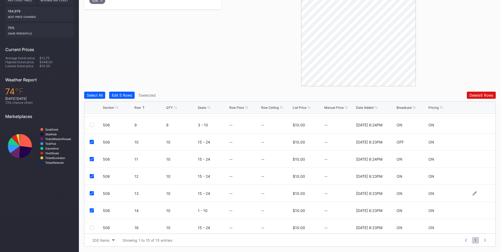
scroll to position [137, 0]
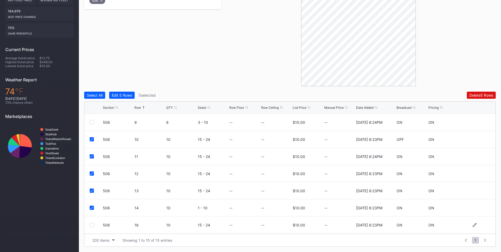
click at [93, 224] on div at bounding box center [92, 225] width 4 height 4
click at [471, 95] on div "Delete 6 Rows" at bounding box center [481, 95] width 24 height 4
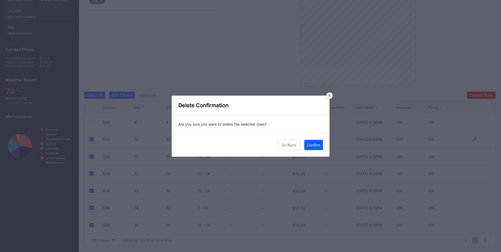
click at [317, 144] on div "Confirm" at bounding box center [313, 144] width 13 height 4
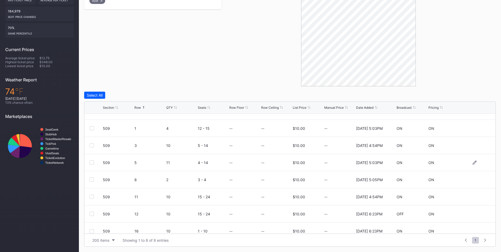
scroll to position [17, 0]
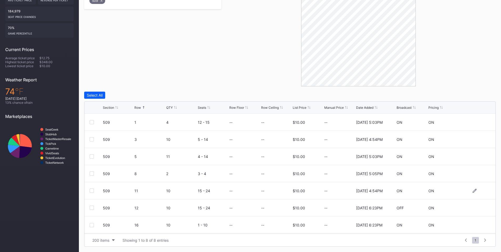
click at [93, 190] on div at bounding box center [92, 190] width 4 height 4
click at [92, 205] on div at bounding box center [92, 207] width 4 height 4
click at [91, 224] on div at bounding box center [92, 225] width 4 height 4
click at [477, 95] on div "Delete 3 Rows" at bounding box center [481, 95] width 24 height 4
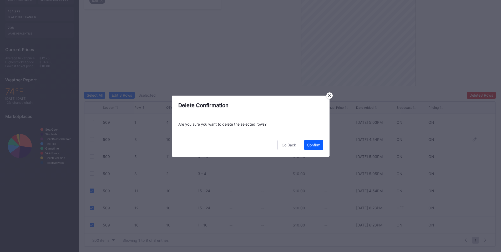
click at [315, 146] on div "Confirm" at bounding box center [313, 144] width 13 height 4
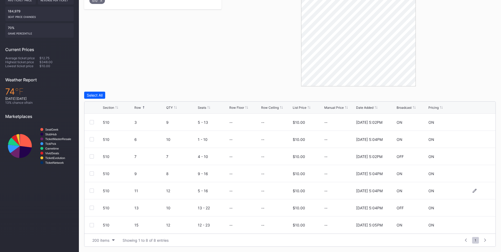
click at [91, 191] on div at bounding box center [92, 190] width 4 height 4
click at [90, 207] on div at bounding box center [92, 207] width 4 height 4
click at [90, 224] on div at bounding box center [92, 225] width 4 height 4
click at [479, 94] on div "Delete 3 Rows" at bounding box center [481, 95] width 24 height 4
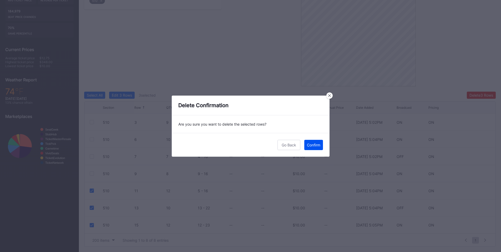
click at [315, 146] on div "Confirm" at bounding box center [313, 144] width 13 height 4
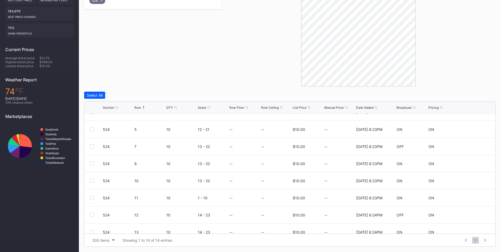
scroll to position [0, 0]
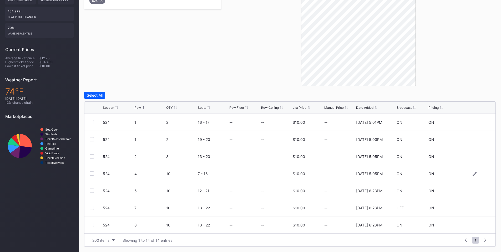
click at [91, 173] on div at bounding box center [92, 173] width 4 height 4
click at [91, 190] on div at bounding box center [92, 190] width 4 height 4
click at [92, 207] on div at bounding box center [92, 207] width 4 height 4
click at [89, 222] on div "524 8 10 13 - 22 -- -- $10.00 -- 2/21/2025 6:23PM ON ON" at bounding box center [289, 224] width 411 height 17
click at [92, 225] on div at bounding box center [92, 224] width 4 height 4
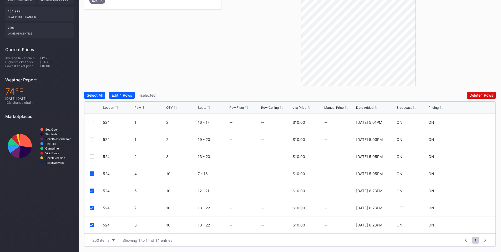
click at [483, 91] on div "Filters 1 Selected Reset 524 Select All Edit 4 Rows 4 selected Delete 4 Rows Se…" at bounding box center [289, 109] width 411 height 273
click at [476, 94] on div "Delete 4 Rows" at bounding box center [481, 95] width 24 height 4
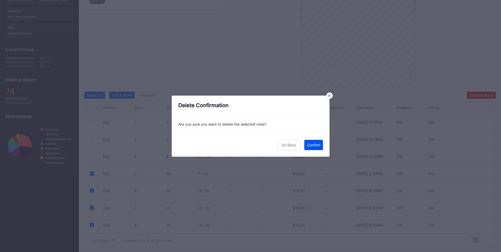
click at [311, 146] on div "Confirm" at bounding box center [313, 144] width 13 height 4
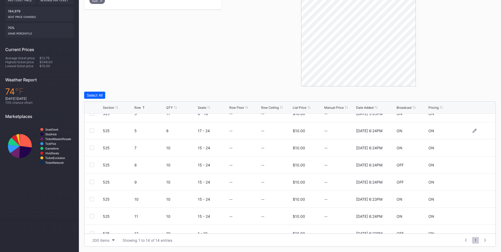
scroll to position [61, 0]
click at [93, 130] on div at bounding box center [92, 129] width 4 height 4
click at [92, 146] on div at bounding box center [92, 146] width 4 height 4
click at [91, 164] on div at bounding box center [92, 163] width 4 height 4
click at [91, 179] on div at bounding box center [92, 180] width 4 height 4
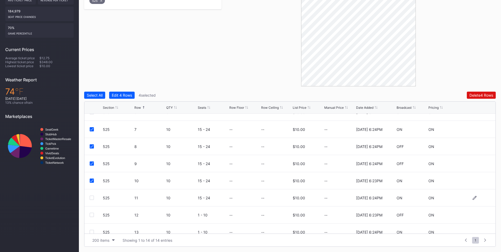
click at [91, 197] on div at bounding box center [92, 197] width 4 height 4
click at [90, 214] on div at bounding box center [92, 214] width 4 height 4
click at [90, 230] on div at bounding box center [92, 231] width 4 height 4
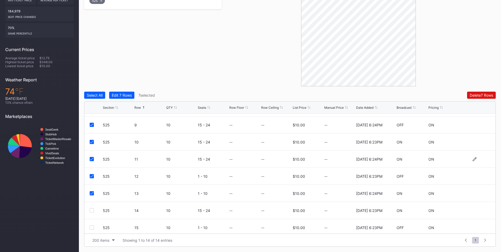
scroll to position [120, 0]
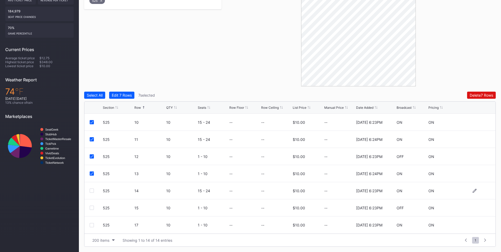
click at [92, 189] on div at bounding box center [92, 190] width 4 height 4
click at [93, 208] on div at bounding box center [92, 207] width 4 height 4
click at [91, 225] on div at bounding box center [92, 225] width 4 height 4
click at [470, 96] on div "Delete 10 Rows" at bounding box center [479, 95] width 25 height 4
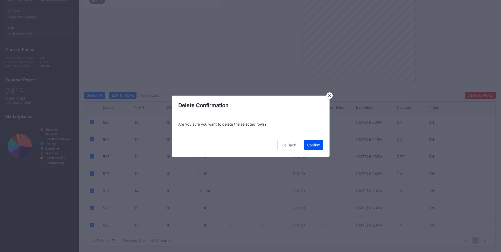
click at [314, 145] on div "Confirm" at bounding box center [313, 144] width 13 height 4
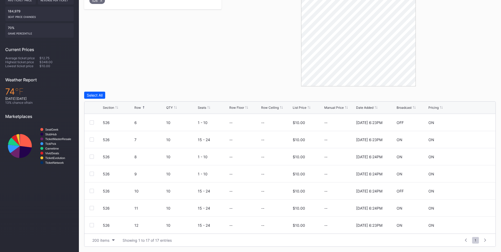
scroll to position [123, 0]
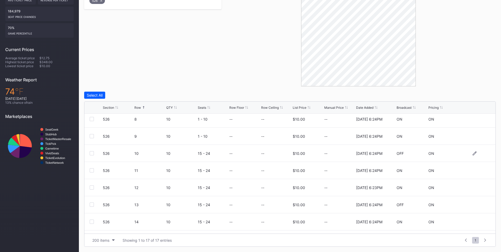
click at [93, 152] on div at bounding box center [92, 153] width 4 height 4
click at [89, 170] on div "526 11 10 15 - 24 -- -- $10.00 -- 2/21/2025 6:24PM ON ON" at bounding box center [289, 170] width 411 height 17
click at [90, 169] on div at bounding box center [92, 170] width 4 height 4
click at [93, 188] on div at bounding box center [92, 187] width 4 height 4
click at [92, 206] on div at bounding box center [92, 204] width 4 height 4
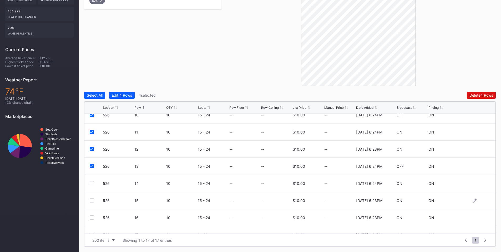
scroll to position [171, 0]
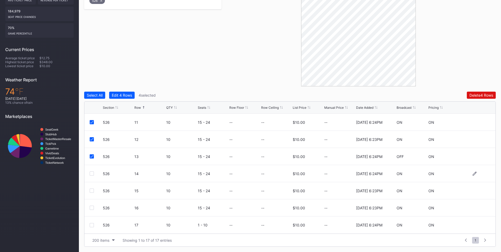
click at [93, 174] on div at bounding box center [92, 173] width 4 height 4
click at [93, 190] on div at bounding box center [92, 190] width 4 height 4
drag, startPoint x: 93, startPoint y: 206, endPoint x: 92, endPoint y: 212, distance: 6.1
click at [93, 206] on div at bounding box center [92, 207] width 4 height 4
click at [91, 224] on div at bounding box center [92, 225] width 4 height 4
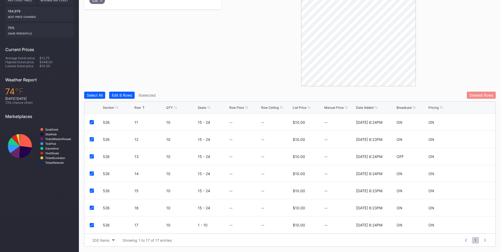
click at [477, 96] on div "Delete 8 Rows" at bounding box center [481, 95] width 24 height 4
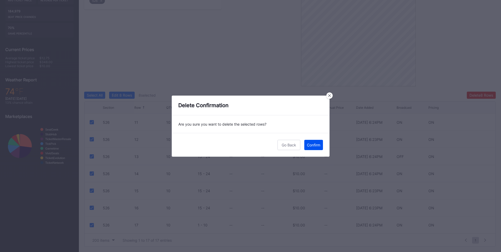
click at [309, 145] on div "Confirm" at bounding box center [313, 144] width 13 height 4
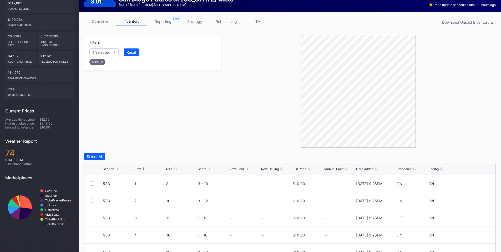
scroll to position [132, 0]
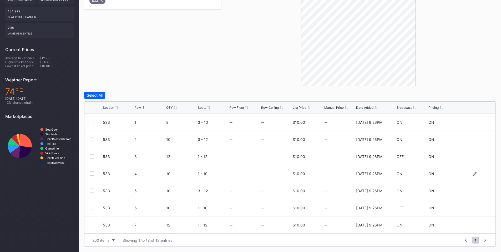
click at [91, 174] on div at bounding box center [92, 173] width 4 height 4
click at [90, 190] on div at bounding box center [92, 190] width 4 height 4
click at [476, 93] on div "Delete 2 Rows" at bounding box center [480, 95] width 23 height 4
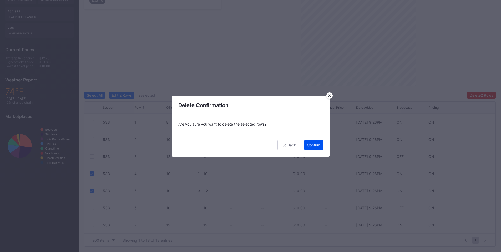
click at [308, 142] on button "Confirm" at bounding box center [313, 145] width 19 height 10
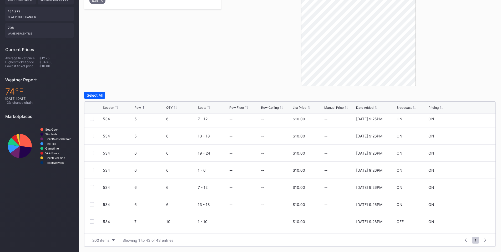
scroll to position [184, 0]
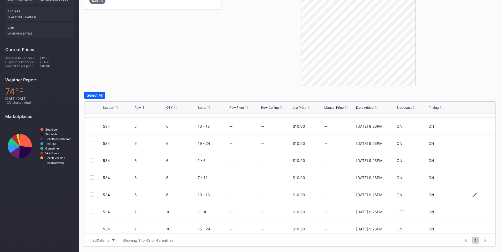
click at [91, 193] on div at bounding box center [92, 194] width 4 height 4
click at [91, 211] on div at bounding box center [92, 211] width 4 height 4
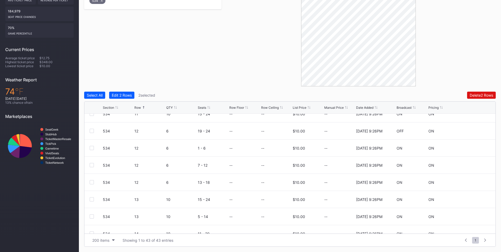
scroll to position [466, 0]
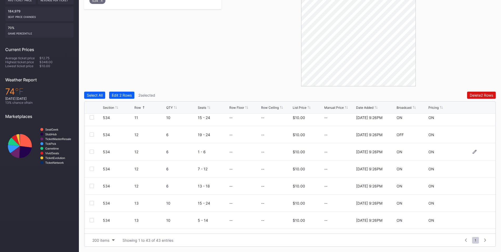
click at [93, 151] on div at bounding box center [92, 151] width 4 height 4
click at [91, 168] on div at bounding box center [92, 168] width 4 height 4
click at [475, 95] on div "Delete 4 Rows" at bounding box center [481, 95] width 24 height 4
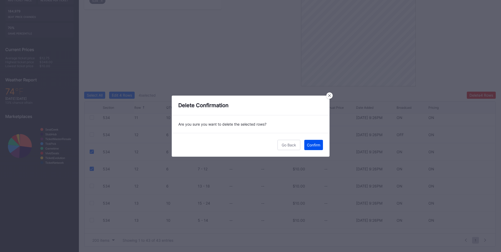
click at [308, 146] on div "Confirm" at bounding box center [313, 144] width 13 height 4
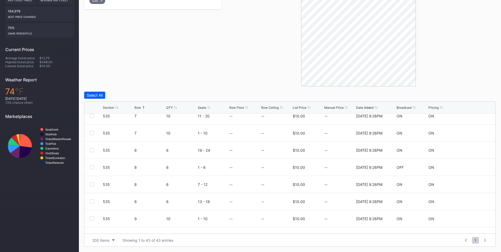
scroll to position [307, 0]
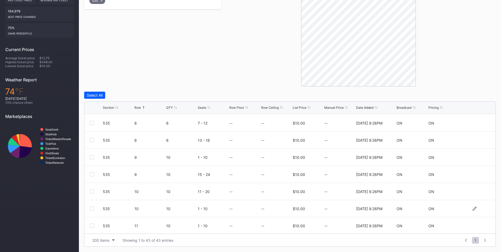
click at [92, 208] on div at bounding box center [92, 208] width 4 height 4
click at [482, 95] on div "Delete 1 Row" at bounding box center [482, 95] width 21 height 4
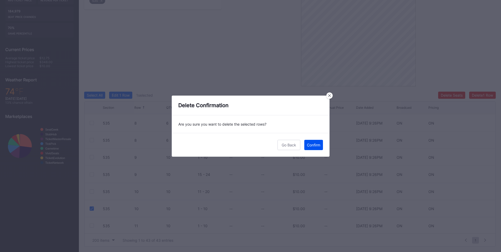
click at [313, 146] on div "Confirm" at bounding box center [313, 144] width 13 height 4
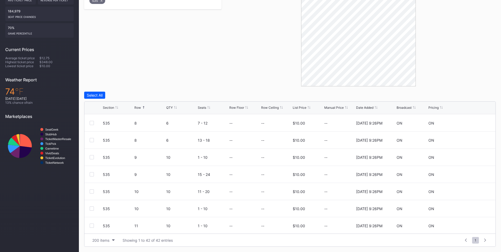
scroll to position [0, 0]
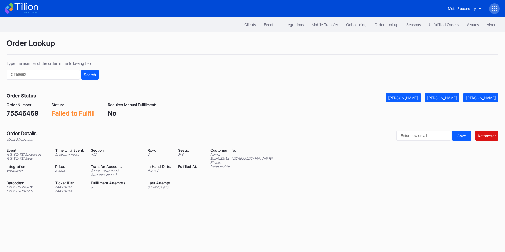
click at [126, 170] on div "[EMAIL_ADDRESS][DOMAIN_NAME]" at bounding box center [116, 172] width 50 height 8
copy div "[EMAIL_ADDRESS][DOMAIN_NAME]"
click at [20, 111] on div "75546469" at bounding box center [23, 113] width 32 height 8
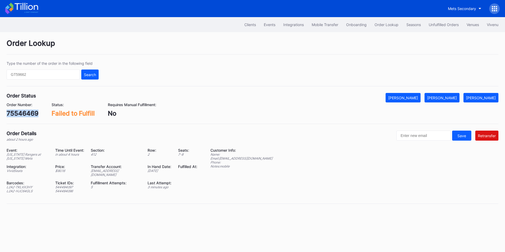
click at [20, 111] on div "75546469" at bounding box center [23, 113] width 32 height 8
copy div "75546469"
click at [467, 8] on div "Mets Secondary" at bounding box center [462, 8] width 28 height 4
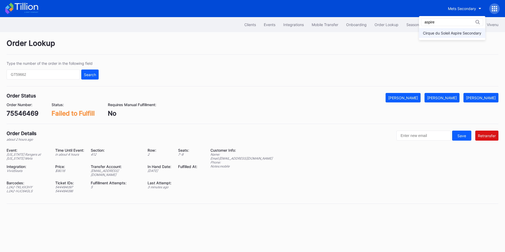
type input "aspire"
click at [455, 36] on div "Cirque du Soleil Aspire Secondary" at bounding box center [452, 33] width 66 height 10
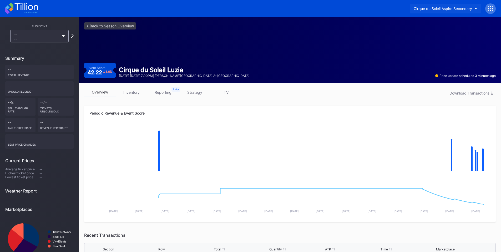
click at [441, 10] on div "Cirque du Soleil Aspire Secondary" at bounding box center [442, 8] width 58 height 4
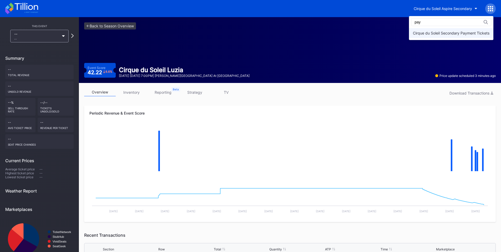
type input "pay"
click at [430, 32] on div "Cirque du Soleil Secondary Payment Tickets" at bounding box center [451, 33] width 76 height 4
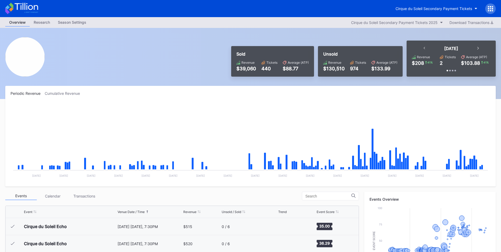
scroll to position [906, 0]
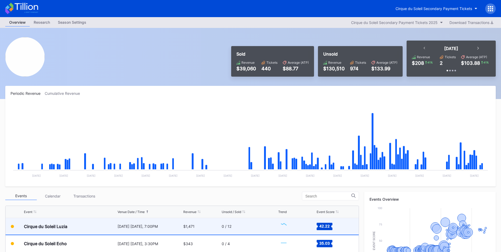
click at [166, 231] on div "[DATE] [DATE], 7:00PM" at bounding box center [149, 226] width 65 height 17
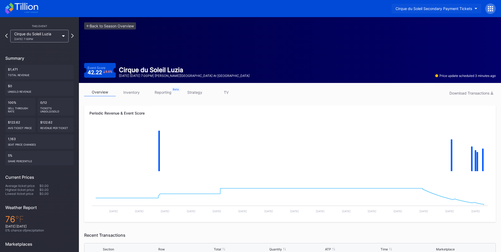
click at [424, 9] on div "Cirque du Soleil Secondary Payment Tickets" at bounding box center [433, 8] width 76 height 4
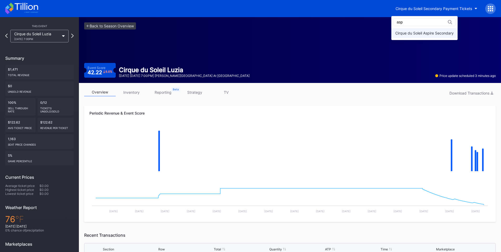
type input "asp"
click at [419, 30] on div "Cirque du Soleil Aspire Secondary" at bounding box center [424, 33] width 66 height 10
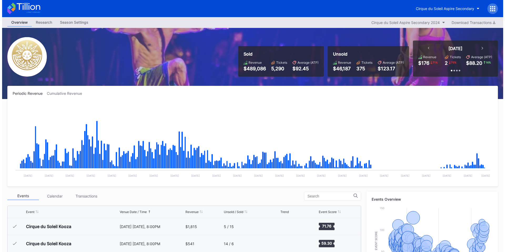
scroll to position [5263, 0]
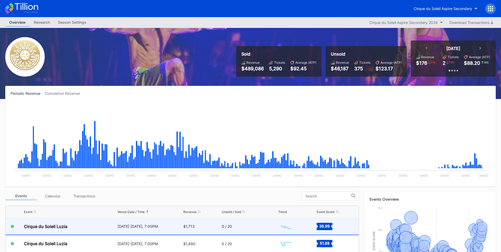
click at [180, 228] on div "Cirque du Soleil Luzia September 12 Friday, 7:00PM $1,713 0 / 20 Created with H…" at bounding box center [182, 226] width 353 height 17
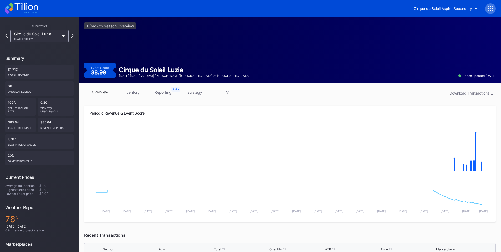
click at [490, 8] on icon at bounding box center [490, 8] width 5 height 5
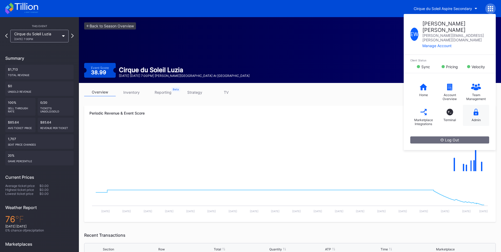
click at [474, 109] on icon at bounding box center [475, 112] width 5 height 7
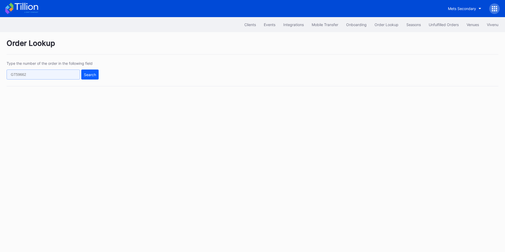
click at [49, 74] on input "text" at bounding box center [43, 74] width 73 height 10
paste input "TF25X2P1ZB"
click at [90, 73] on div "Search" at bounding box center [90, 74] width 12 height 4
click at [44, 74] on input "TF25X2P1ZB" at bounding box center [43, 74] width 73 height 10
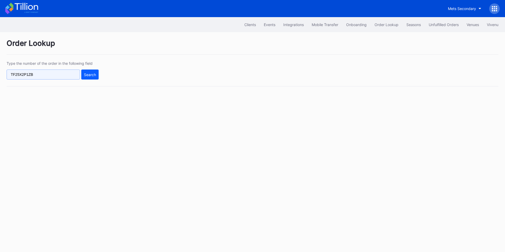
paste input "93FMTEQBE9"
type input "93FMTEQBE9"
click at [86, 76] on div "Search" at bounding box center [90, 74] width 12 height 4
click at [428, 24] on div "Unfulfilled Orders" at bounding box center [443, 24] width 30 height 4
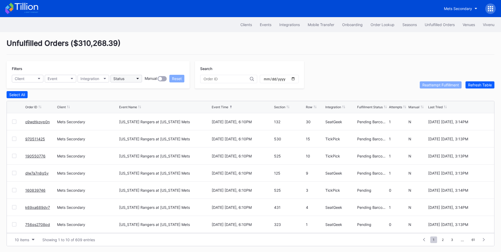
click at [128, 78] on button "Status" at bounding box center [126, 79] width 32 height 8
type input "fail"
click at [130, 99] on div "Failed to Fulfill" at bounding box center [140, 102] width 61 height 10
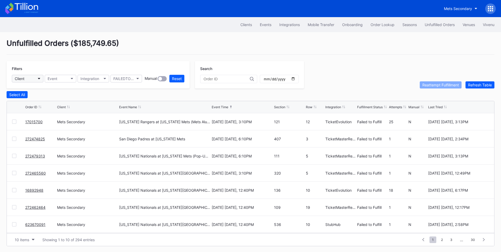
click at [27, 77] on button "Client" at bounding box center [28, 79] width 32 height 8
type input "mets"
click at [35, 100] on div "Mets Secondary" at bounding box center [30, 102] width 28 height 4
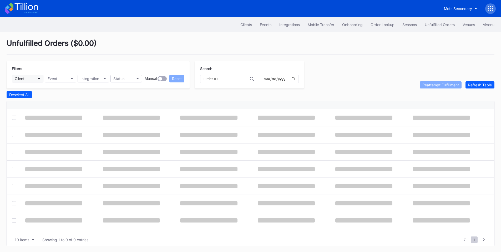
click at [32, 80] on button "Client" at bounding box center [28, 79] width 32 height 8
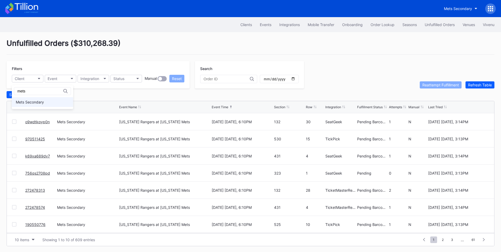
type input "mets"
click at [34, 100] on div "Mets Secondary" at bounding box center [30, 102] width 28 height 4
click at [124, 80] on div "Status" at bounding box center [118, 78] width 11 height 4
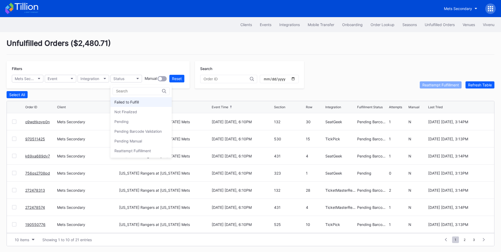
click at [130, 103] on div "Failed to Fulfill" at bounding box center [126, 102] width 24 height 4
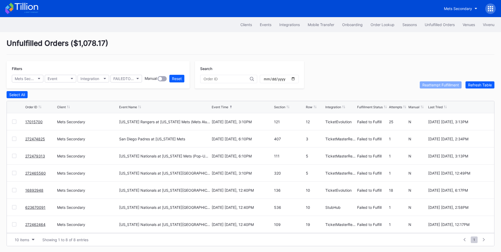
click at [16, 140] on div at bounding box center [14, 138] width 4 height 4
click at [15, 157] on div at bounding box center [14, 156] width 4 height 4
click at [16, 175] on div at bounding box center [14, 173] width 4 height 4
click at [16, 207] on div at bounding box center [18, 207] width 13 height 4
click at [13, 207] on div at bounding box center [14, 207] width 4 height 4
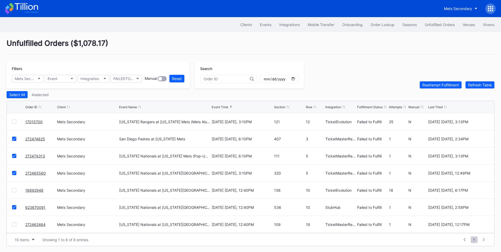
click at [14, 226] on div at bounding box center [14, 224] width 4 height 4
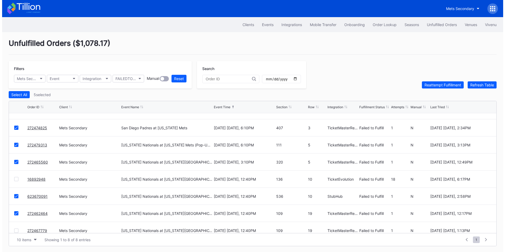
scroll to position [17, 0]
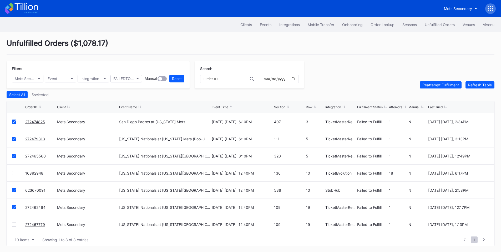
click at [14, 226] on div at bounding box center [14, 224] width 4 height 4
click at [437, 85] on div "Reattempt Fulfillment" at bounding box center [440, 85] width 37 height 4
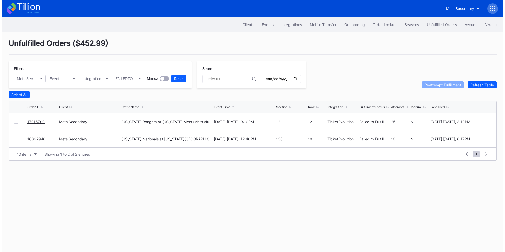
scroll to position [0, 0]
